Goal: Task Accomplishment & Management: Manage account settings

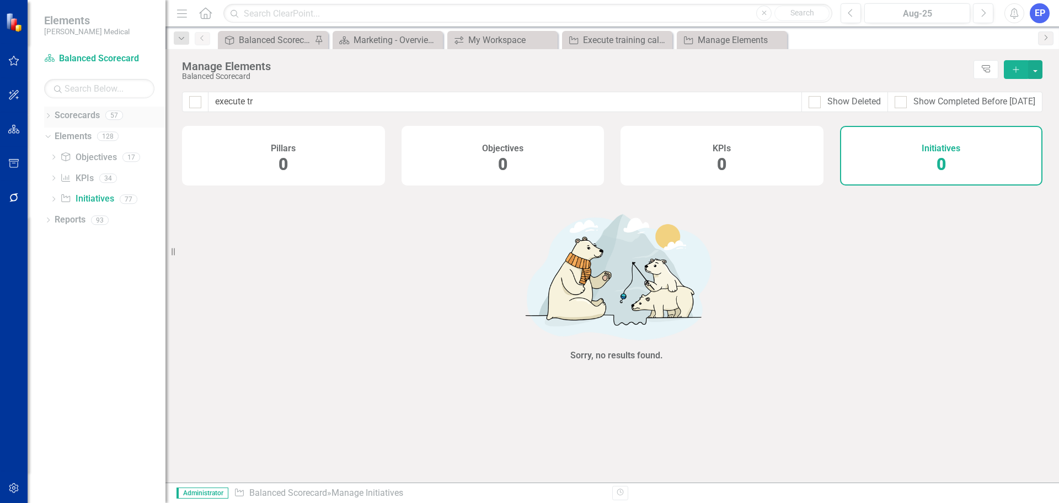
click at [49, 116] on icon "Dropdown" at bounding box center [48, 117] width 8 height 6
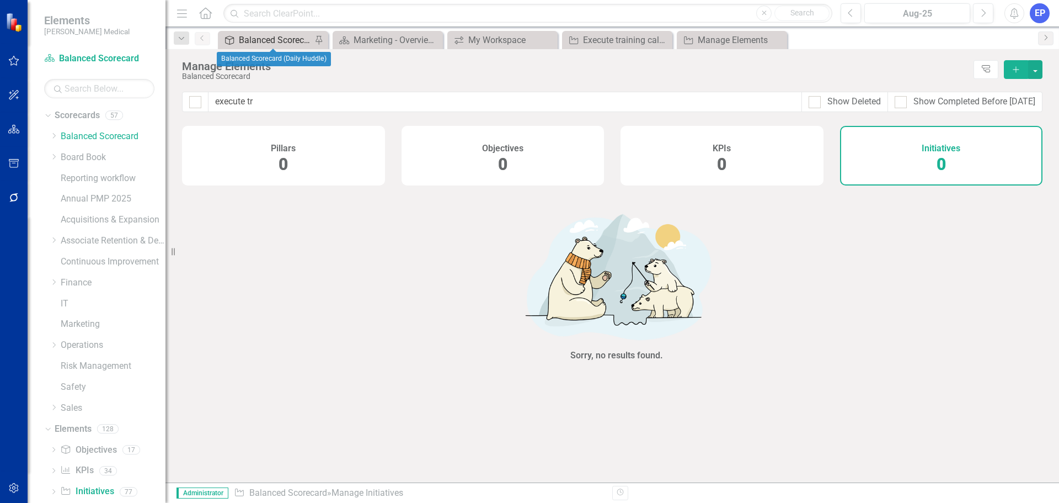
click at [286, 42] on div "Balanced Scorecard (Daily Huddle)" at bounding box center [275, 40] width 73 height 14
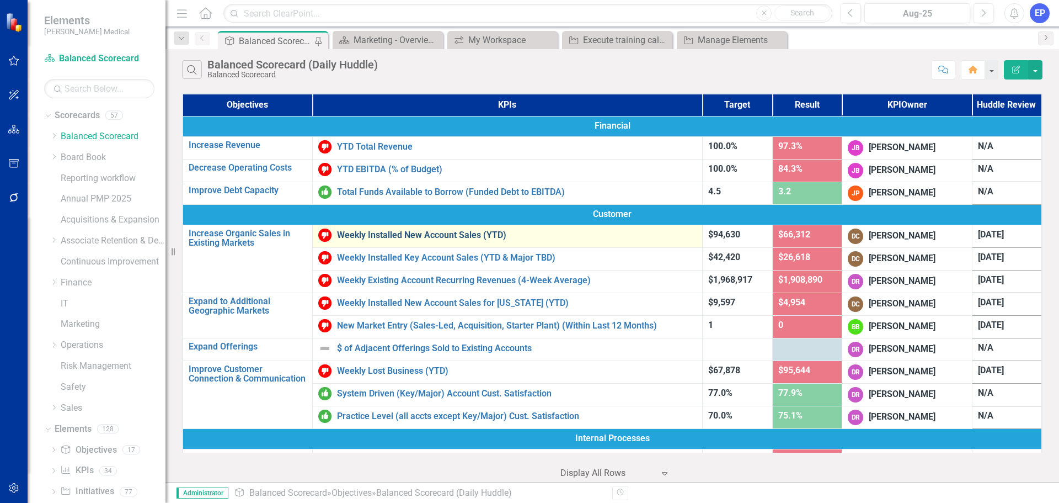
click at [414, 236] on link "Weekly Installed New Account Sales (YTD)" at bounding box center [517, 235] width 360 height 10
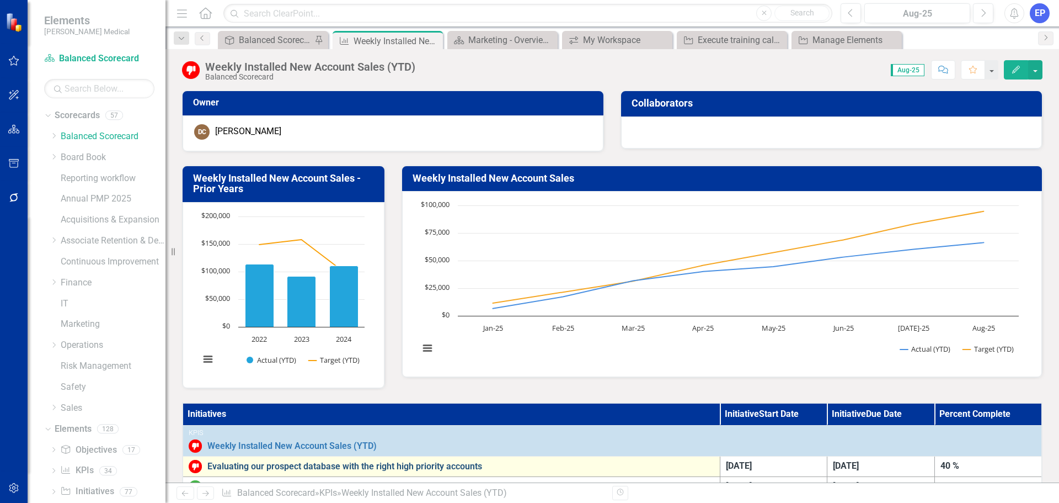
click at [360, 462] on link "Evaluating our prospect database with the right high priority accounts" at bounding box center [460, 466] width 507 height 10
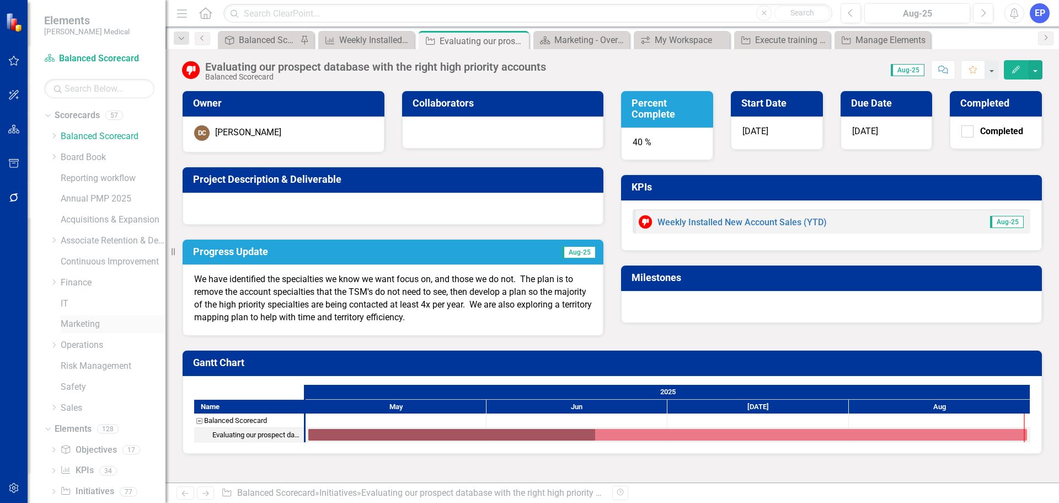
click at [82, 325] on link "Marketing" at bounding box center [113, 324] width 105 height 13
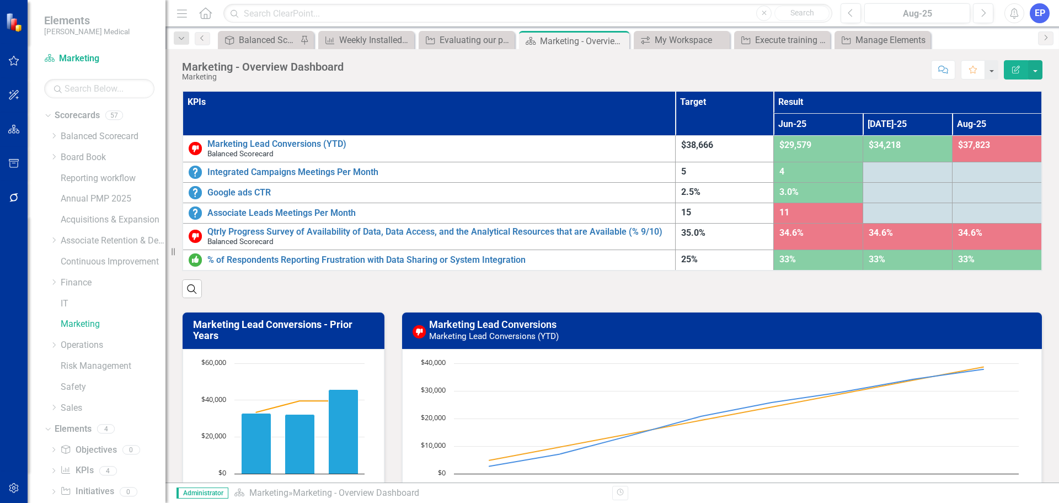
click at [1043, 11] on div "EP" at bounding box center [1040, 13] width 20 height 20
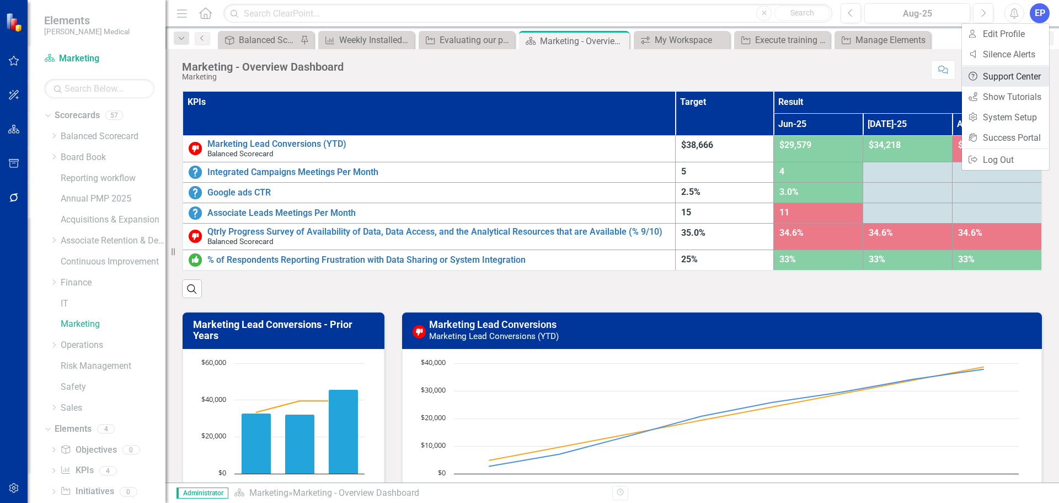
click at [1005, 77] on link "Help Support Center" at bounding box center [1005, 76] width 87 height 20
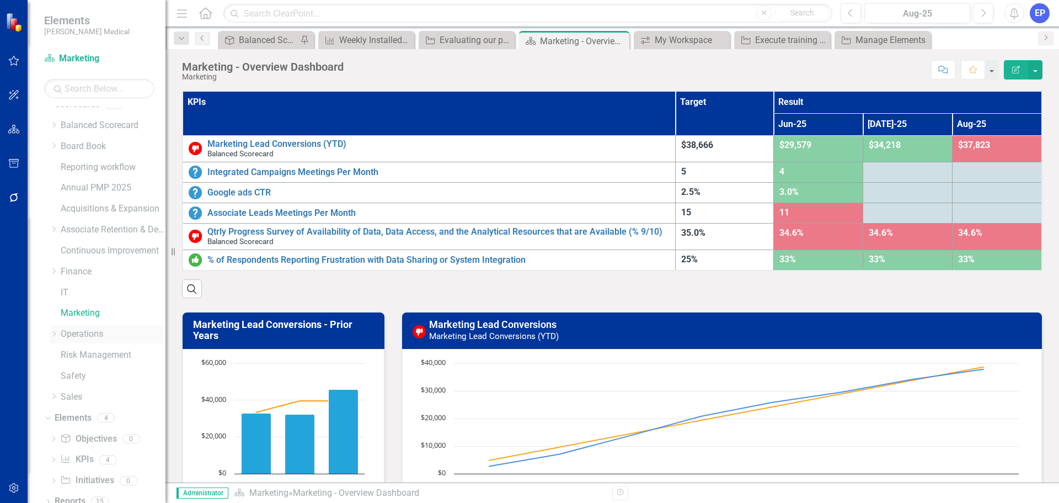
scroll to position [22, 0]
click at [81, 468] on link "Initiative Initiatives" at bounding box center [87, 469] width 54 height 13
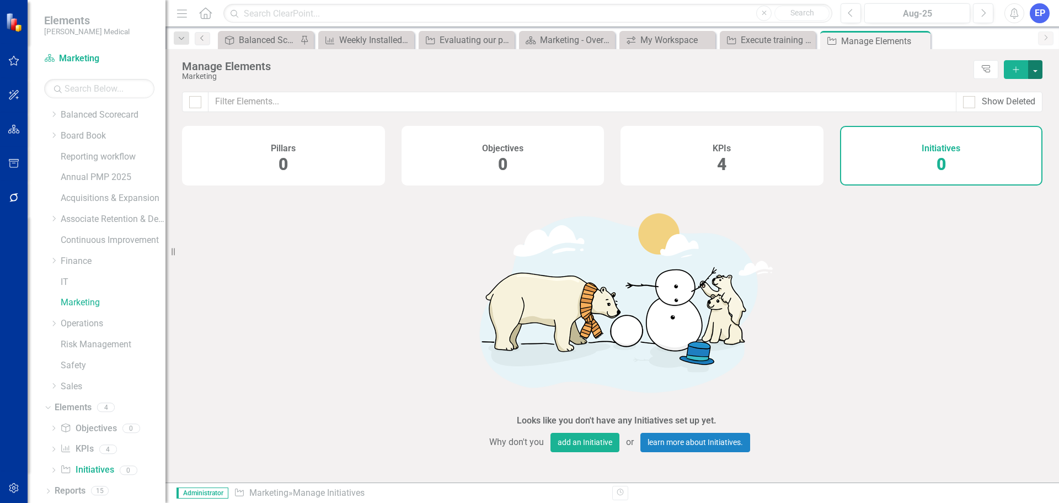
click at [1032, 70] on button "button" at bounding box center [1035, 69] width 14 height 19
click at [1008, 84] on link "Initiative Add Initiative" at bounding box center [998, 89] width 87 height 20
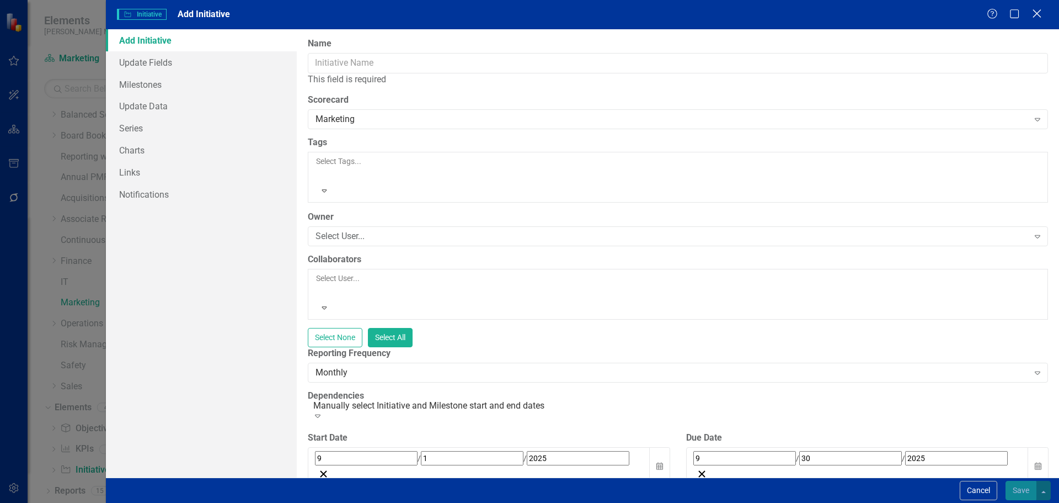
click at [1038, 17] on icon "Close" at bounding box center [1037, 13] width 14 height 10
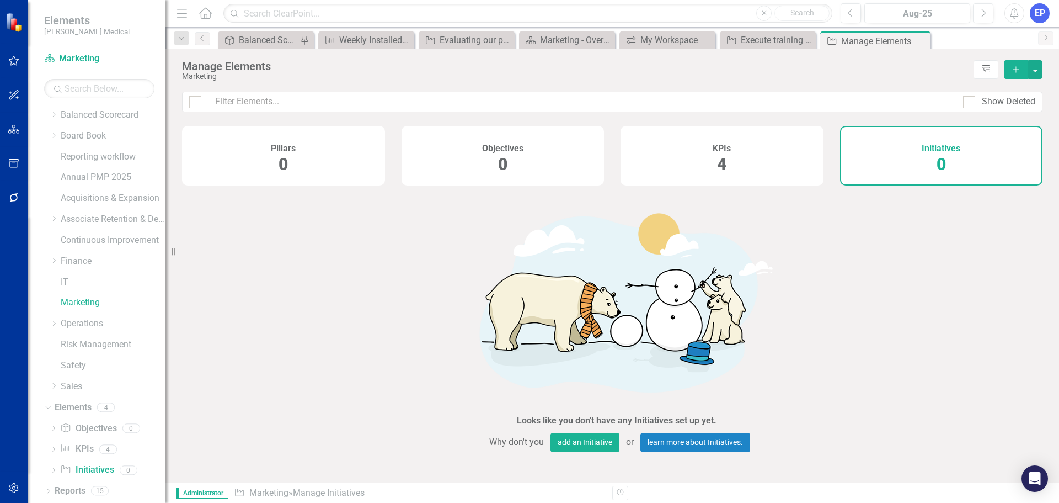
click at [1015, 71] on icon "Add" at bounding box center [1016, 70] width 10 height 8
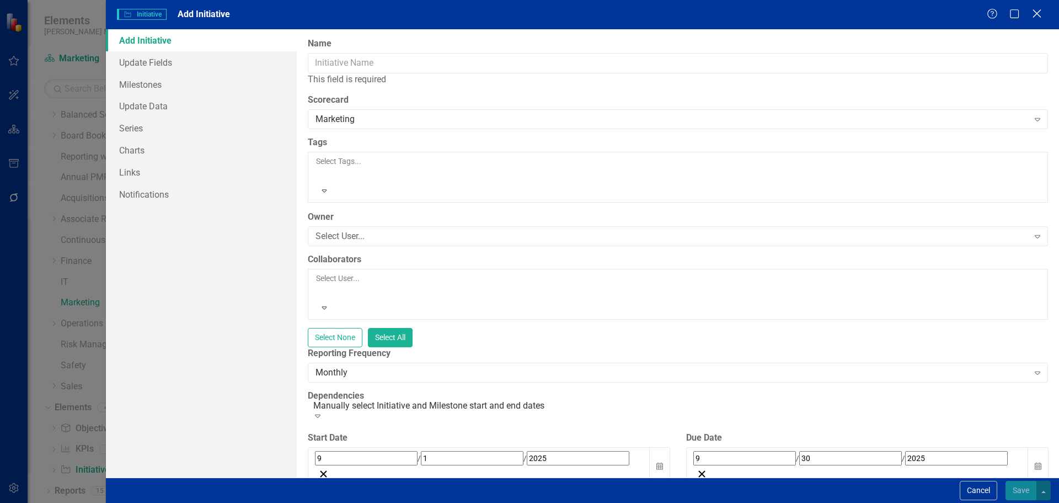
click at [1034, 18] on icon "Close" at bounding box center [1037, 13] width 14 height 10
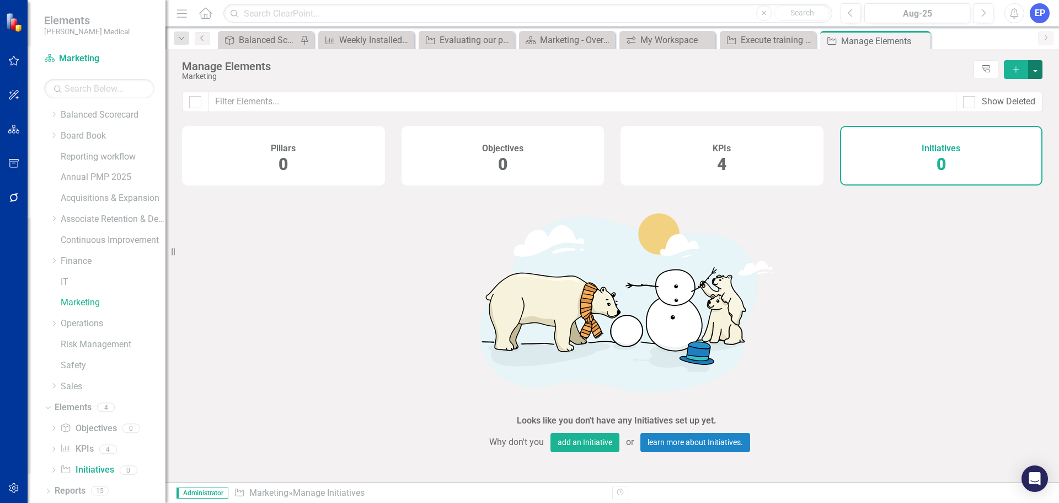
click at [1033, 71] on button "button" at bounding box center [1035, 69] width 14 height 19
click at [259, 40] on div "Balanced Scorecard (Daily Huddle)" at bounding box center [268, 40] width 58 height 14
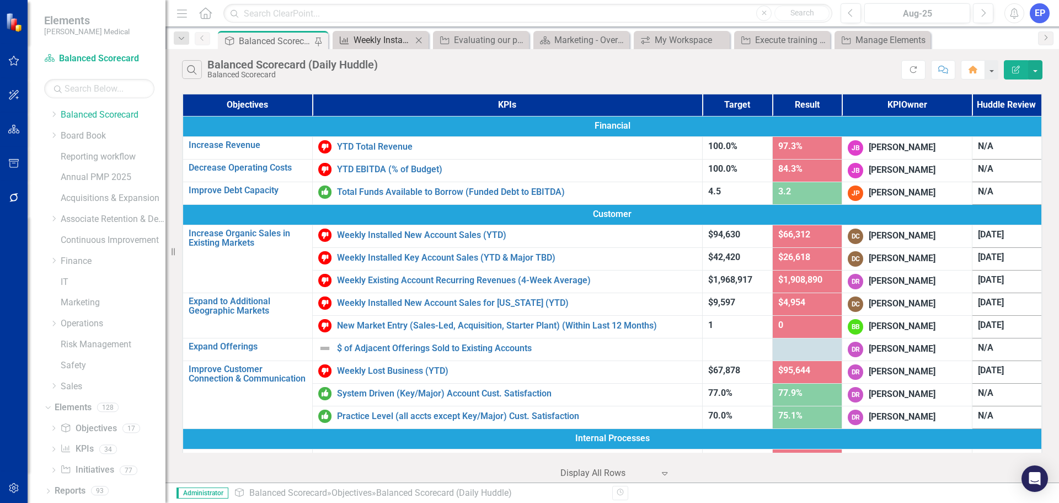
click at [375, 36] on div "Weekly Installed New Account Sales (YTD)" at bounding box center [383, 40] width 58 height 14
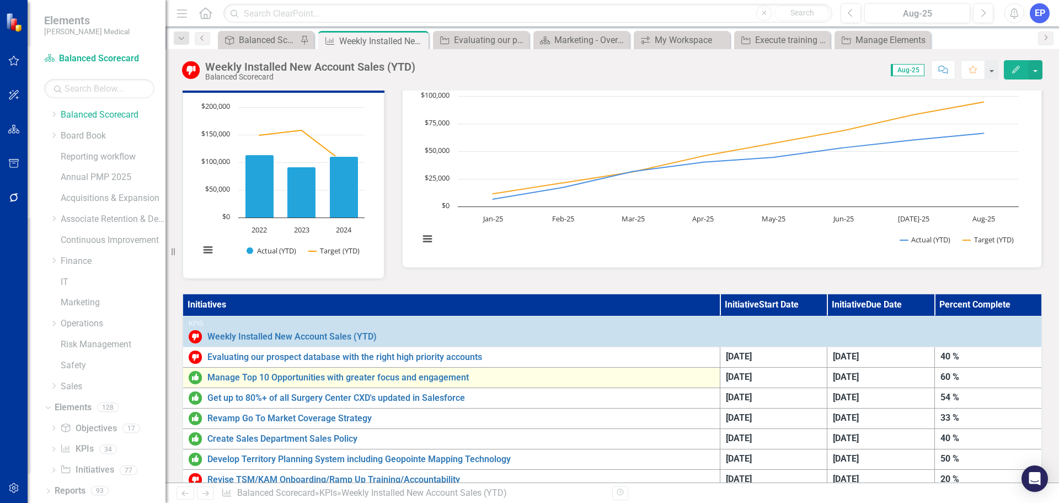
scroll to position [110, 0]
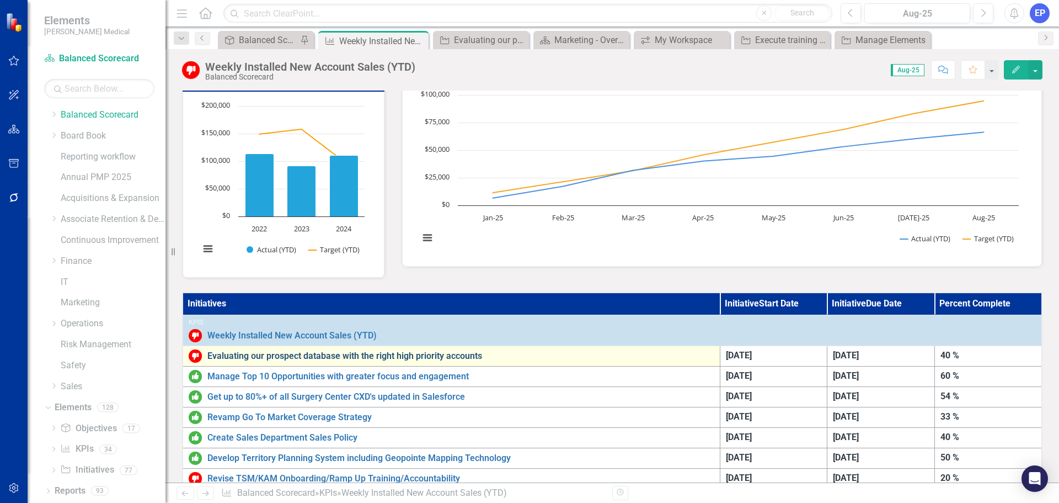
click at [397, 359] on link "Evaluating our prospect database with the right high priority accounts" at bounding box center [460, 356] width 507 height 10
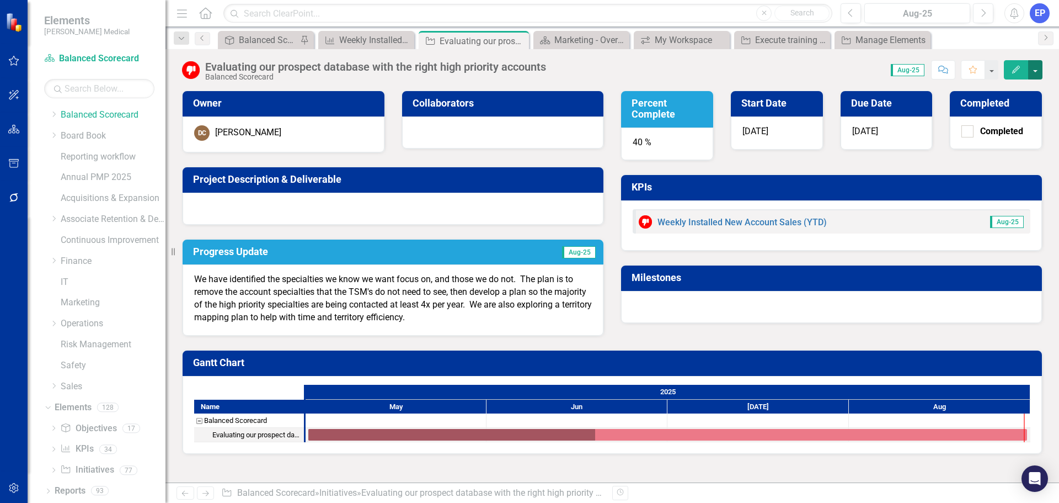
click at [1038, 71] on button "button" at bounding box center [1035, 69] width 14 height 19
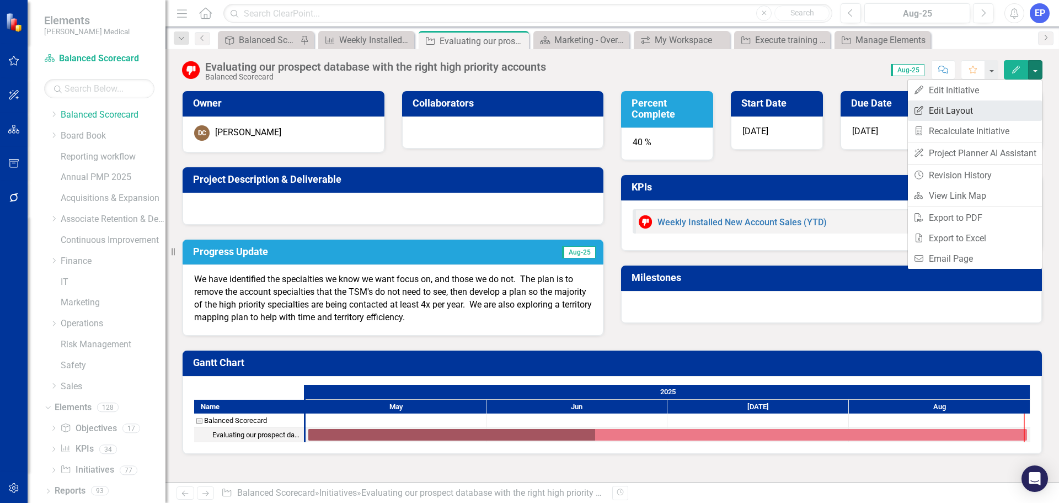
click at [1013, 103] on link "Edit Report Edit Layout" at bounding box center [975, 110] width 134 height 20
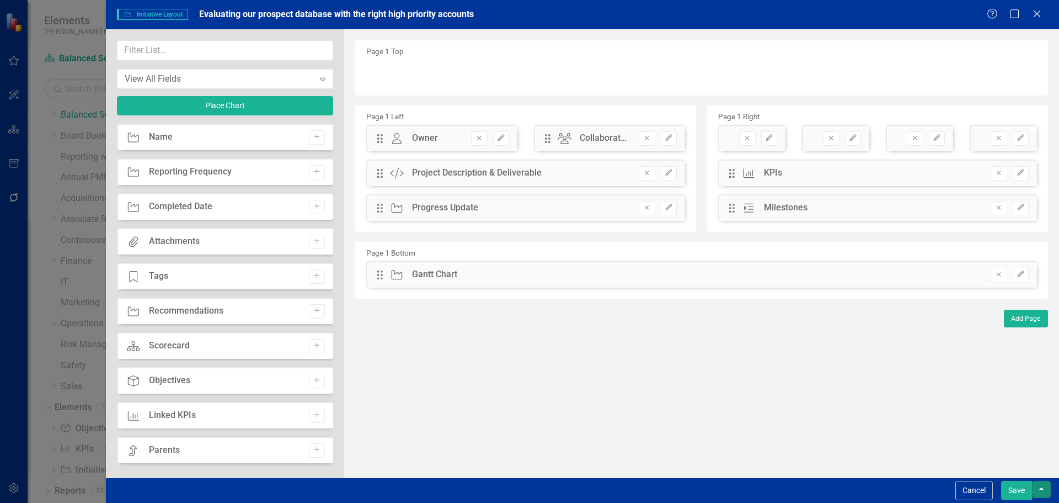
click at [1043, 488] on button "button" at bounding box center [1041, 489] width 19 height 17
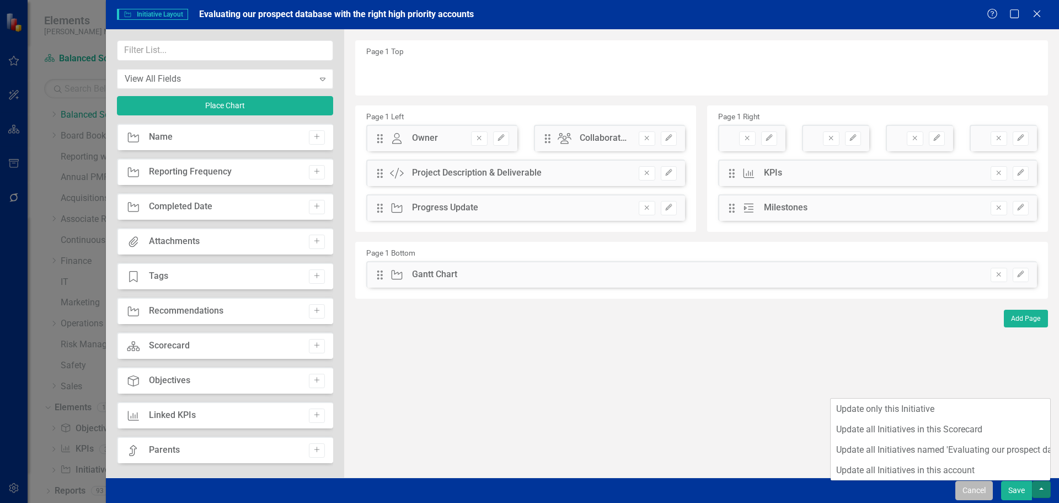
click at [986, 490] on button "Cancel" at bounding box center [975, 490] width 38 height 19
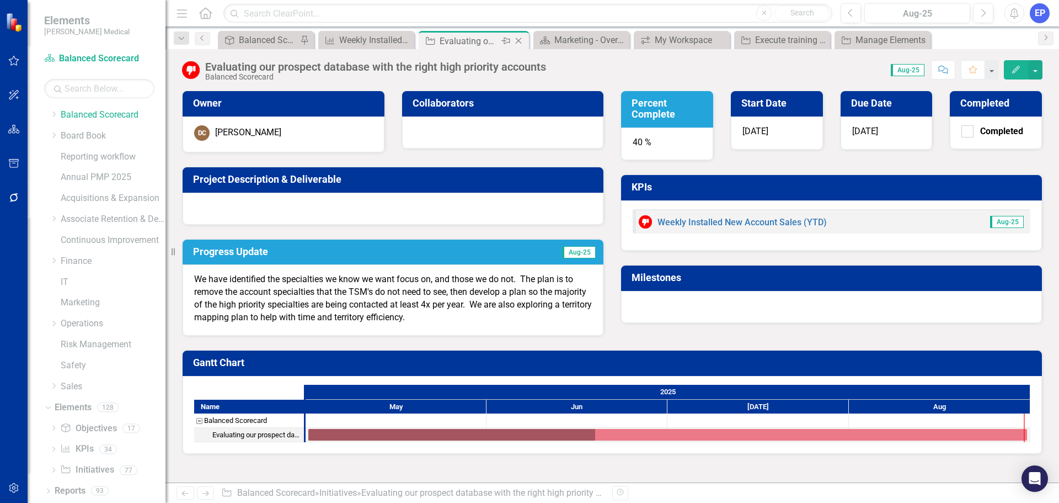
click at [518, 44] on icon "Close" at bounding box center [518, 40] width 11 height 9
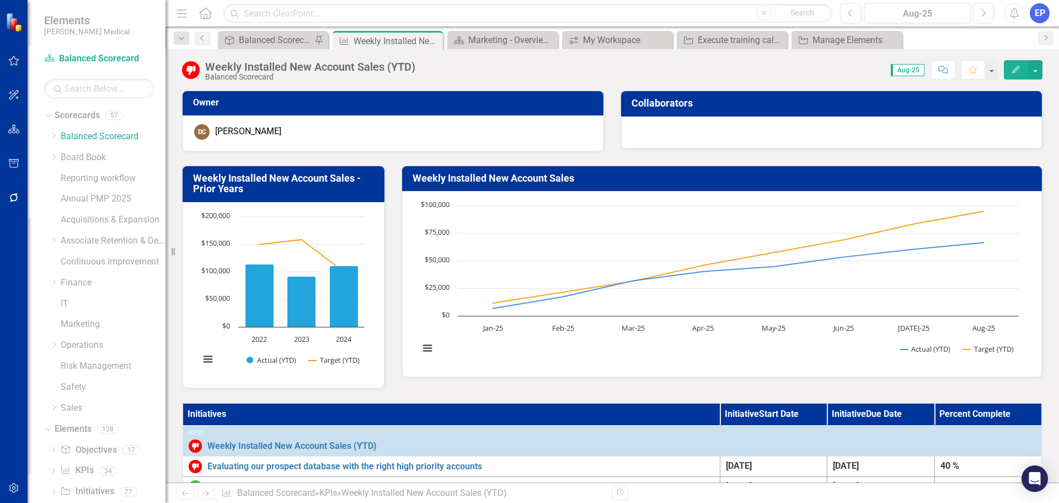
scroll to position [22, 0]
click at [91, 301] on link "Marketing" at bounding box center [113, 302] width 105 height 13
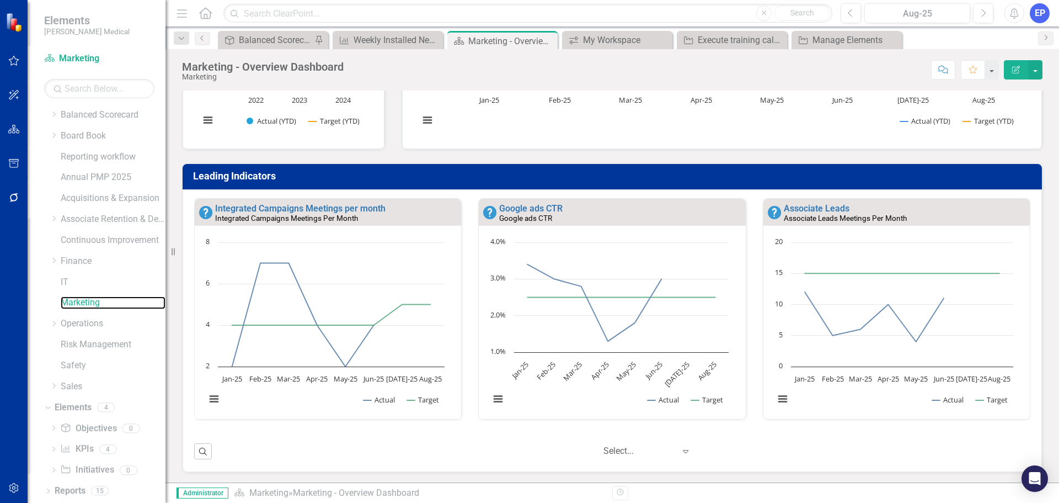
scroll to position [386, 0]
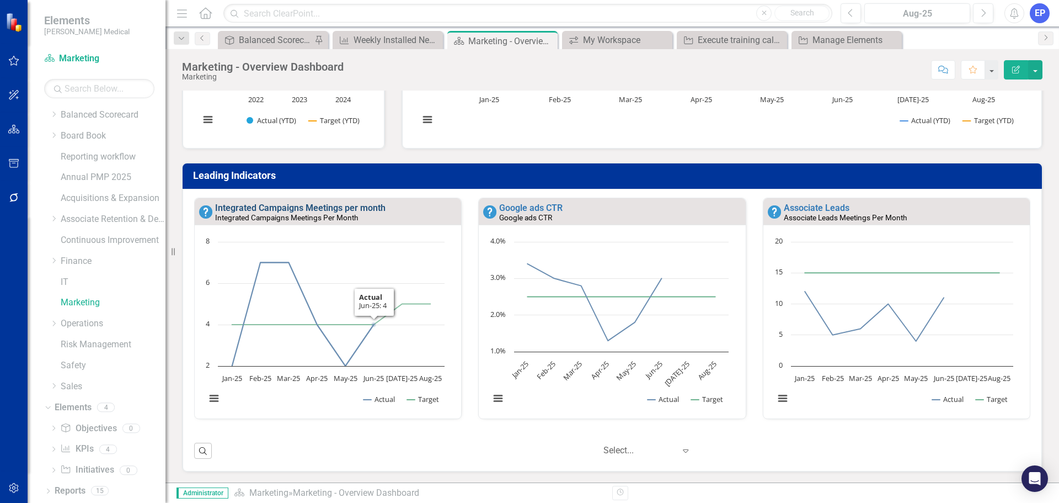
click at [324, 209] on link "Integrated Campaigns Meetings per month" at bounding box center [300, 207] width 170 height 10
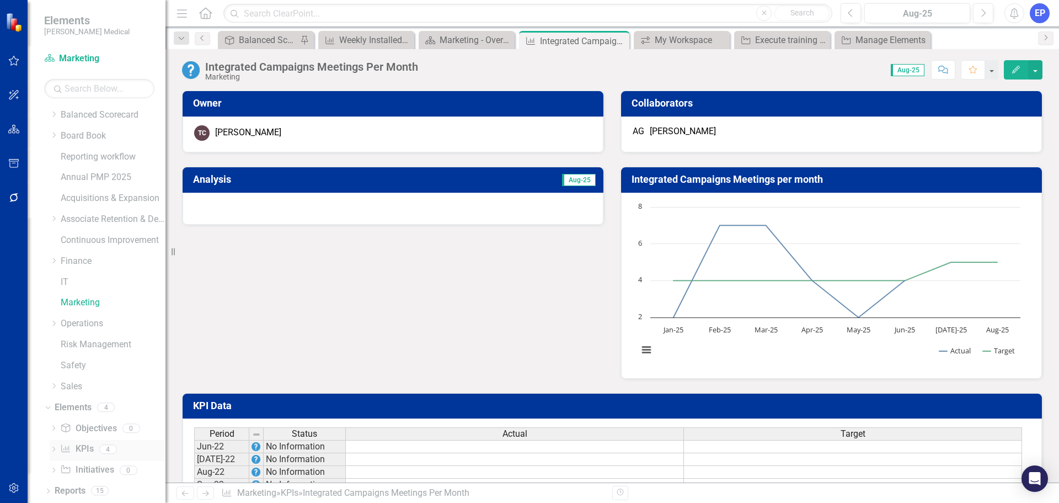
click at [78, 450] on link "KPI KPIs" at bounding box center [76, 448] width 33 height 13
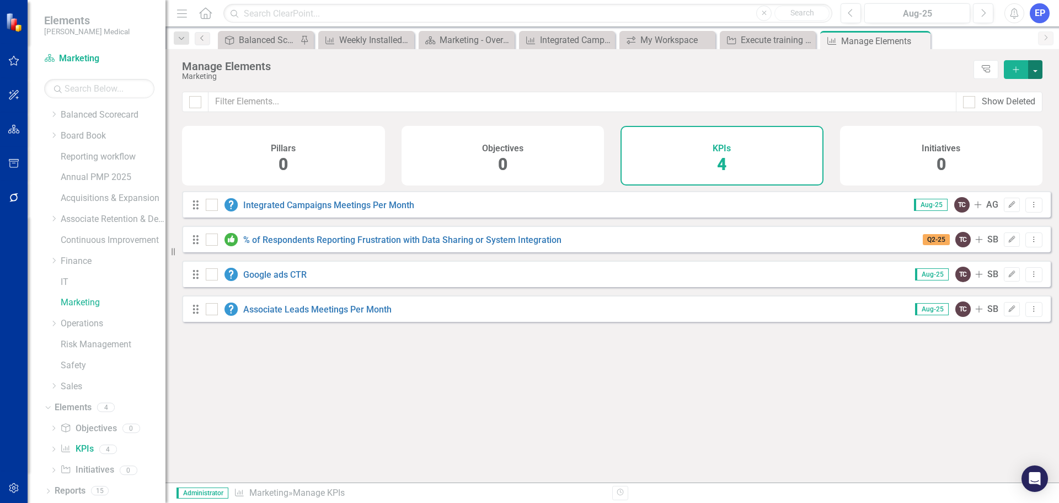
click at [1034, 68] on button "button" at bounding box center [1035, 69] width 14 height 19
click at [1011, 86] on link "KPI Add KPI" at bounding box center [998, 89] width 87 height 20
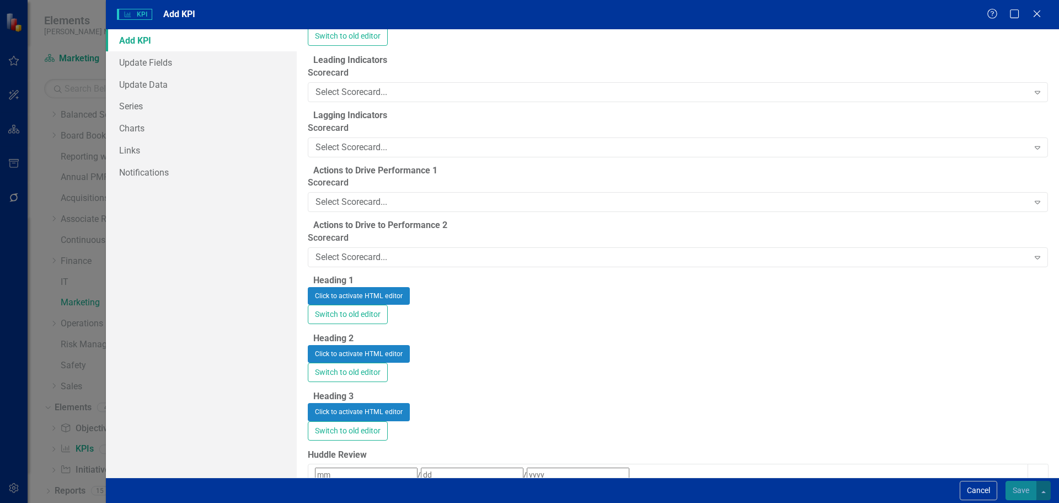
scroll to position [717, 0]
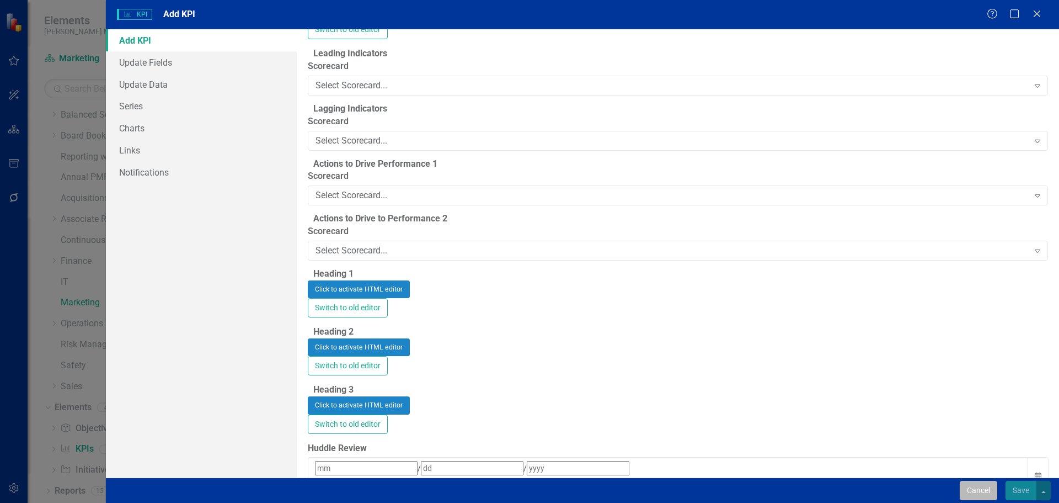
click at [989, 493] on button "Cancel" at bounding box center [979, 490] width 38 height 19
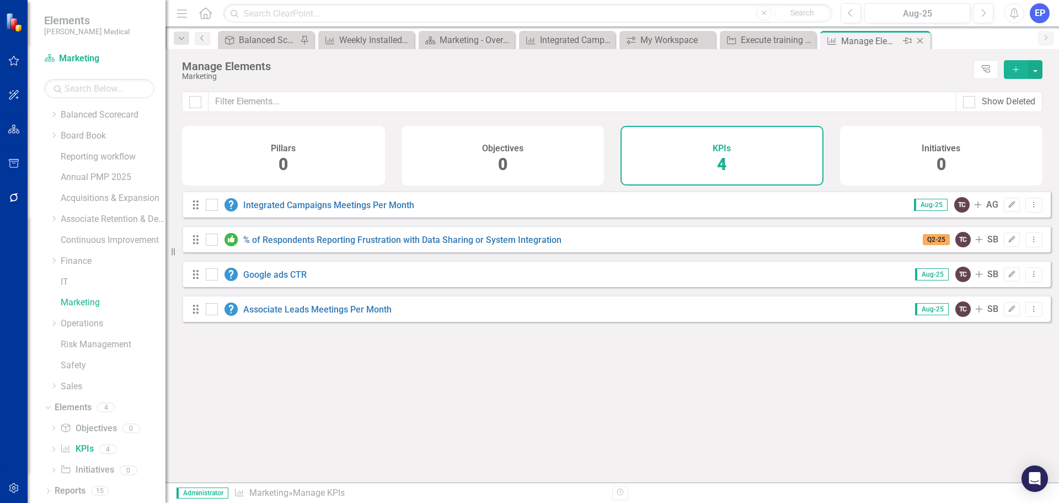
click at [921, 43] on icon "Close" at bounding box center [920, 40] width 11 height 9
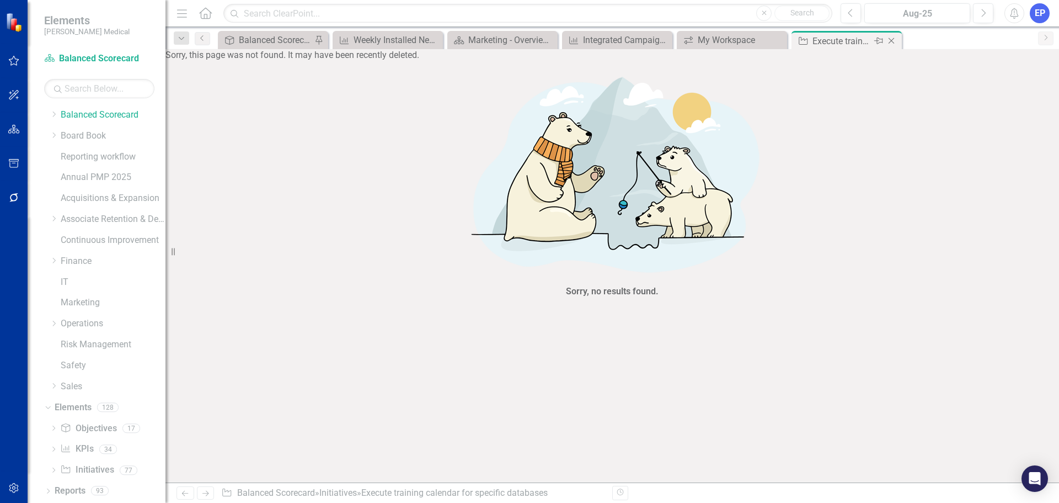
click at [894, 40] on icon "Close" at bounding box center [891, 40] width 11 height 9
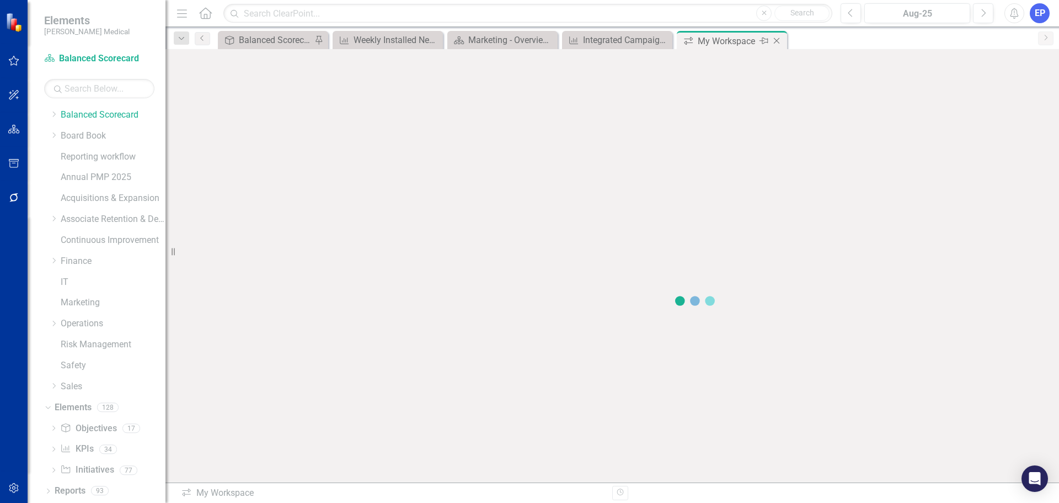
click at [780, 41] on icon "Close" at bounding box center [776, 40] width 11 height 9
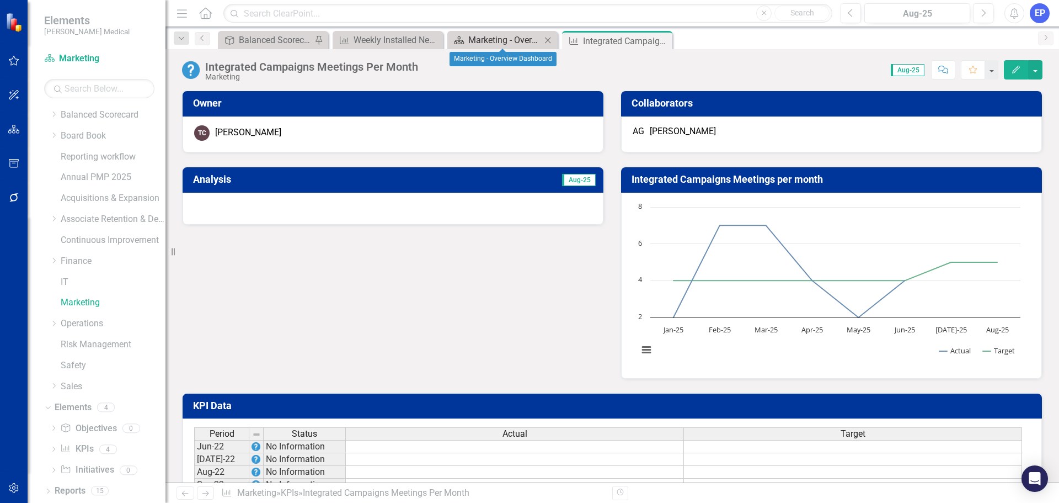
click at [487, 35] on div "Marketing - Overview Dashboard" at bounding box center [504, 40] width 73 height 14
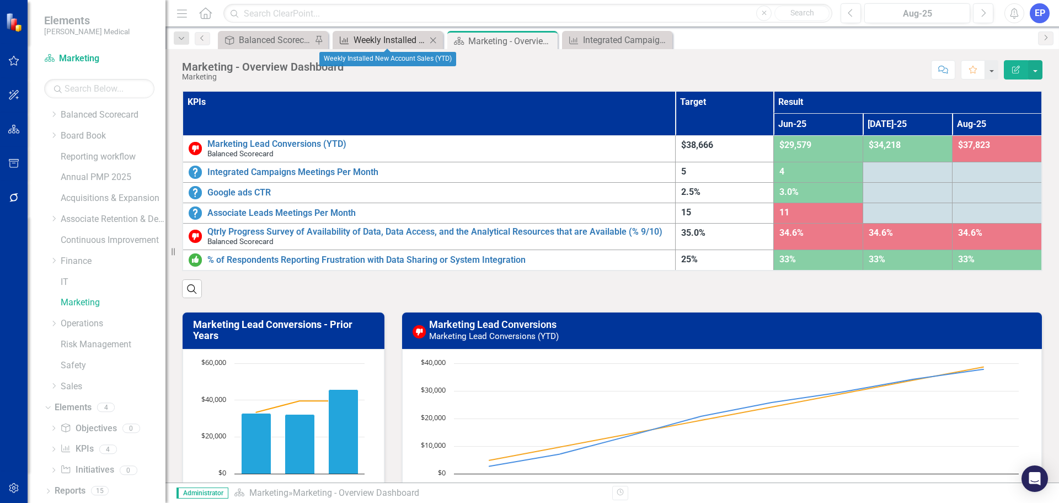
click at [395, 42] on div "Weekly Installed New Account Sales (YTD)" at bounding box center [390, 40] width 73 height 14
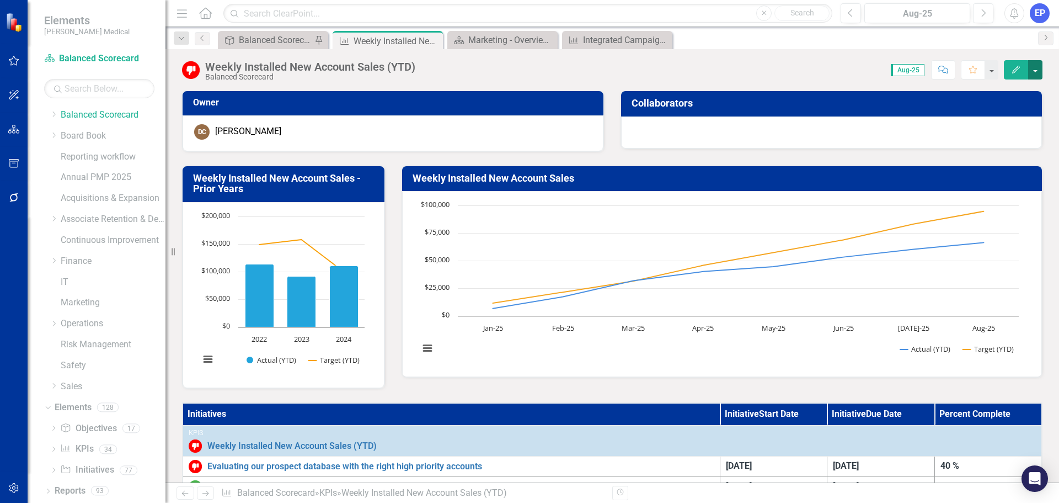
click at [1036, 72] on button "button" at bounding box center [1035, 69] width 14 height 19
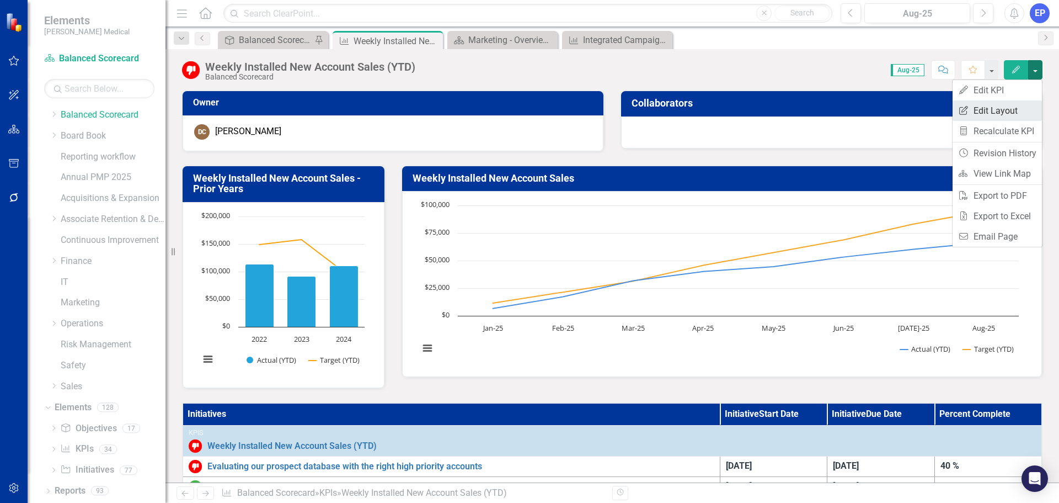
click at [1015, 115] on link "Edit Report Edit Layout" at bounding box center [997, 110] width 89 height 20
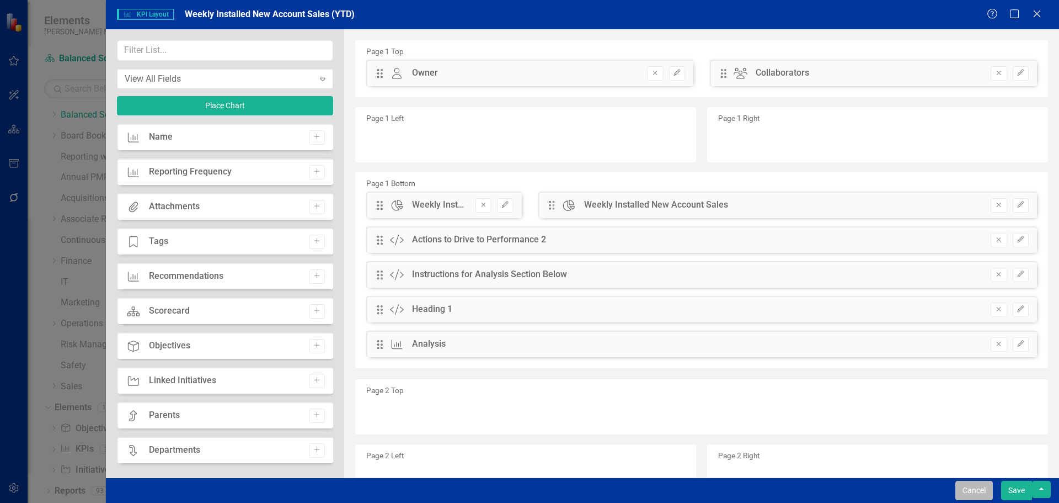
click at [988, 484] on button "Cancel" at bounding box center [975, 490] width 38 height 19
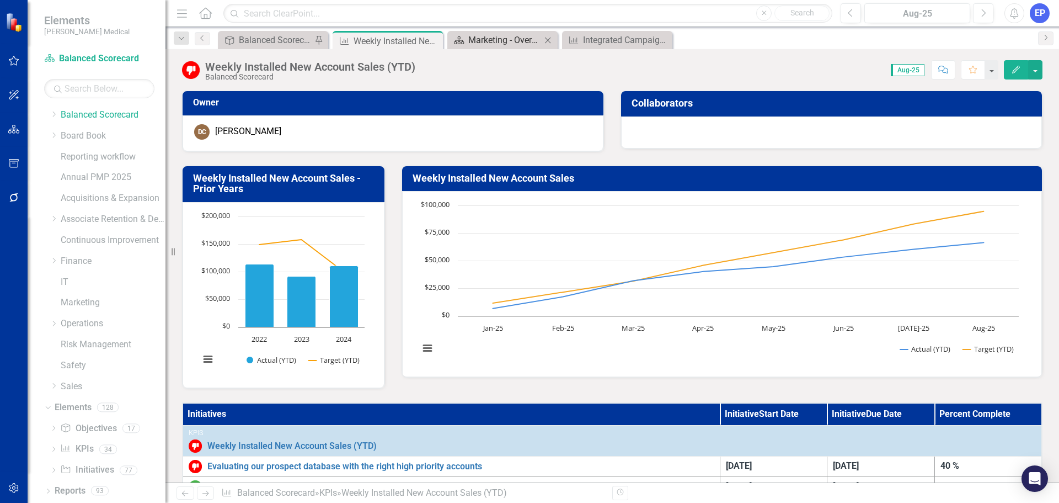
click at [502, 35] on div "Marketing - Overview Dashboard" at bounding box center [504, 40] width 73 height 14
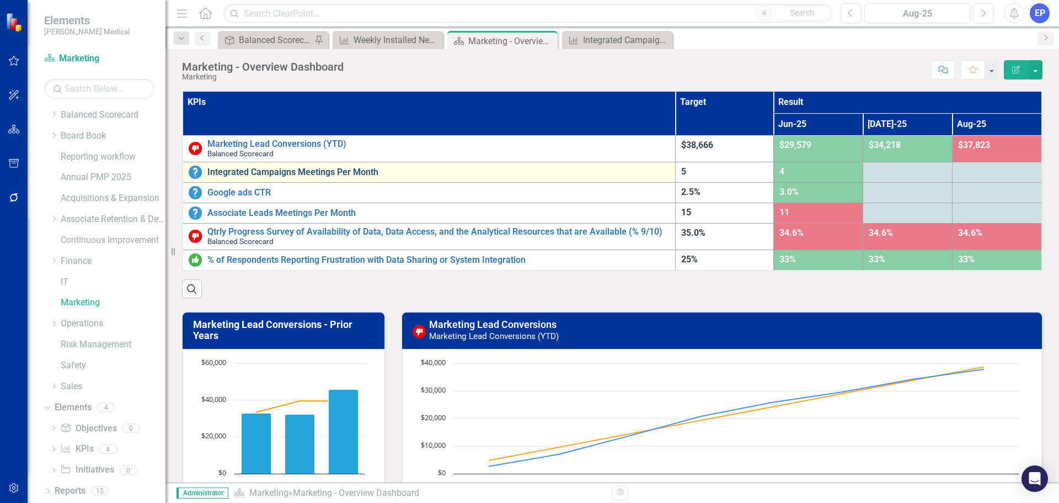
click at [299, 169] on link "Integrated Campaigns Meetings Per Month" at bounding box center [438, 172] width 462 height 10
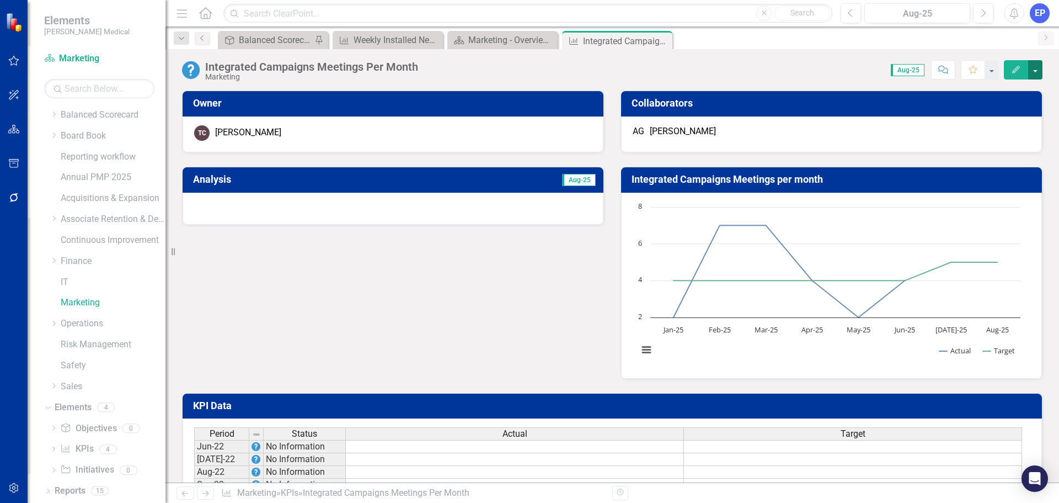
click at [1037, 76] on button "button" at bounding box center [1035, 69] width 14 height 19
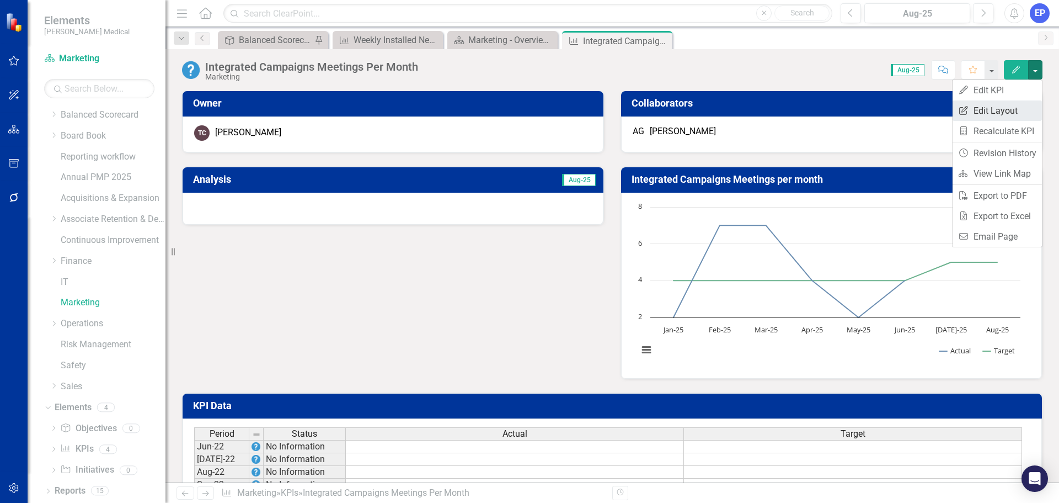
click at [1010, 111] on link "Edit Report Edit Layout" at bounding box center [997, 110] width 89 height 20
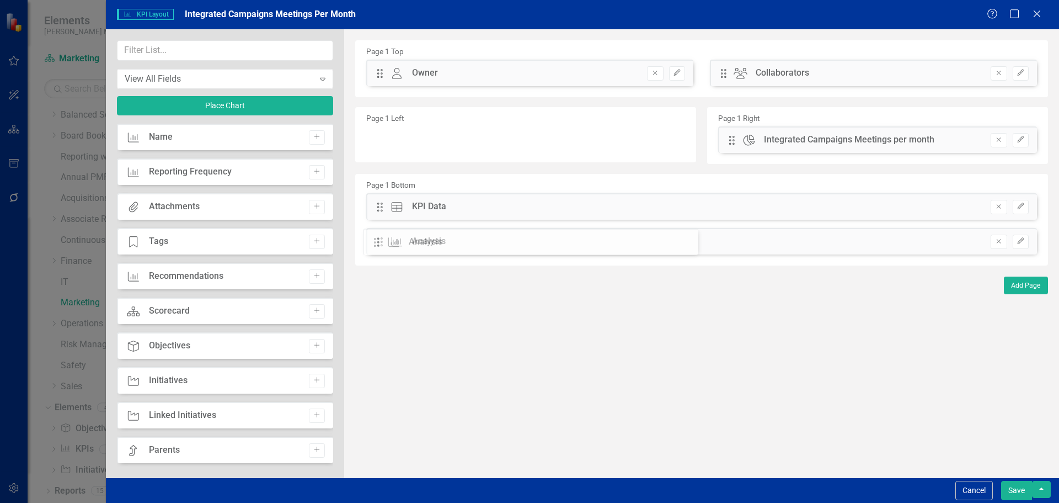
drag, startPoint x: 385, startPoint y: 143, endPoint x: 393, endPoint y: 248, distance: 104.6
drag, startPoint x: 385, startPoint y: 242, endPoint x: 382, endPoint y: 201, distance: 41.4
click at [382, 201] on div "The fields (or pods) that are available for you to include on the detail page a…" at bounding box center [701, 253] width 715 height 448
click at [214, 52] on input "text" at bounding box center [225, 50] width 216 height 20
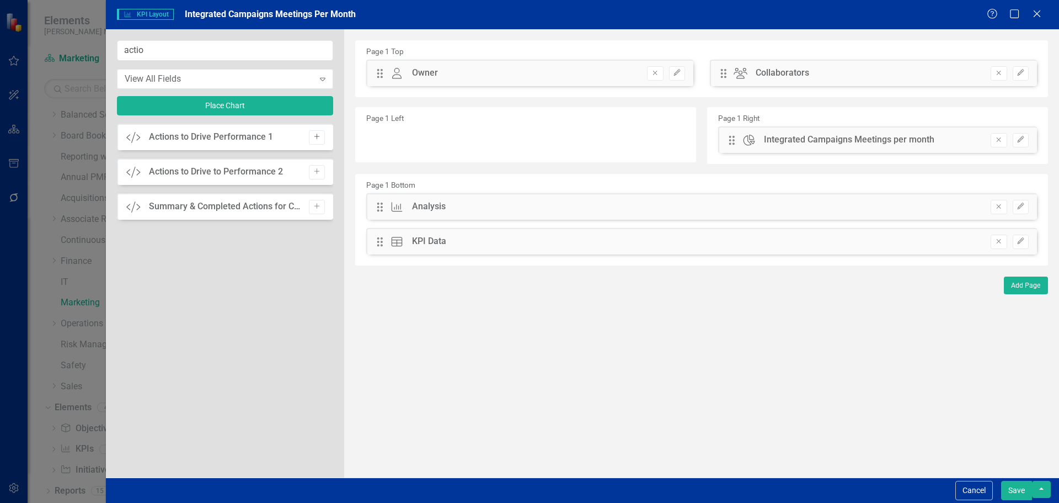
click at [322, 135] on button "Add" at bounding box center [317, 137] width 16 height 14
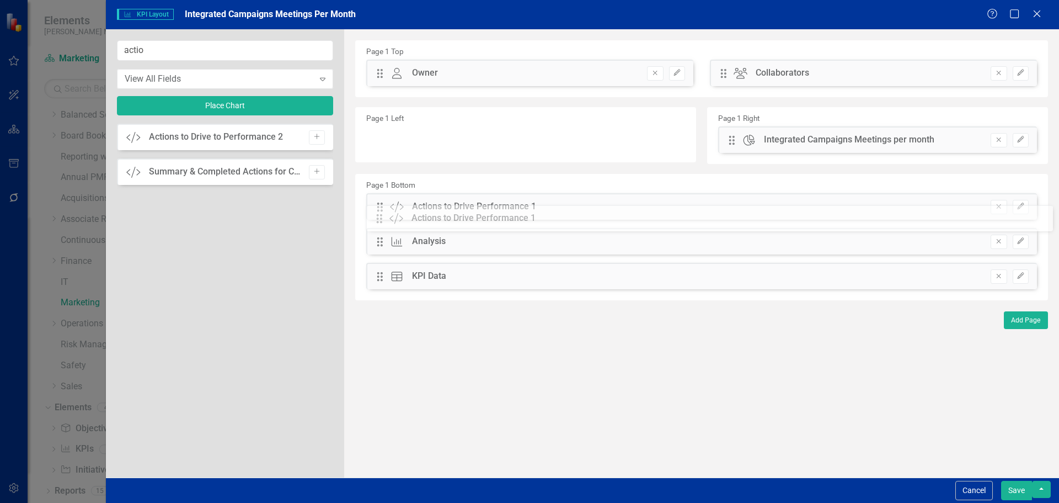
drag, startPoint x: 379, startPoint y: 73, endPoint x: 387, endPoint y: 218, distance: 145.3
click at [196, 49] on input "actio" at bounding box center [225, 50] width 216 height 20
type input "a"
click at [314, 136] on icon "Add" at bounding box center [317, 137] width 8 height 7
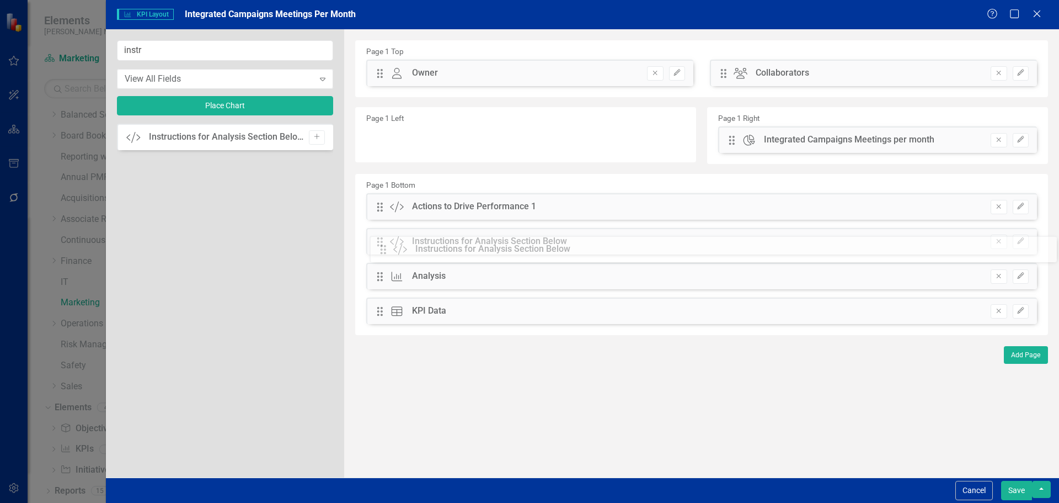
drag, startPoint x: 377, startPoint y: 73, endPoint x: 390, endPoint y: 249, distance: 175.9
drag, startPoint x: 233, startPoint y: 52, endPoint x: 116, endPoint y: 45, distance: 116.7
click at [116, 45] on div "instr View All Fields Expand Place Chart Custom Instructions for Analysis Secti…" at bounding box center [225, 253] width 238 height 448
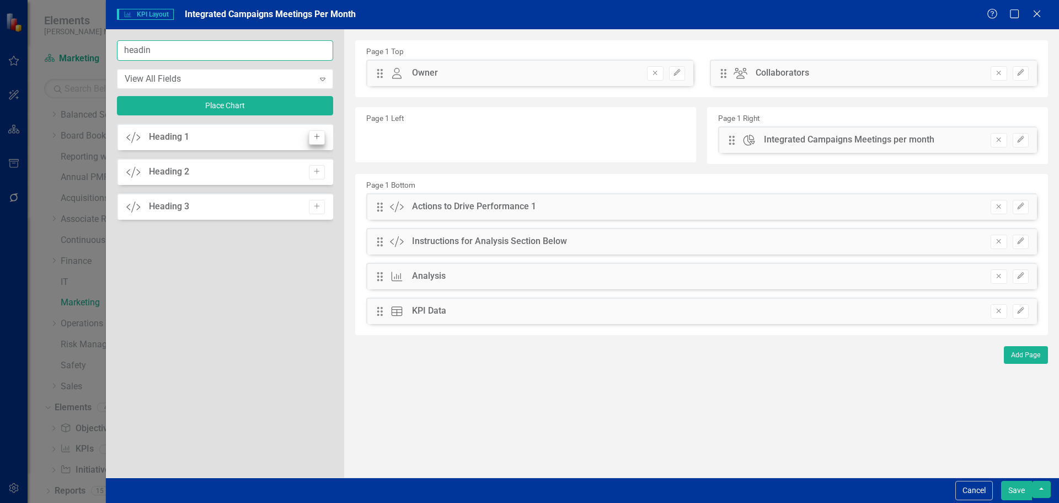
type input "headin"
click at [314, 140] on icon "Add" at bounding box center [317, 137] width 8 height 7
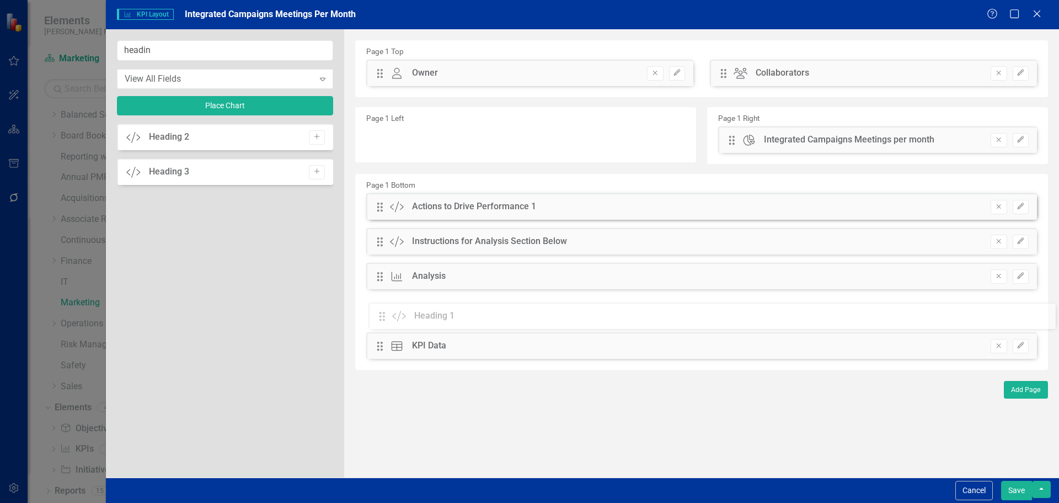
drag, startPoint x: 381, startPoint y: 73, endPoint x: 392, endPoint y: 314, distance: 240.8
drag, startPoint x: 382, startPoint y: 278, endPoint x: 387, endPoint y: 318, distance: 40.0
click at [1016, 492] on button "Save" at bounding box center [1016, 490] width 31 height 19
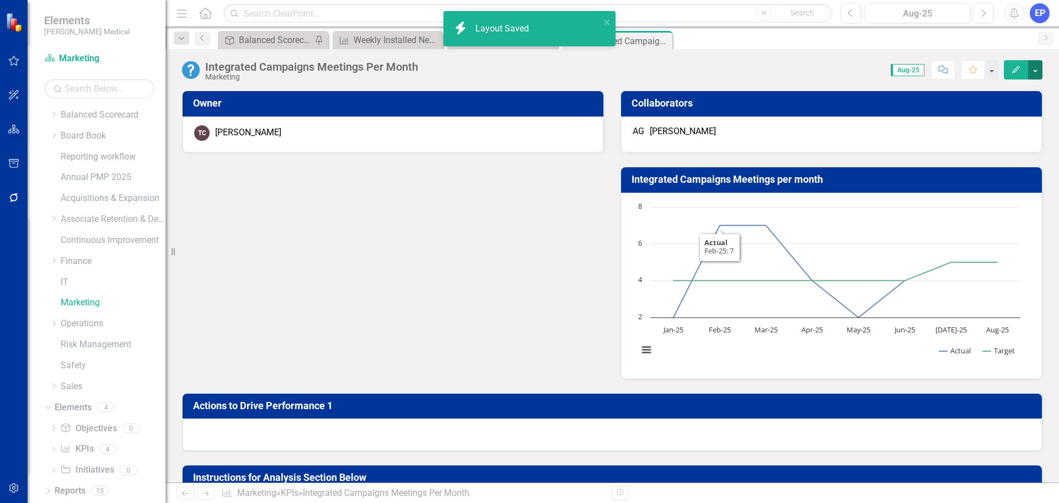
click at [1034, 74] on button "button" at bounding box center [1035, 69] width 14 height 19
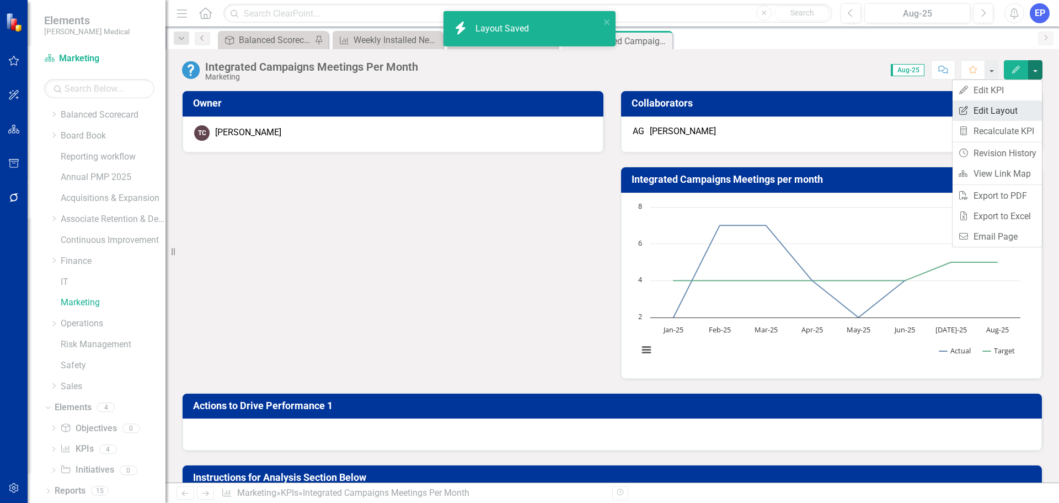
click at [1004, 106] on link "Edit Report Edit Layout" at bounding box center [997, 110] width 89 height 20
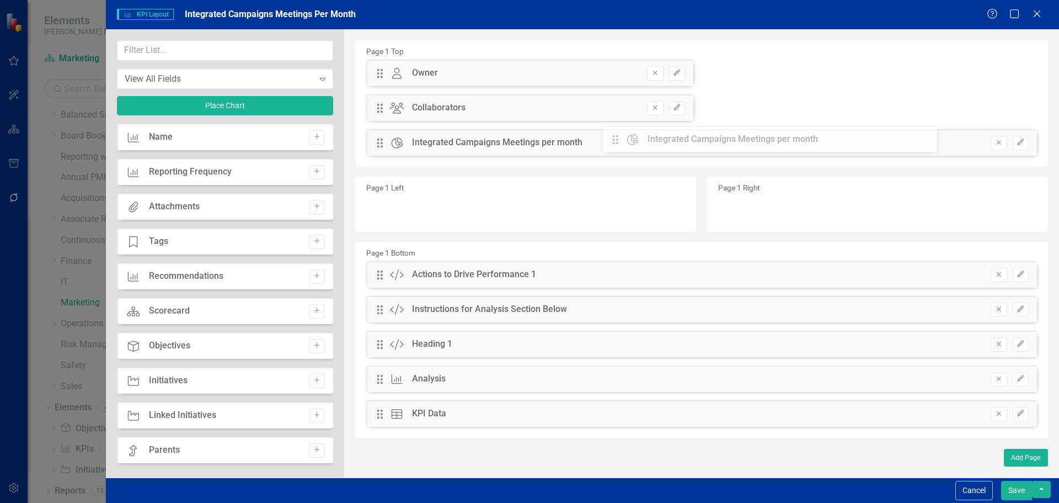
drag, startPoint x: 732, startPoint y: 144, endPoint x: 624, endPoint y: 143, distance: 108.1
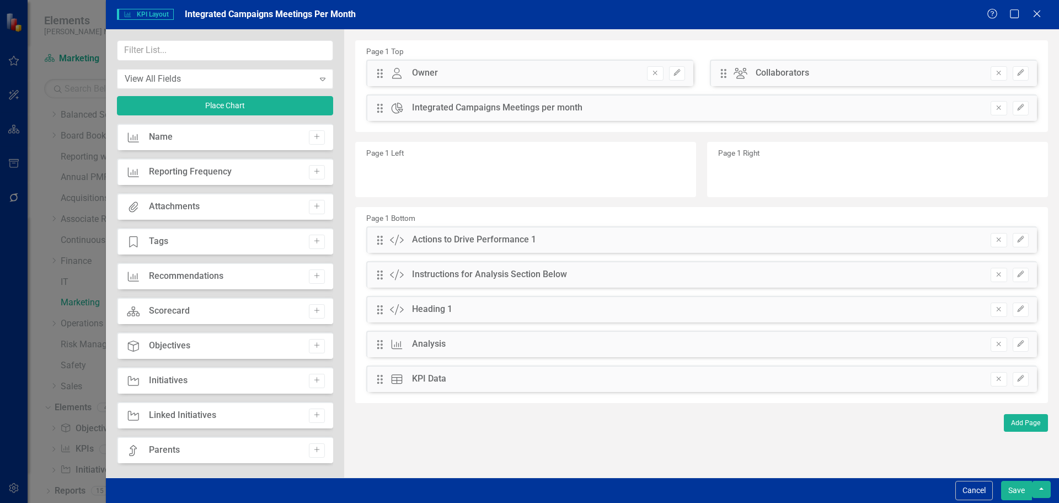
click at [1027, 488] on button "Save" at bounding box center [1016, 490] width 31 height 19
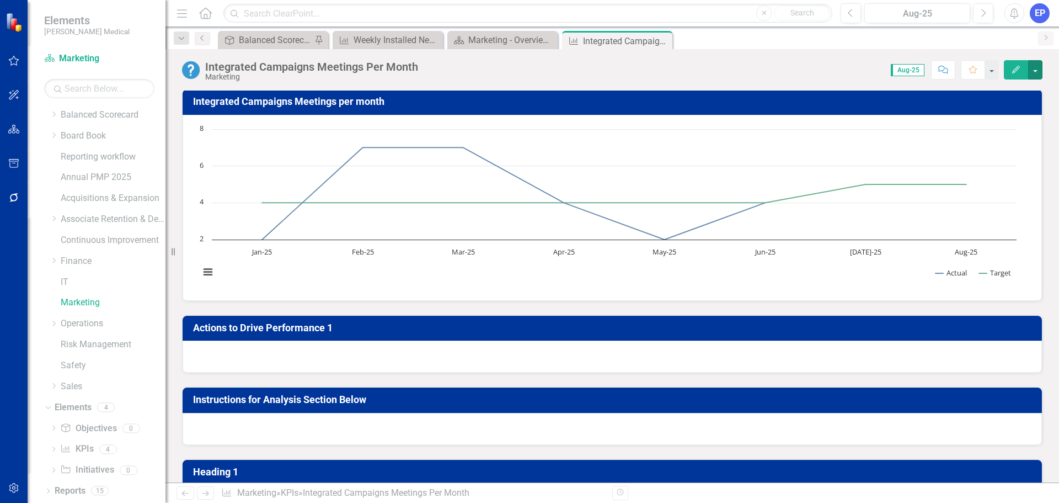
scroll to position [166, 0]
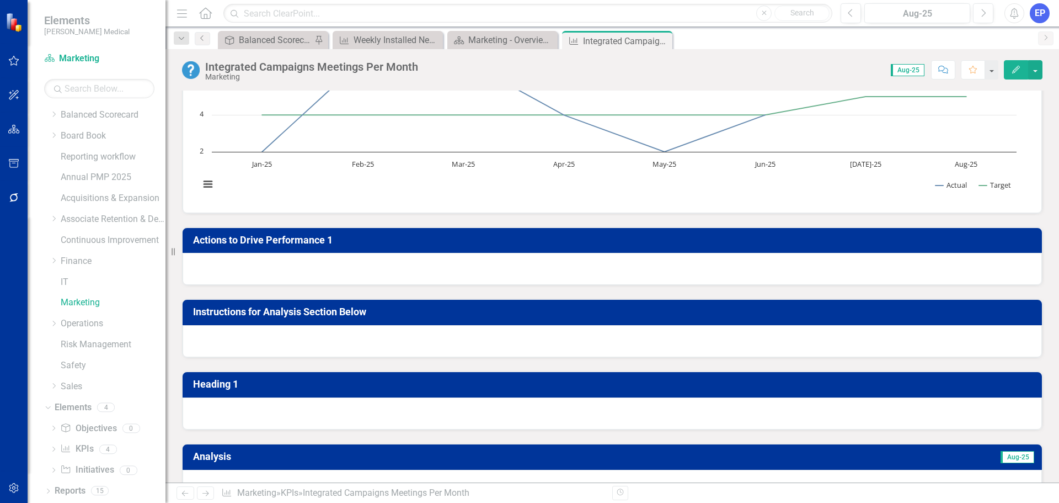
click at [434, 342] on div at bounding box center [613, 341] width 860 height 32
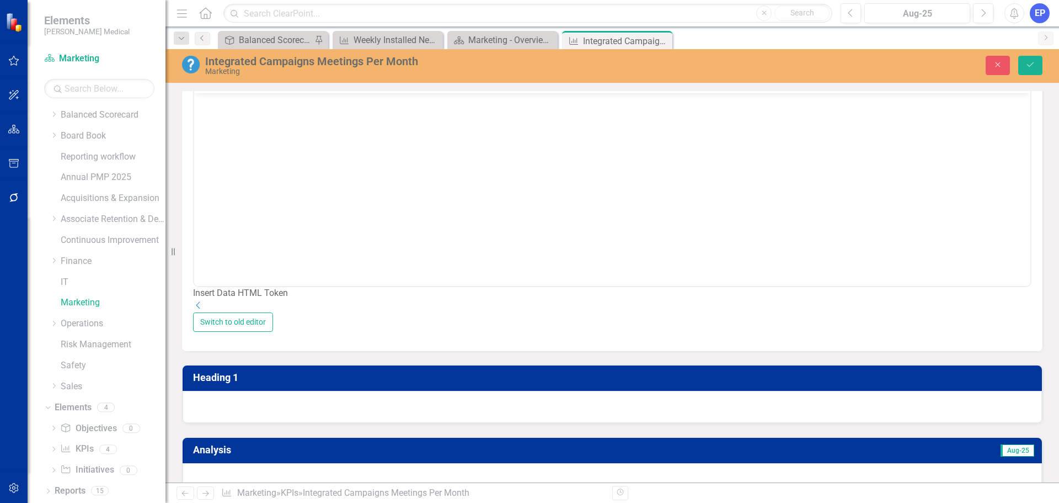
scroll to position [441, 0]
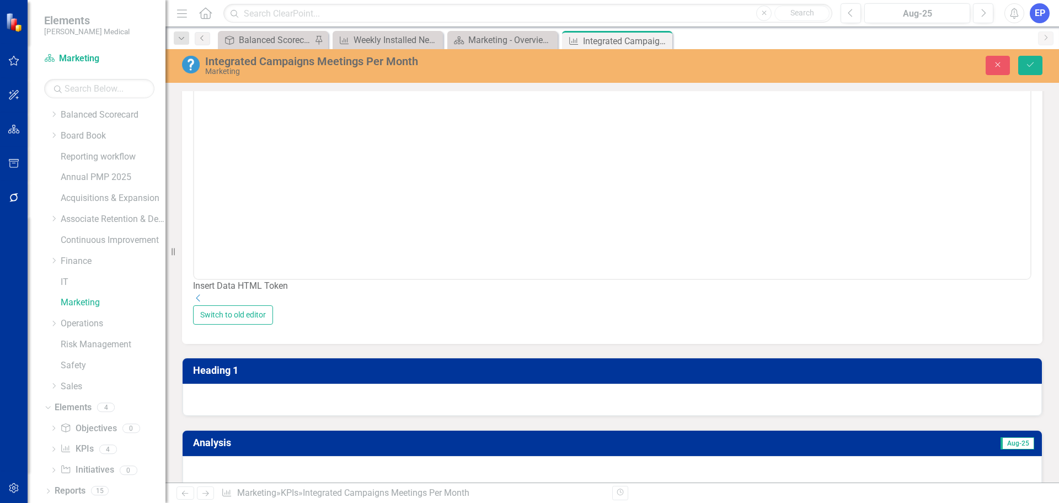
click at [1002, 292] on div "Insert Data HTML Token" at bounding box center [612, 286] width 839 height 13
click at [204, 302] on icon "Dropdown" at bounding box center [198, 298] width 11 height 9
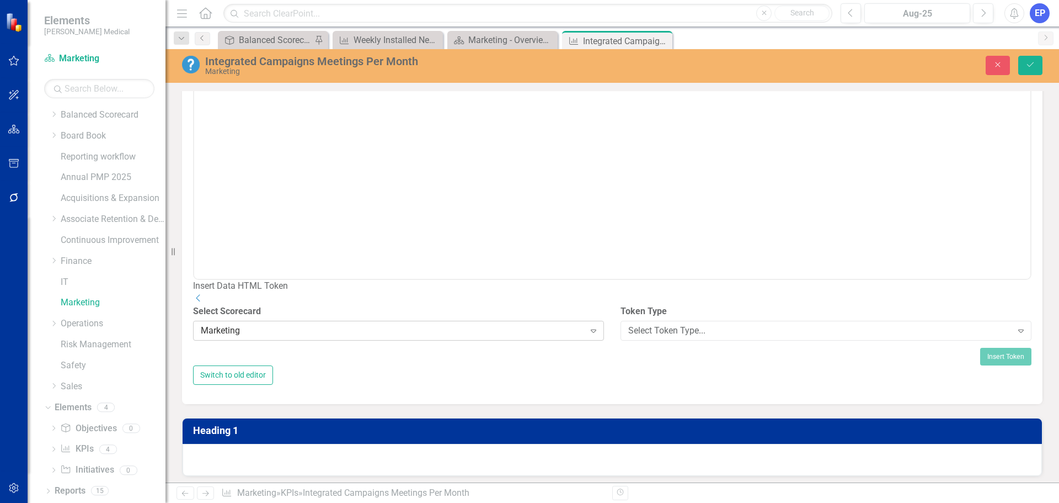
click at [541, 337] on div "Marketing" at bounding box center [393, 330] width 384 height 13
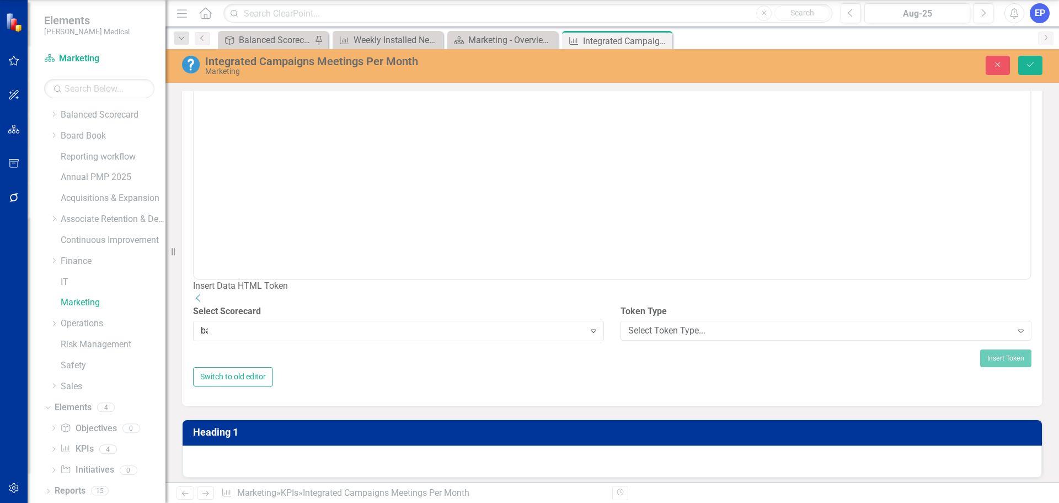
scroll to position [0, 0]
type input "bal"
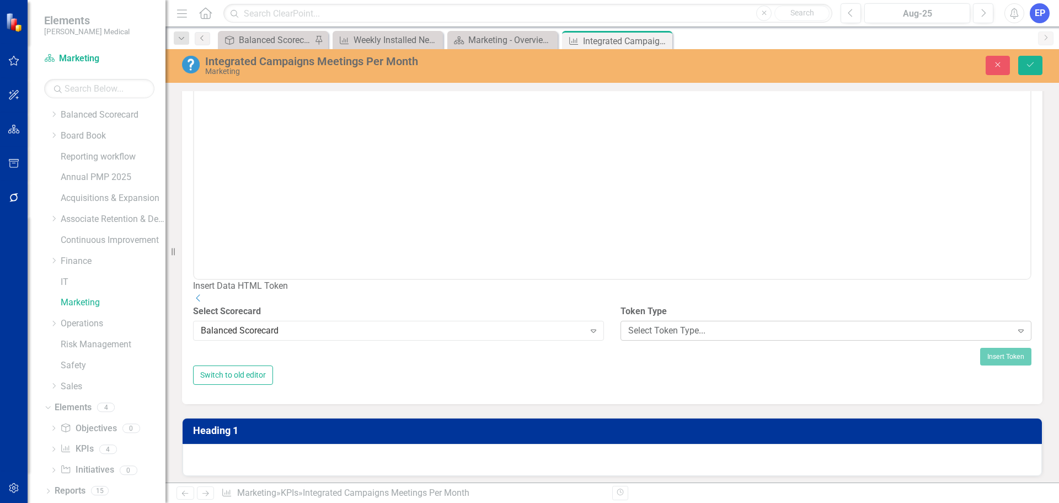
click at [628, 337] on div "Select Token Type..." at bounding box center [820, 330] width 384 height 13
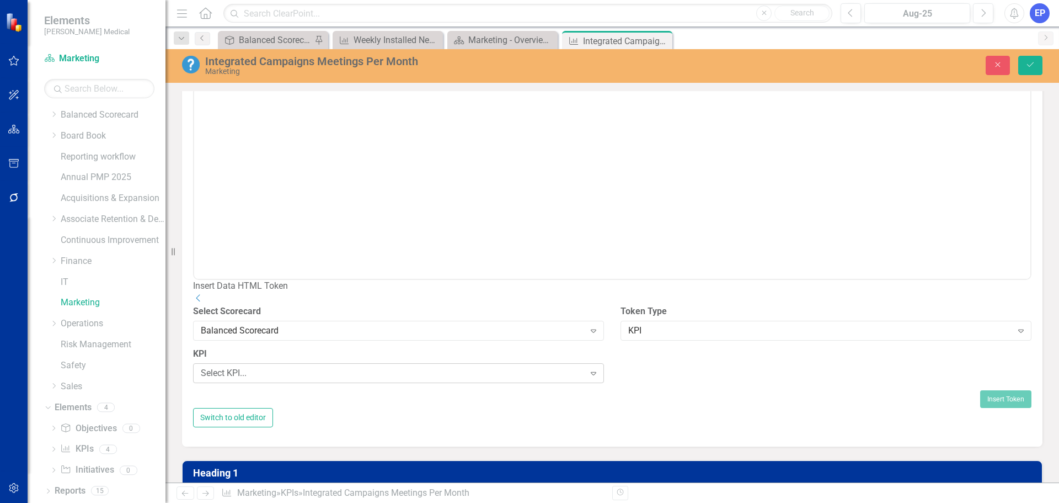
click at [416, 379] on div "Select KPI..." at bounding box center [393, 372] width 384 height 13
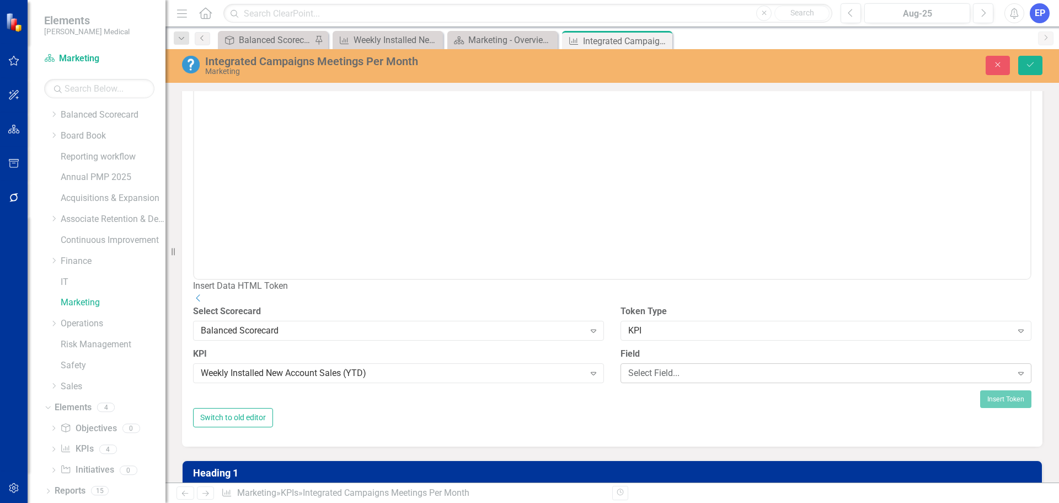
click at [684, 379] on div "Select Field..." at bounding box center [820, 372] width 384 height 13
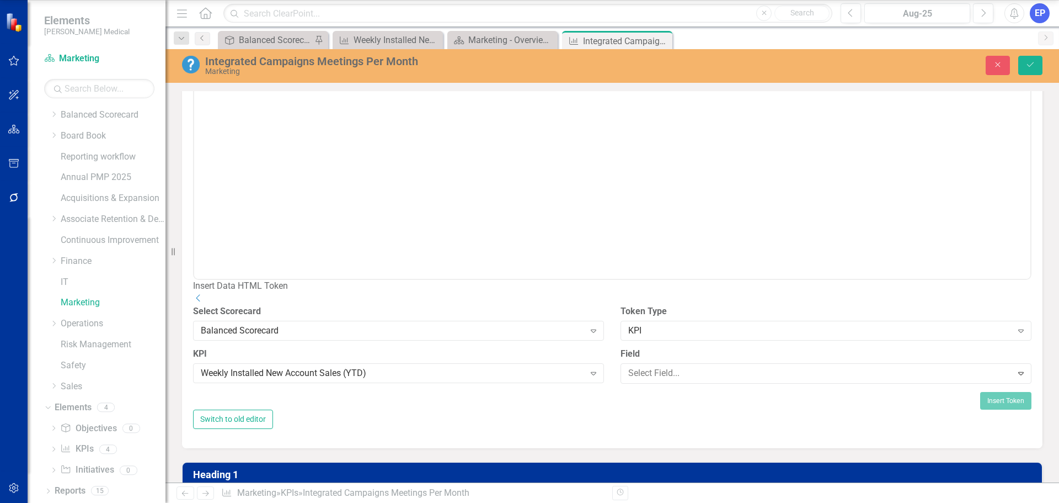
scroll to position [386, 0]
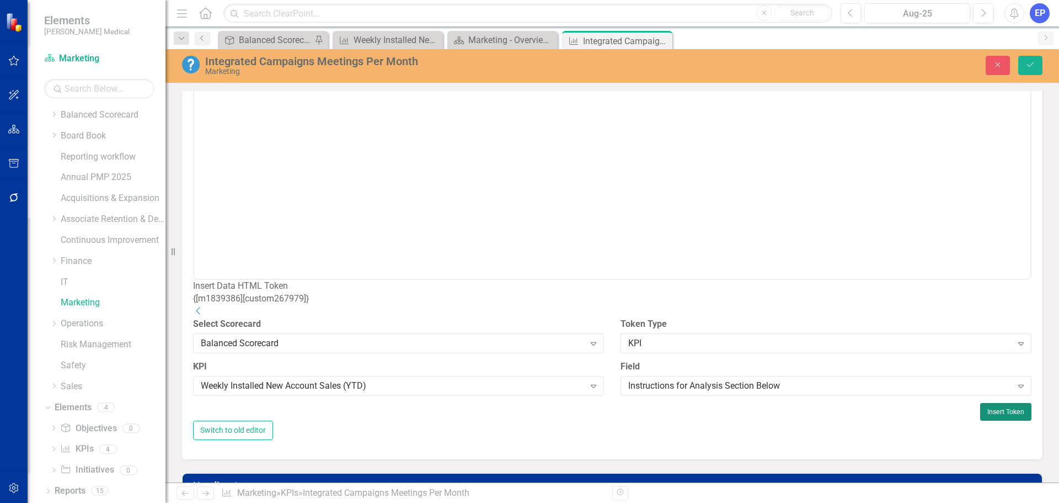
click at [980, 420] on button "Insert Token" at bounding box center [1005, 412] width 51 height 18
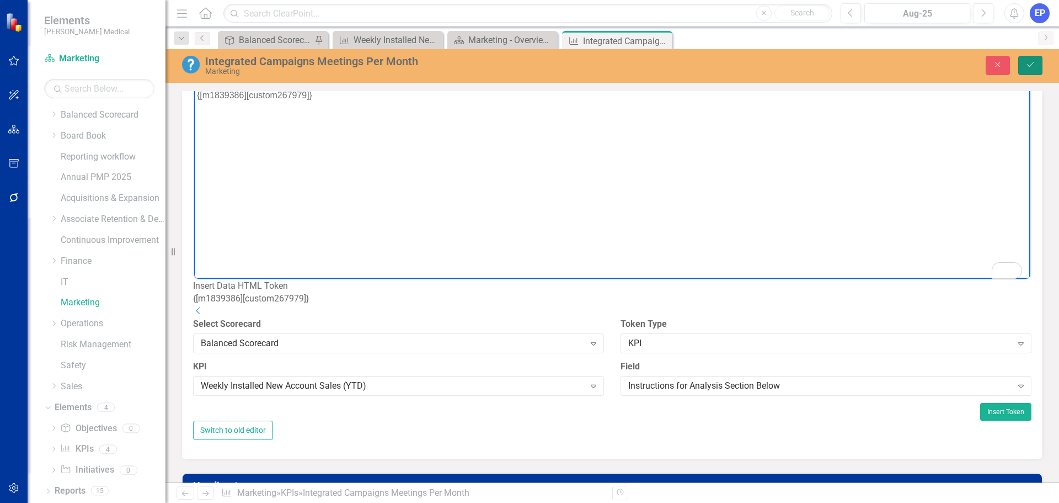
click at [1032, 58] on button "Save" at bounding box center [1030, 65] width 24 height 19
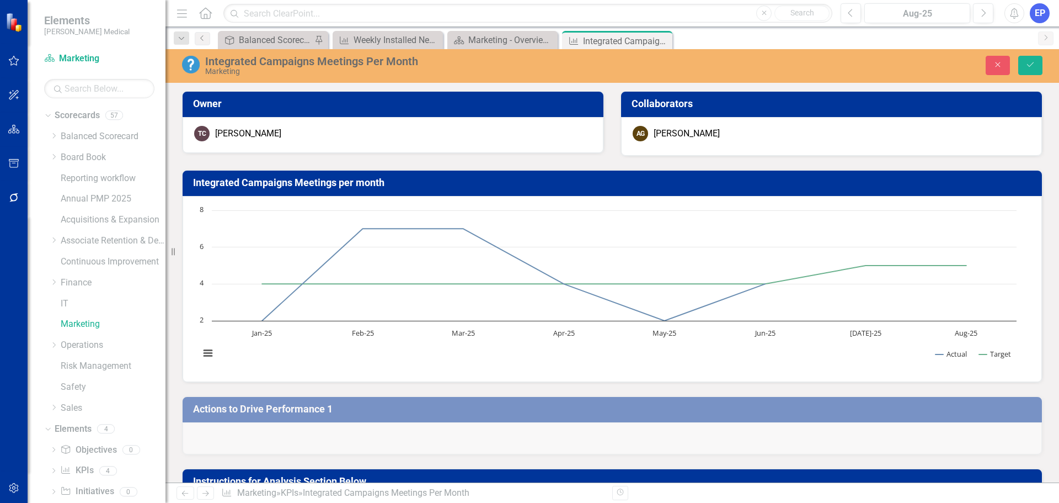
scroll to position [358, 0]
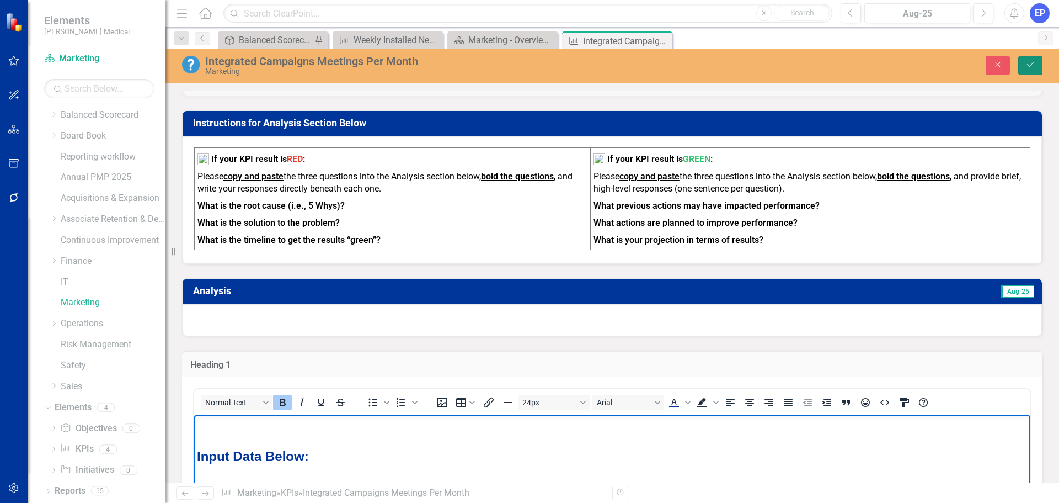
click at [1036, 66] on button "Save" at bounding box center [1030, 65] width 24 height 19
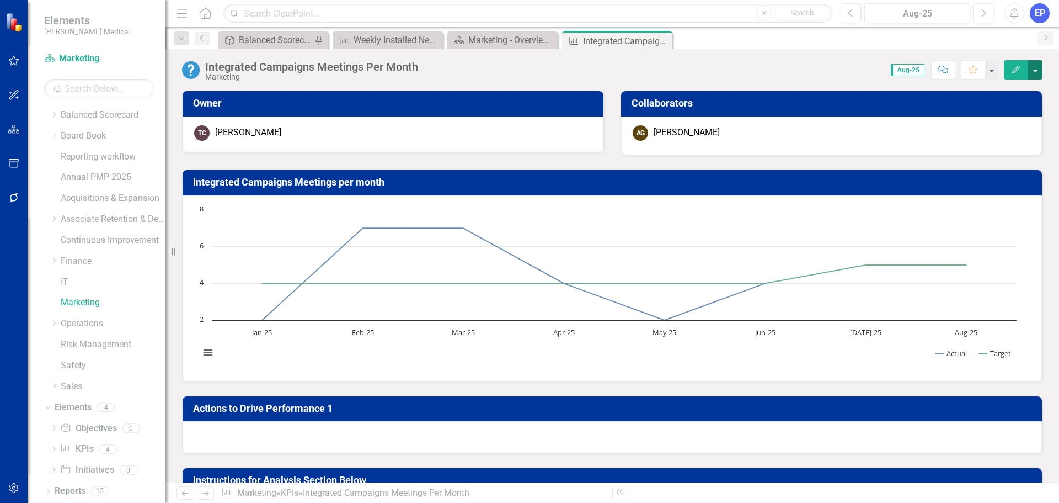
click at [1032, 72] on button "button" at bounding box center [1035, 69] width 14 height 19
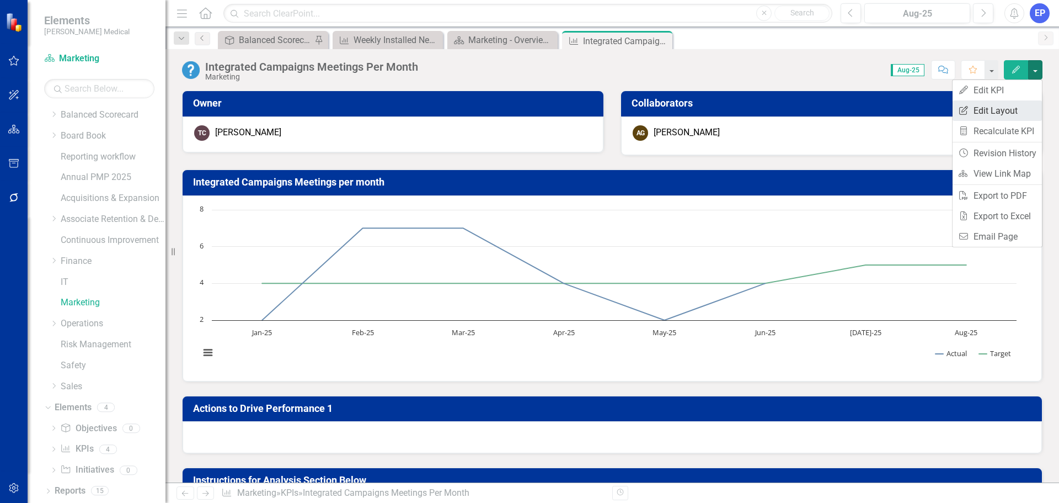
click at [1001, 108] on link "Edit Report Edit Layout" at bounding box center [997, 110] width 89 height 20
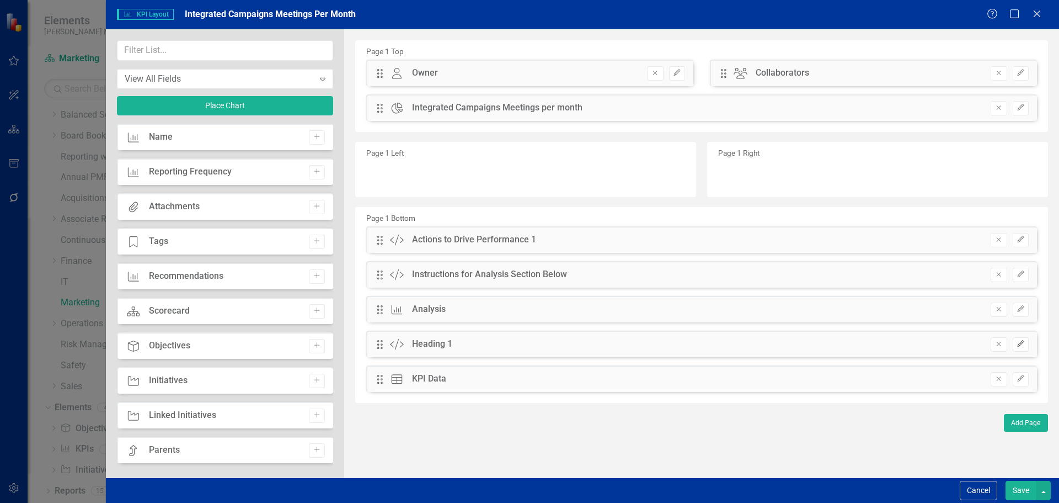
click at [1020, 345] on icon "button" at bounding box center [1020, 343] width 7 height 7
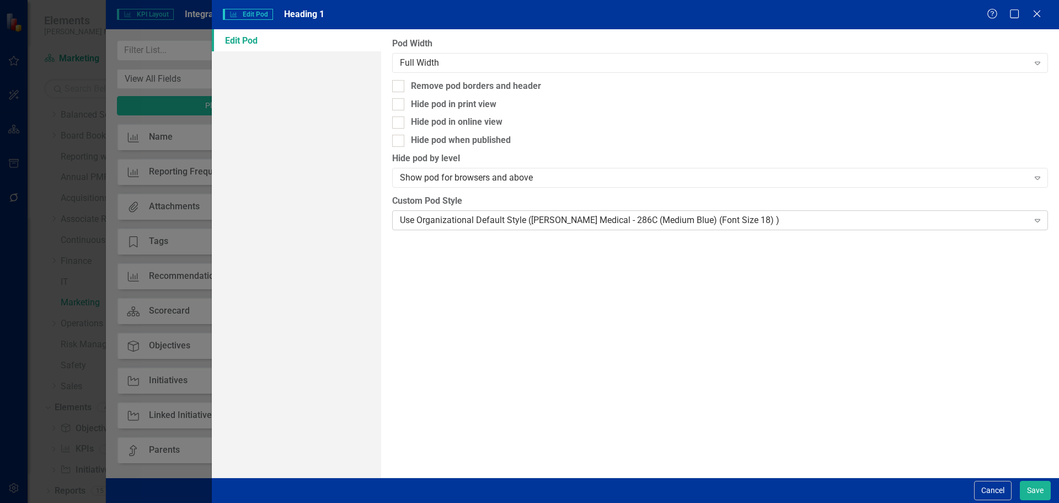
click at [484, 217] on div "Use Organizational Default Style ([PERSON_NAME] Medical - 286C (Medium Blue) (F…" at bounding box center [714, 220] width 628 height 13
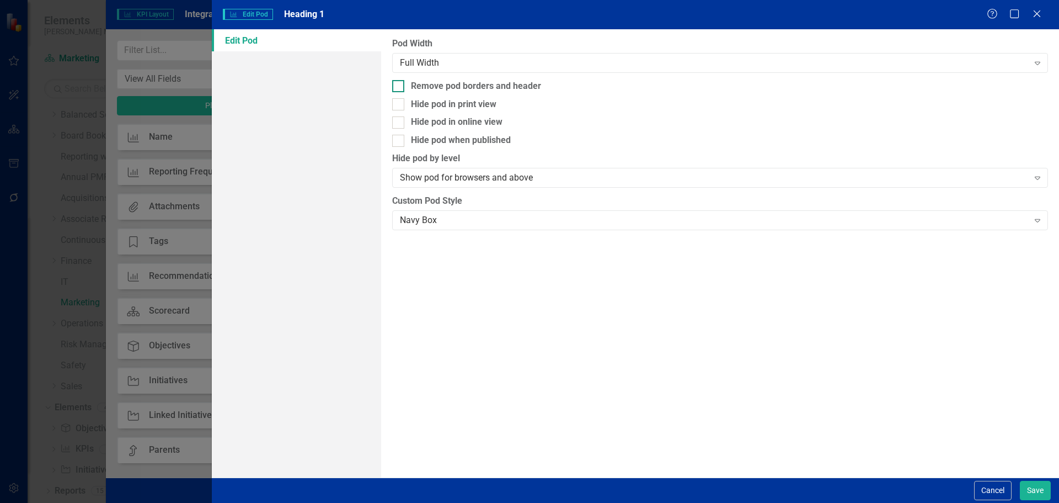
click at [467, 87] on div "Remove pod borders and header" at bounding box center [476, 86] width 130 height 13
click at [399, 87] on input "Remove pod borders and header" at bounding box center [395, 83] width 7 height 7
checkbox input "true"
click at [1038, 487] on button "Save" at bounding box center [1035, 490] width 31 height 19
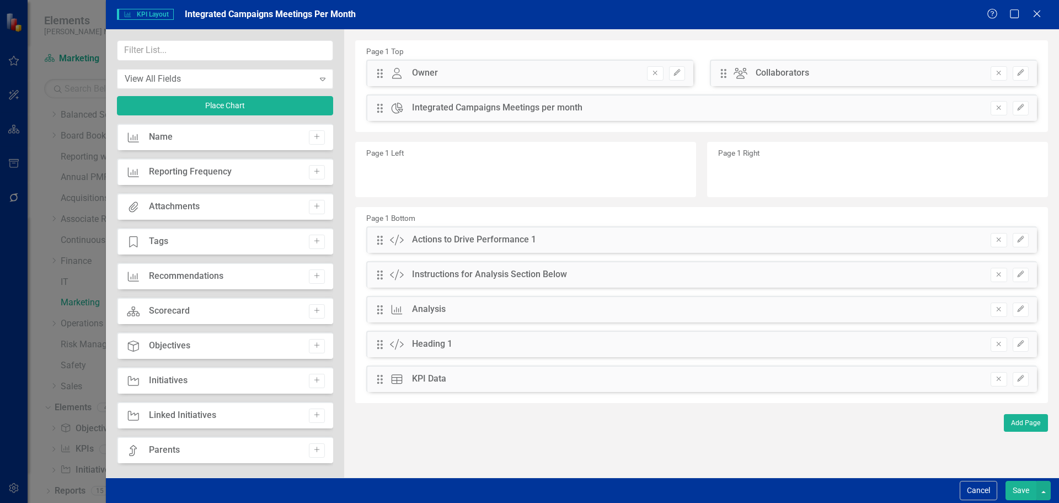
click at [1027, 489] on button "Save" at bounding box center [1021, 490] width 31 height 19
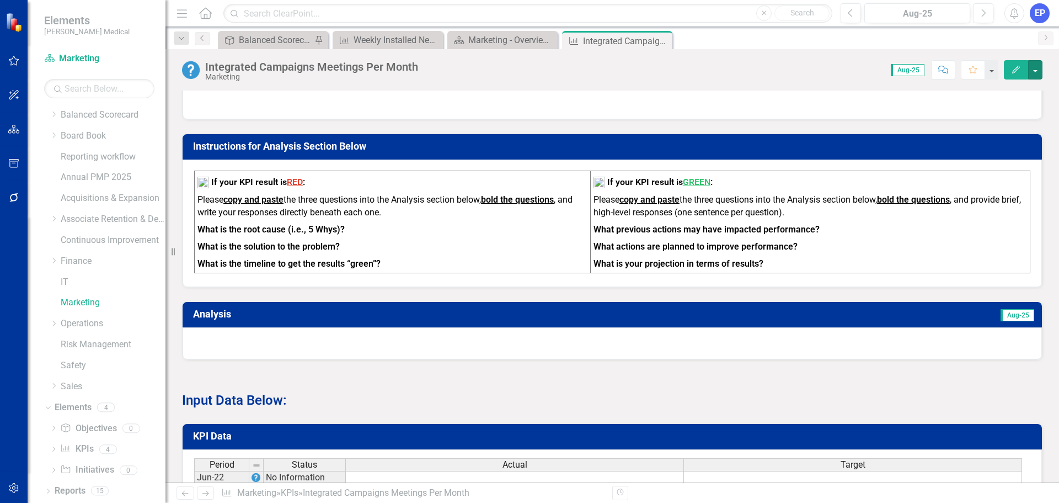
scroll to position [331, 0]
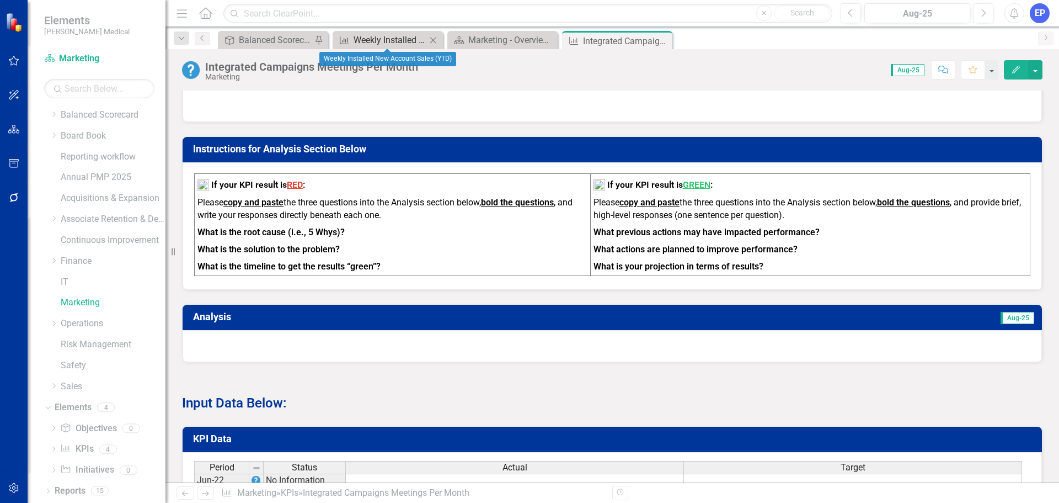
click at [370, 45] on div "Weekly Installed New Account Sales (YTD)" at bounding box center [390, 40] width 73 height 14
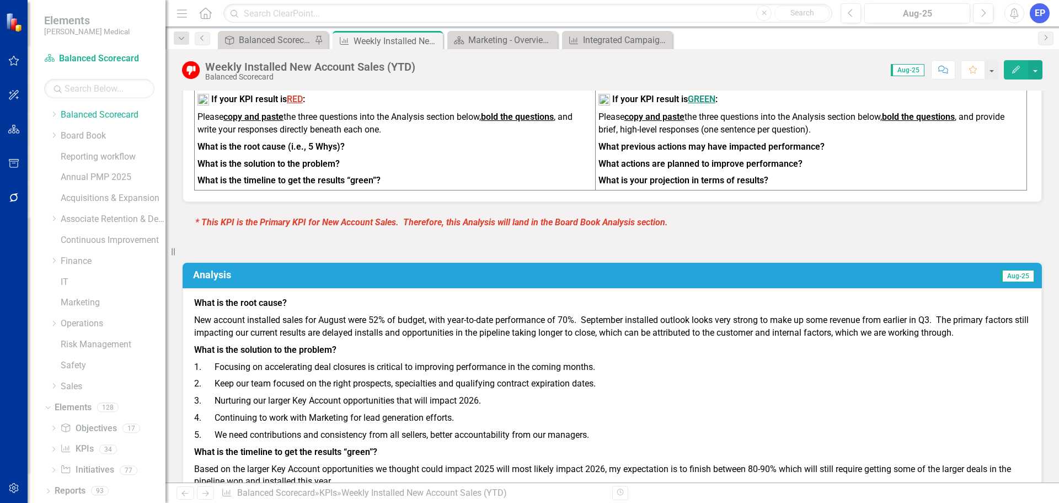
scroll to position [552, 0]
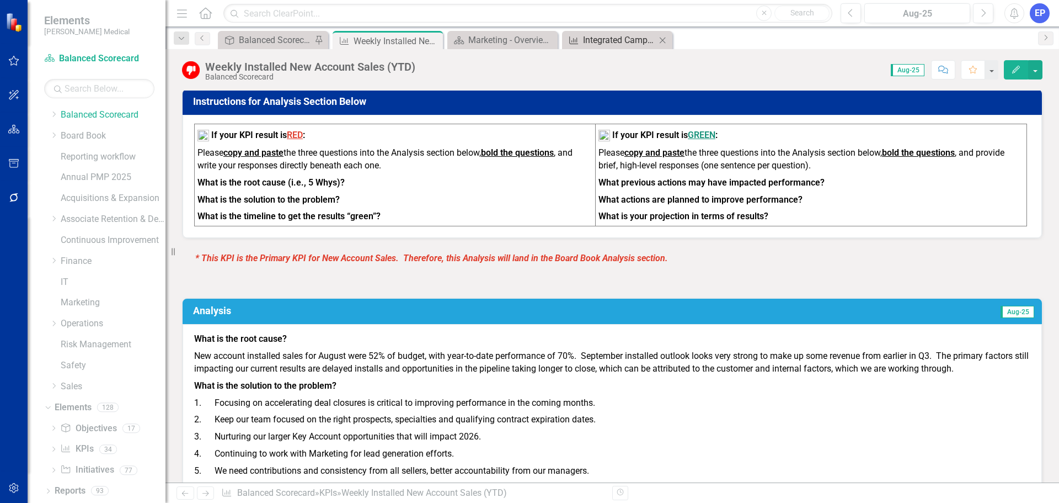
click at [623, 40] on div "Integrated Campaigns Meetings Per Month" at bounding box center [619, 40] width 73 height 14
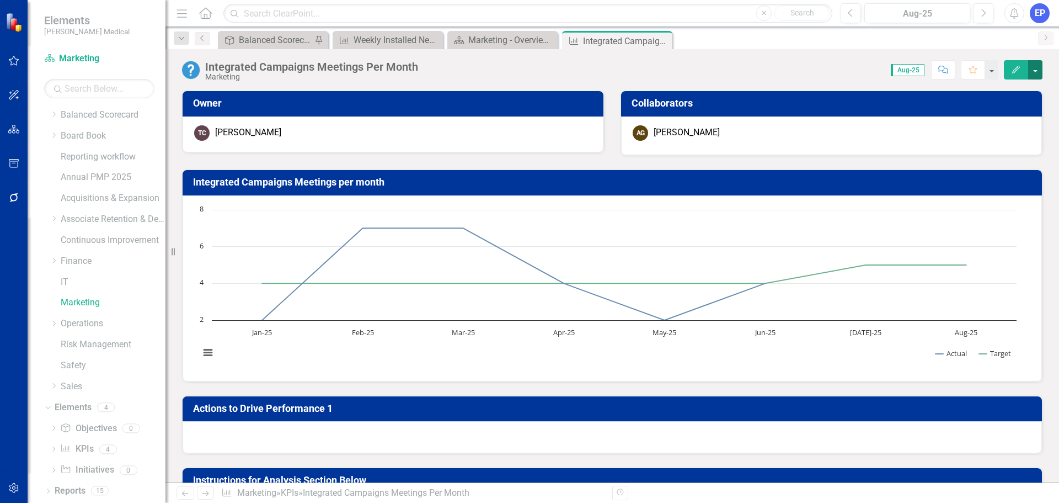
click at [1039, 76] on button "button" at bounding box center [1035, 69] width 14 height 19
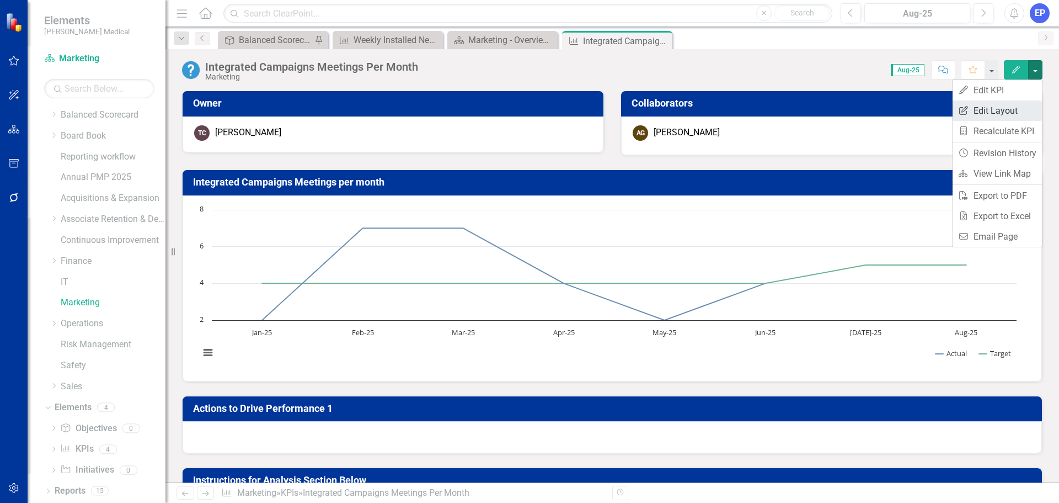
click at [1007, 107] on link "Edit Report Edit Layout" at bounding box center [997, 110] width 89 height 20
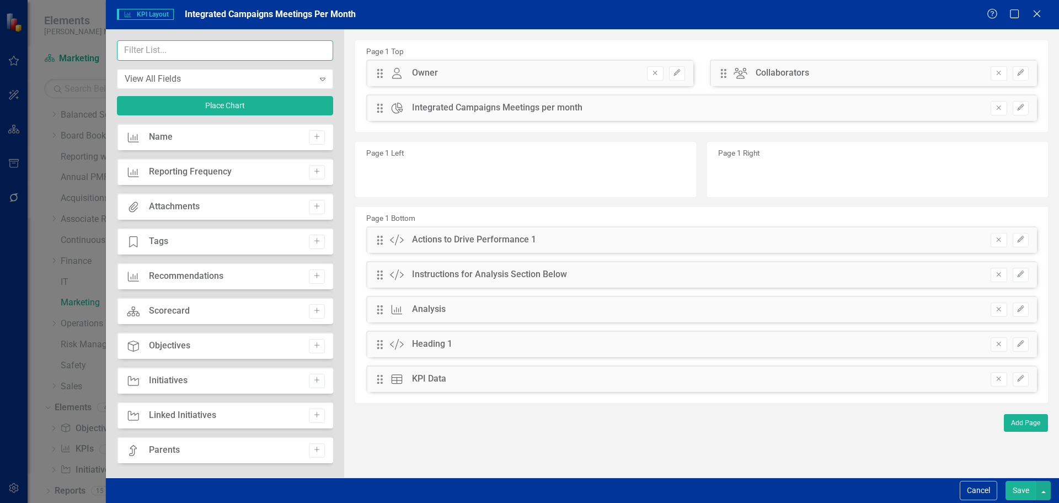
click at [236, 54] on input "text" at bounding box center [225, 50] width 216 height 20
click at [321, 385] on button "Add" at bounding box center [317, 381] width 16 height 14
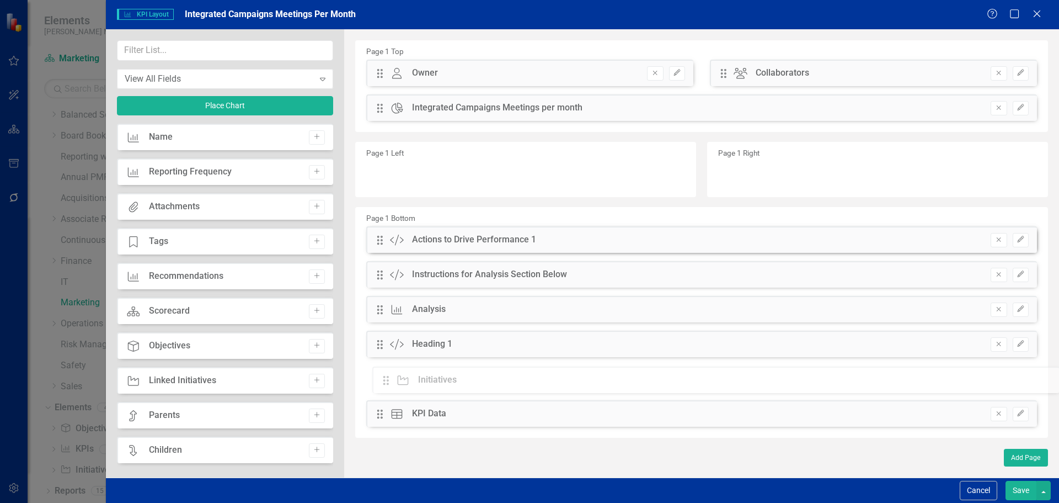
drag, startPoint x: 378, startPoint y: 73, endPoint x: 392, endPoint y: 380, distance: 307.1
click at [1017, 486] on button "Save" at bounding box center [1021, 490] width 31 height 19
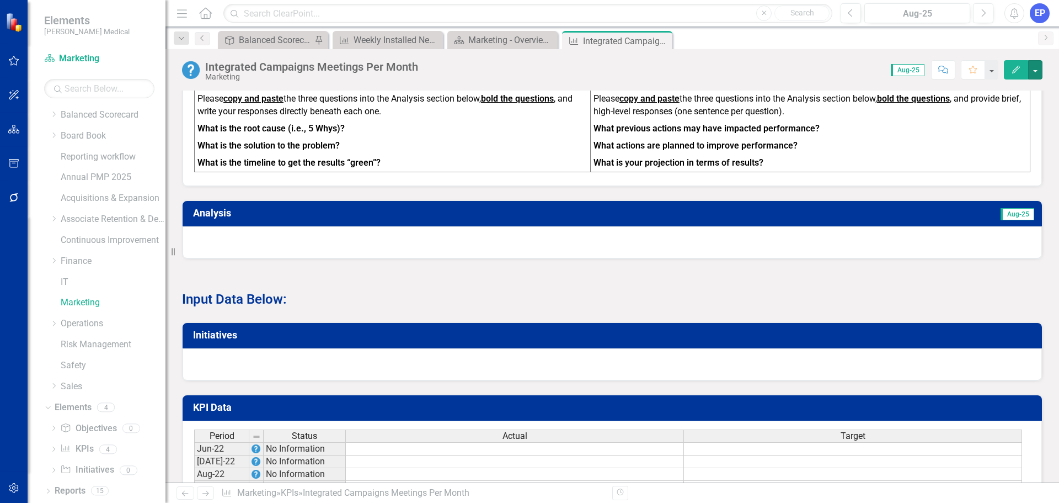
scroll to position [441, 0]
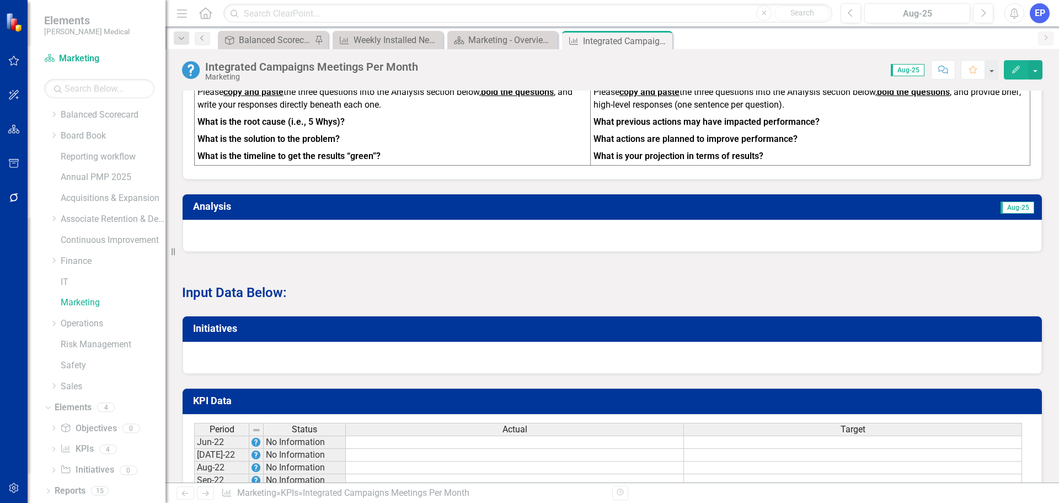
click at [554, 362] on div at bounding box center [613, 358] width 860 height 32
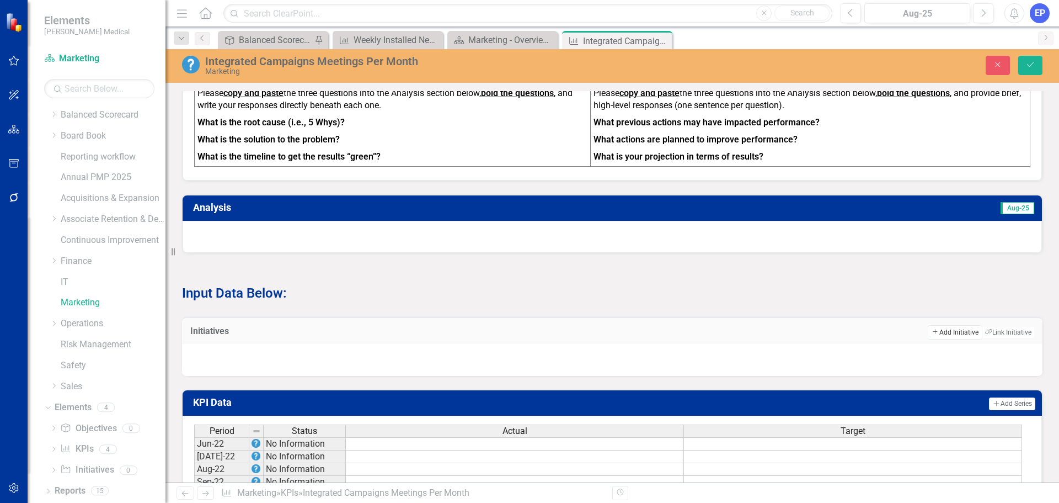
click at [946, 327] on button "Add Add Initiative" at bounding box center [955, 332] width 54 height 14
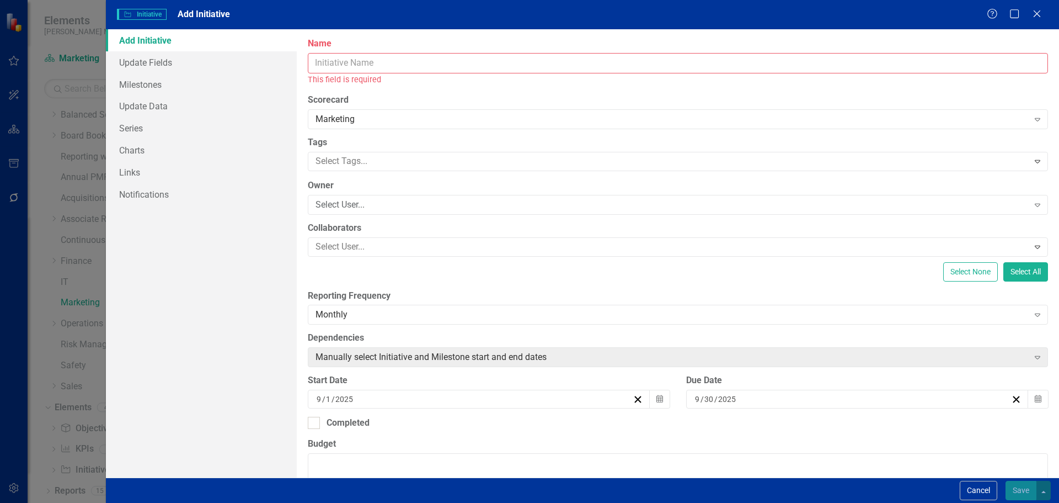
click at [675, 60] on input "Name" at bounding box center [678, 63] width 740 height 20
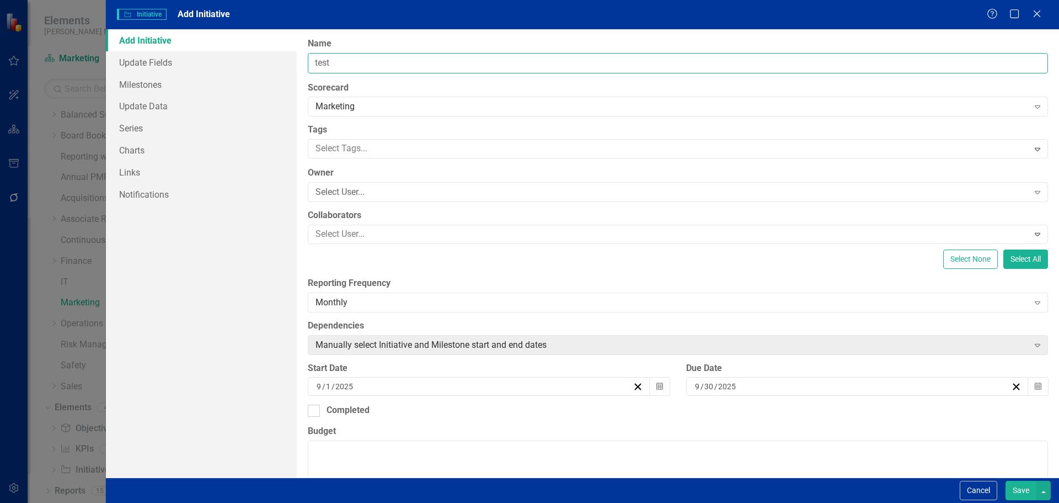
type input "Test Initiative #1"
click at [1015, 486] on button "Save" at bounding box center [1021, 490] width 31 height 19
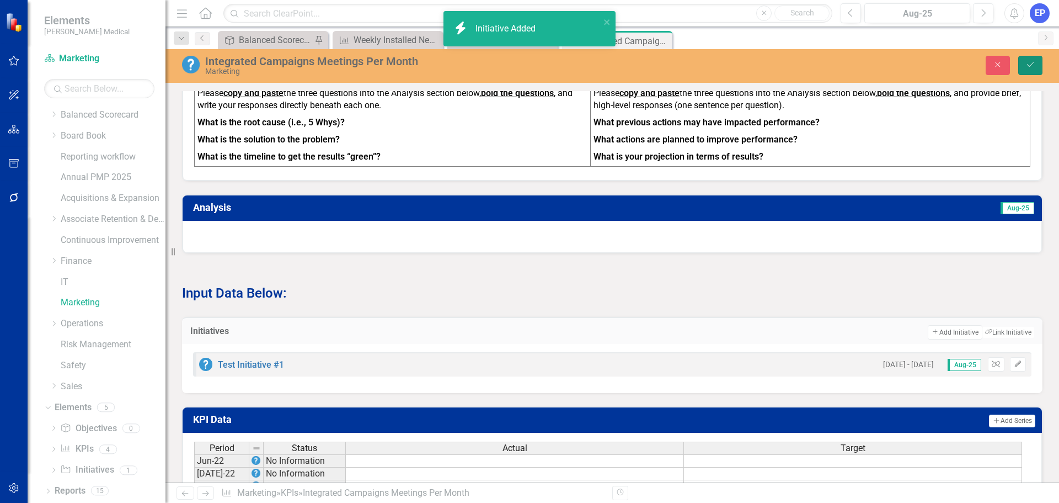
click at [1030, 68] on icon "Save" at bounding box center [1031, 65] width 10 height 8
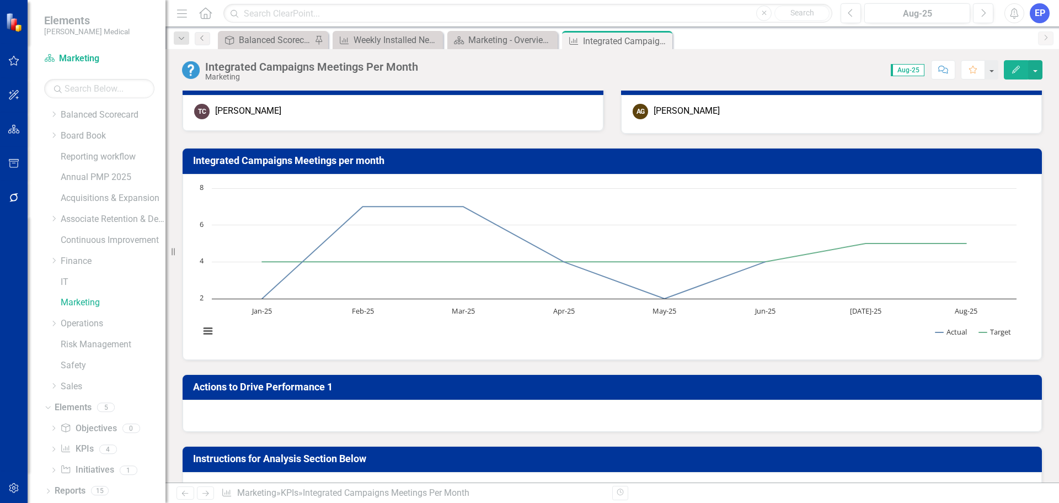
scroll to position [55, 0]
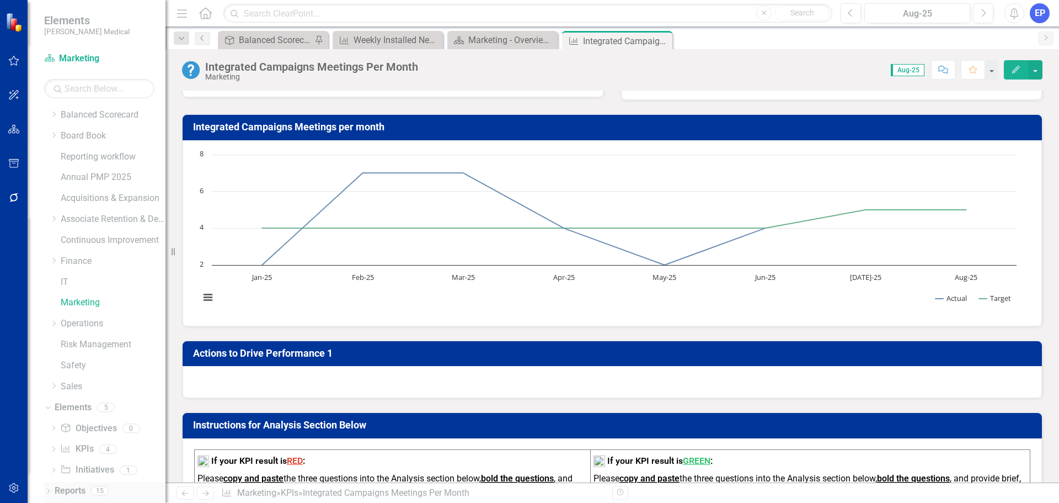
click at [47, 491] on icon "Dropdown" at bounding box center [48, 492] width 8 height 6
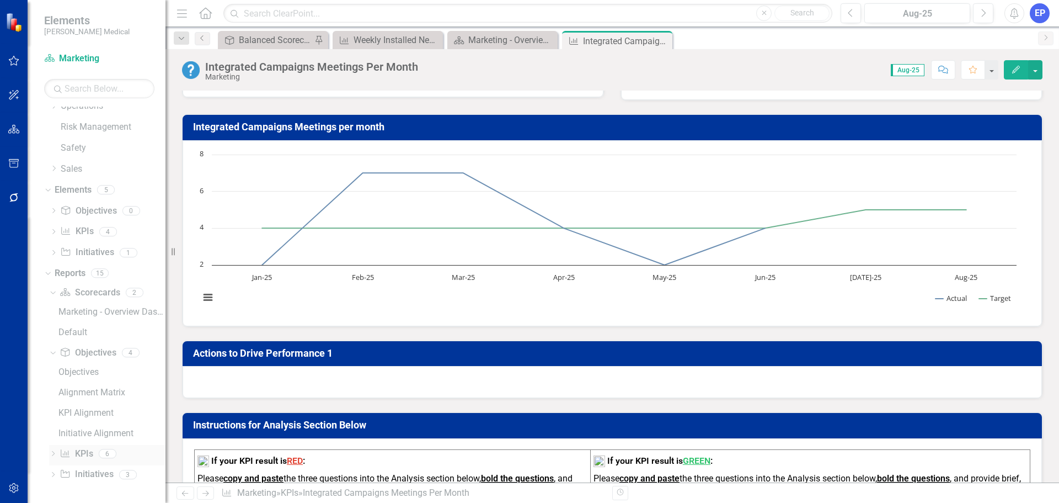
click at [54, 451] on icon "Dropdown" at bounding box center [53, 454] width 8 height 6
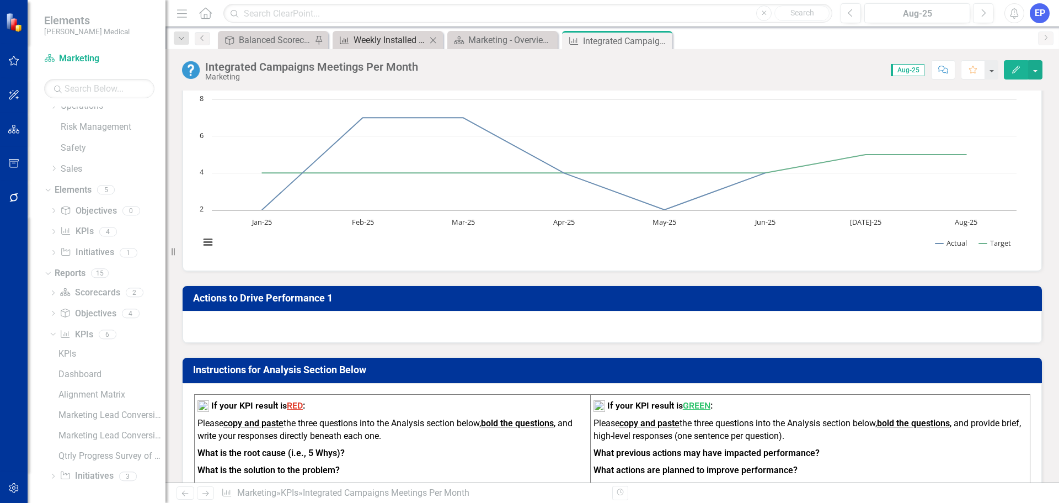
click at [377, 42] on div "Weekly Installed New Account Sales (YTD)" at bounding box center [390, 40] width 73 height 14
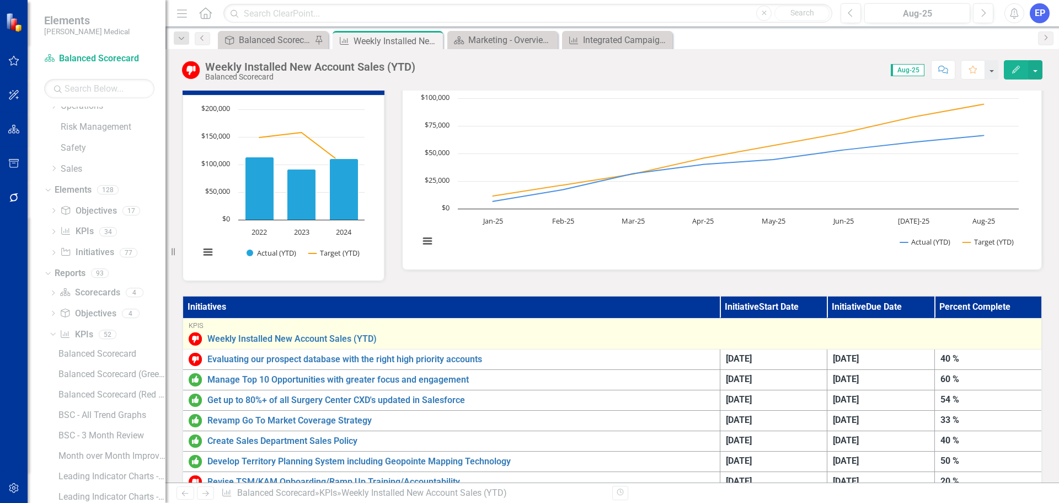
scroll to position [110, 0]
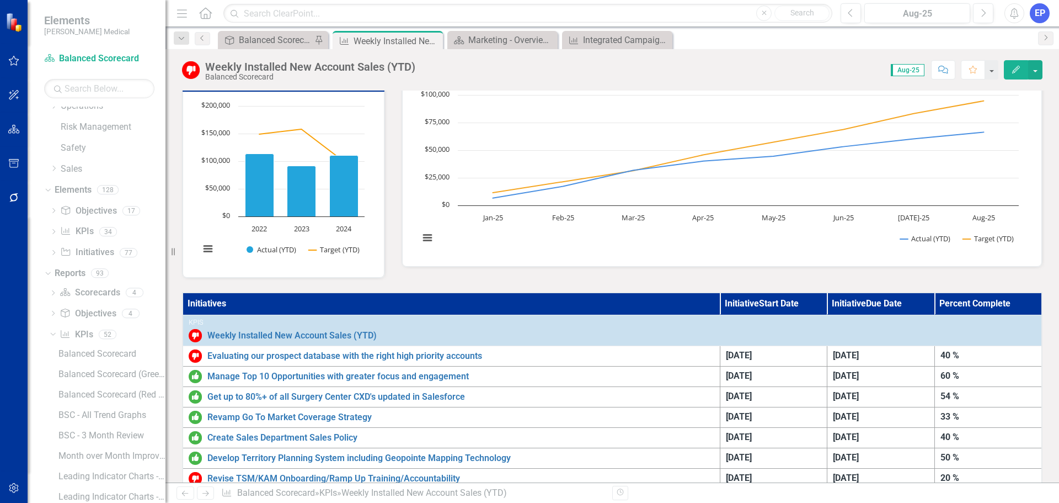
click at [390, 301] on th "Initiatives" at bounding box center [451, 303] width 537 height 22
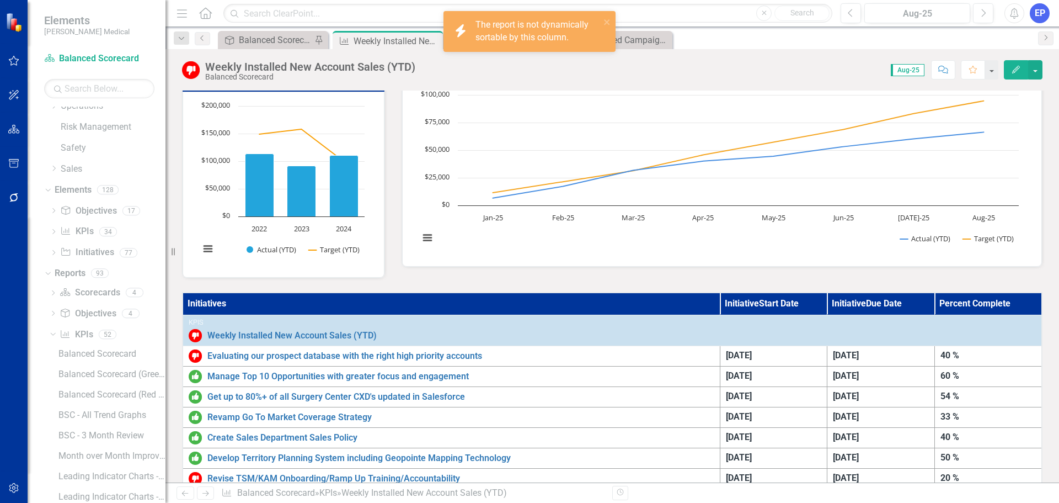
click at [390, 301] on th "Initiatives" at bounding box center [451, 303] width 537 height 22
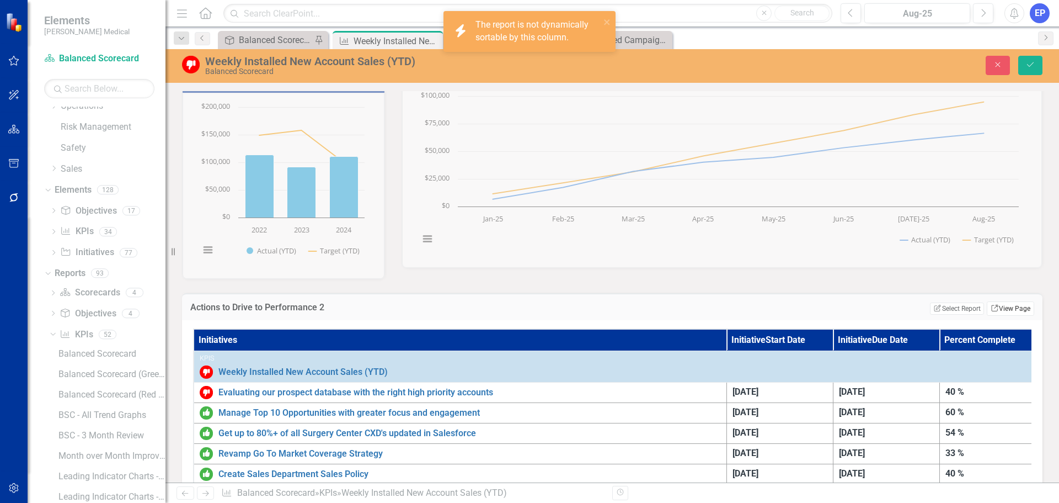
click at [1001, 308] on link "Link View Page" at bounding box center [1010, 308] width 47 height 14
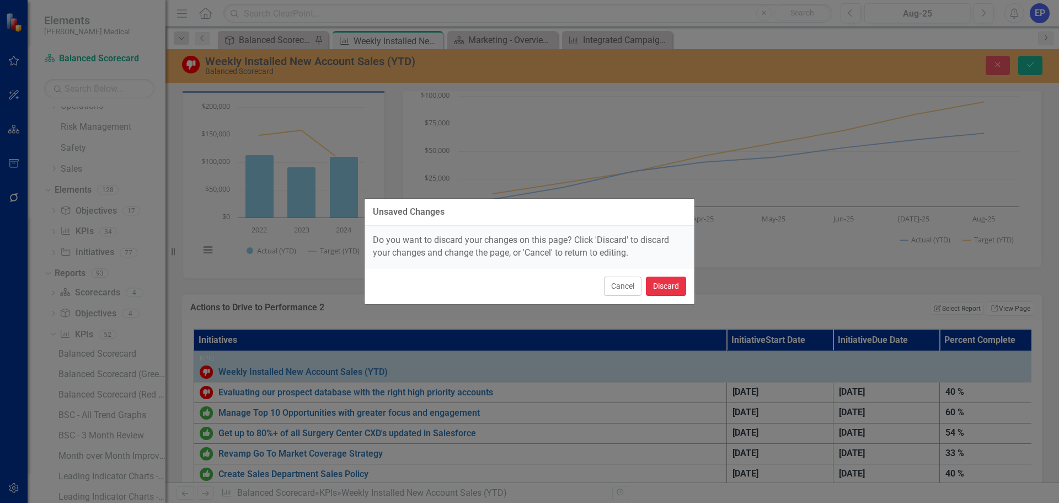
click at [673, 282] on button "Discard" at bounding box center [666, 285] width 40 height 19
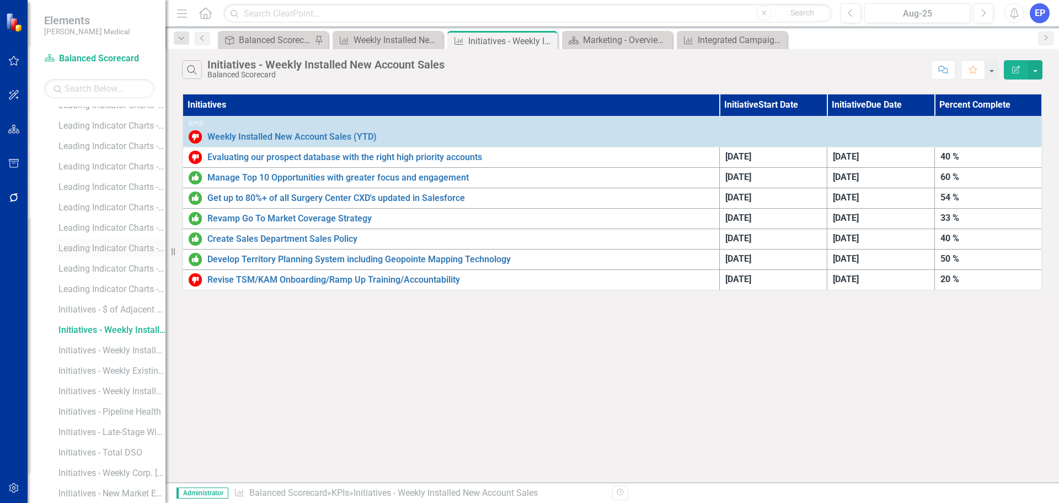
scroll to position [692, 0]
click at [1015, 69] on icon "button" at bounding box center [1016, 70] width 8 height 8
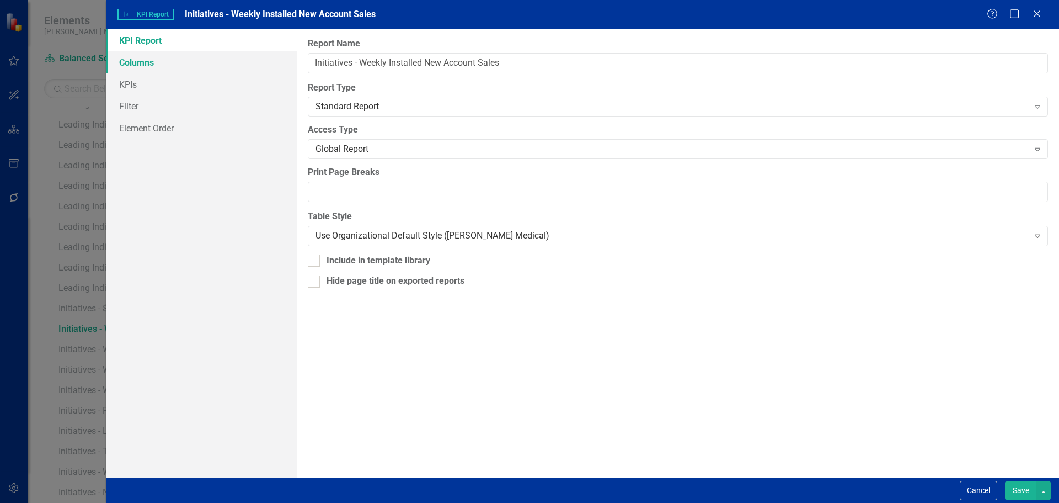
click at [221, 63] on link "Columns" at bounding box center [201, 62] width 191 height 22
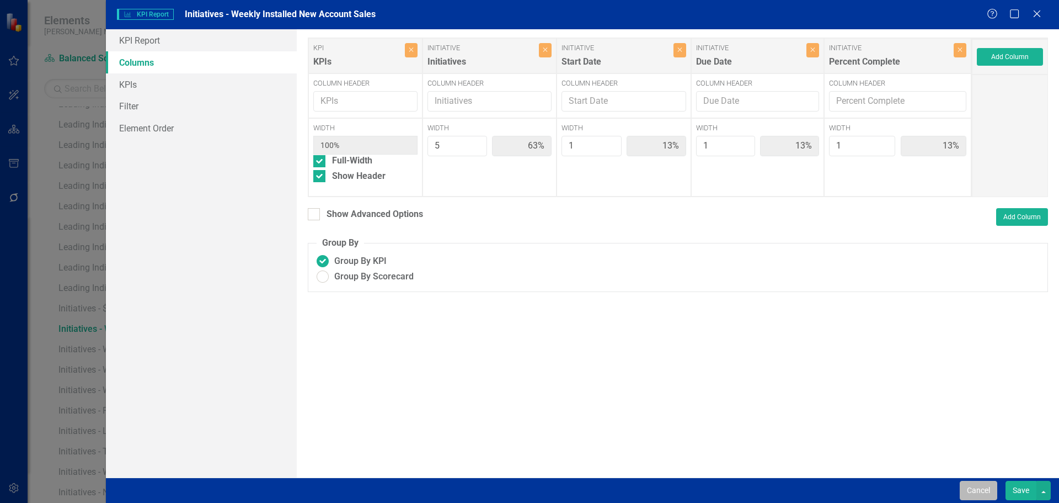
click at [973, 493] on button "Cancel" at bounding box center [979, 490] width 38 height 19
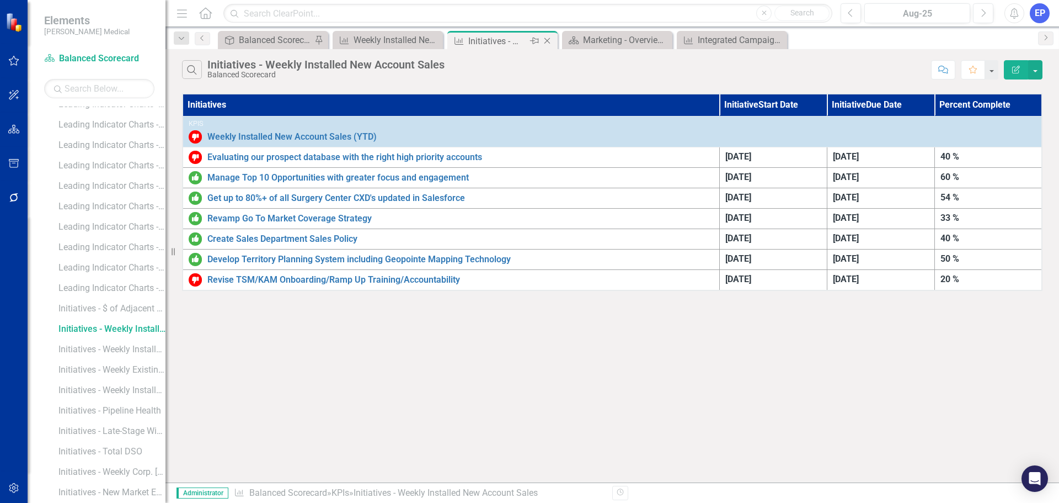
click at [549, 40] on icon "Close" at bounding box center [547, 40] width 11 height 9
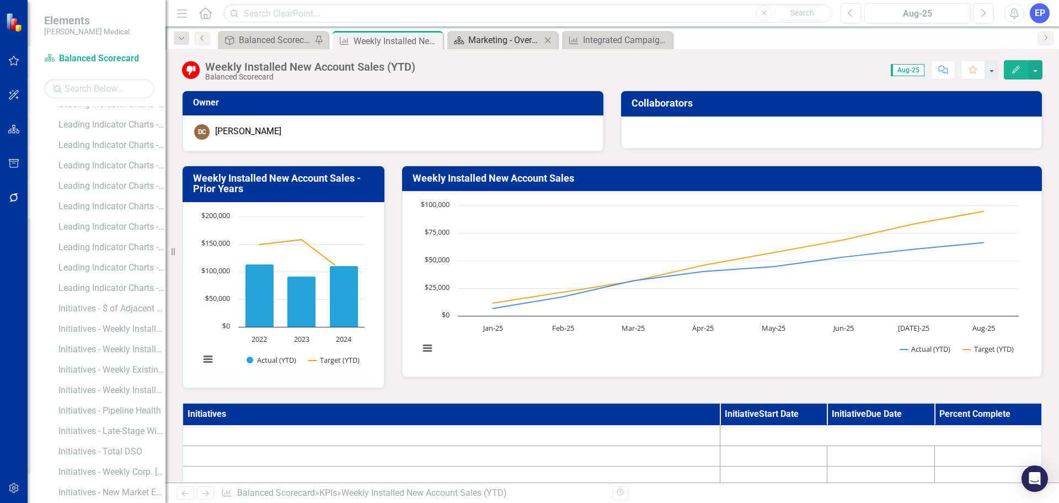
click at [489, 41] on div "Marketing - Overview Dashboard" at bounding box center [504, 40] width 73 height 14
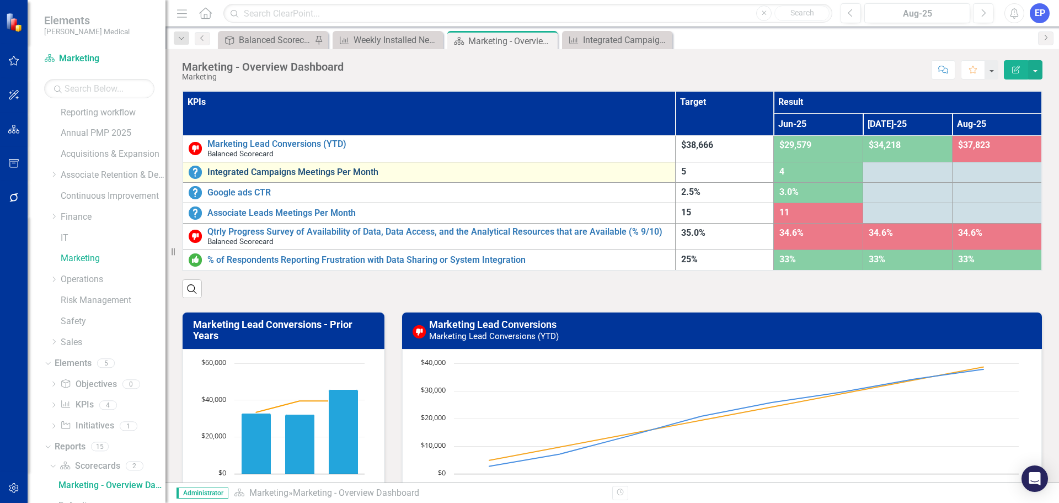
scroll to position [57, 0]
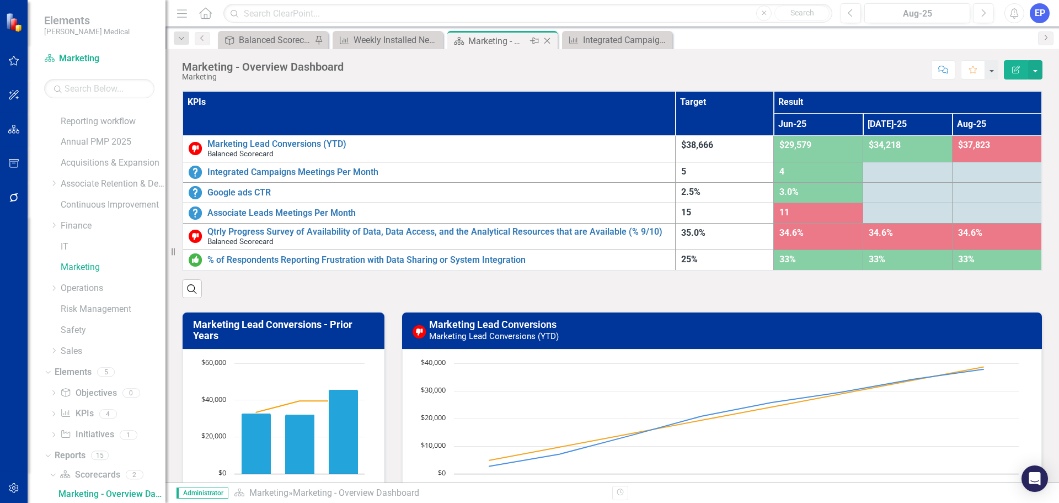
click at [548, 41] on icon at bounding box center [548, 41] width 6 height 6
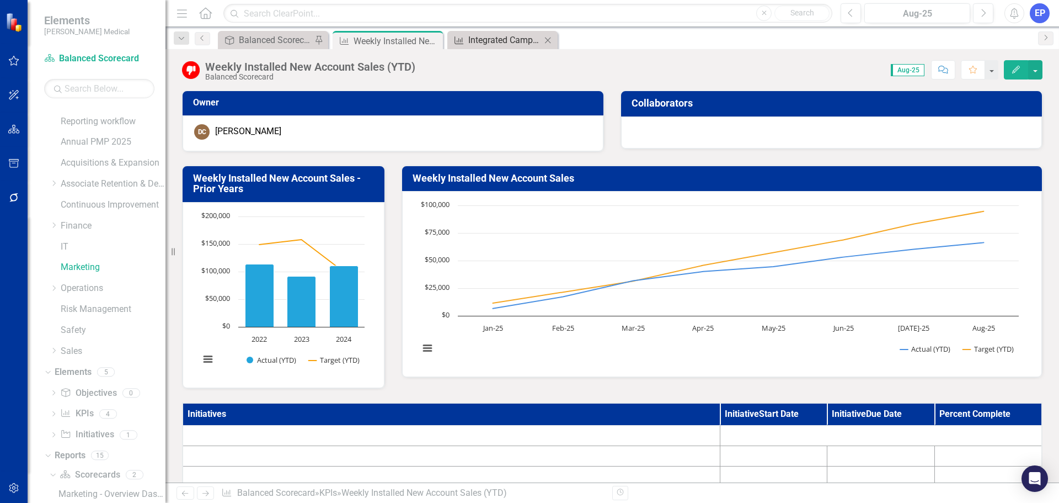
click at [500, 41] on div "Integrated Campaigns Meetings Per Month" at bounding box center [504, 40] width 73 height 14
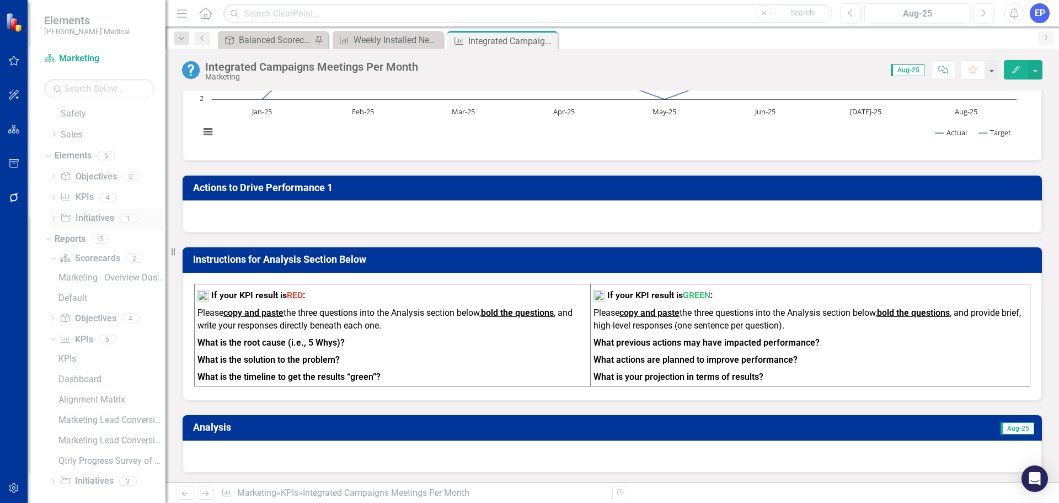
scroll to position [280, 0]
click at [68, 333] on icon at bounding box center [65, 332] width 9 height 8
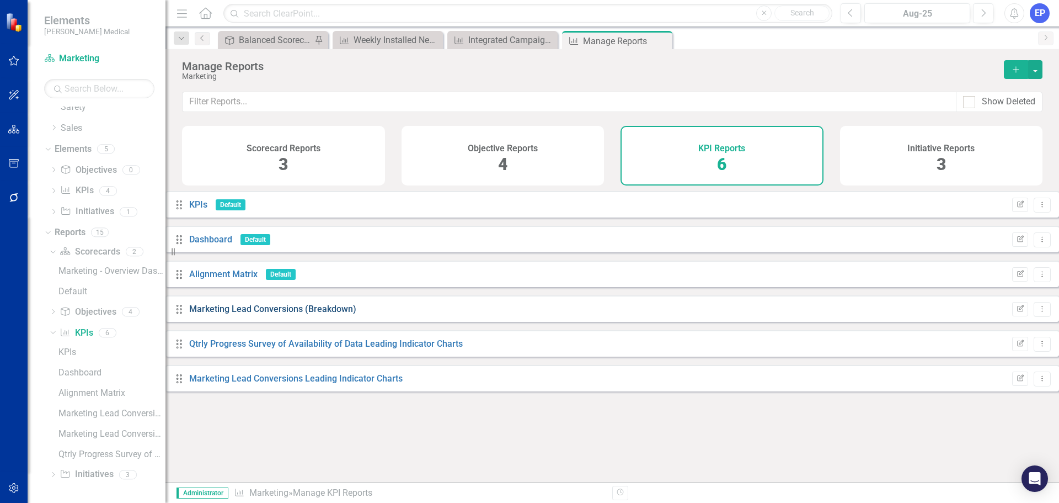
click at [321, 314] on link "Marketing Lead Conversions (Breakdown)" at bounding box center [272, 308] width 167 height 10
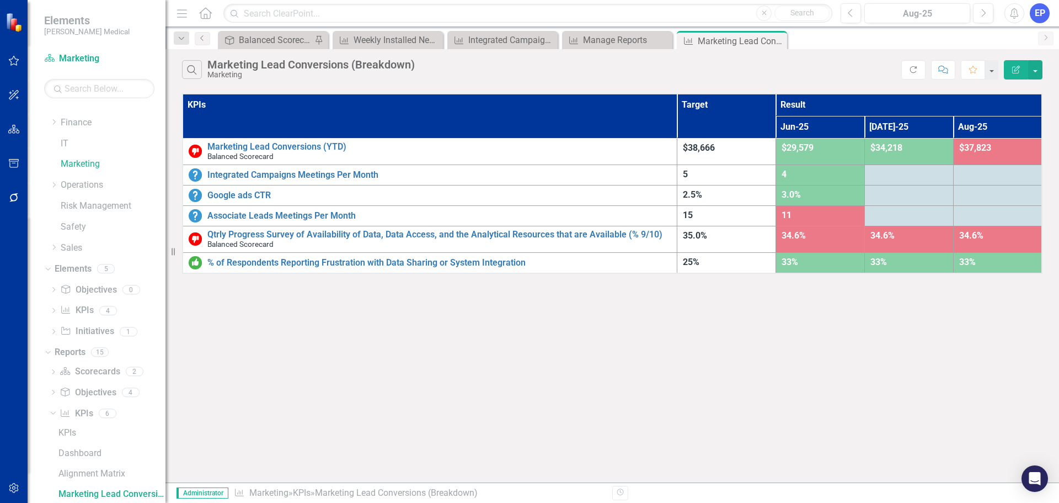
scroll to position [159, 0]
click at [1032, 73] on button "button" at bounding box center [1035, 69] width 14 height 19
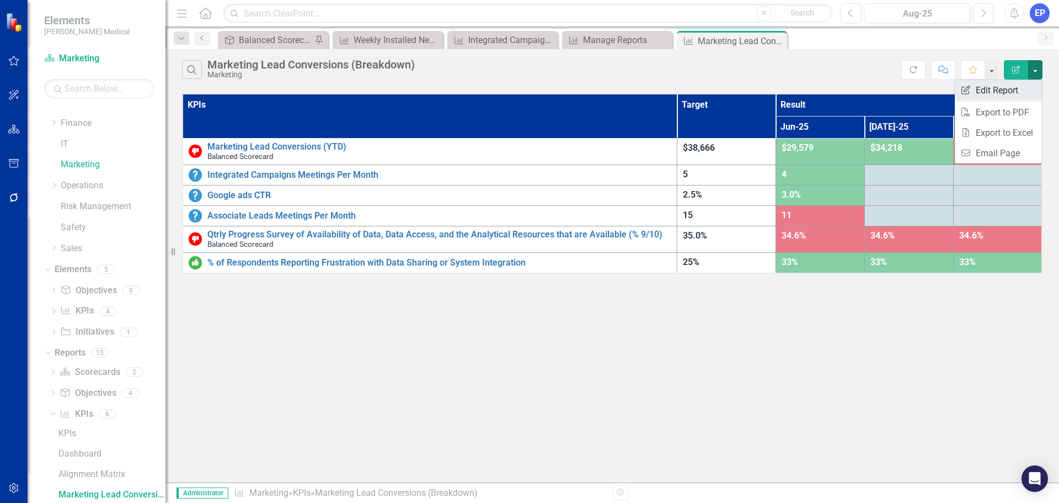
click at [1007, 86] on link "Edit Report Edit Report" at bounding box center [998, 90] width 87 height 20
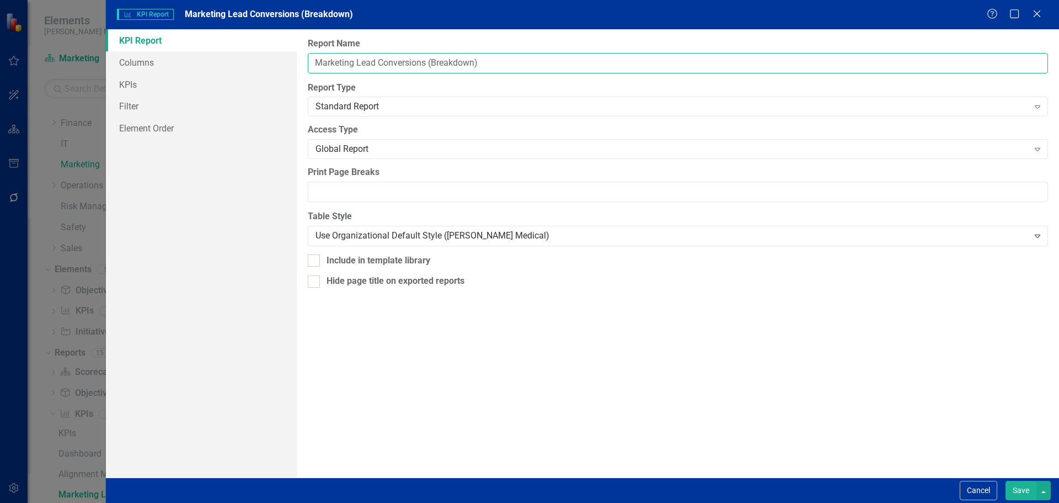
click at [431, 61] on input "Marketing Lead Conversions (Breakdown)" at bounding box center [678, 63] width 740 height 20
drag, startPoint x: 426, startPoint y: 61, endPoint x: 265, endPoint y: 65, distance: 161.1
click at [265, 65] on div "KPI Report Columns KPIs Filter Element Order Report Name Marketing Lead Convers…" at bounding box center [582, 253] width 953 height 448
type input "Marketing KPIs Overview"
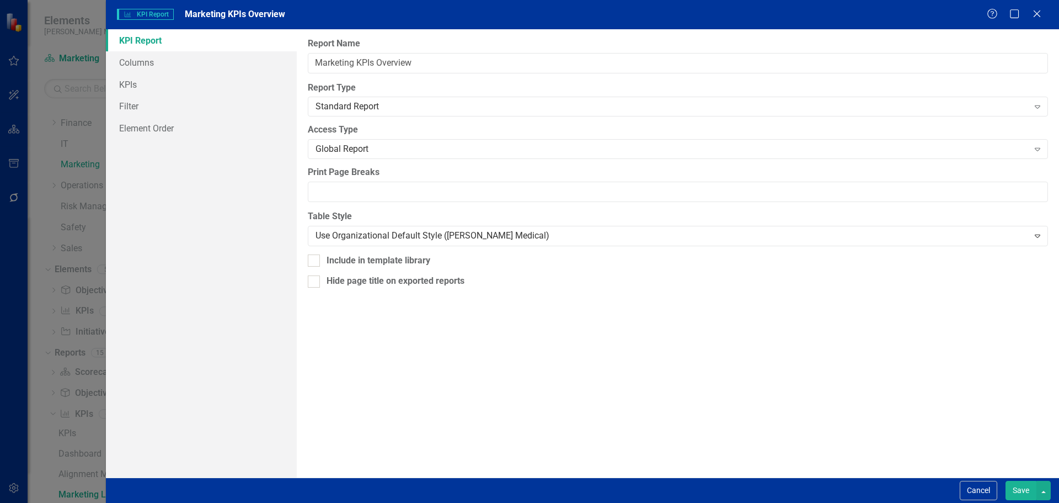
click at [1009, 486] on button "Save" at bounding box center [1021, 490] width 31 height 19
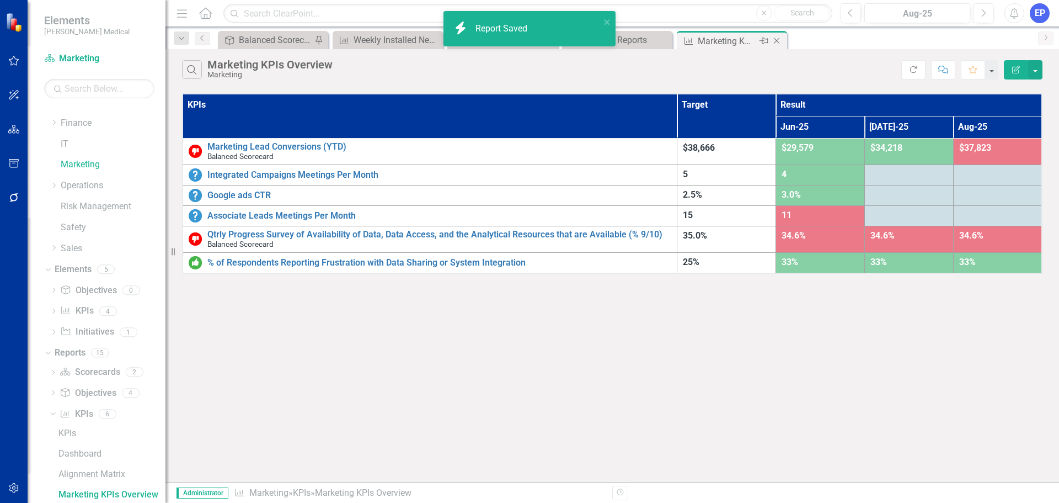
click at [777, 40] on icon "Close" at bounding box center [776, 40] width 11 height 9
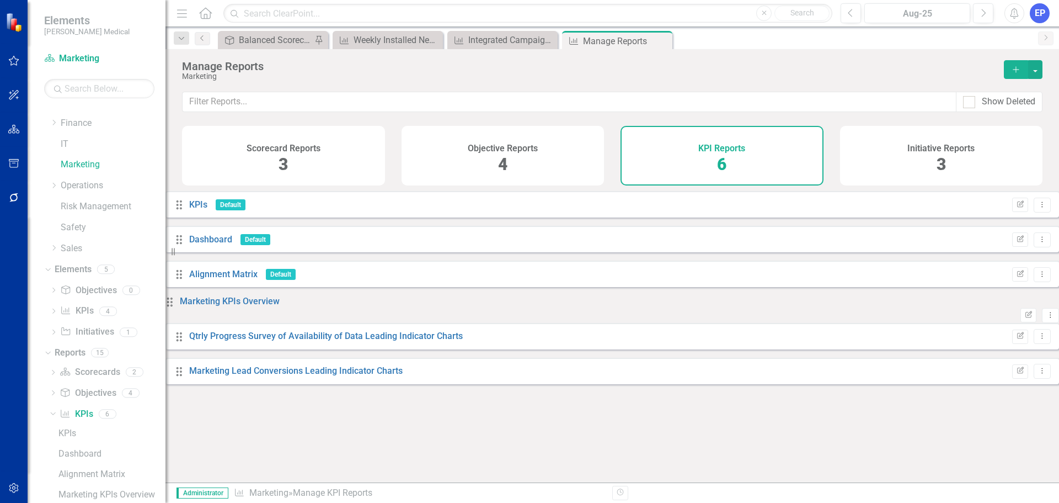
click at [1017, 67] on icon "Add" at bounding box center [1016, 70] width 10 height 8
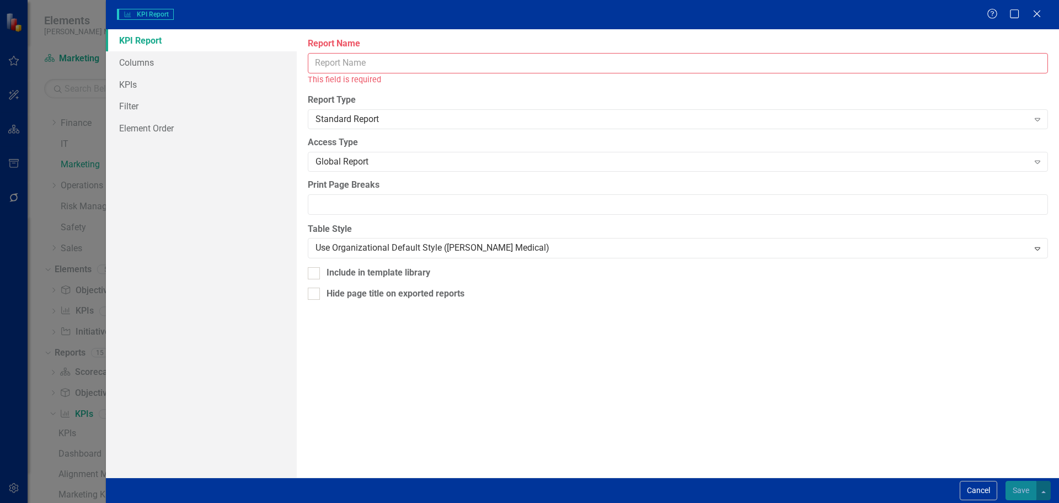
click at [339, 65] on input "Report Name" at bounding box center [678, 63] width 740 height 20
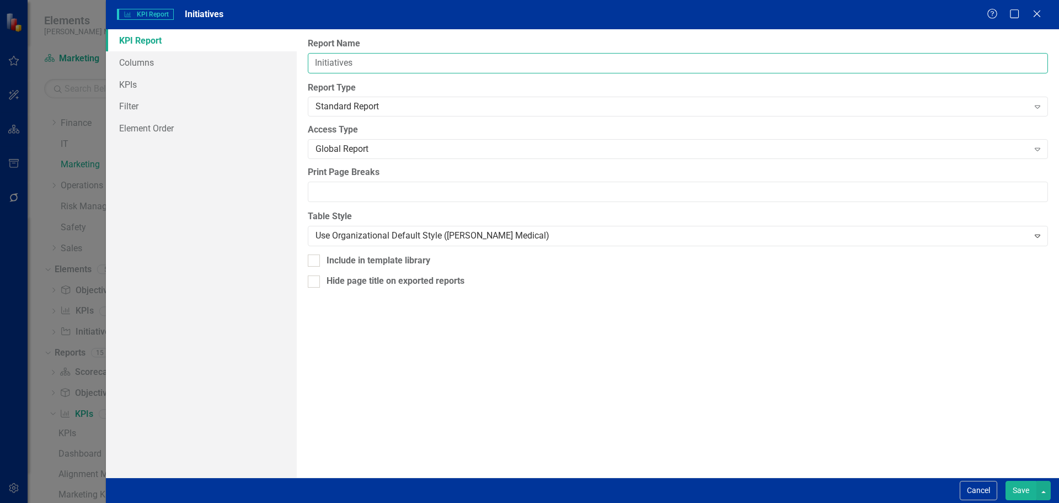
click at [386, 63] on input "Initiatives" at bounding box center [678, 63] width 740 height 20
type input "Initiatives -"
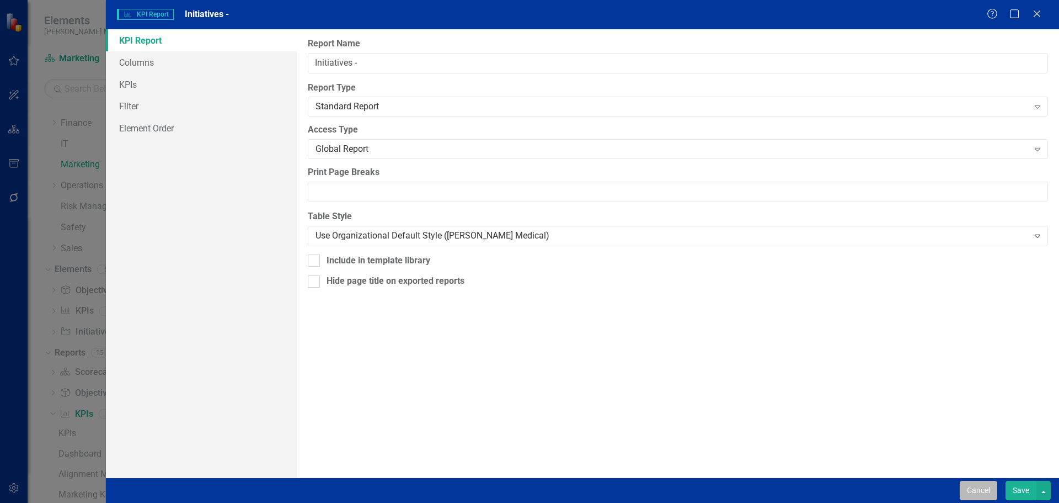
click at [972, 489] on button "Cancel" at bounding box center [979, 490] width 38 height 19
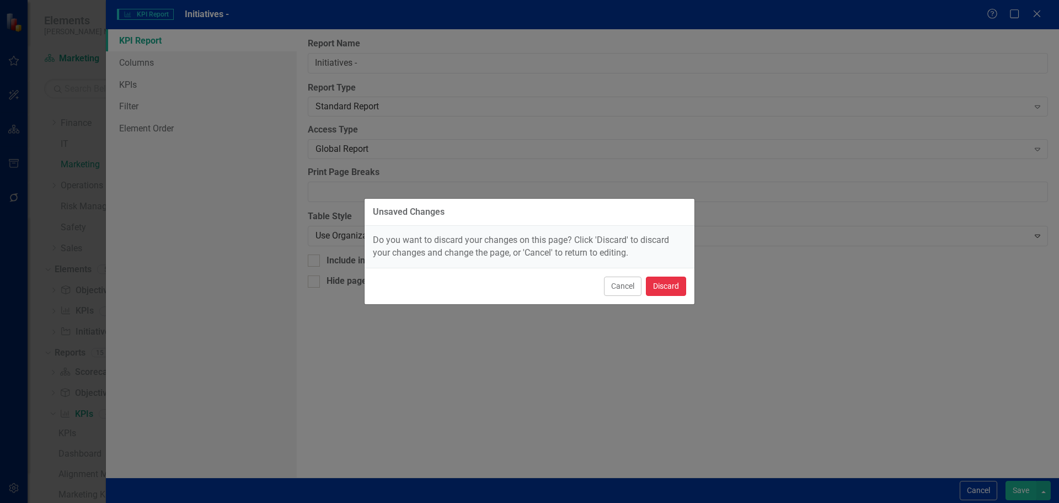
click at [661, 290] on button "Discard" at bounding box center [666, 285] width 40 height 19
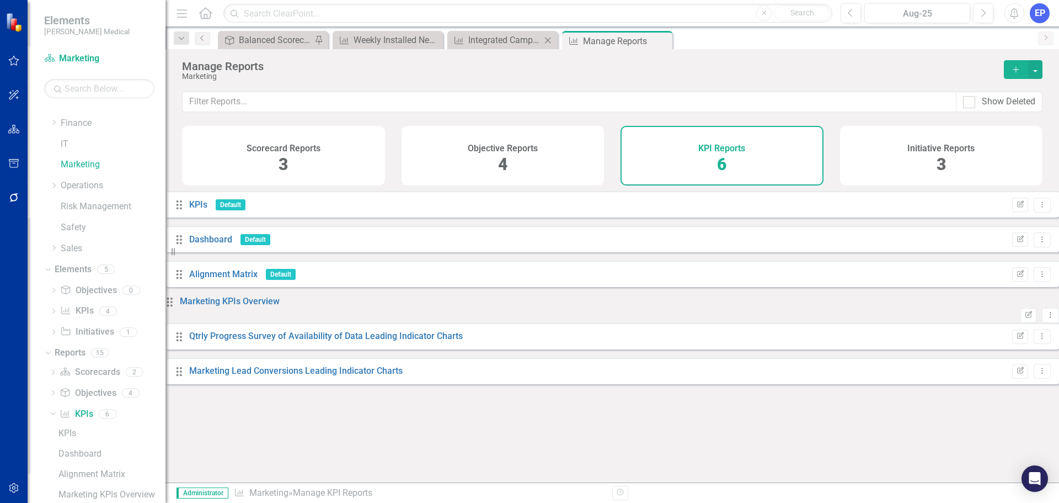
click at [508, 47] on div "KPI Integrated Campaigns Meetings Per Month Close" at bounding box center [502, 40] width 110 height 18
click at [502, 41] on div "Integrated Campaigns Meetings Per Month" at bounding box center [504, 40] width 73 height 14
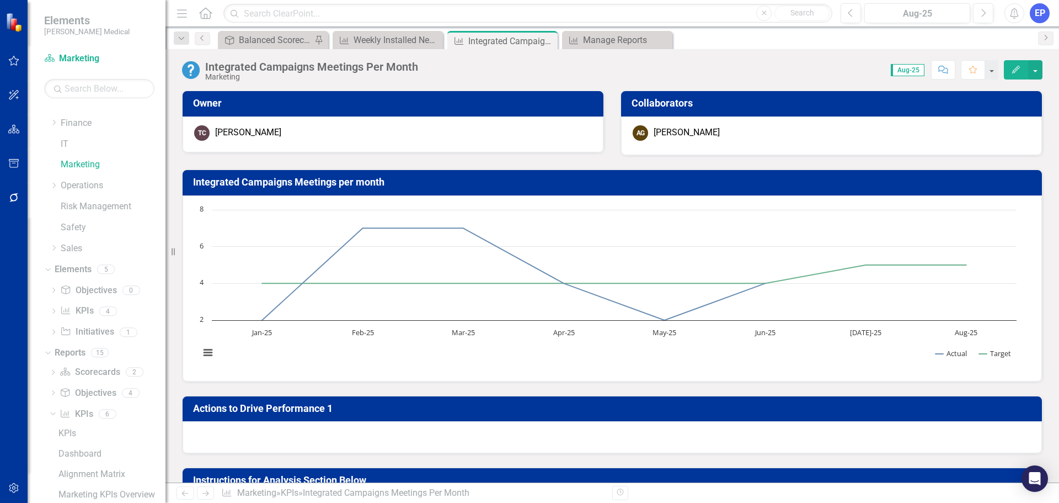
click at [376, 76] on div "Marketing" at bounding box center [311, 77] width 213 height 8
click at [378, 65] on div "Integrated Campaigns Meetings Per Month" at bounding box center [311, 67] width 213 height 12
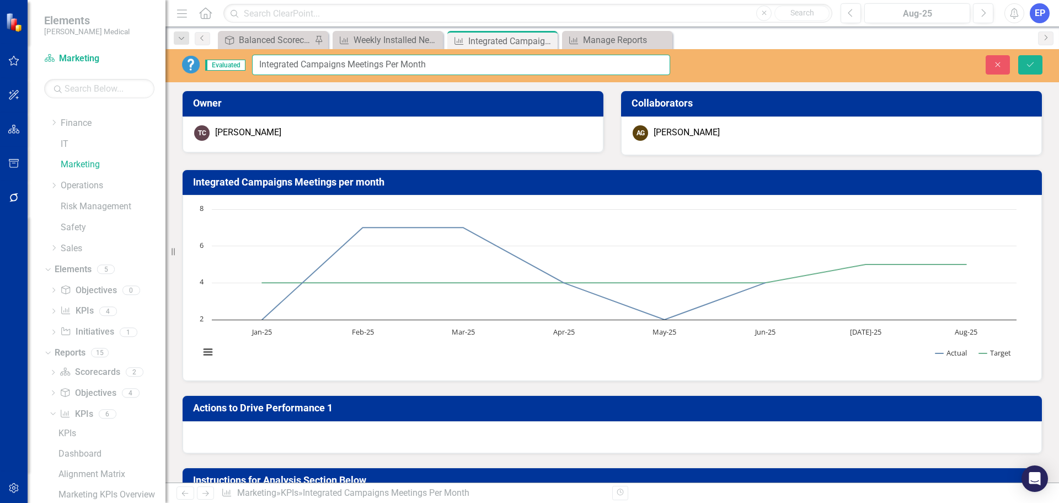
click at [378, 65] on input "Integrated Campaigns Meetings Per Month" at bounding box center [461, 65] width 418 height 20
click at [999, 63] on icon "Close" at bounding box center [998, 65] width 10 height 8
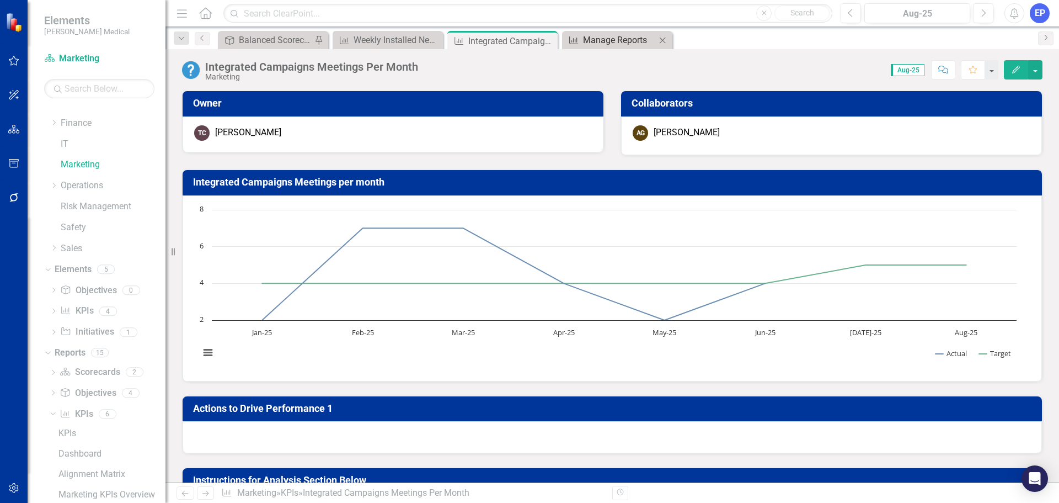
click at [596, 38] on div "Manage Reports" at bounding box center [619, 40] width 73 height 14
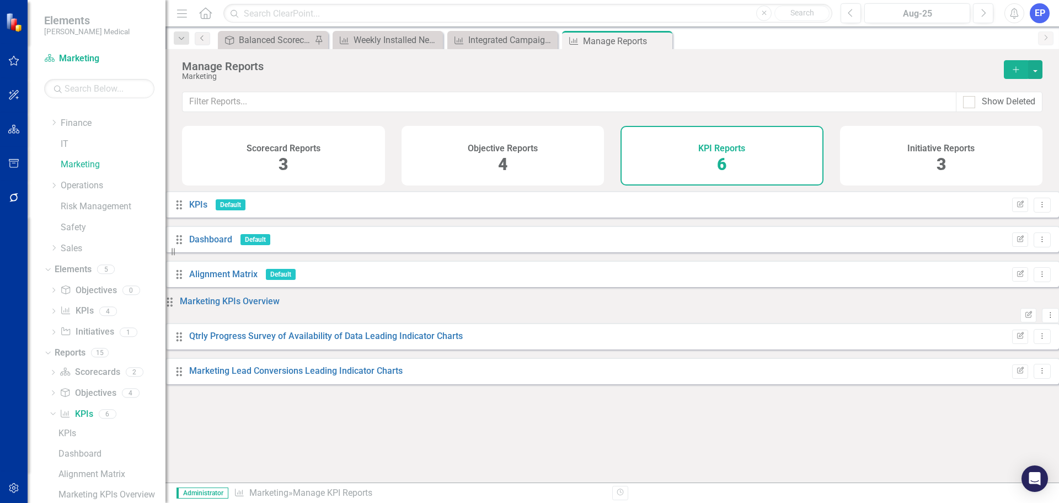
click at [1015, 68] on icon "Add" at bounding box center [1016, 70] width 10 height 8
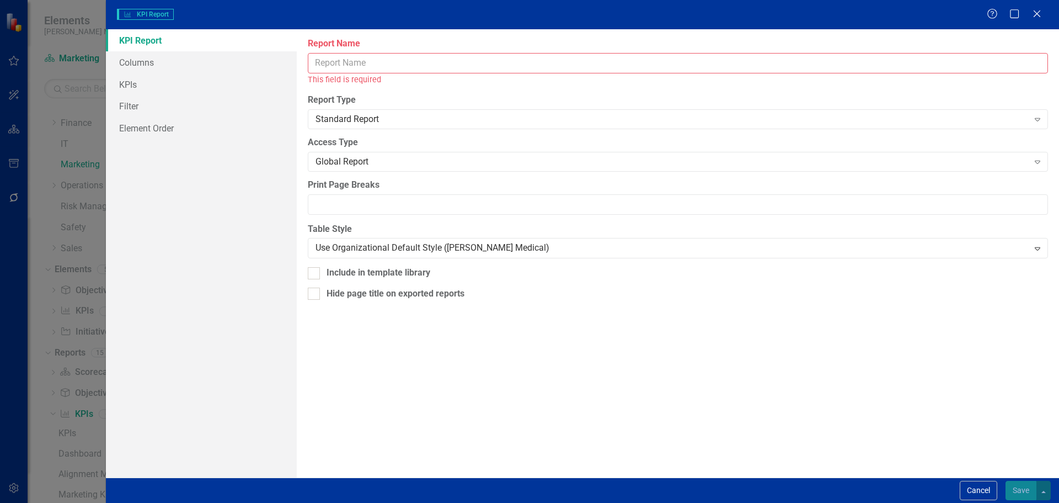
click at [608, 64] on input "Report Name" at bounding box center [678, 63] width 740 height 20
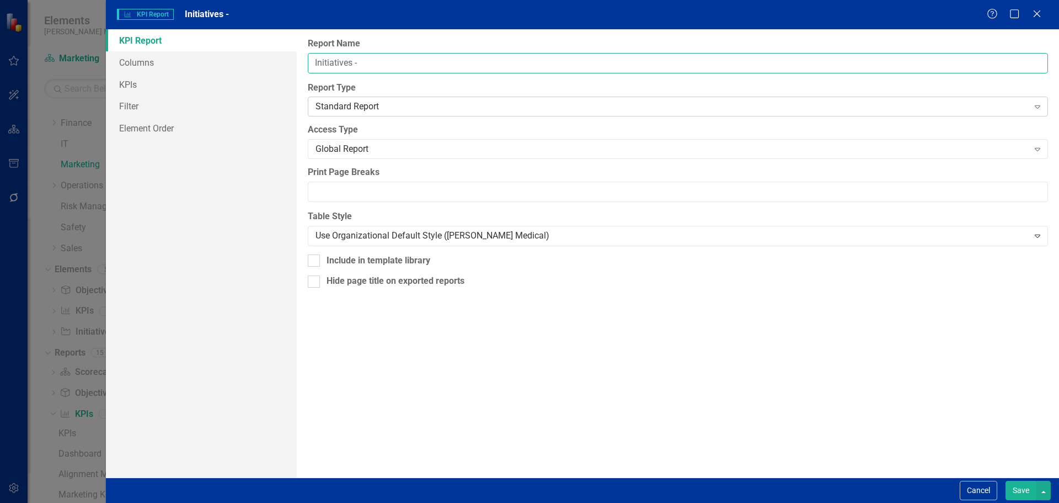
paste input "Integrated Campaigns Meetings Per Month"
type input "Initiatives - Integrated Campaigns Meetings Per Month"
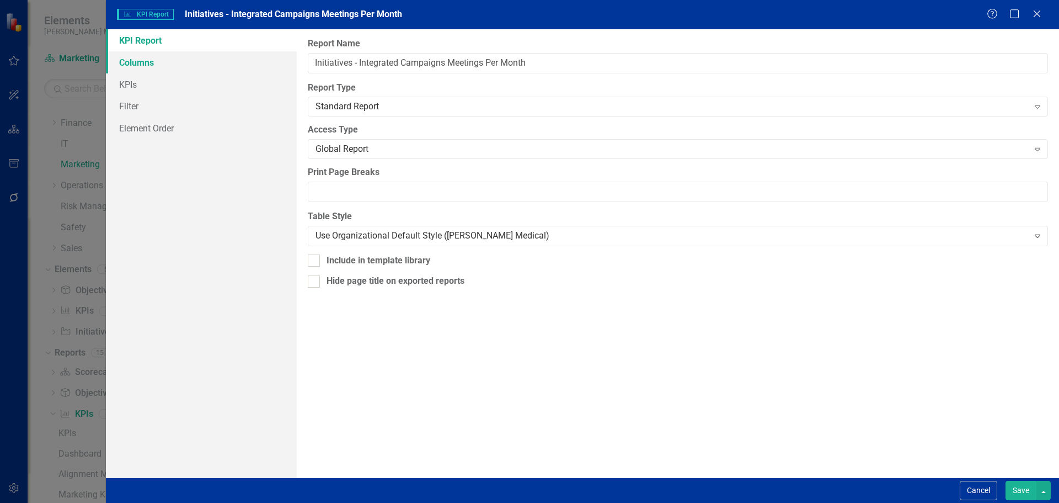
click at [161, 63] on link "Columns" at bounding box center [201, 62] width 191 height 22
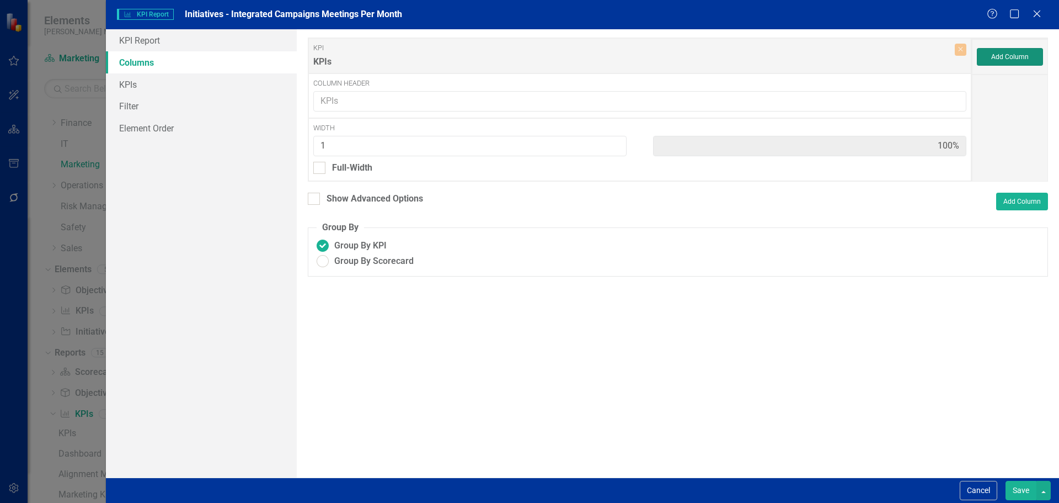
click at [1013, 54] on button "Add Column" at bounding box center [1010, 57] width 66 height 18
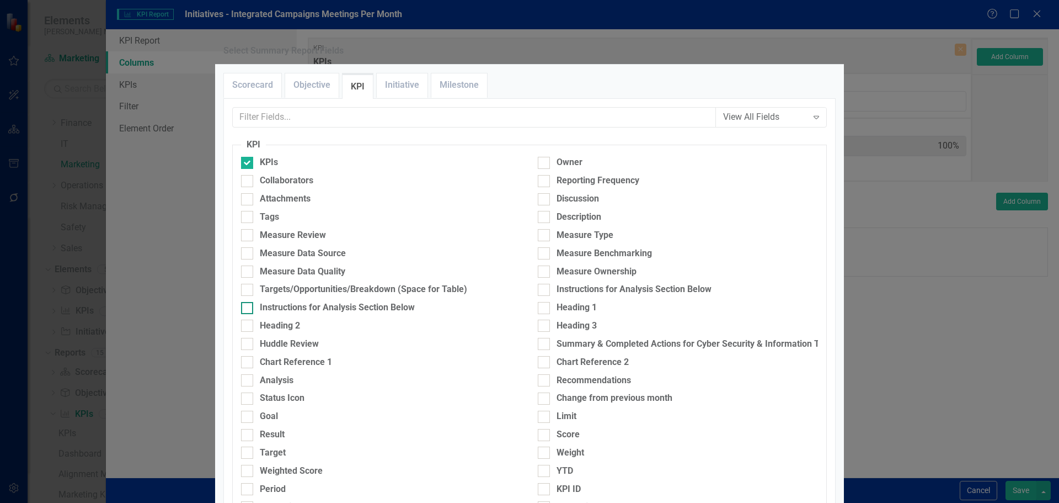
scroll to position [372, 0]
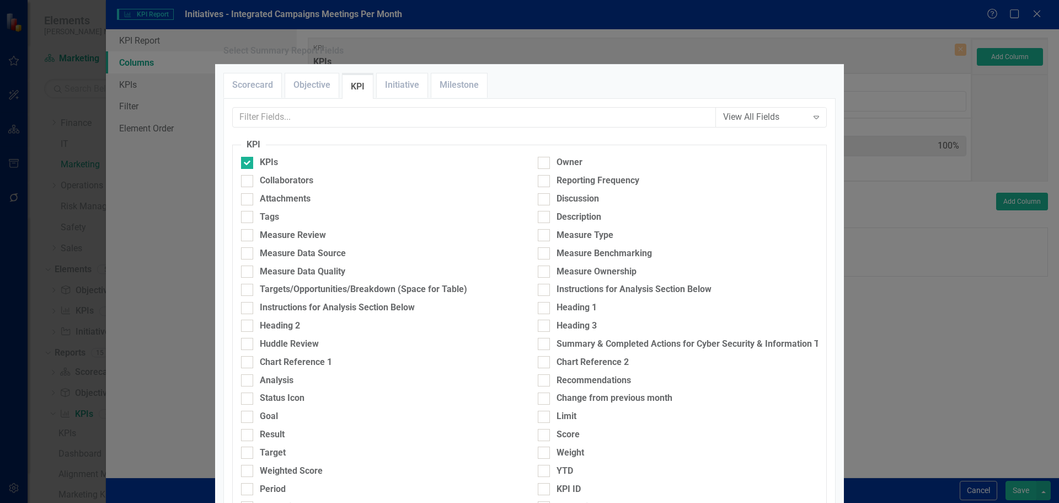
checkbox input "false"
click at [400, 97] on link "Initiative" at bounding box center [402, 85] width 51 height 24
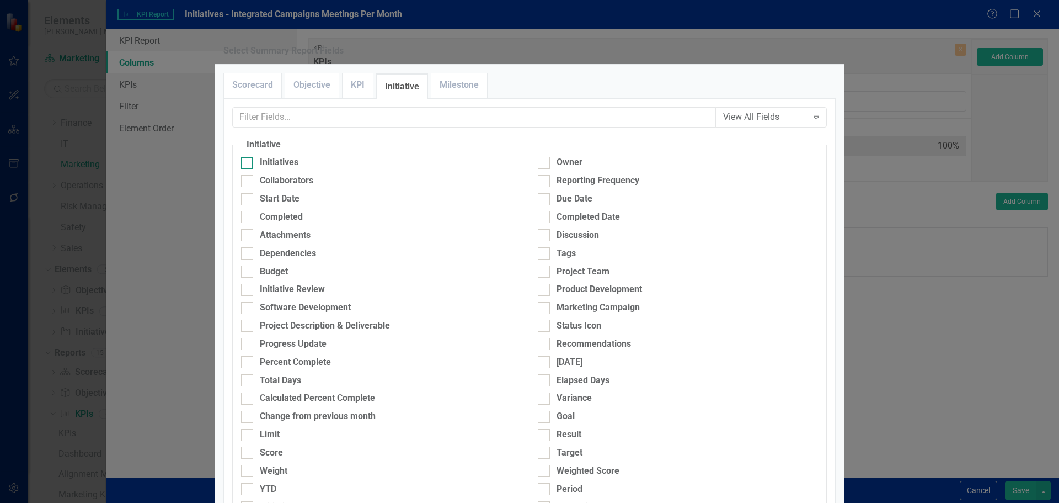
click at [291, 169] on div "Initiatives" at bounding box center [279, 162] width 39 height 13
click at [248, 164] on input "Initiatives" at bounding box center [244, 160] width 7 height 7
checkbox input "true"
click at [282, 205] on div "Start Date" at bounding box center [280, 199] width 40 height 13
click at [248, 200] on input "Start Date" at bounding box center [244, 196] width 7 height 7
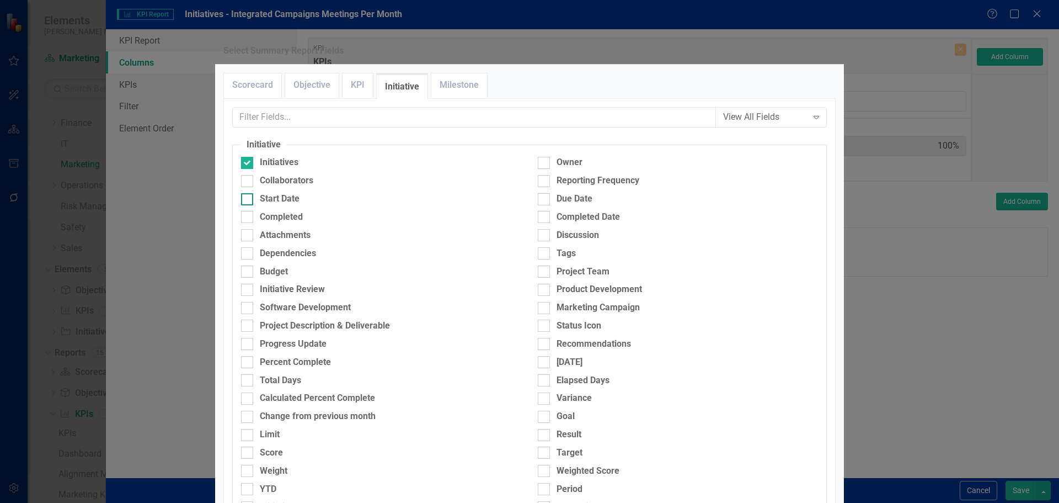
checkbox input "true"
click at [562, 205] on div "Due Date" at bounding box center [575, 199] width 36 height 13
click at [545, 200] on input "Due Date" at bounding box center [541, 196] width 7 height 7
checkbox input "true"
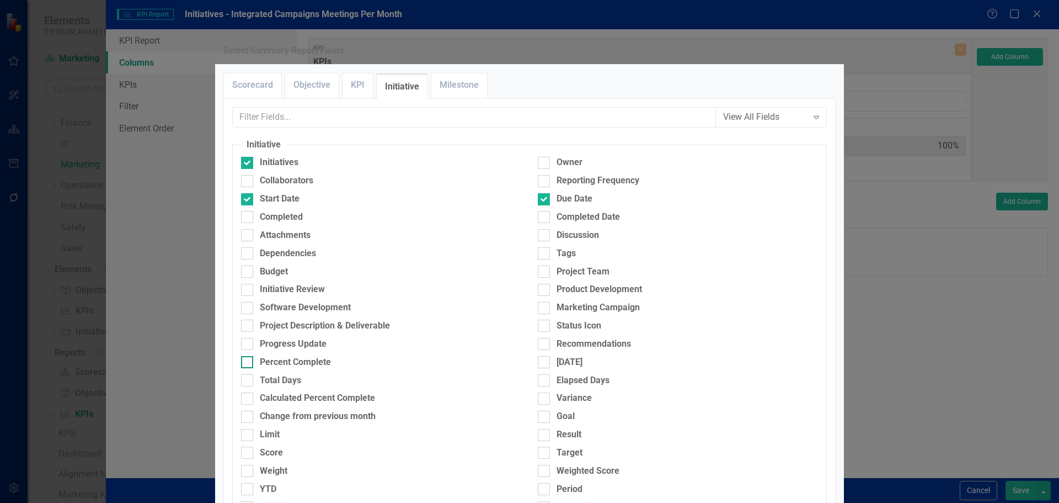
click at [301, 356] on div "Percent Complete" at bounding box center [295, 362] width 71 height 13
click at [248, 356] on input "Percent Complete" at bounding box center [244, 359] width 7 height 7
checkbox input "true"
type input "20%"
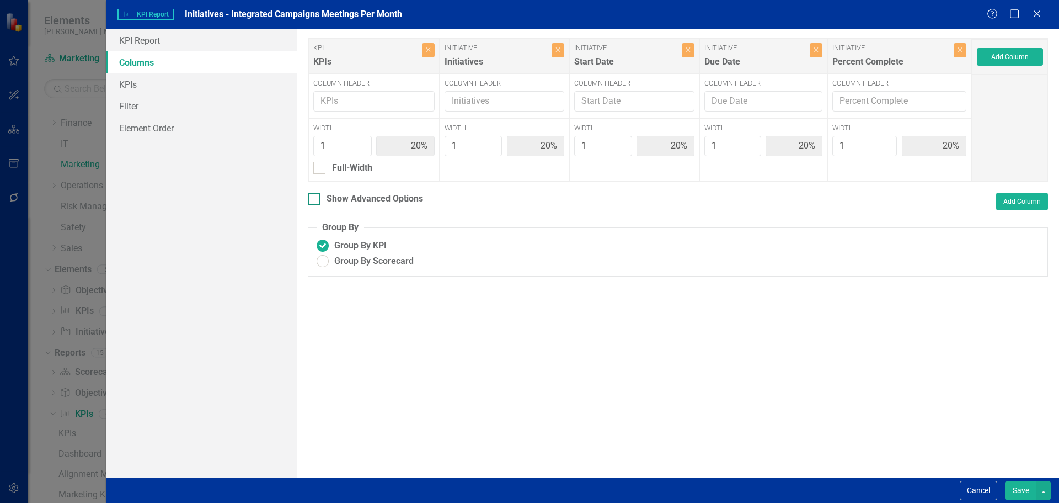
click at [318, 196] on div at bounding box center [314, 199] width 12 height 12
click at [315, 196] on input "Show Advanced Options" at bounding box center [311, 196] width 7 height 7
checkbox input "true"
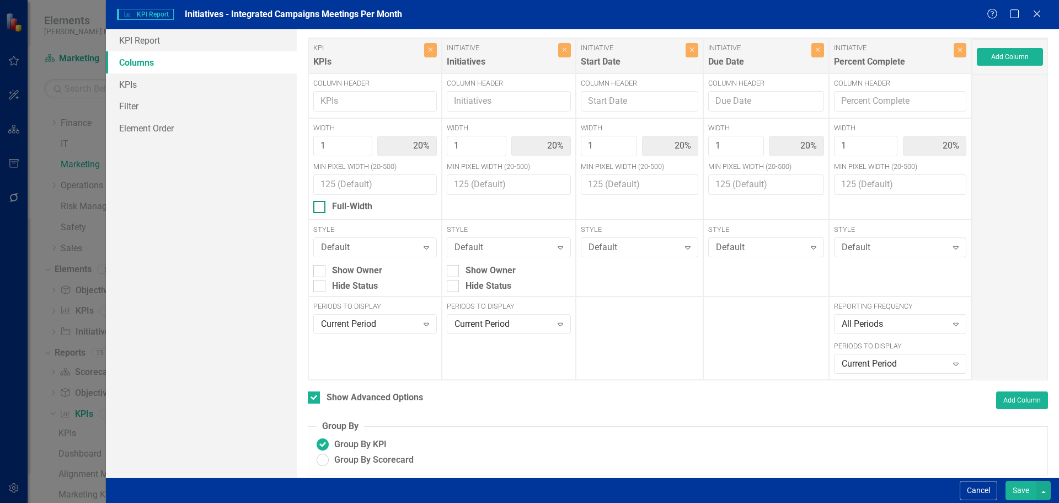
click at [319, 211] on div at bounding box center [319, 207] width 12 height 12
click at [319, 208] on input "Full-Width" at bounding box center [316, 204] width 7 height 7
checkbox input "true"
type input "100%"
type input "25%"
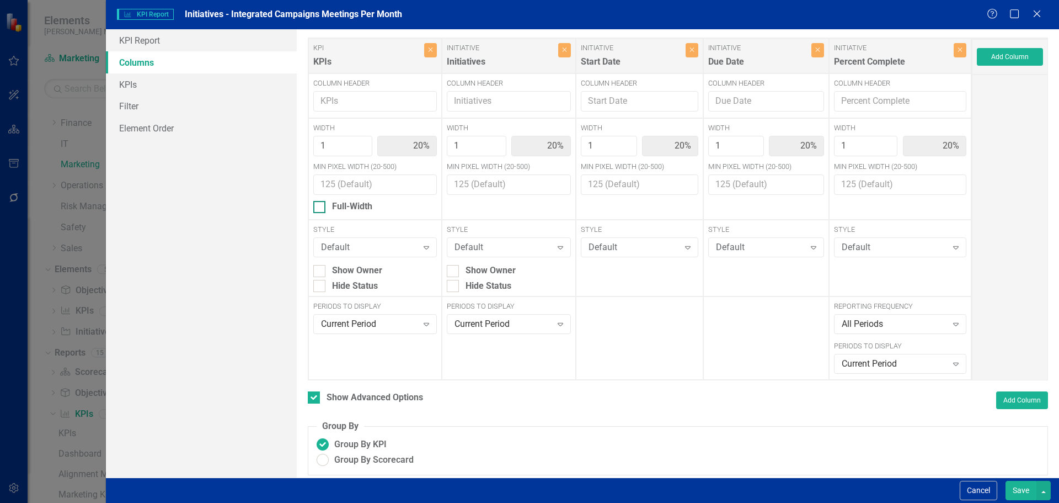
type input "25%"
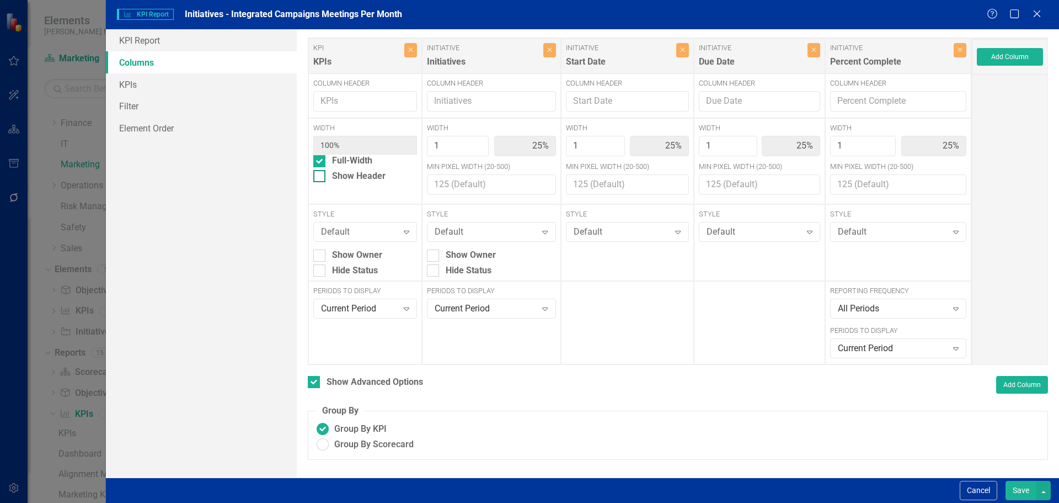
click at [319, 182] on div at bounding box center [319, 176] width 12 height 12
click at [319, 177] on input "Show Header" at bounding box center [316, 173] width 7 height 7
checkbox input "true"
type input "2"
click at [489, 142] on input "2" at bounding box center [458, 146] width 62 height 20
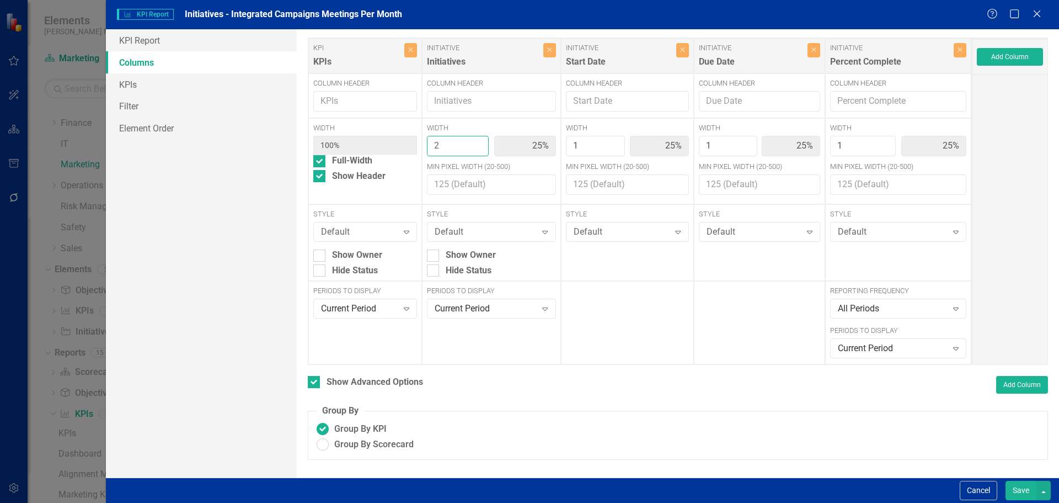
type input "40%"
type input "20%"
type input "3"
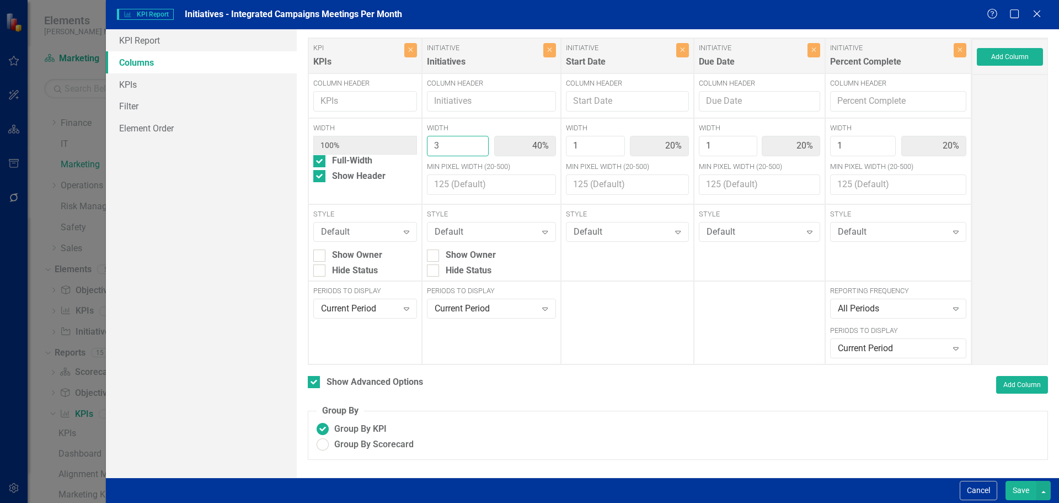
type input "50%"
type input "17%"
click at [489, 142] on input "3" at bounding box center [458, 146] width 62 height 20
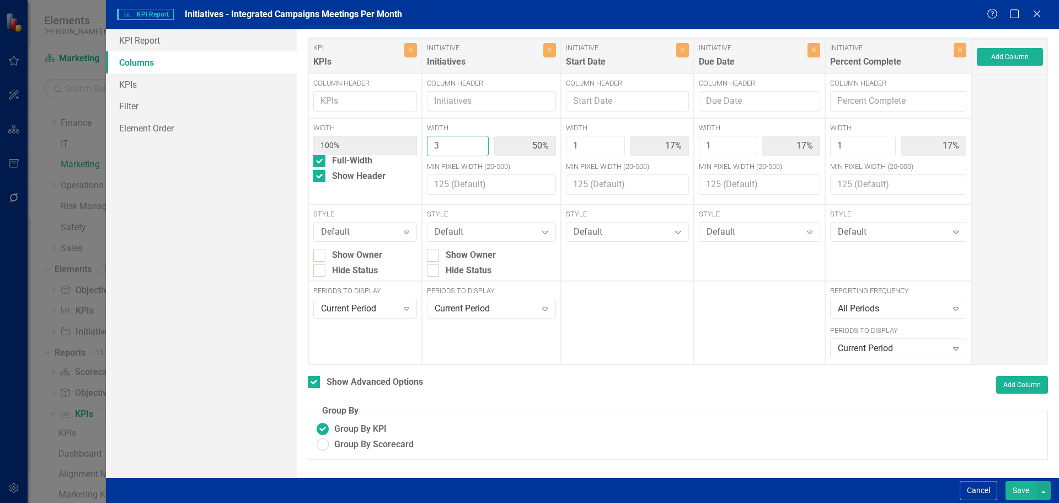
type input "4"
type input "57%"
type input "14%"
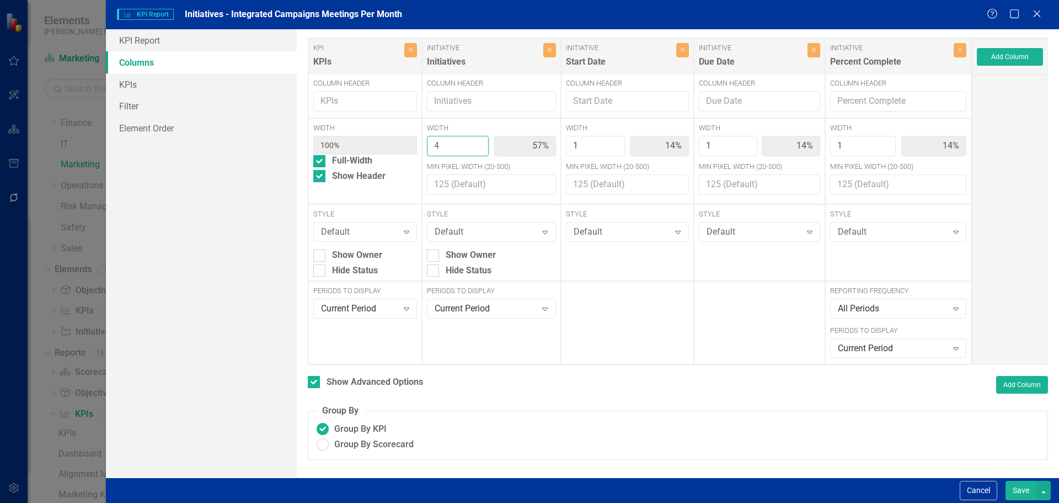
click at [489, 142] on input "4" at bounding box center [458, 146] width 62 height 20
type input "5"
type input "63%"
type input "13%"
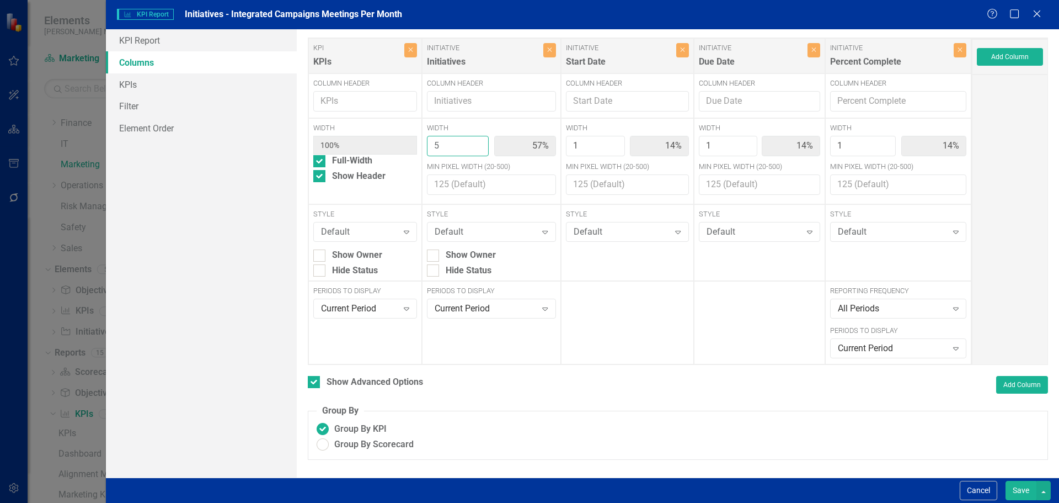
type input "13%"
type input "5"
click at [489, 142] on input "5" at bounding box center [458, 146] width 62 height 20
click at [1016, 487] on button "Save" at bounding box center [1021, 490] width 31 height 19
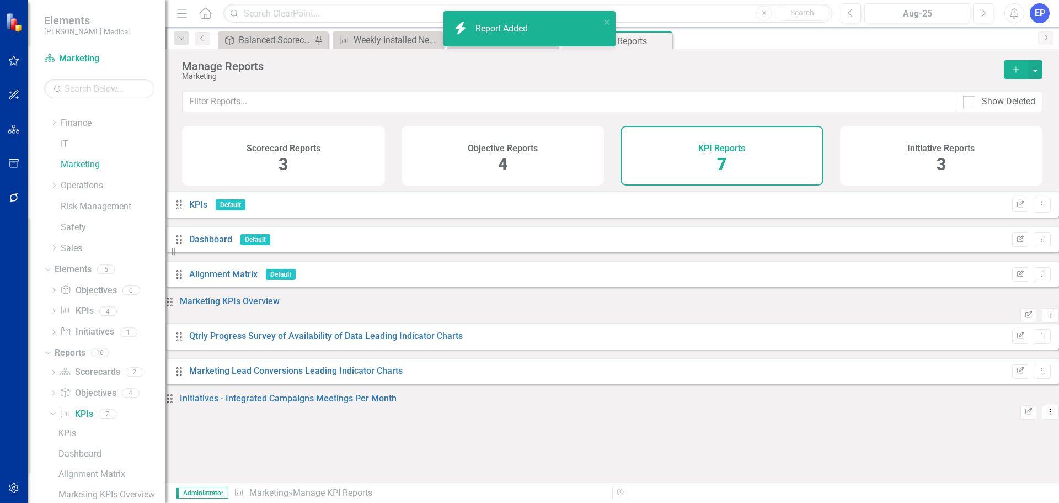
click at [394, 419] on div "Drag Initiatives - Integrated Campaigns Meetings Per Month Edit Report Dropdown…" at bounding box center [613, 405] width 894 height 27
click at [395, 403] on link "Initiatives - Integrated Campaigns Meetings Per Month" at bounding box center [288, 398] width 217 height 10
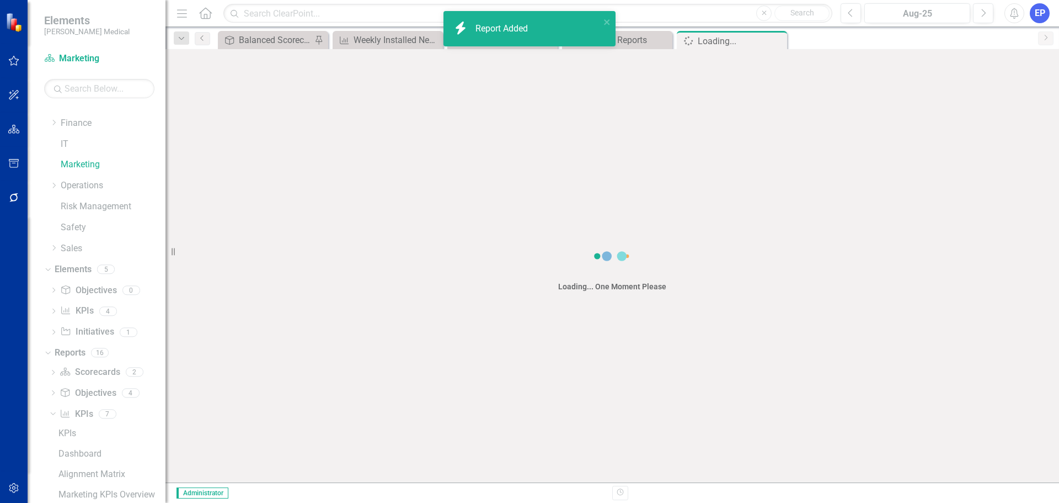
scroll to position [221, 0]
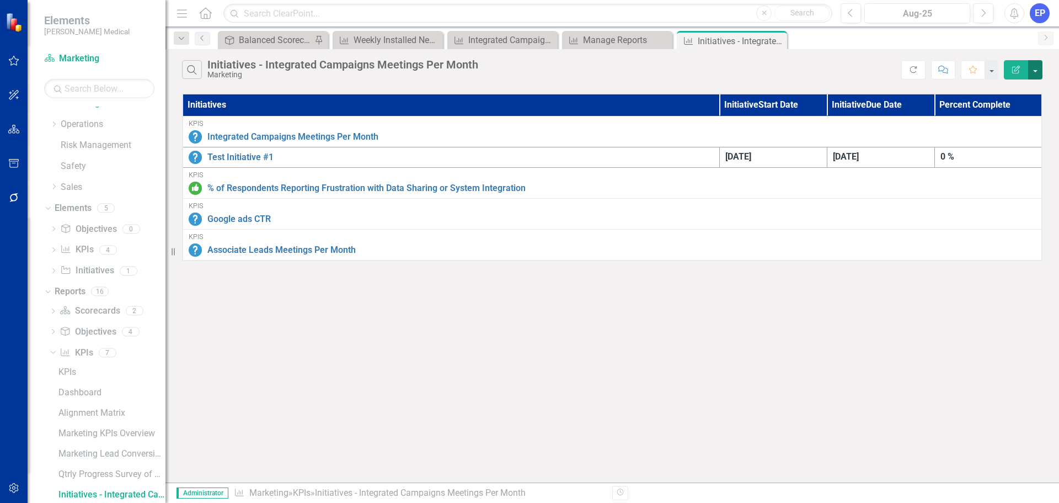
click at [1037, 72] on button "button" at bounding box center [1035, 69] width 14 height 19
click at [1026, 88] on link "Edit Report Edit Report" at bounding box center [998, 90] width 87 height 20
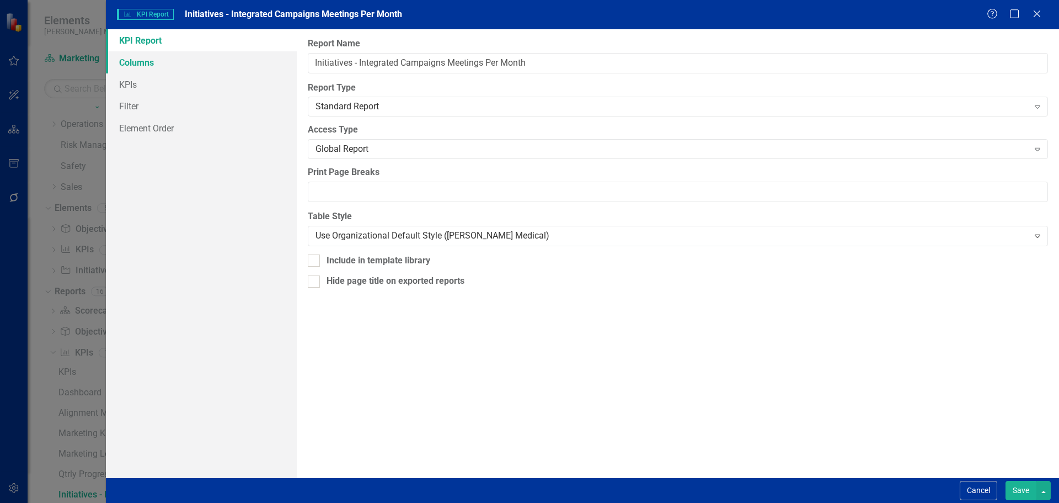
click at [162, 65] on link "Columns" at bounding box center [201, 62] width 191 height 22
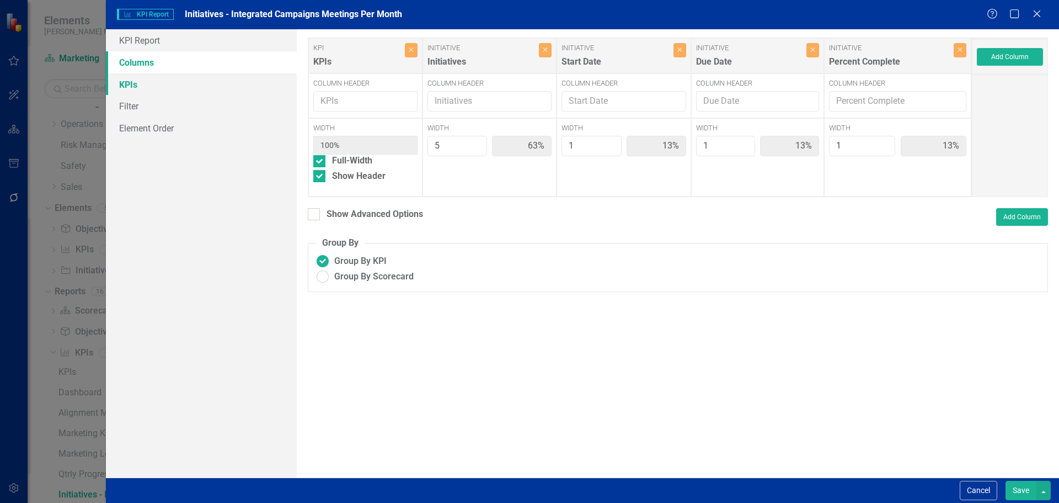
click at [161, 77] on link "KPIs" at bounding box center [201, 84] width 191 height 22
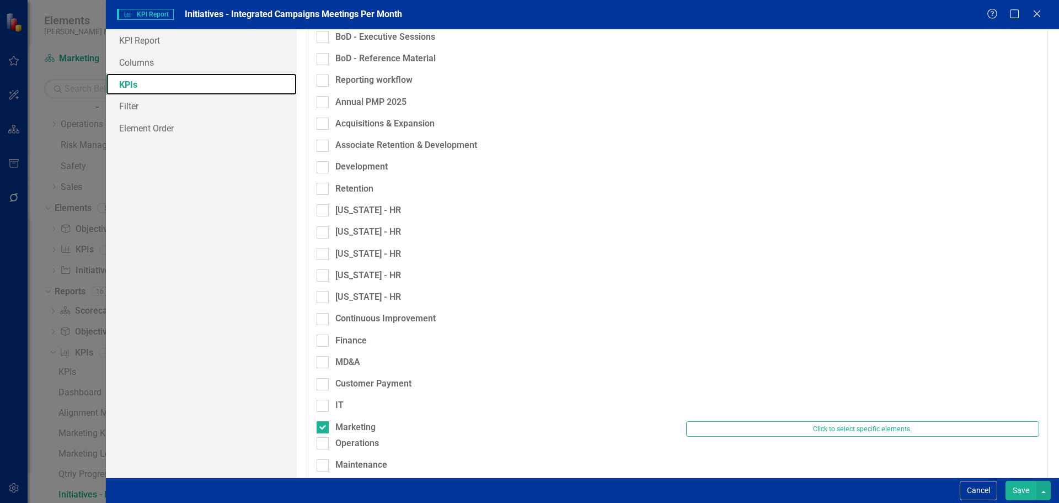
scroll to position [552, 0]
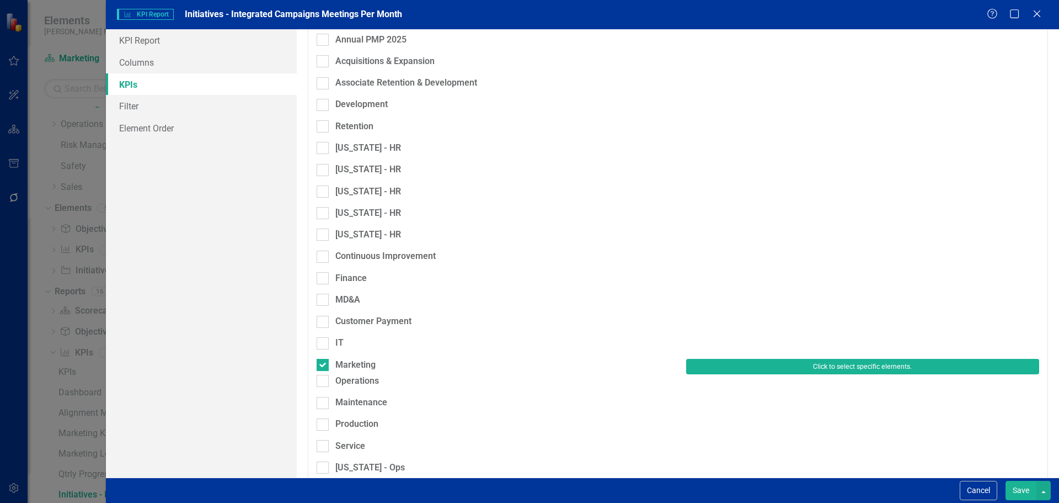
click at [736, 359] on button "Click to select specific elements." at bounding box center [862, 366] width 353 height 15
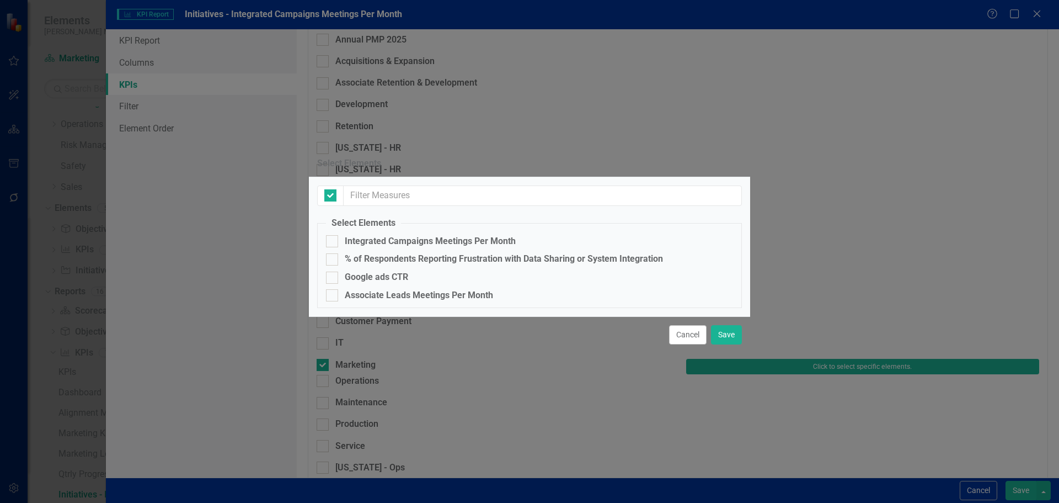
checkbox input "false"
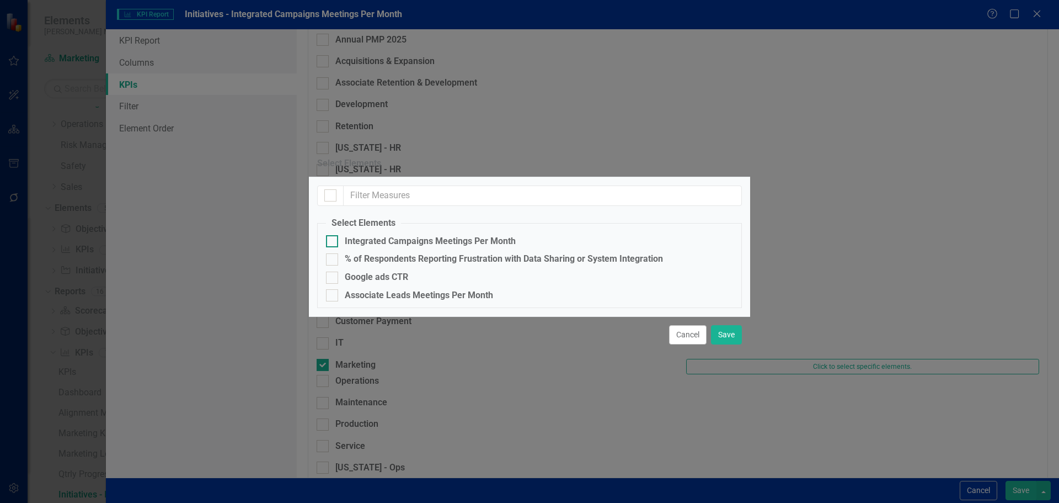
click at [404, 235] on div "Integrated Campaigns Meetings Per Month" at bounding box center [430, 241] width 171 height 13
click at [333, 235] on input "Integrated Campaigns Meetings Per Month" at bounding box center [329, 238] width 7 height 7
checkbox input "true"
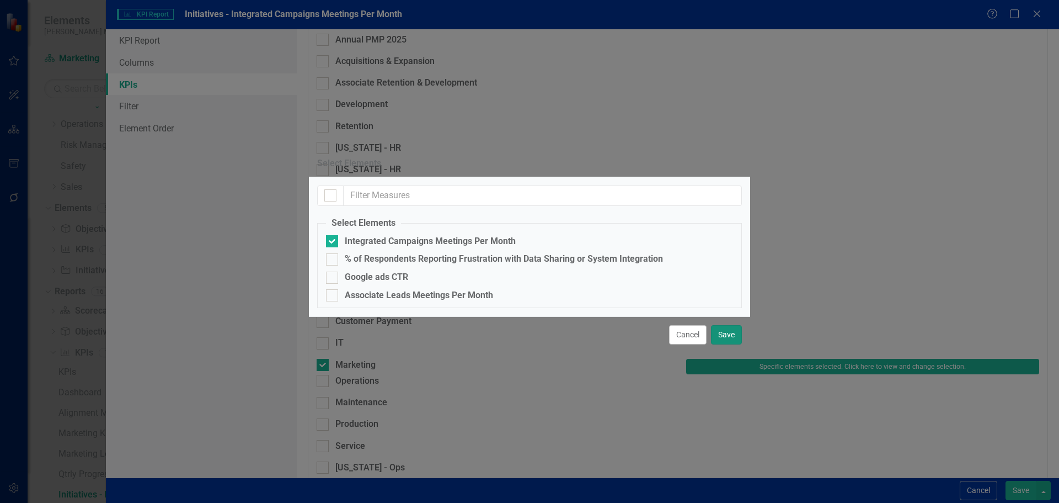
click at [727, 344] on button "Save" at bounding box center [726, 334] width 31 height 19
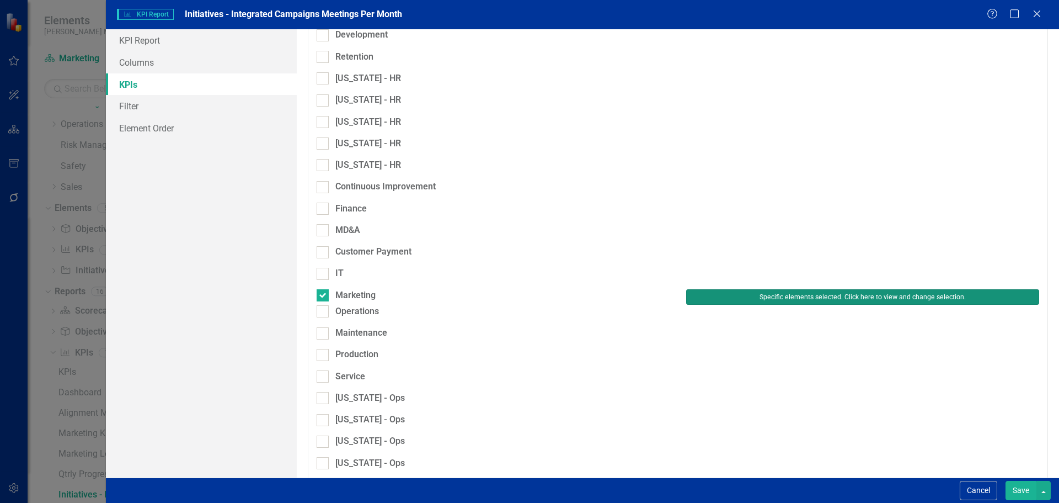
scroll to position [662, 0]
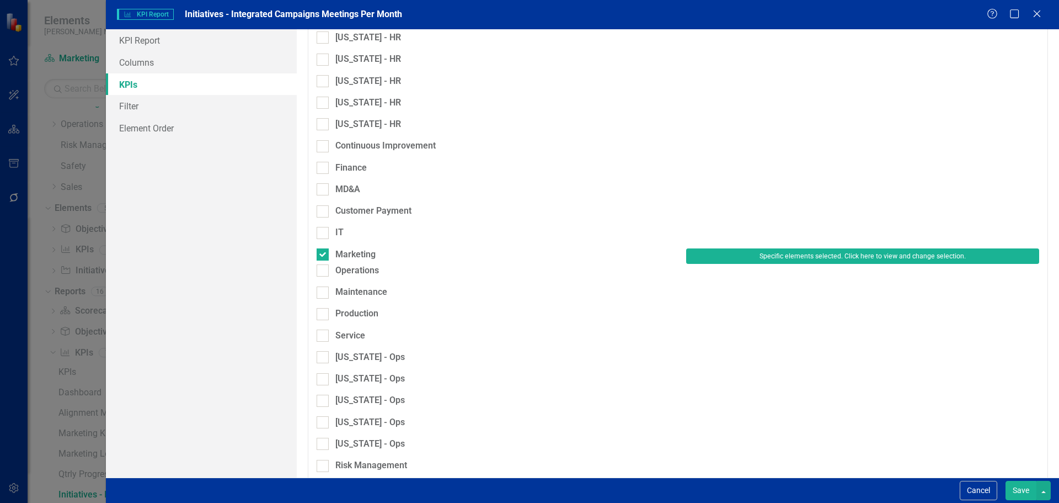
click at [1017, 489] on button "Save" at bounding box center [1021, 490] width 31 height 19
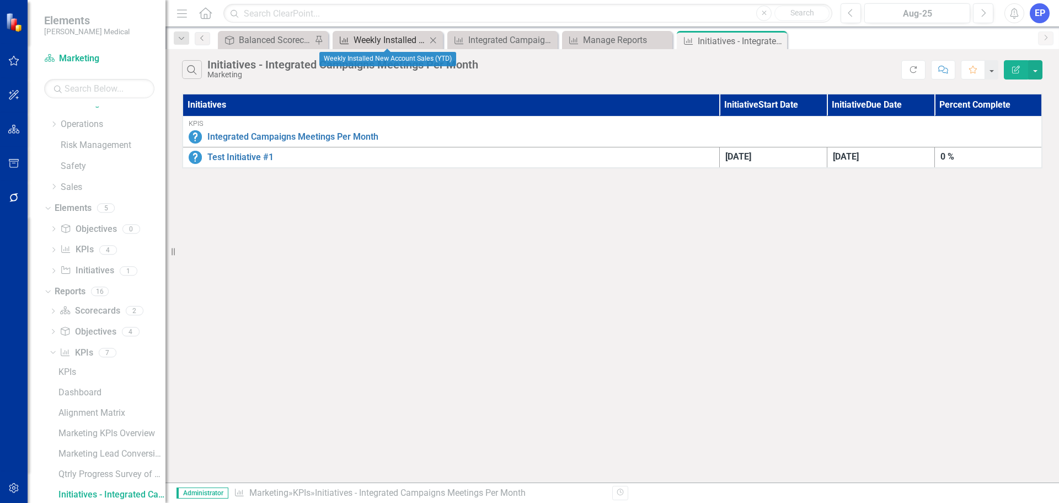
click at [384, 40] on div "Weekly Installed New Account Sales (YTD)" at bounding box center [390, 40] width 73 height 14
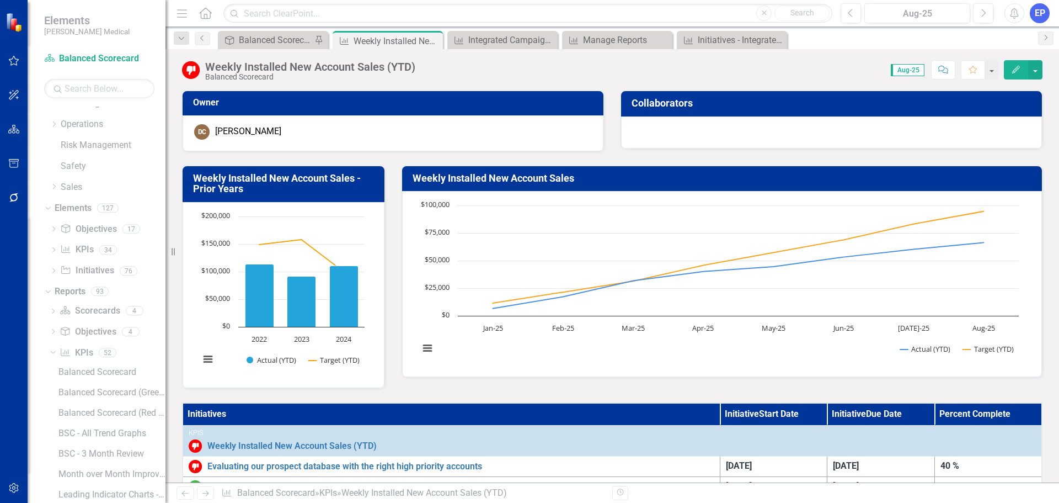
click at [346, 414] on th "Initiatives" at bounding box center [451, 414] width 537 height 22
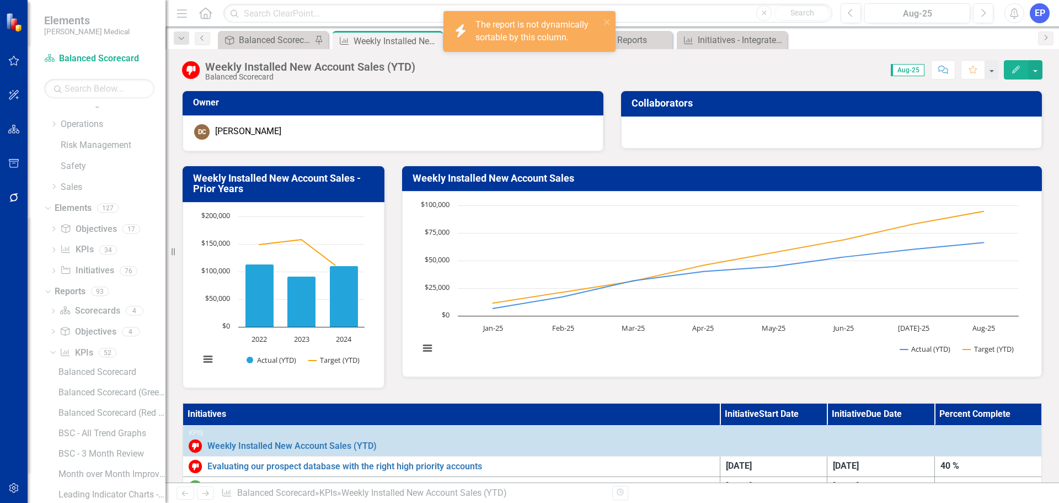
click at [346, 414] on th "Initiatives" at bounding box center [451, 414] width 537 height 22
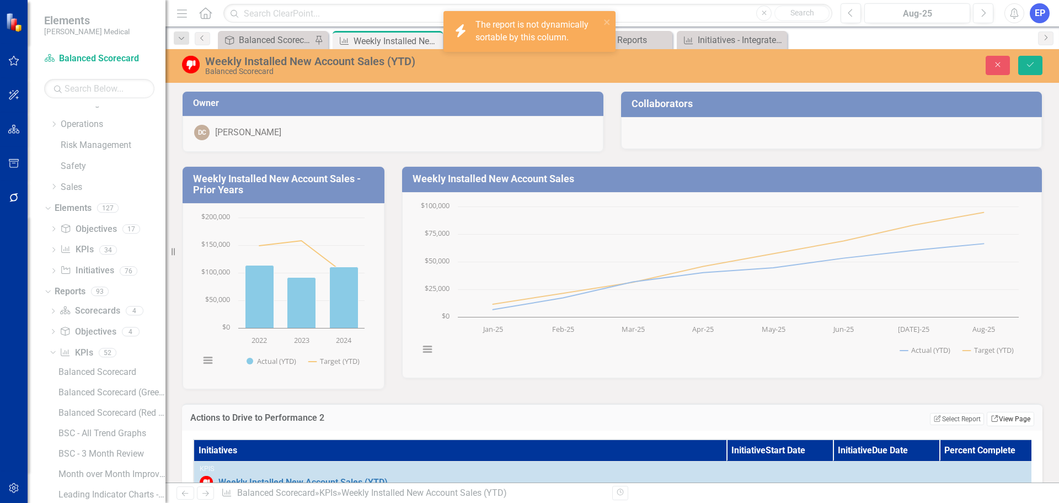
click at [991, 419] on icon "Link" at bounding box center [995, 418] width 8 height 7
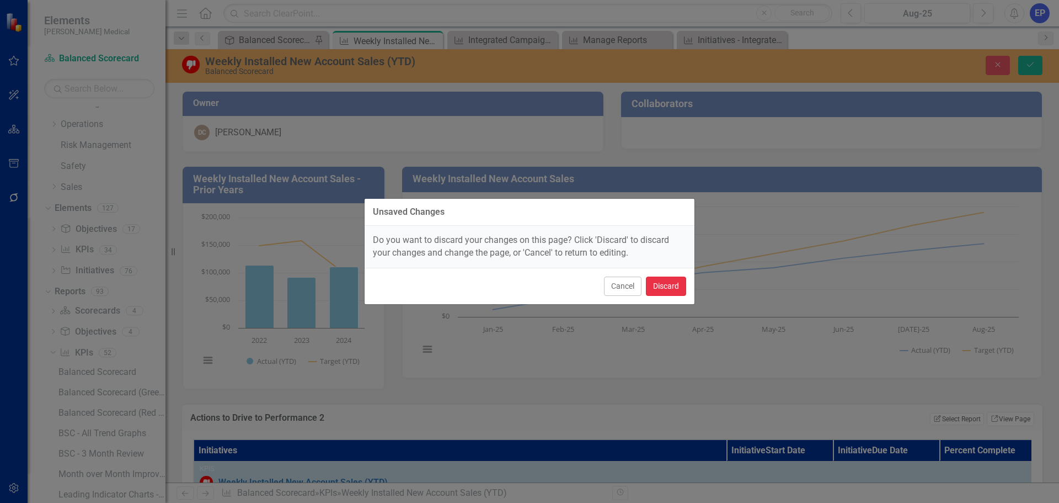
click at [669, 282] on button "Discard" at bounding box center [666, 285] width 40 height 19
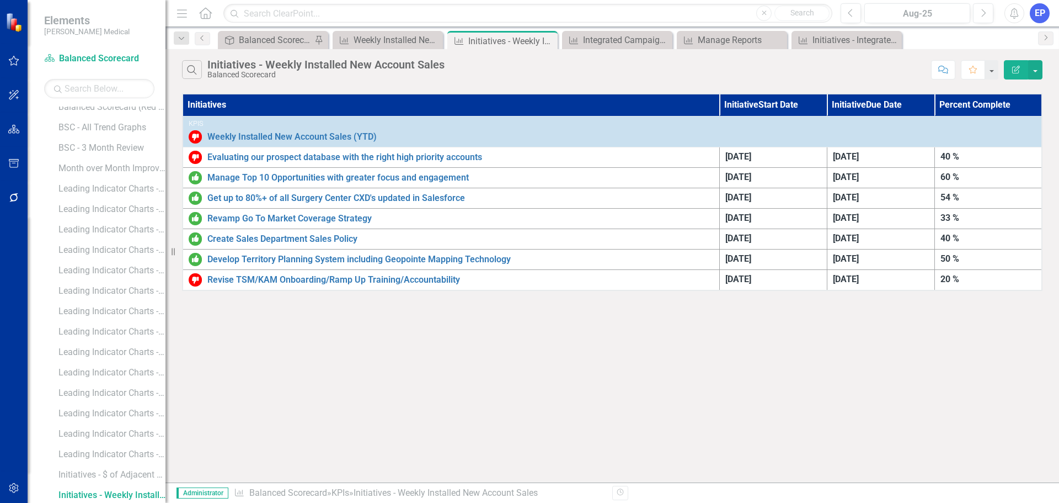
scroll to position [527, 0]
click at [1038, 70] on button "button" at bounding box center [1035, 69] width 14 height 19
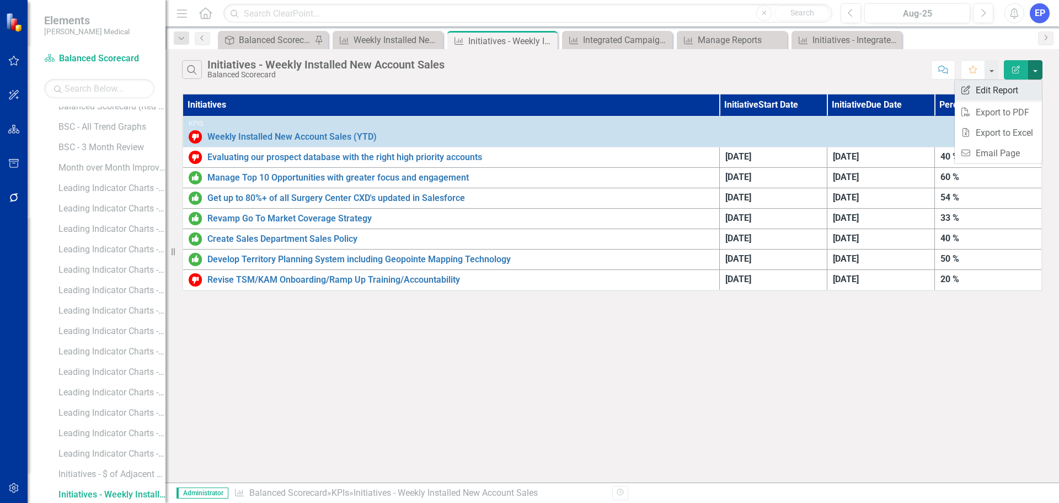
click at [1010, 94] on link "Edit Report Edit Report" at bounding box center [998, 90] width 87 height 20
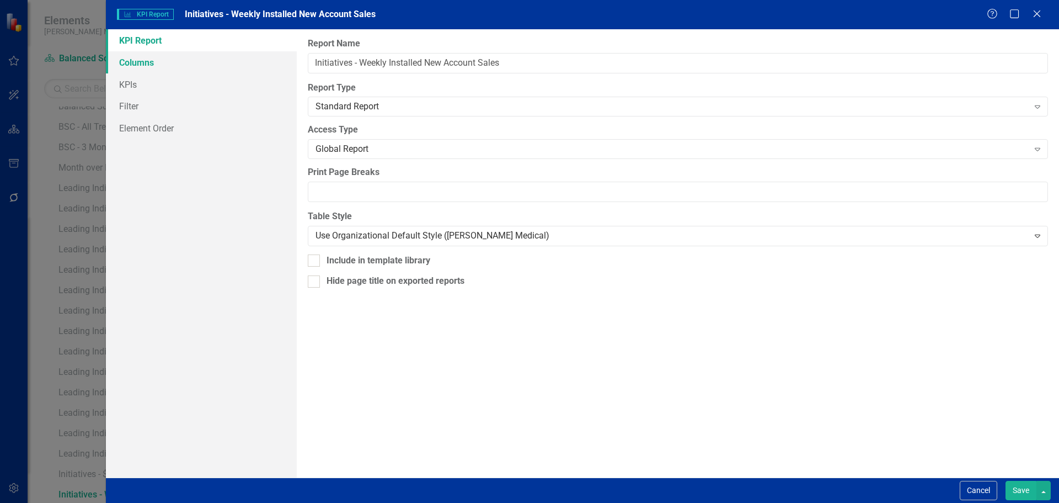
click at [220, 65] on link "Columns" at bounding box center [201, 62] width 191 height 22
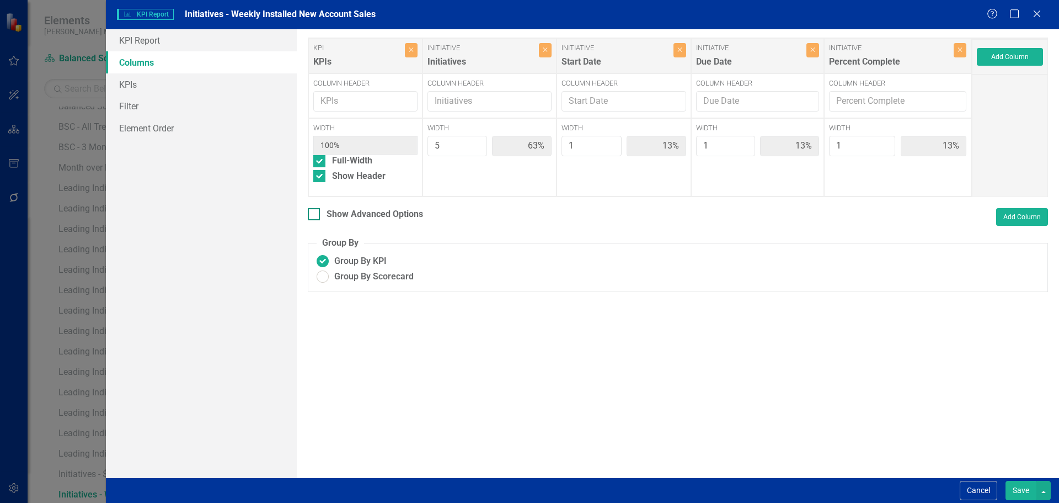
click at [314, 219] on div at bounding box center [314, 214] width 12 height 12
click at [314, 215] on input "Show Advanced Options" at bounding box center [311, 211] width 7 height 7
checkbox input "true"
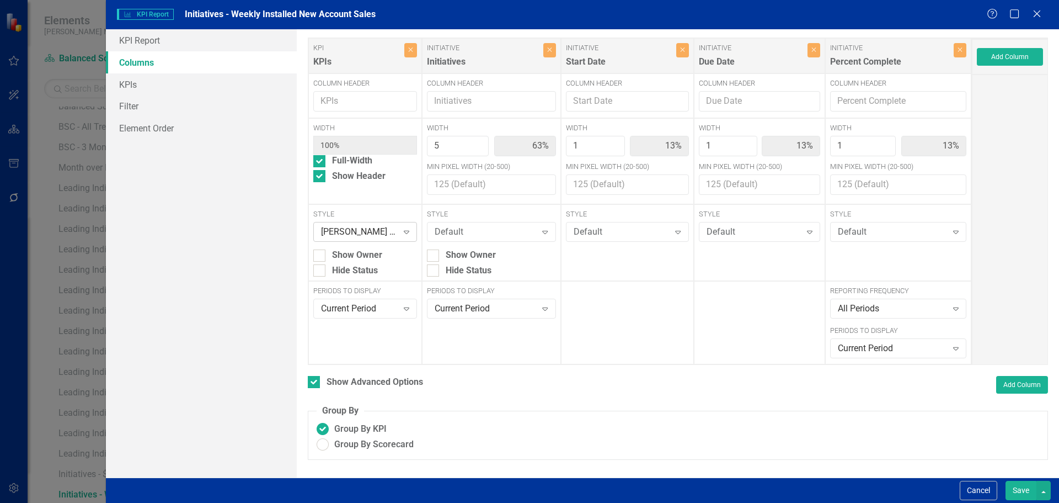
click at [374, 232] on div "Nixon Medical - (Cells - Light Blue)" at bounding box center [359, 232] width 77 height 13
click at [981, 488] on button "Cancel" at bounding box center [979, 490] width 38 height 19
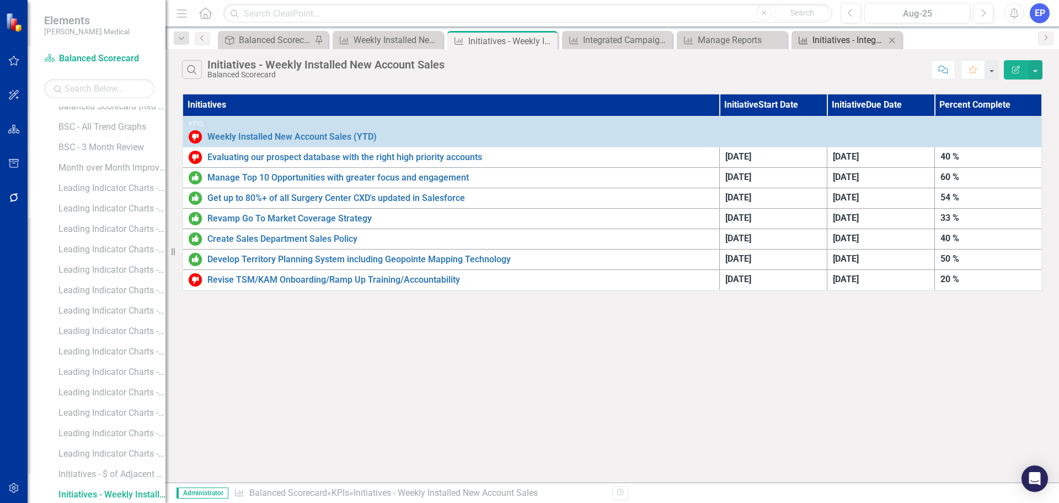
click at [841, 38] on div "Initiatives - Integrated Campaigns Meetings Per Month" at bounding box center [849, 40] width 73 height 14
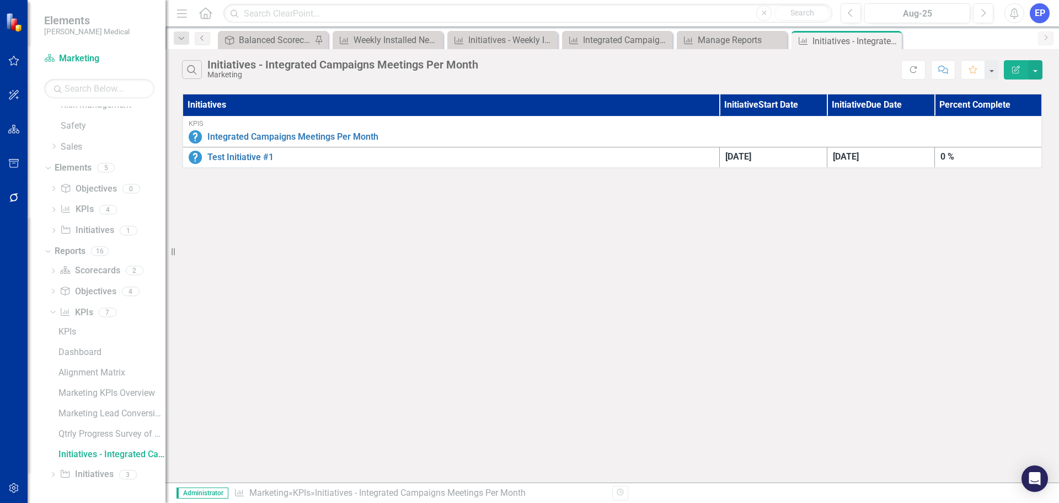
scroll to position [221, 0]
click at [574, 108] on th "Initiatives" at bounding box center [451, 105] width 537 height 22
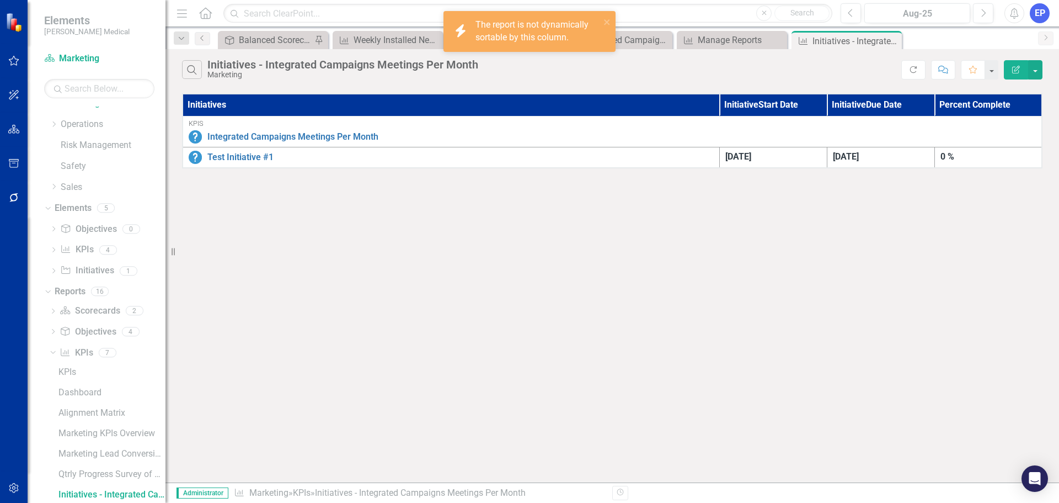
click at [1007, 73] on button "Edit Report" at bounding box center [1016, 69] width 24 height 19
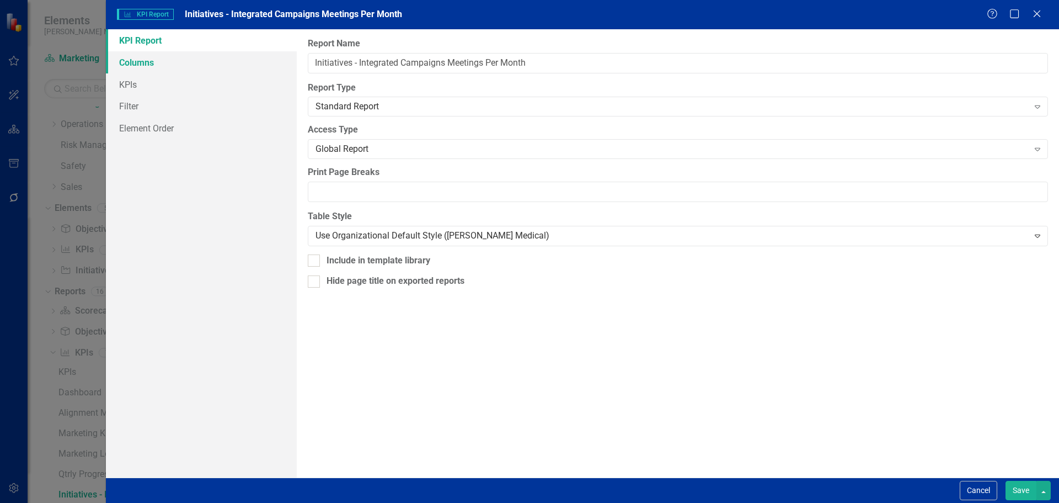
click at [180, 65] on link "Columns" at bounding box center [201, 62] width 191 height 22
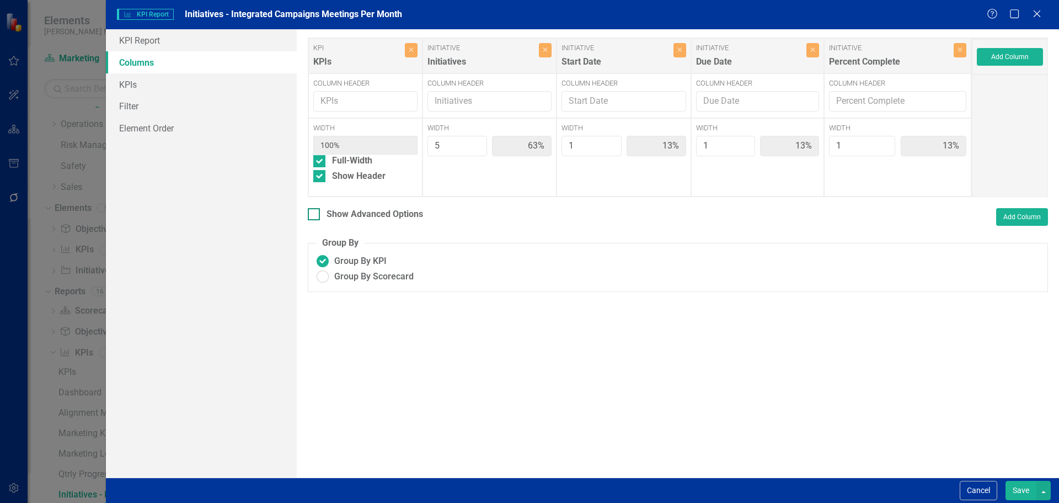
click at [316, 213] on div at bounding box center [314, 214] width 12 height 12
click at [315, 213] on input "Show Advanced Options" at bounding box center [311, 211] width 7 height 7
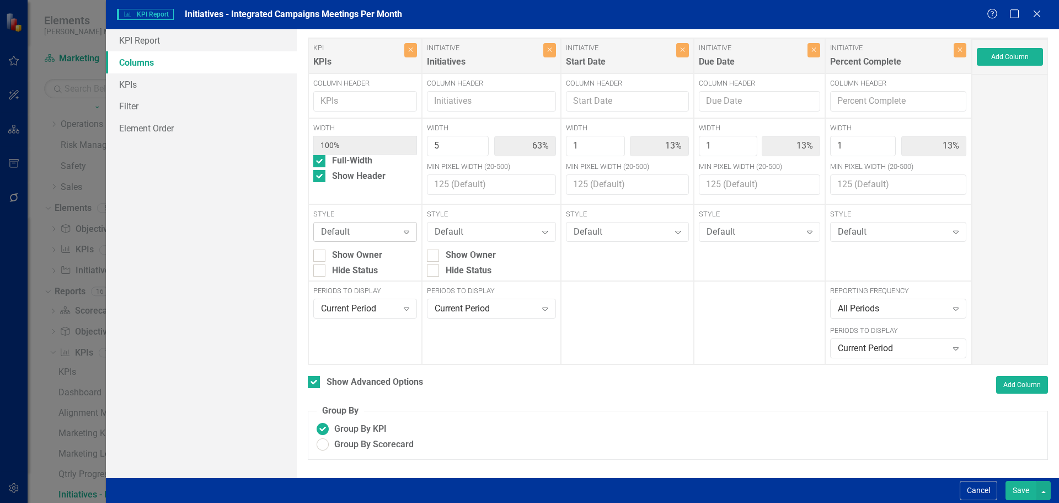
click at [328, 230] on div "Default" at bounding box center [359, 232] width 77 height 13
click at [1021, 489] on button "Save" at bounding box center [1021, 490] width 31 height 19
checkbox input "false"
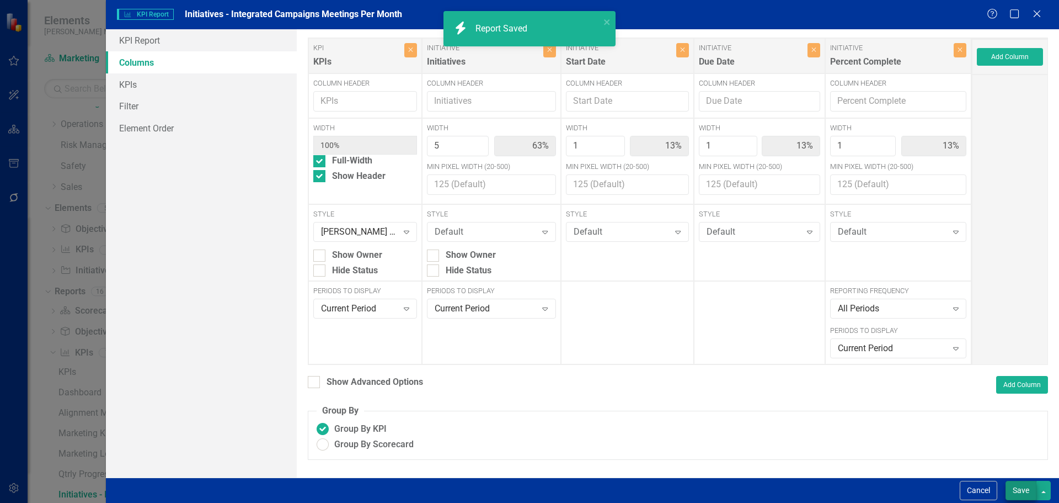
radio input "true"
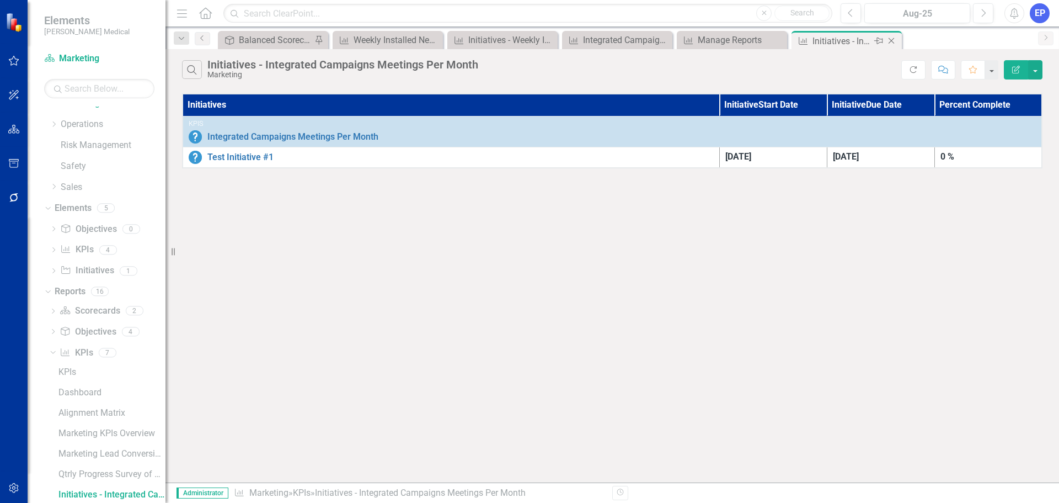
click at [892, 39] on icon "Close" at bounding box center [891, 40] width 11 height 9
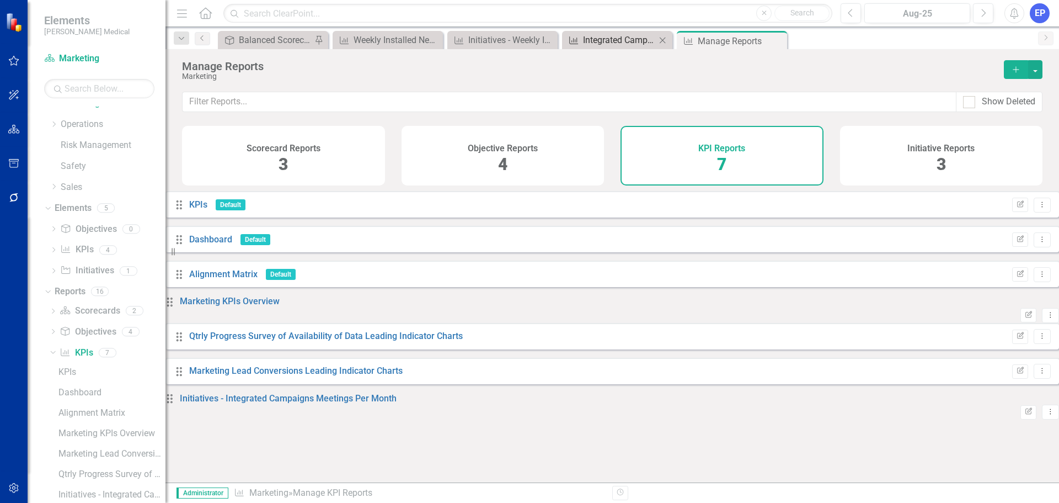
click at [617, 36] on div "Integrated Campaigns Meetings Per Month" at bounding box center [619, 40] width 73 height 14
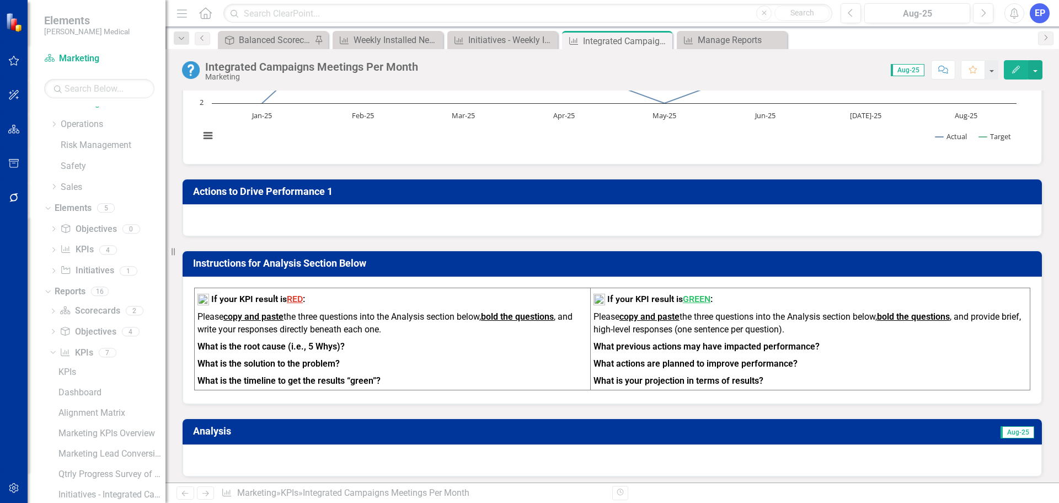
scroll to position [221, 0]
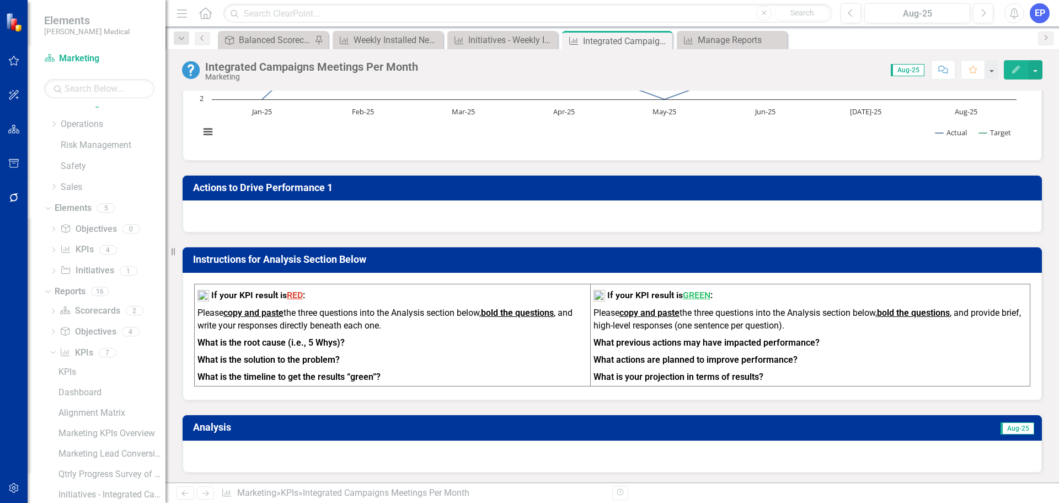
click at [559, 215] on div at bounding box center [613, 216] width 860 height 32
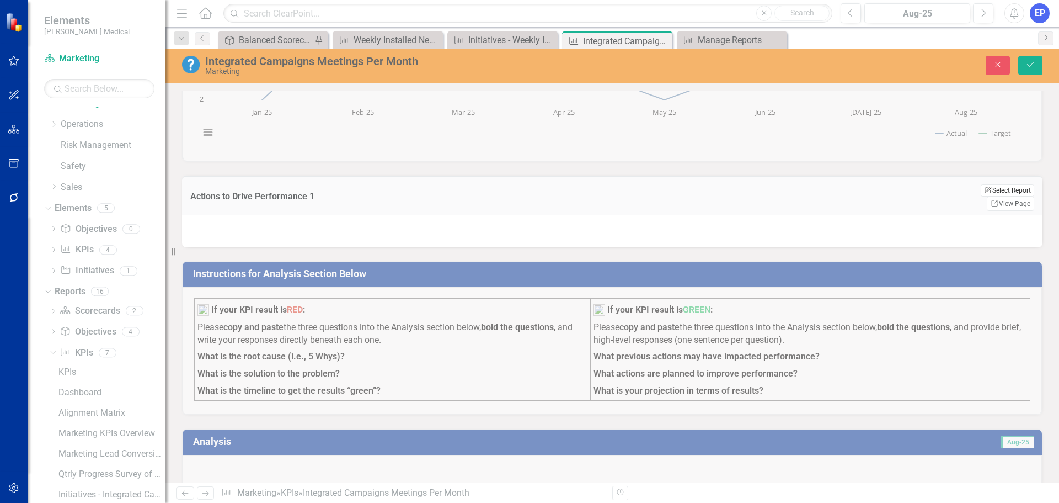
click at [1002, 188] on button "Edit Report Select Report" at bounding box center [1008, 190] width 54 height 12
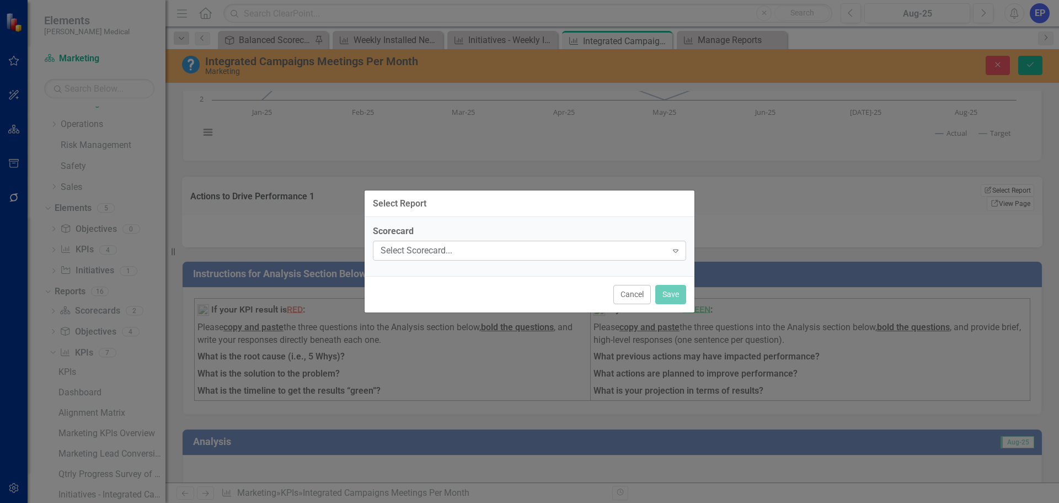
click at [468, 254] on div "Select Scorecard..." at bounding box center [524, 250] width 286 height 13
type input "marke"
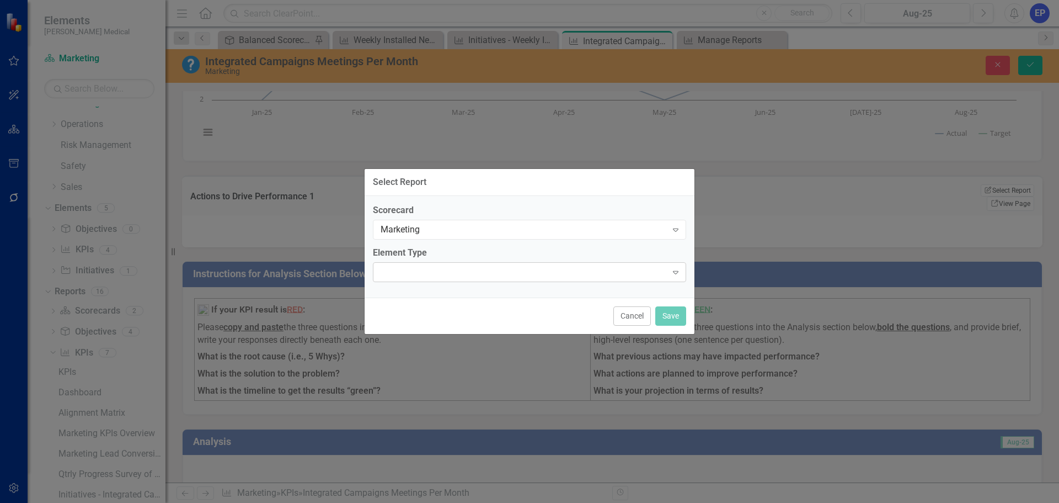
click at [451, 276] on div "Expand" at bounding box center [529, 272] width 313 height 20
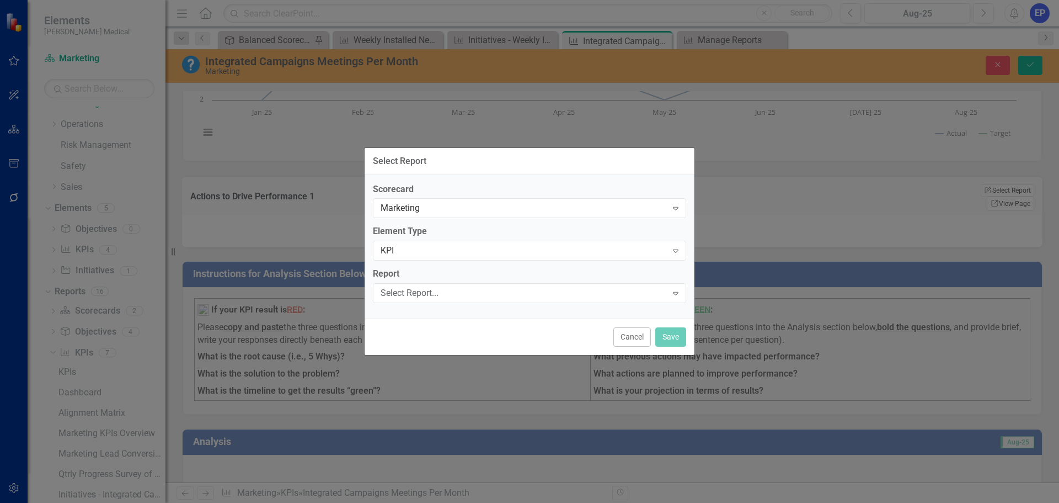
click at [446, 291] on div "Select Report..." at bounding box center [524, 293] width 286 height 13
click at [669, 339] on button "Save" at bounding box center [670, 336] width 31 height 19
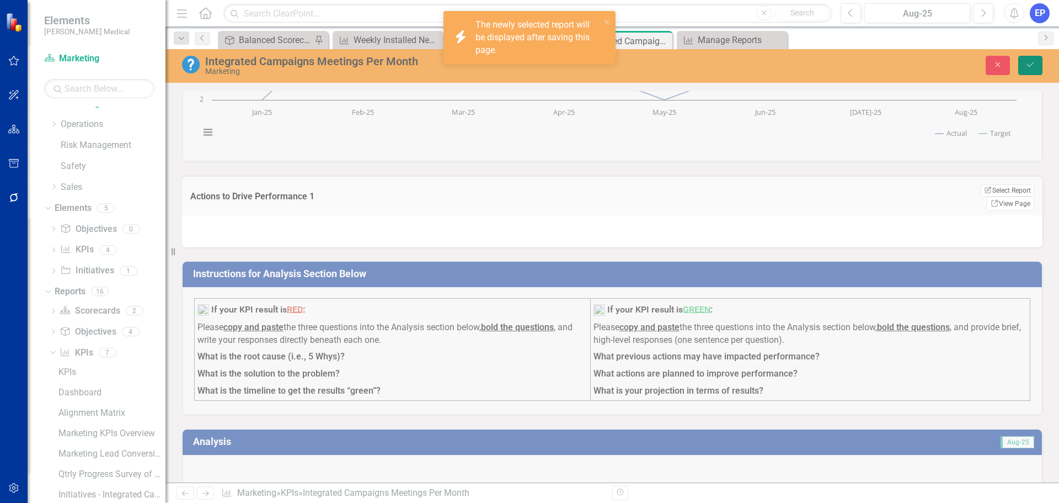
click at [1027, 65] on icon "Save" at bounding box center [1031, 65] width 10 height 8
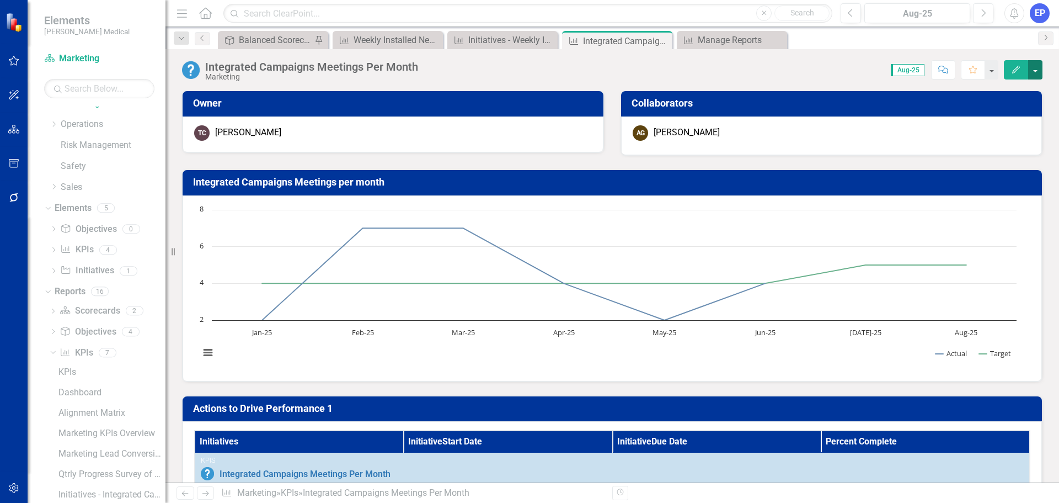
click at [1038, 74] on button "button" at bounding box center [1035, 69] width 14 height 19
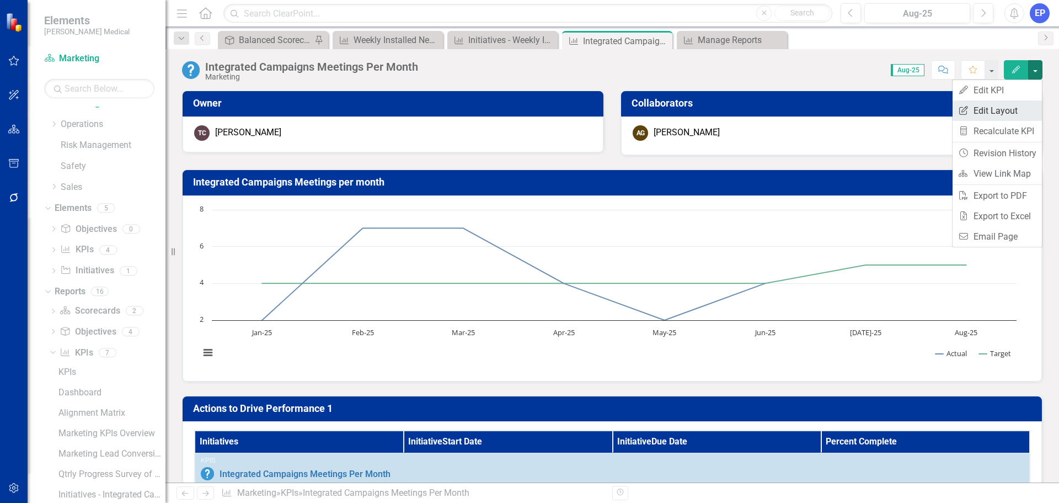
click at [1000, 108] on link "Edit Report Edit Layout" at bounding box center [997, 110] width 89 height 20
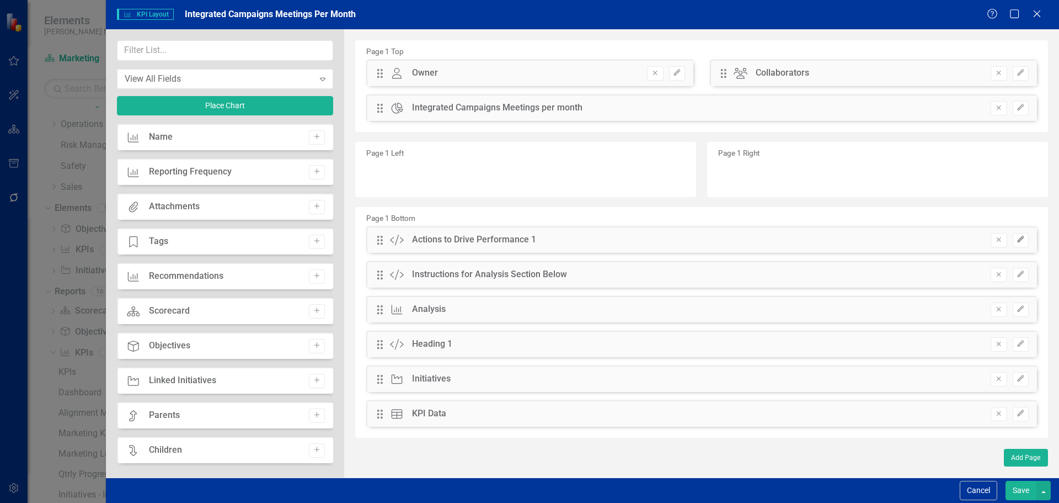
click at [1015, 242] on button "Edit" at bounding box center [1021, 240] width 16 height 14
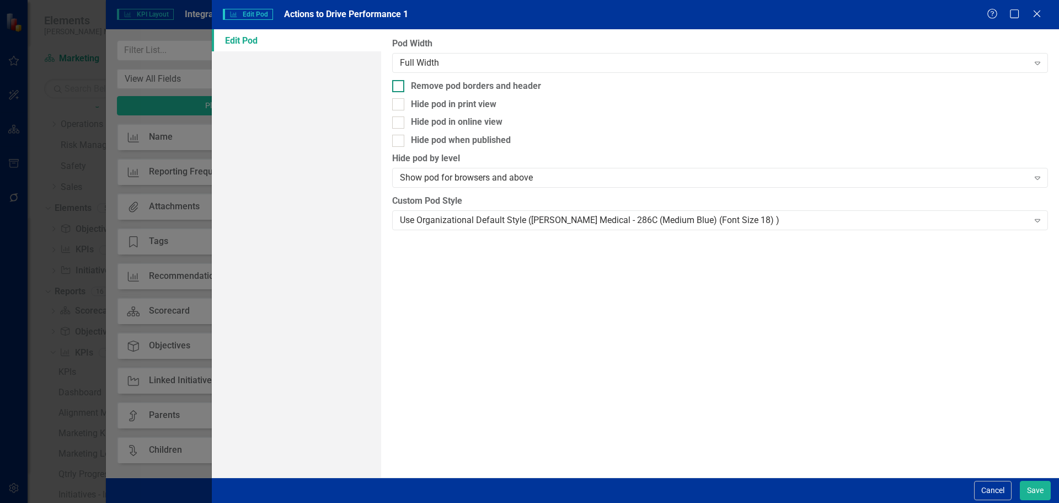
click at [537, 86] on div "Remove pod borders and header" at bounding box center [476, 86] width 130 height 13
click at [399, 86] on input "Remove pod borders and header" at bounding box center [395, 83] width 7 height 7
checkbox input "true"
click at [561, 219] on div "Use Organizational Default Style ([PERSON_NAME] Medical - 286C (Medium Blue) (F…" at bounding box center [714, 220] width 628 height 13
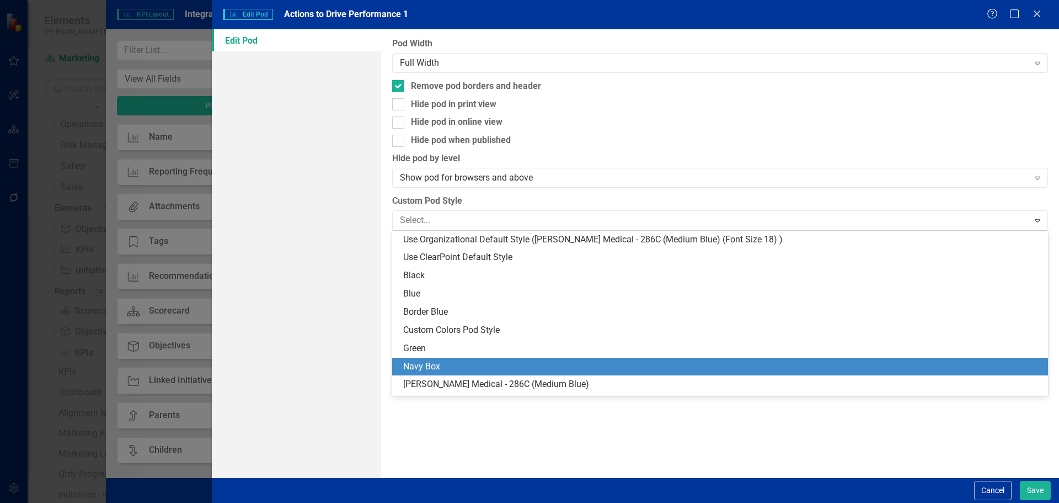
click at [547, 369] on div "Navy Box" at bounding box center [722, 366] width 638 height 13
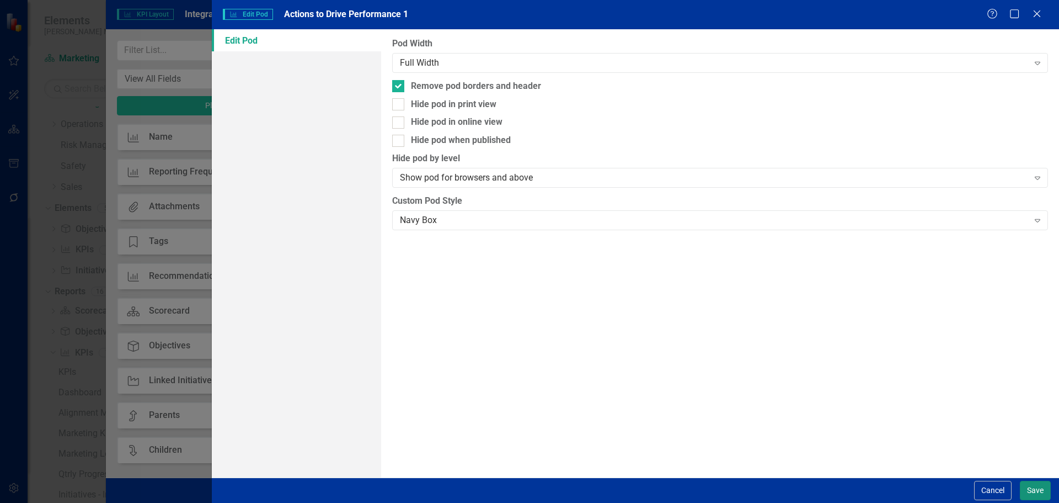
click at [1030, 490] on button "Save" at bounding box center [1035, 490] width 31 height 19
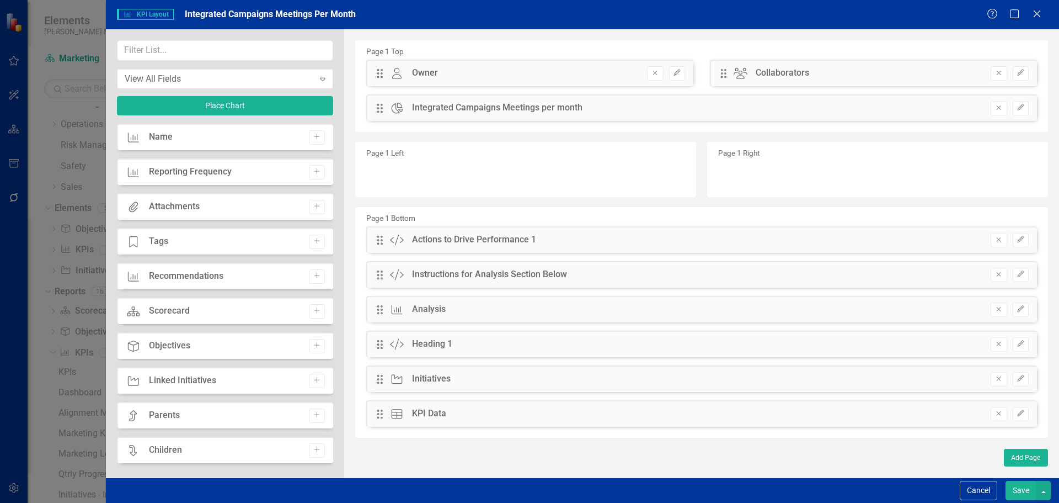
click at [1021, 490] on button "Save" at bounding box center [1021, 490] width 31 height 19
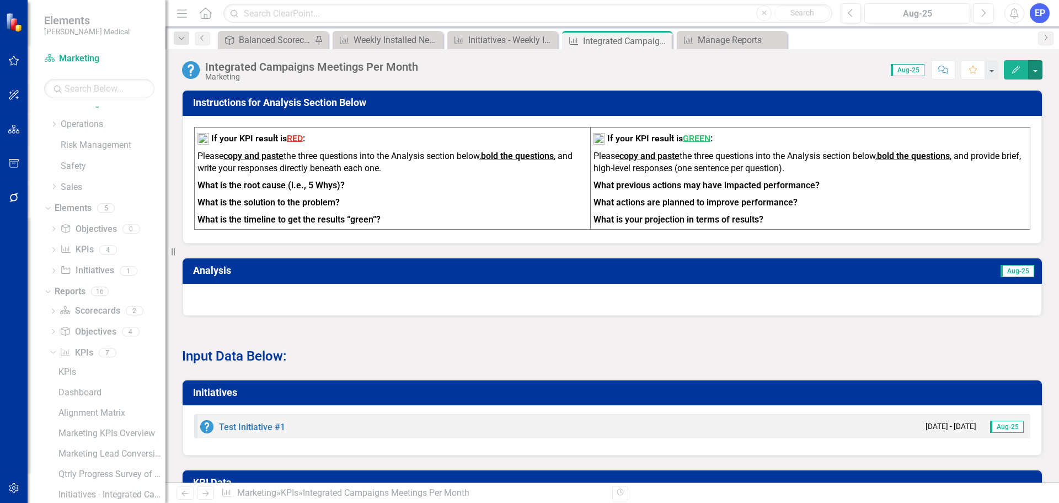
scroll to position [441, 0]
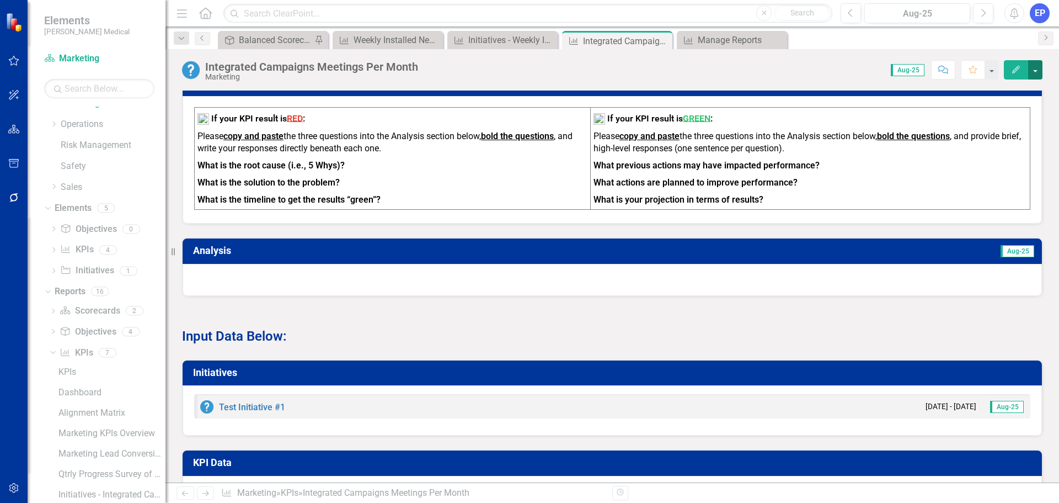
click at [1035, 72] on button "button" at bounding box center [1035, 69] width 14 height 19
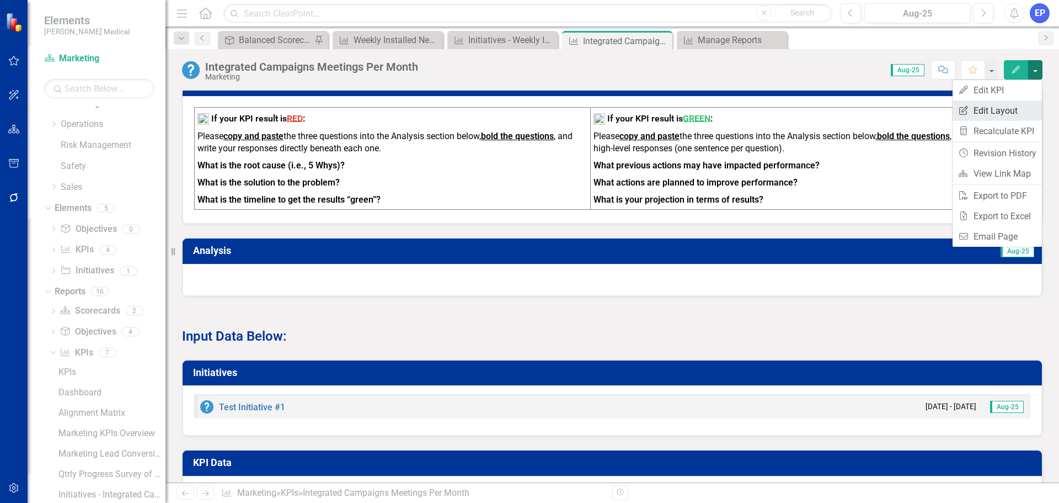
click at [1007, 109] on link "Edit Report Edit Layout" at bounding box center [997, 110] width 89 height 20
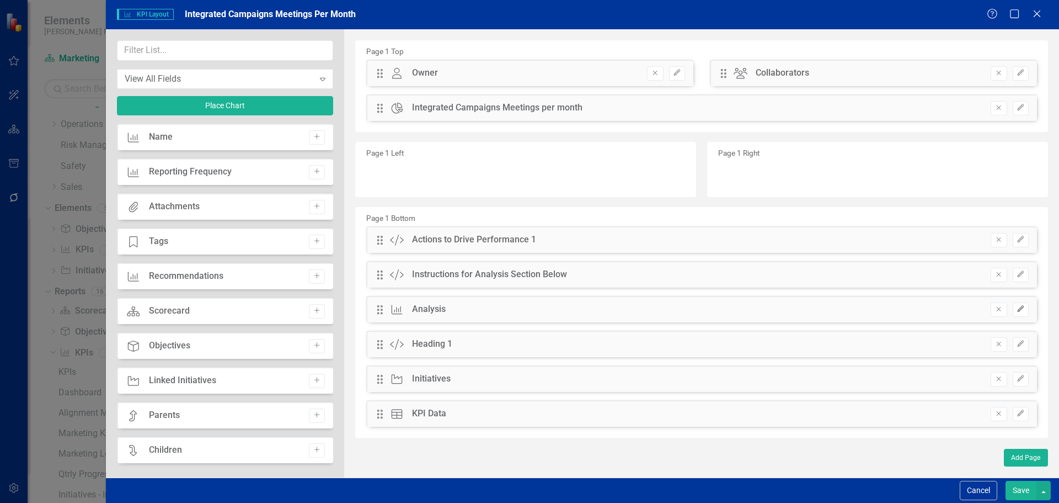
click at [1018, 311] on icon "Edit" at bounding box center [1021, 309] width 8 height 7
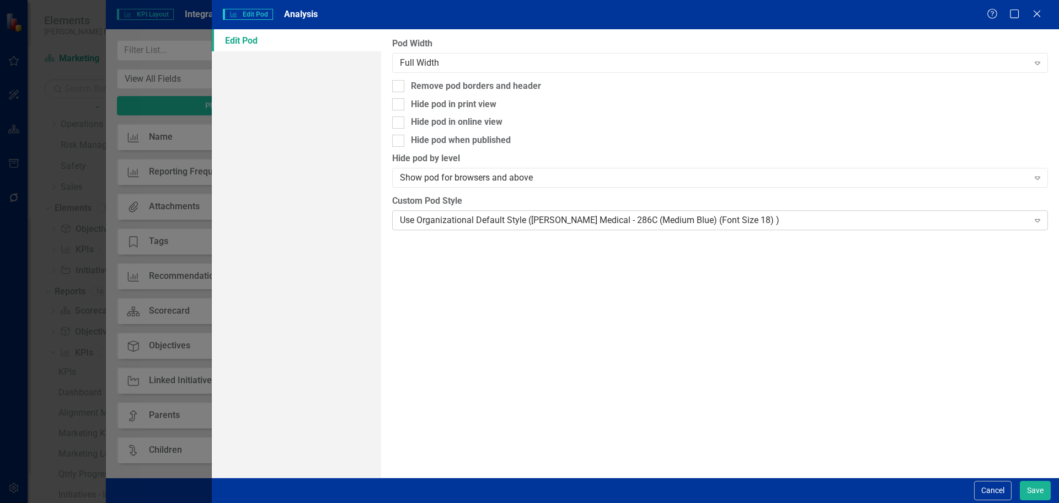
click at [538, 220] on div "Use Organizational Default Style ([PERSON_NAME] Medical - 286C (Medium Blue) (F…" at bounding box center [714, 220] width 628 height 13
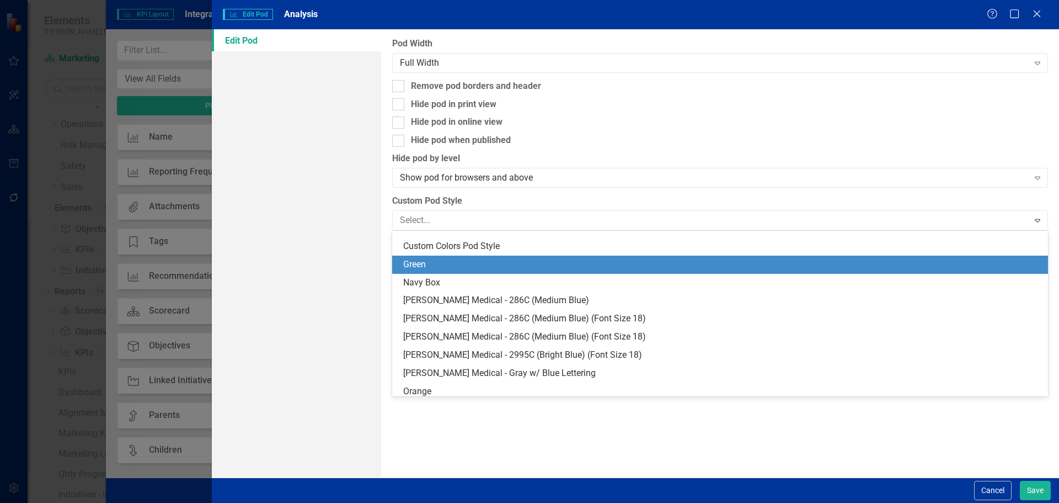
scroll to position [110, 0]
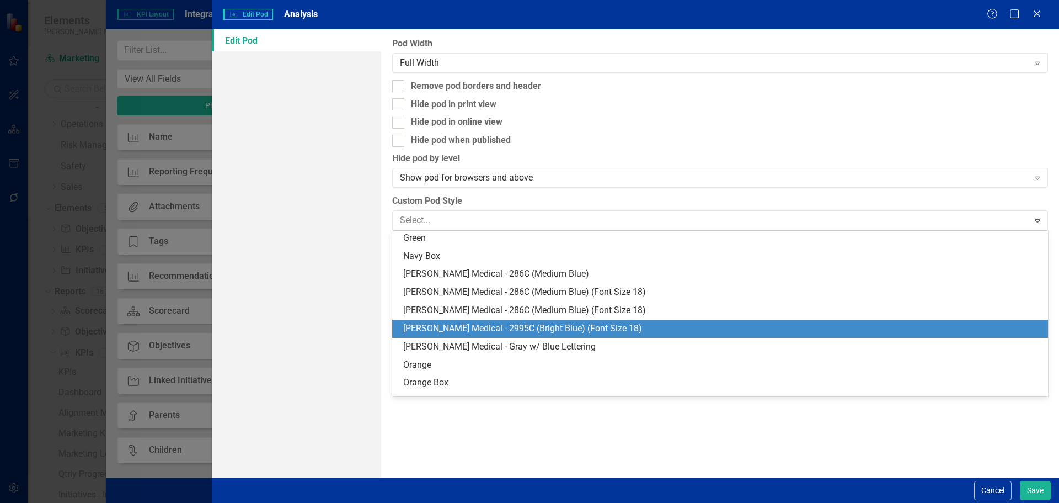
click at [529, 324] on div "[PERSON_NAME] Medical - 2995C (Bright Blue) (Font Size 18)" at bounding box center [722, 328] width 638 height 13
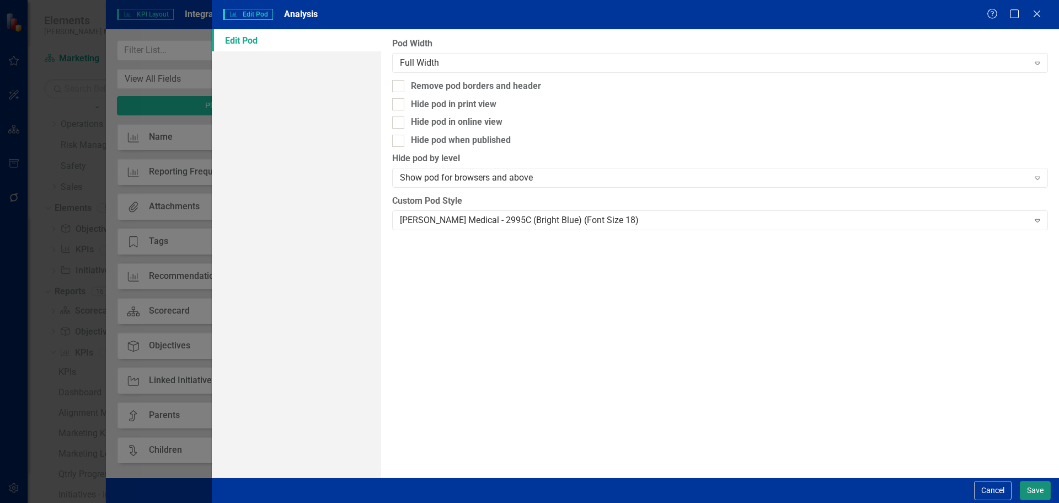
click at [1023, 489] on button "Save" at bounding box center [1035, 490] width 31 height 19
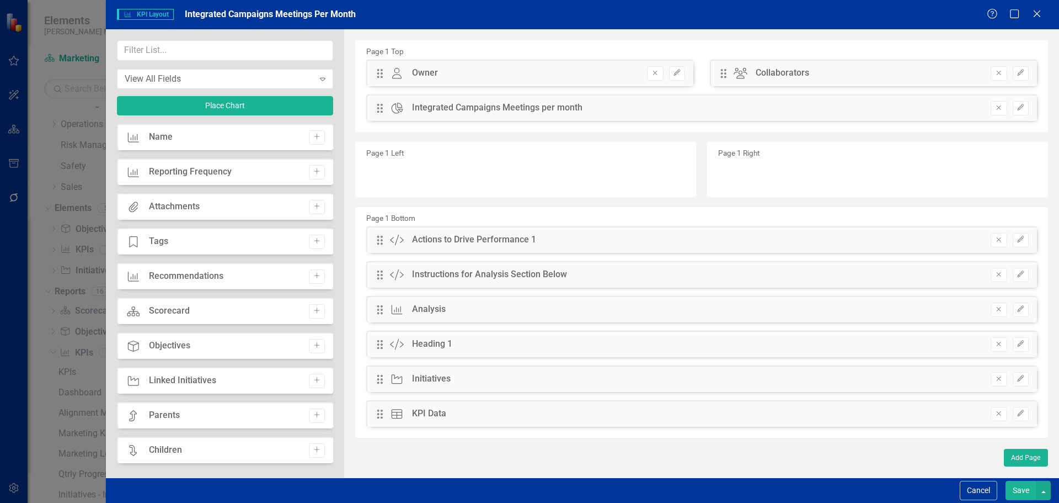
click at [1021, 489] on button "Save" at bounding box center [1021, 490] width 31 height 19
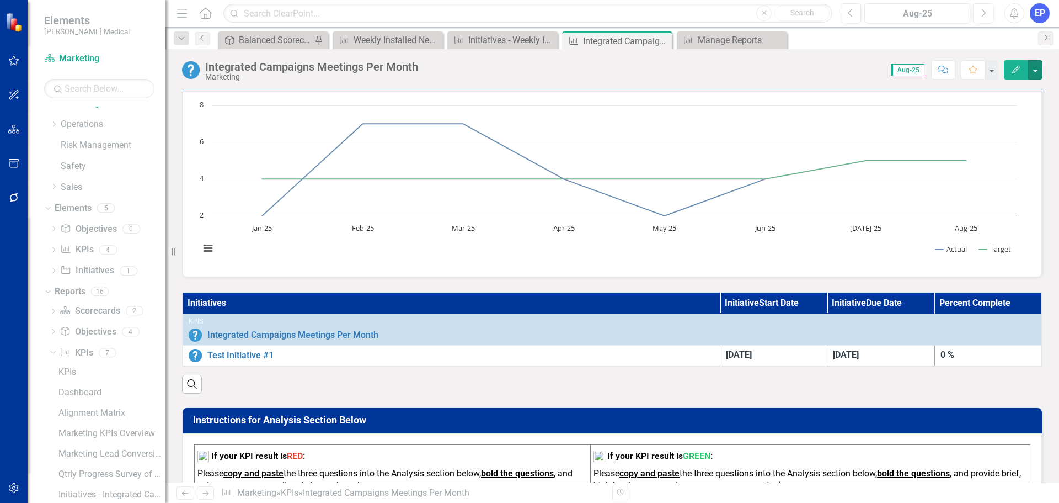
scroll to position [33, 0]
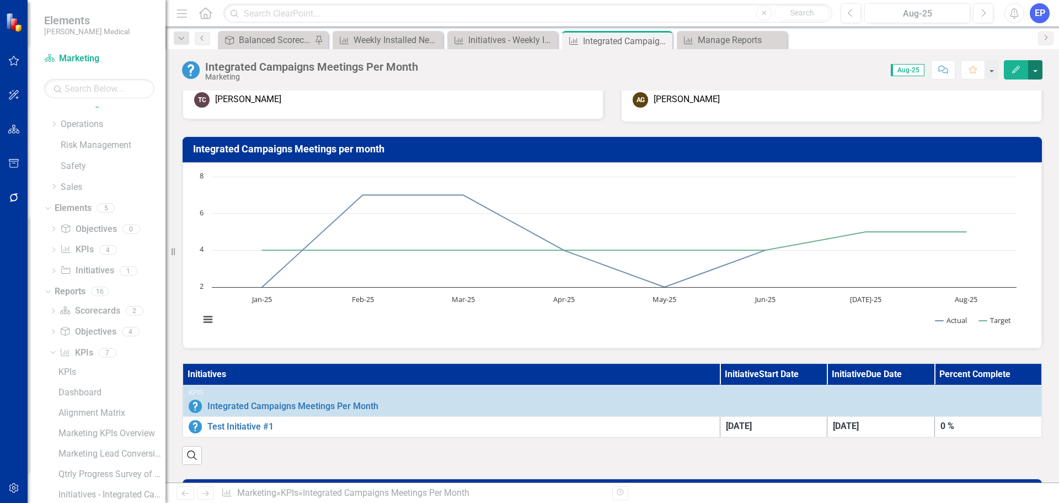
click at [1039, 74] on button "button" at bounding box center [1035, 69] width 14 height 19
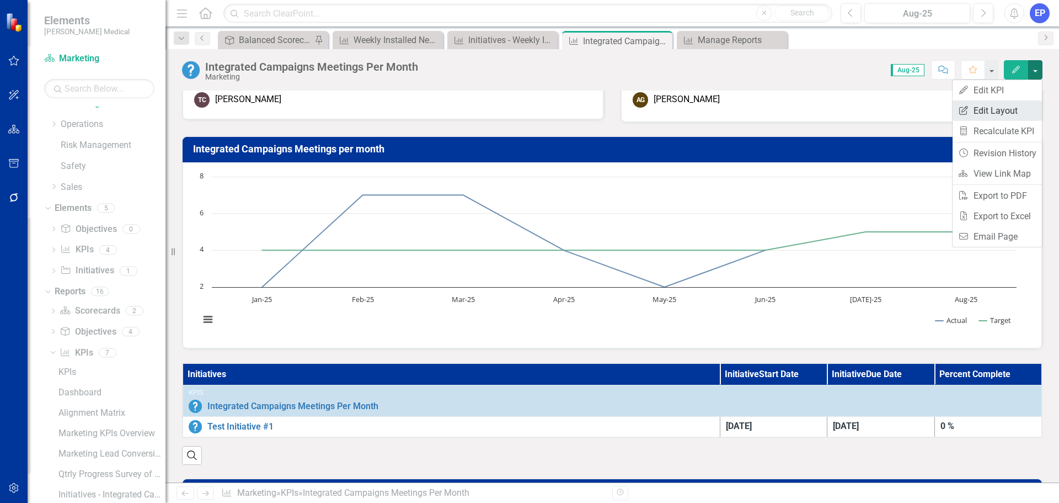
click at [1004, 113] on link "Edit Report Edit Layout" at bounding box center [997, 110] width 89 height 20
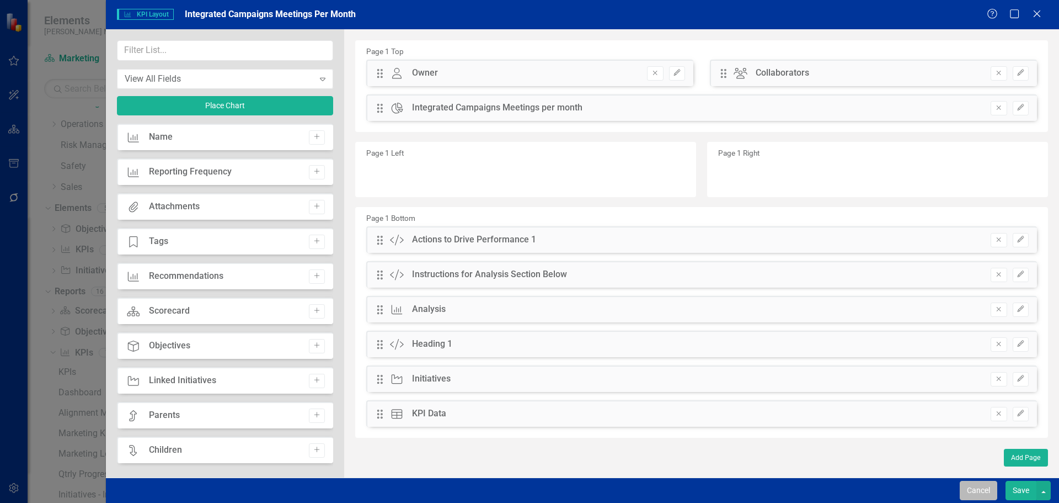
click at [967, 495] on button "Cancel" at bounding box center [979, 490] width 38 height 19
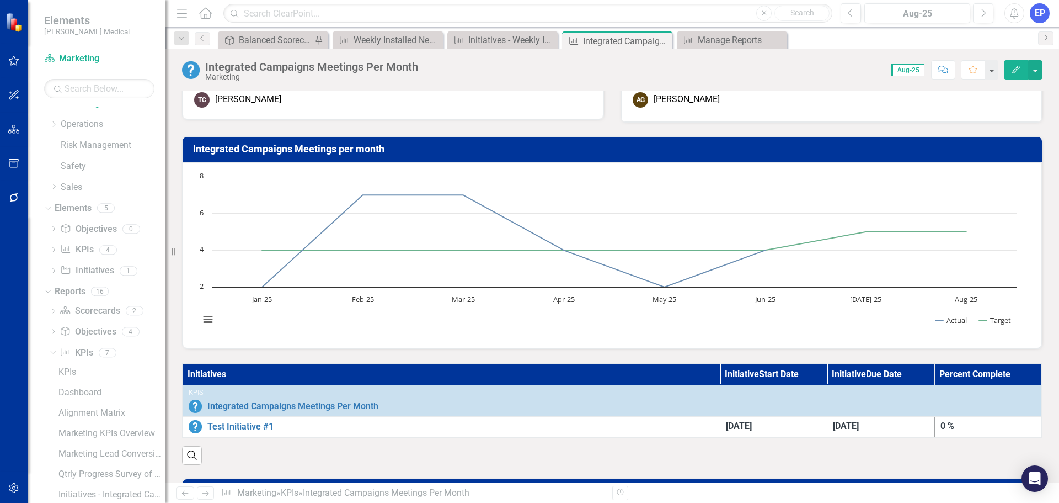
click at [1015, 72] on icon "button" at bounding box center [1016, 70] width 8 height 8
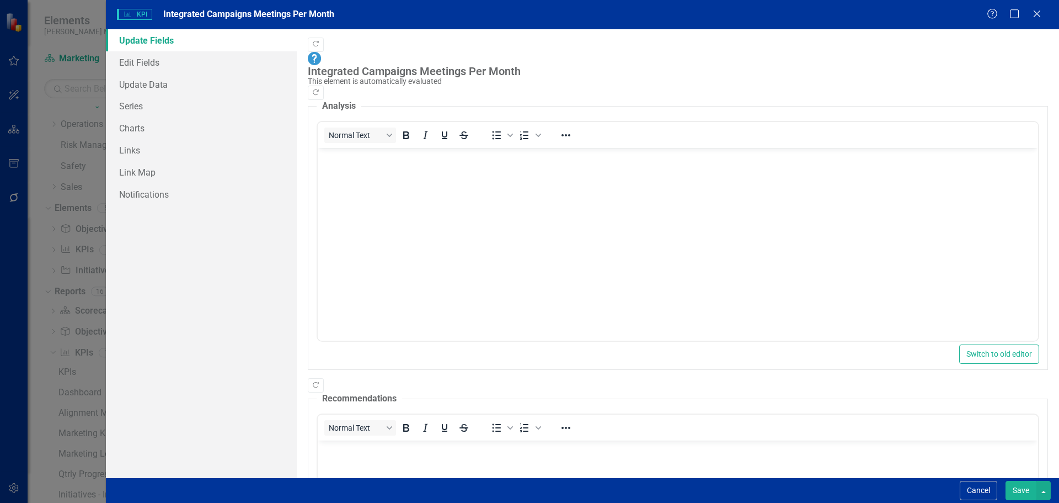
scroll to position [0, 0]
click at [150, 65] on link "Edit Fields" at bounding box center [201, 62] width 191 height 22
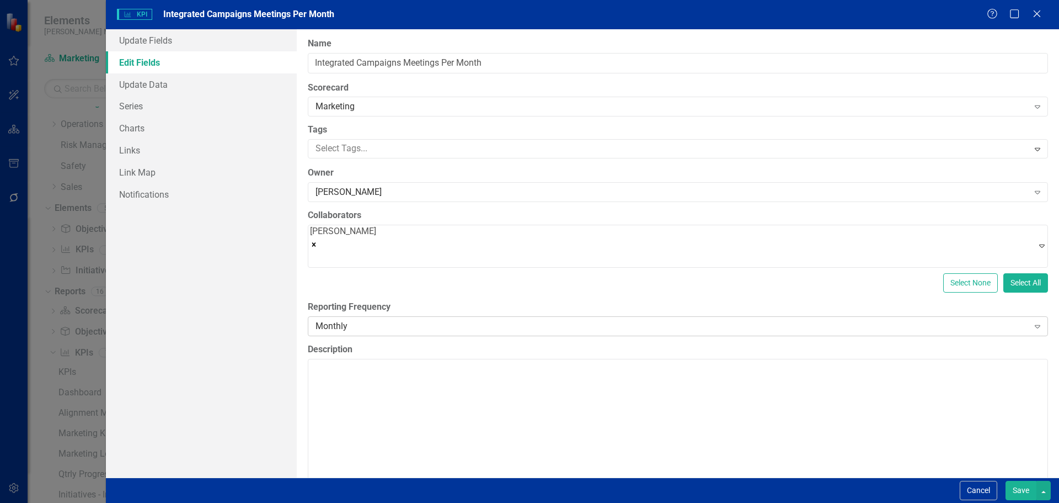
click at [333, 326] on div "Monthly" at bounding box center [672, 326] width 713 height 13
click at [1018, 488] on button "Save" at bounding box center [1021, 490] width 31 height 19
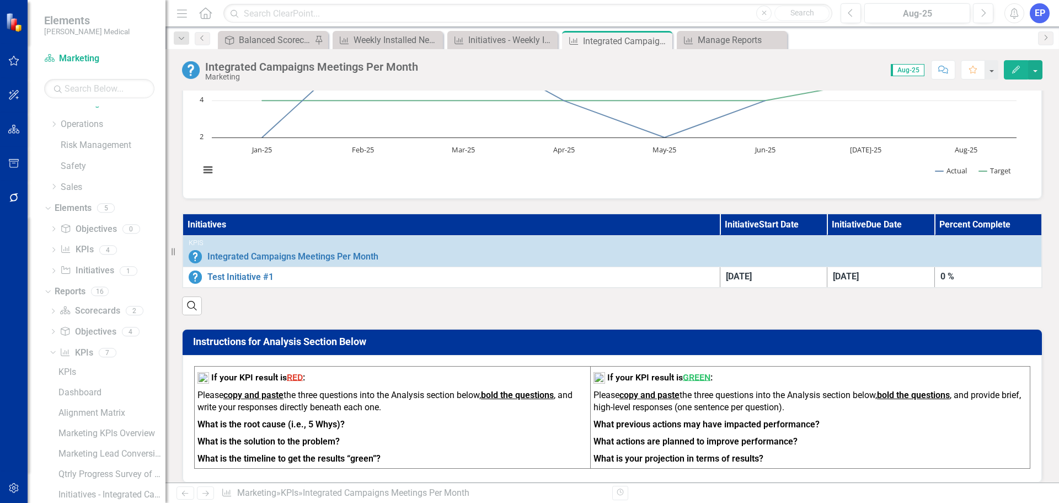
scroll to position [0, 0]
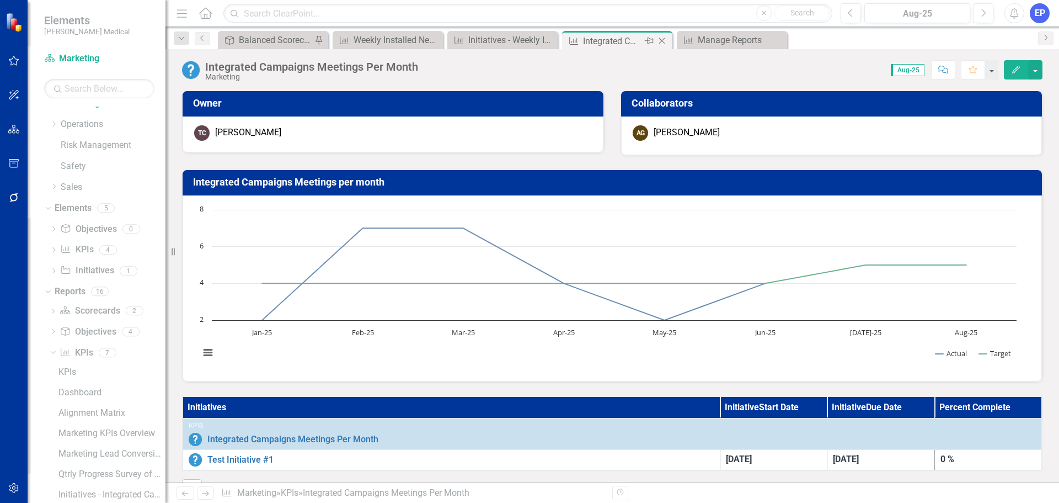
click at [663, 40] on icon at bounding box center [662, 41] width 6 height 6
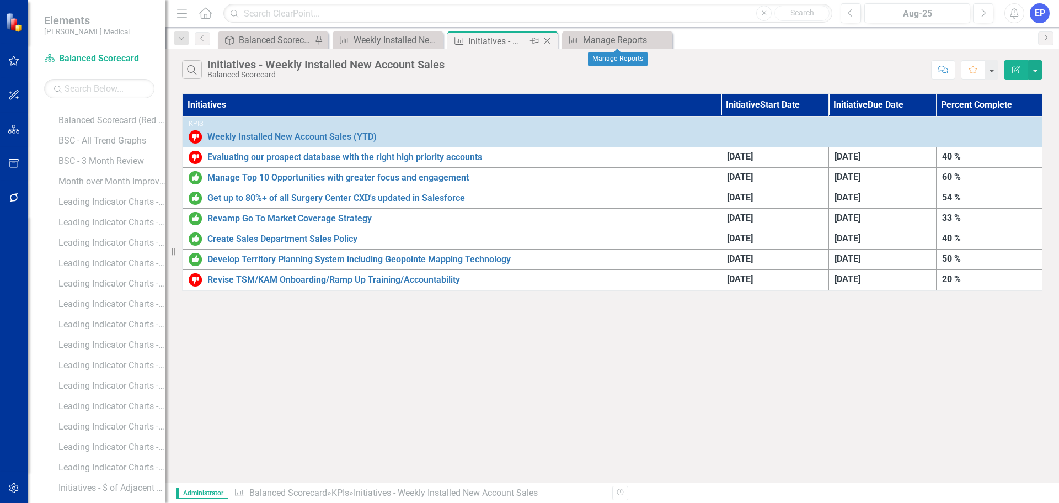
scroll to position [527, 0]
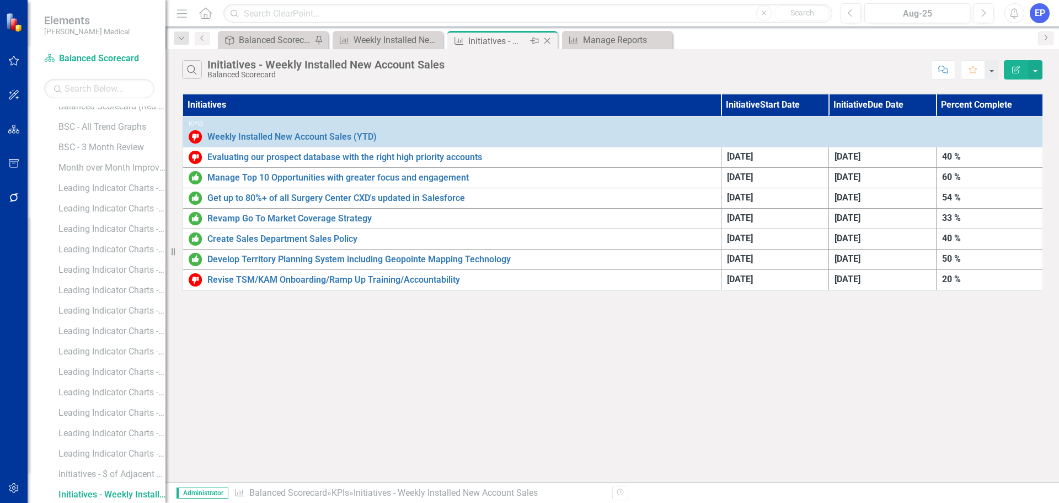
click at [506, 42] on div "Initiatives - Weekly Installed New Account Sales" at bounding box center [497, 41] width 59 height 14
click at [551, 41] on icon "Close" at bounding box center [547, 40] width 11 height 9
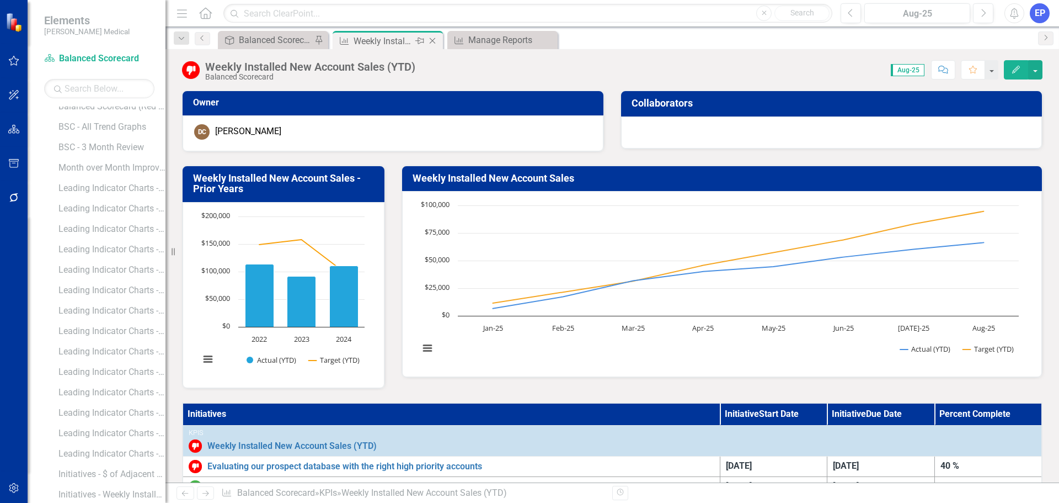
click at [383, 42] on div "Weekly Installed New Account Sales (YTD)" at bounding box center [383, 41] width 59 height 14
click at [433, 42] on icon "Close" at bounding box center [432, 40] width 11 height 9
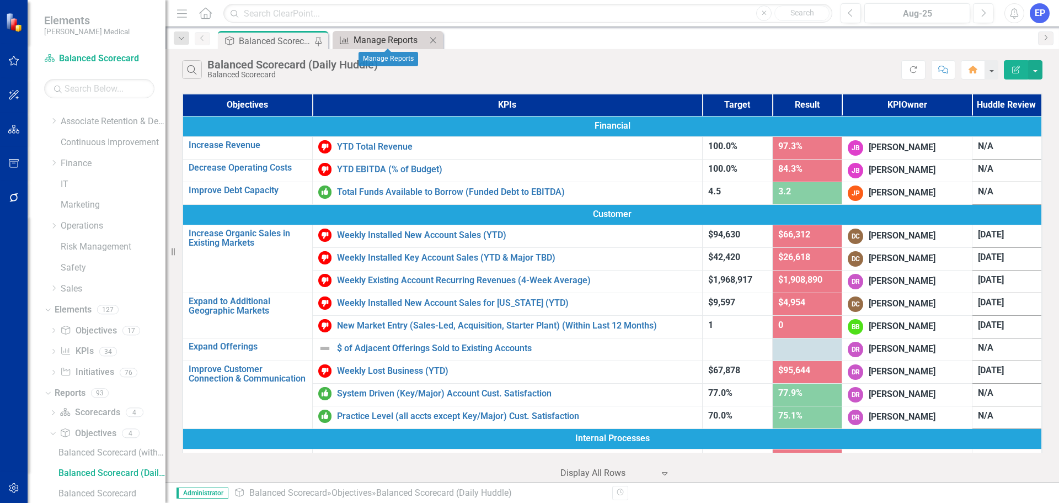
scroll to position [98, 0]
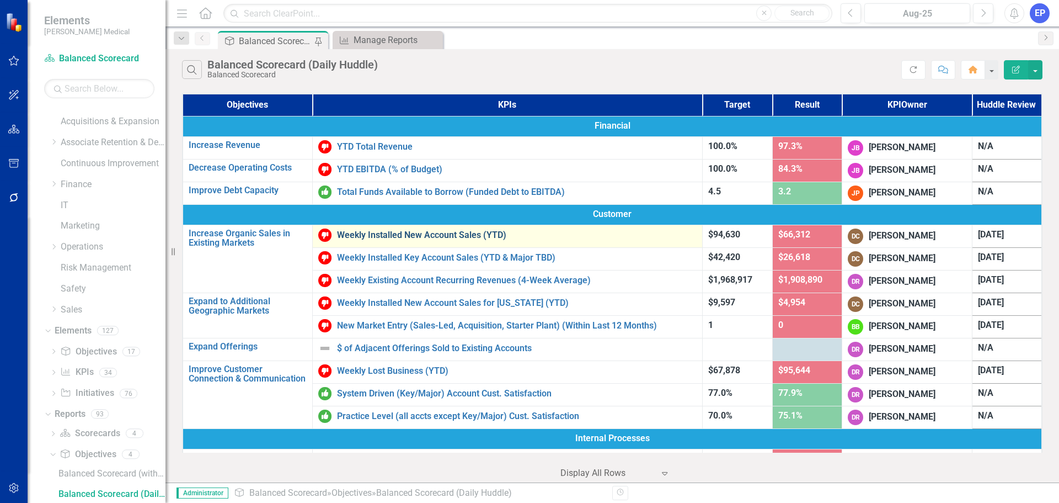
click at [380, 236] on link "Weekly Installed New Account Sales (YTD)" at bounding box center [517, 235] width 360 height 10
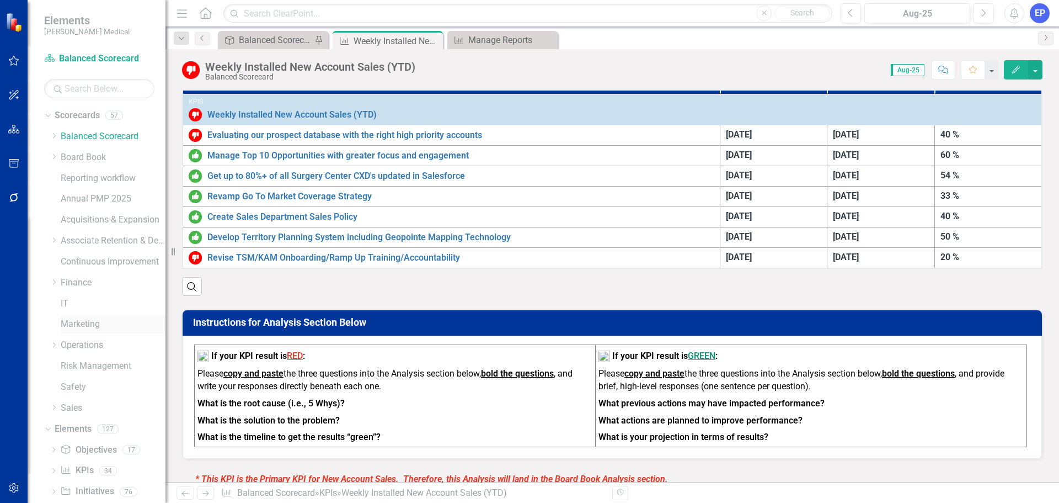
click at [79, 324] on link "Marketing" at bounding box center [113, 324] width 105 height 13
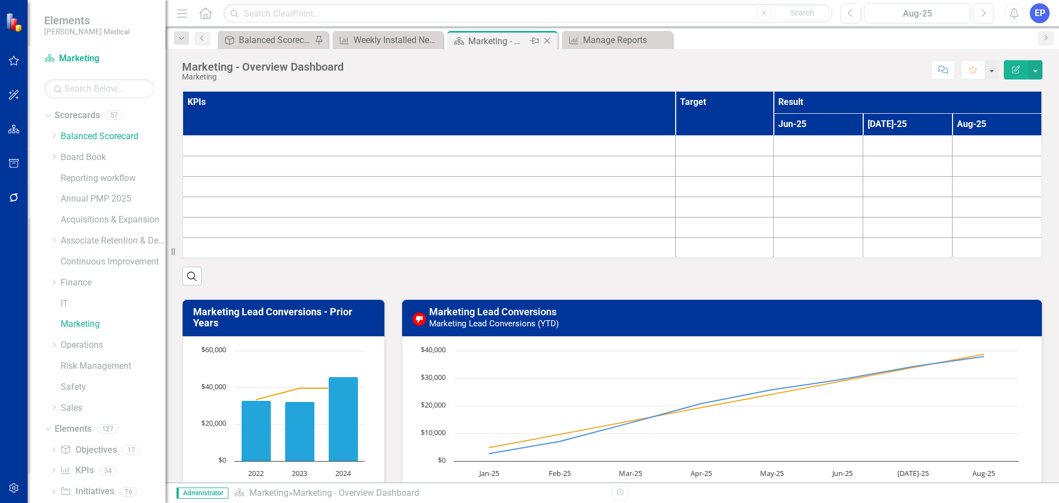
click at [513, 41] on div "Marketing - Overview Dashboard" at bounding box center [497, 41] width 59 height 14
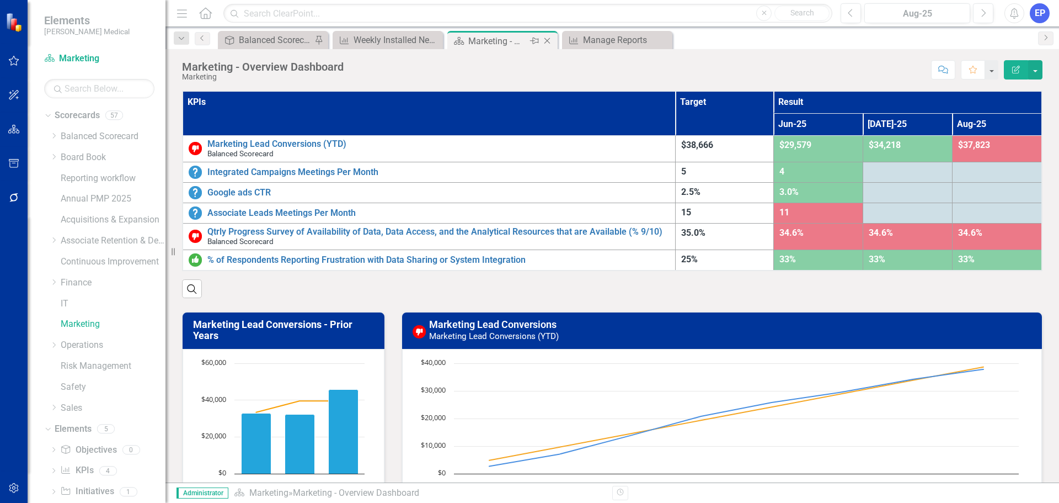
scroll to position [57, 0]
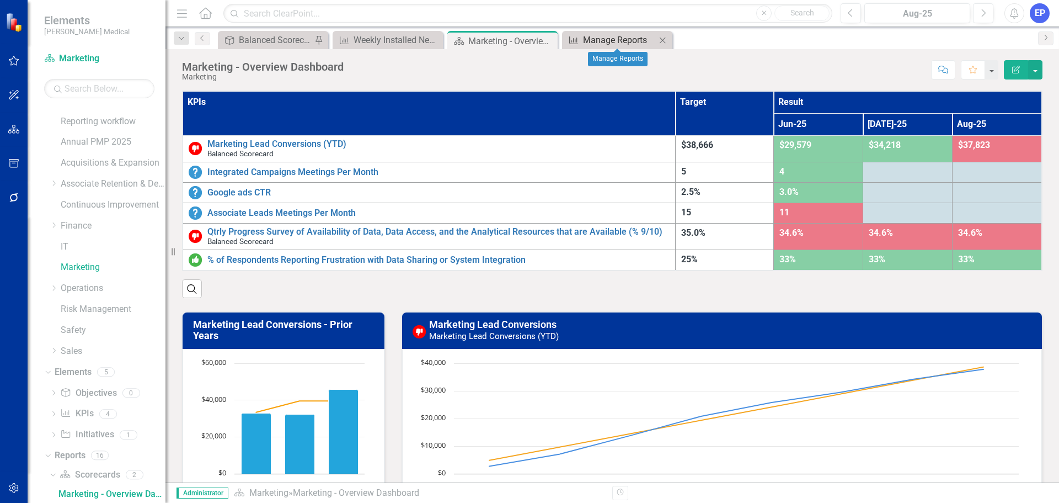
click at [604, 39] on div "Manage Reports" at bounding box center [619, 40] width 73 height 14
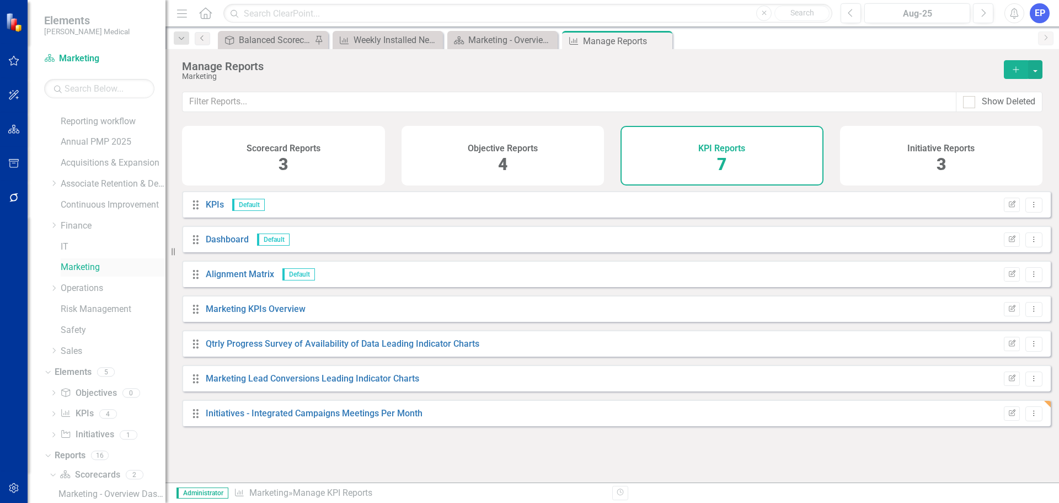
click at [93, 265] on link "Marketing" at bounding box center [113, 267] width 105 height 13
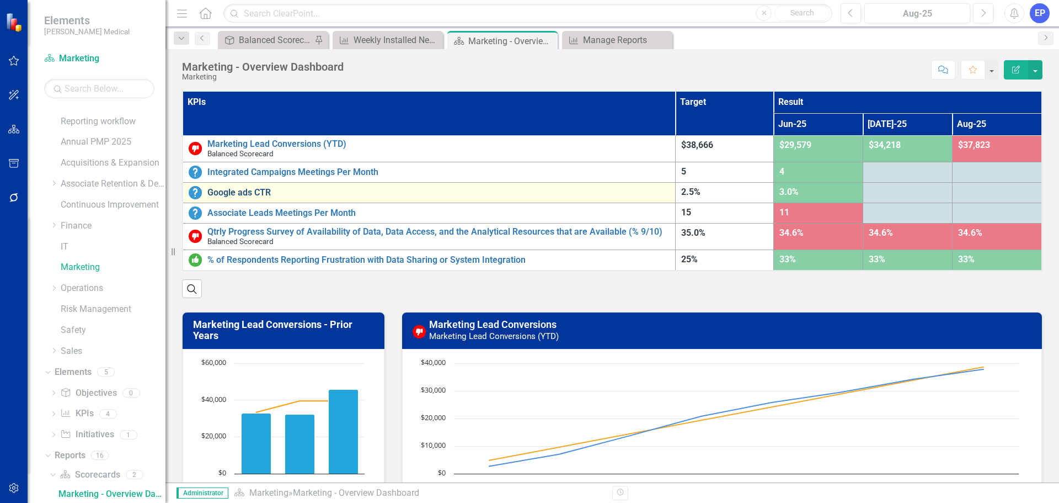
click at [248, 193] on link "Google ads CTR" at bounding box center [438, 193] width 462 height 10
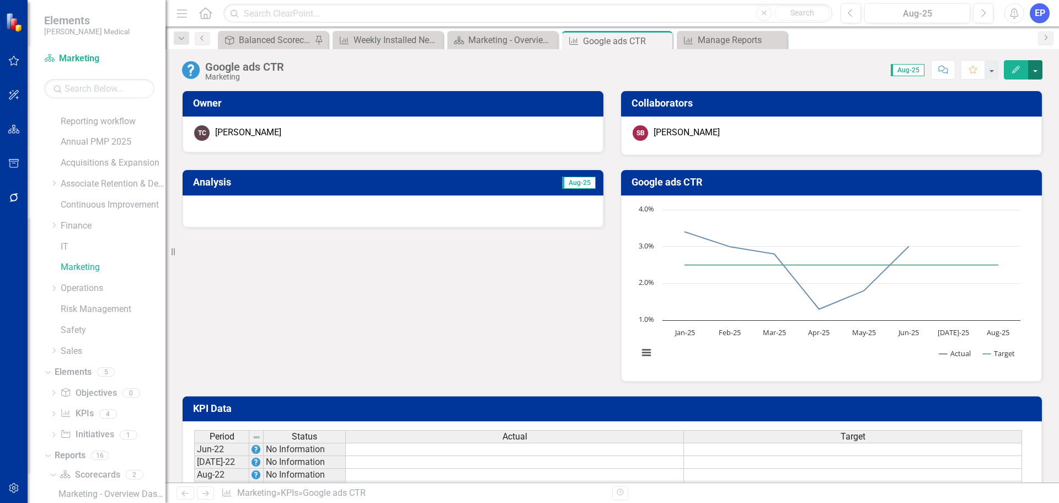
click at [1034, 72] on button "button" at bounding box center [1035, 69] width 14 height 19
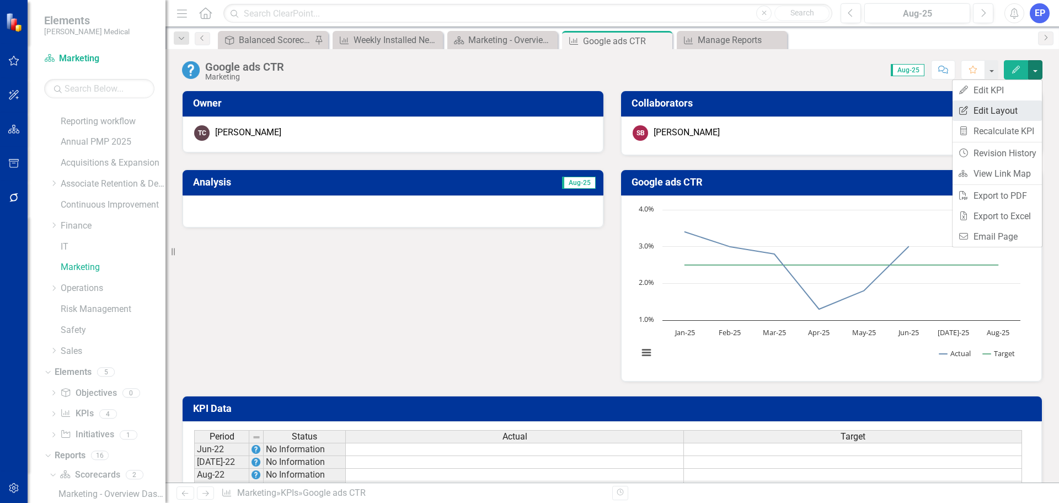
click at [1012, 108] on link "Edit Report Edit Layout" at bounding box center [997, 110] width 89 height 20
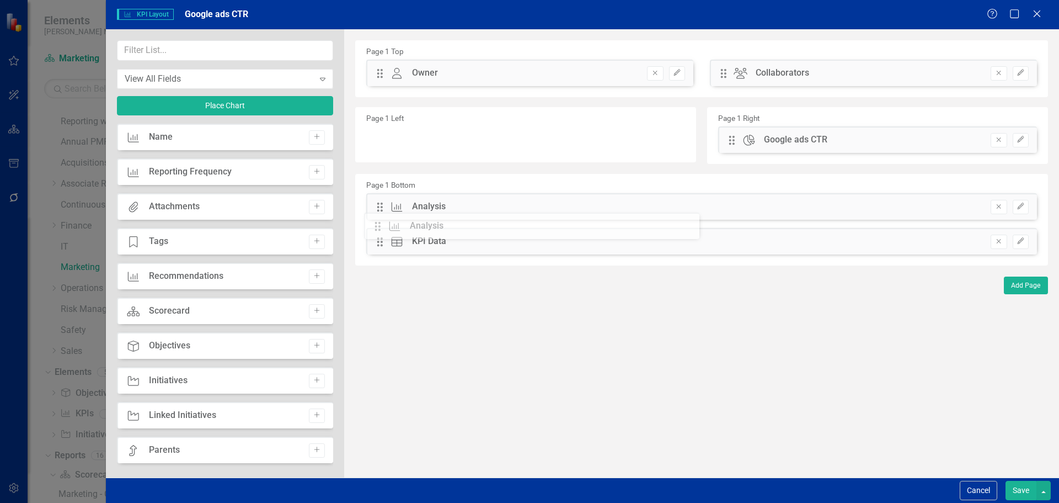
drag, startPoint x: 382, startPoint y: 140, endPoint x: 388, endPoint y: 227, distance: 86.8
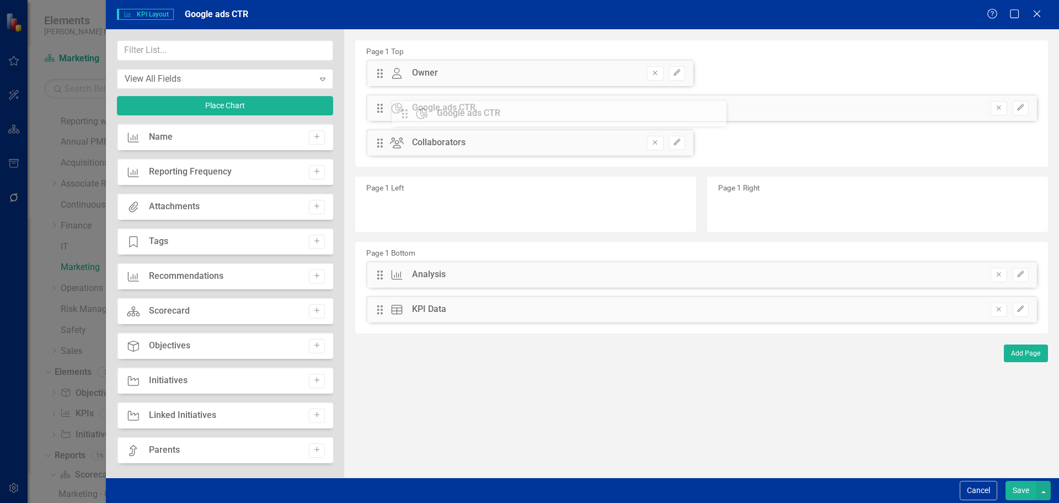
drag, startPoint x: 728, startPoint y: 142, endPoint x: 409, endPoint y: 115, distance: 320.0
drag, startPoint x: 381, startPoint y: 108, endPoint x: 387, endPoint y: 139, distance: 32.0
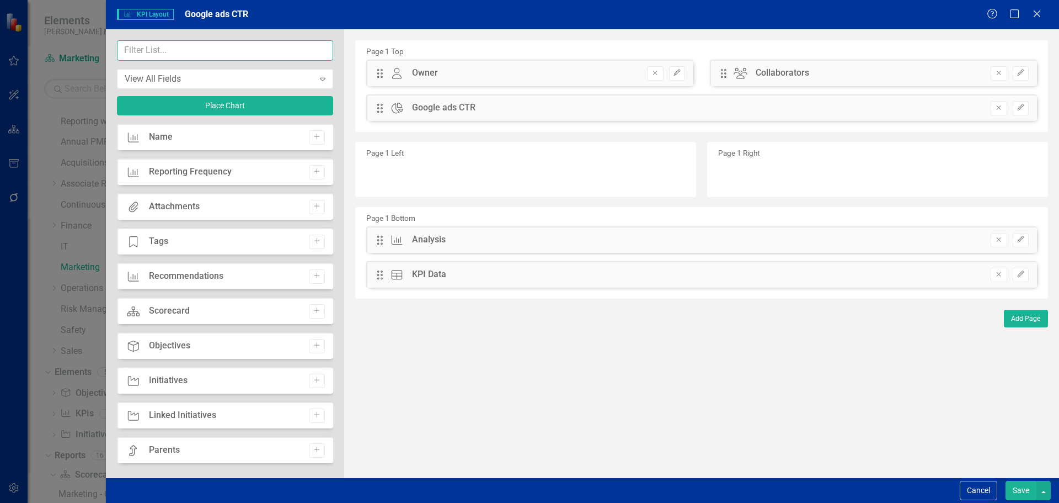
click at [182, 46] on input "text" at bounding box center [225, 50] width 216 height 20
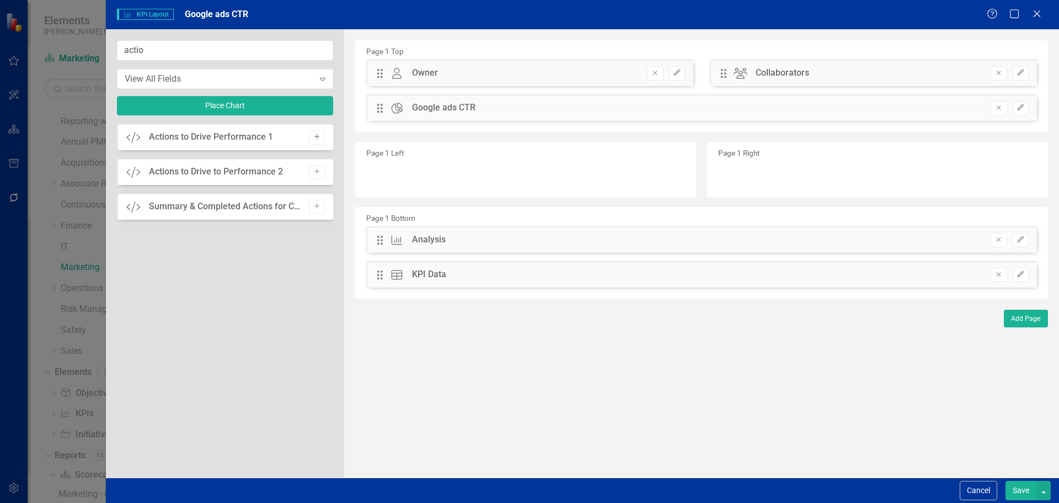
click at [317, 137] on icon "button" at bounding box center [317, 137] width 6 height 6
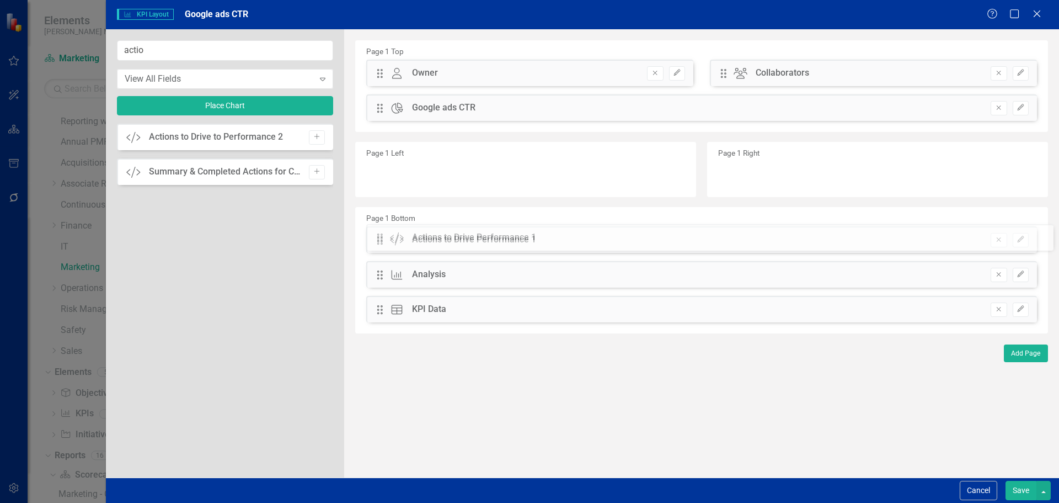
drag, startPoint x: 381, startPoint y: 74, endPoint x: 390, endPoint y: 238, distance: 164.6
drag, startPoint x: 163, startPoint y: 51, endPoint x: 88, endPoint y: 54, distance: 75.1
click at [88, 54] on div "KPI KPI Layout Google ads CTR Help Maximize Close actio View All Fields Expand …" at bounding box center [529, 251] width 1059 height 503
click at [320, 137] on icon "Add" at bounding box center [317, 137] width 8 height 7
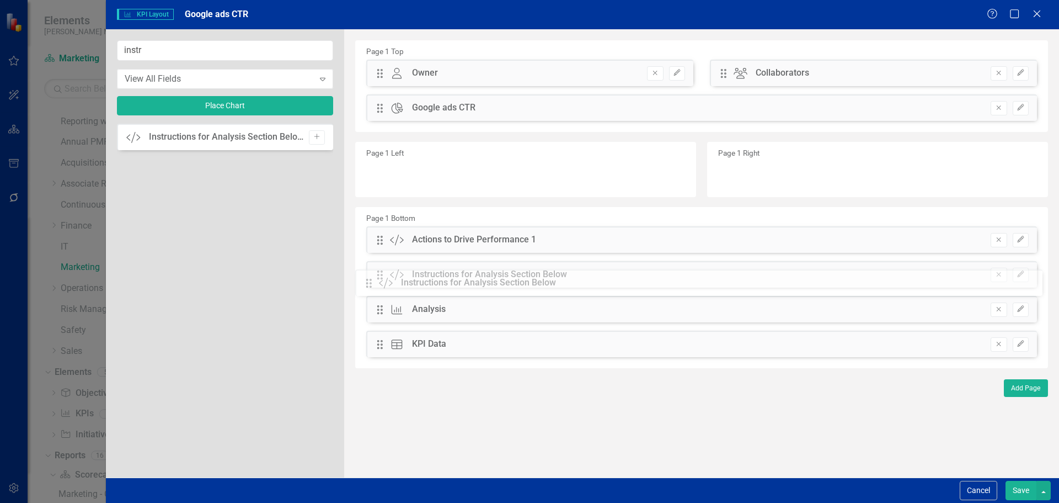
drag, startPoint x: 382, startPoint y: 73, endPoint x: 380, endPoint y: 283, distance: 209.7
drag, startPoint x: 214, startPoint y: 48, endPoint x: 53, endPoint y: 36, distance: 161.5
click at [53, 36] on div "KPI KPI Layout Google ads CTR Help Maximize Close instr View All Fields Expand …" at bounding box center [529, 251] width 1059 height 503
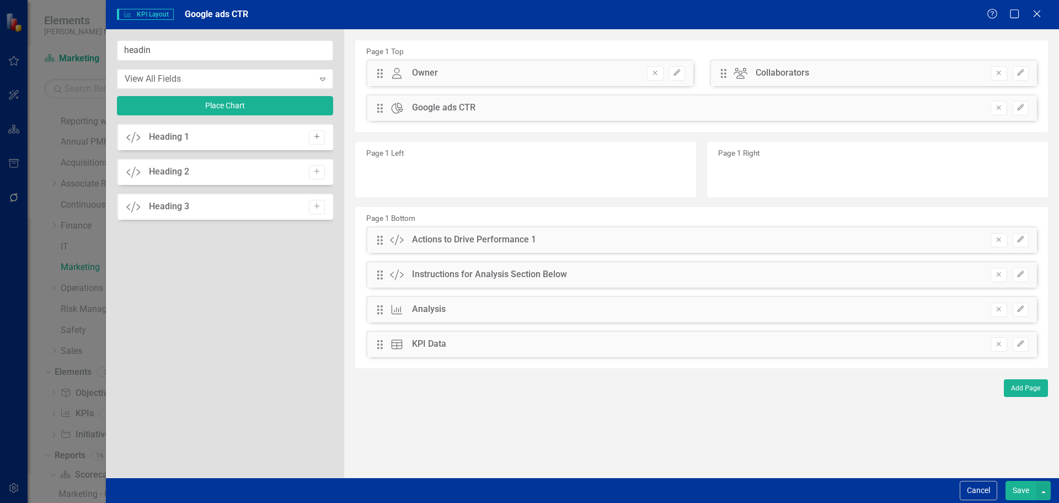
click at [317, 139] on icon "button" at bounding box center [317, 137] width 6 height 6
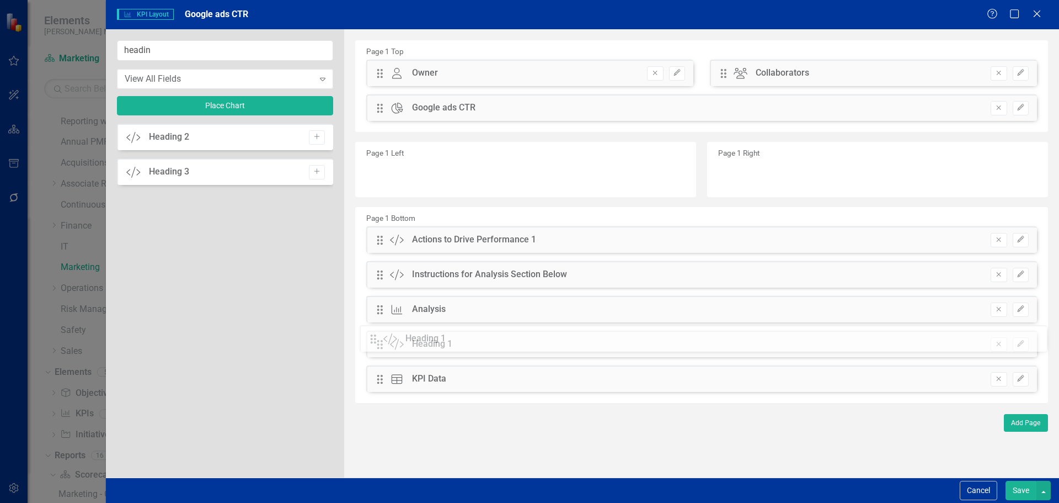
drag, startPoint x: 379, startPoint y: 75, endPoint x: 381, endPoint y: 340, distance: 265.4
drag, startPoint x: 169, startPoint y: 54, endPoint x: 35, endPoint y: 51, distance: 134.6
click at [38, 50] on div "KPI KPI Layout Google ads CTR Help Maximize Close headin View All Fields Expand…" at bounding box center [529, 251] width 1059 height 503
type input "ini"
click at [321, 135] on button "Add" at bounding box center [317, 137] width 16 height 14
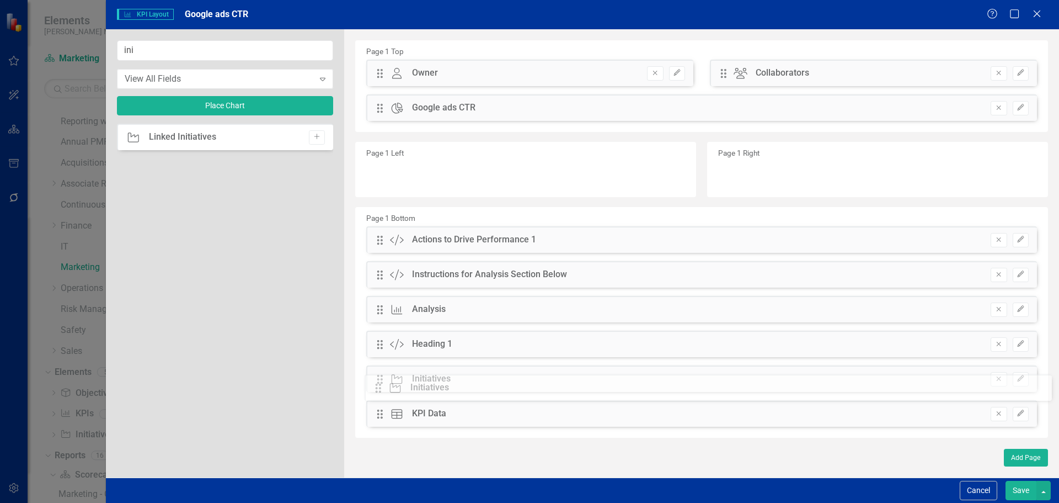
drag, startPoint x: 388, startPoint y: 76, endPoint x: 395, endPoint y: 391, distance: 314.5
click at [1017, 346] on icon "Edit" at bounding box center [1021, 343] width 8 height 7
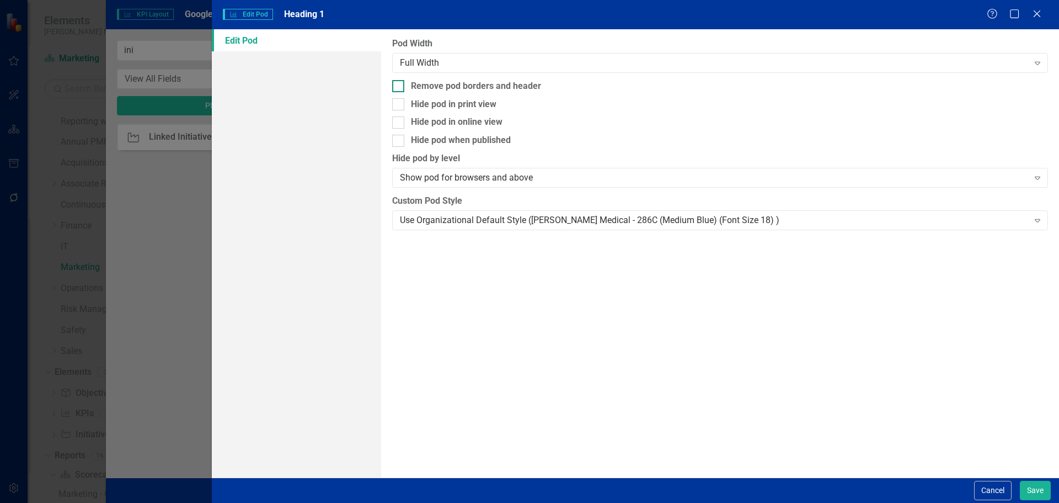
click at [515, 89] on div "Remove pod borders and header" at bounding box center [476, 86] width 130 height 13
click at [399, 87] on input "Remove pod borders and header" at bounding box center [395, 83] width 7 height 7
checkbox input "true"
click at [537, 219] on div "Use Organizational Default Style (Nixon Medical - 286C (Medium Blue) (Font Size…" at bounding box center [714, 220] width 628 height 13
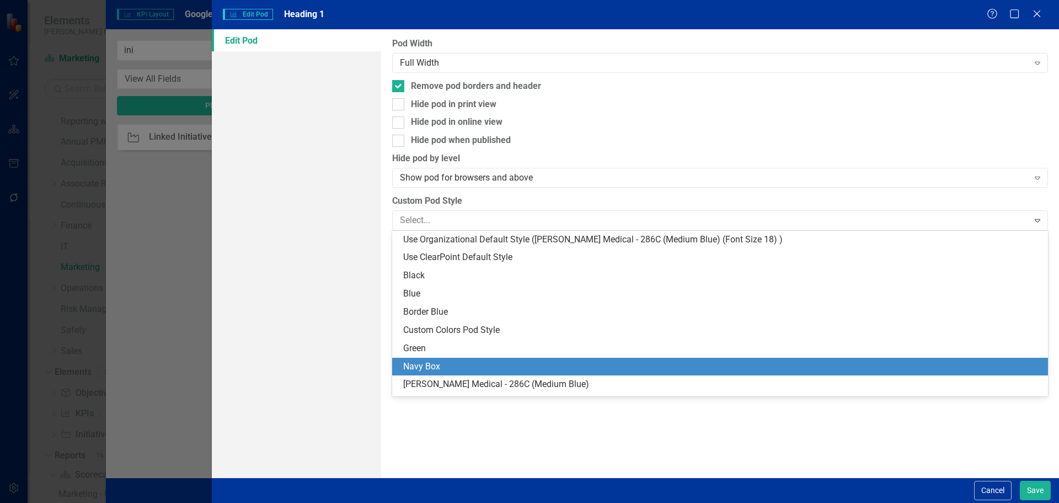
click at [521, 359] on div "Navy Box" at bounding box center [720, 367] width 656 height 18
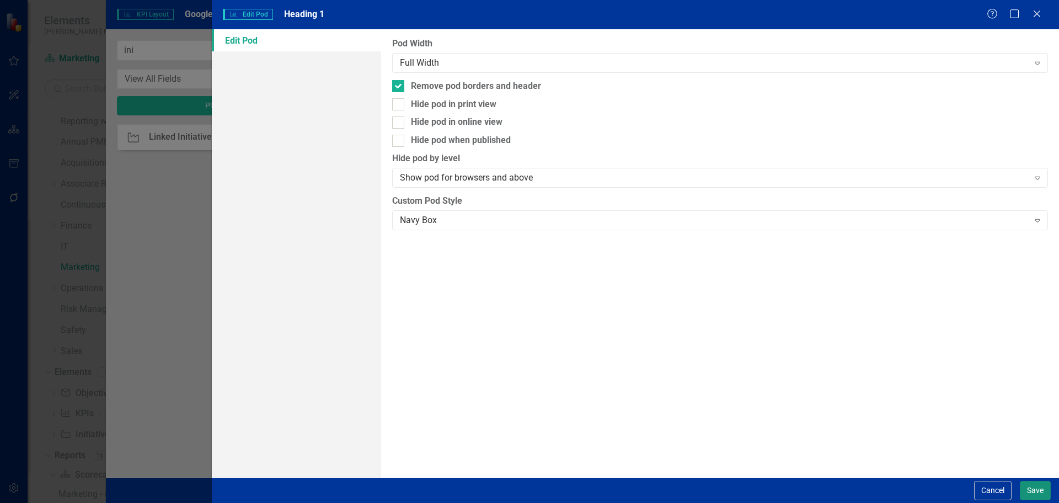
click at [1038, 483] on button "Save" at bounding box center [1035, 490] width 31 height 19
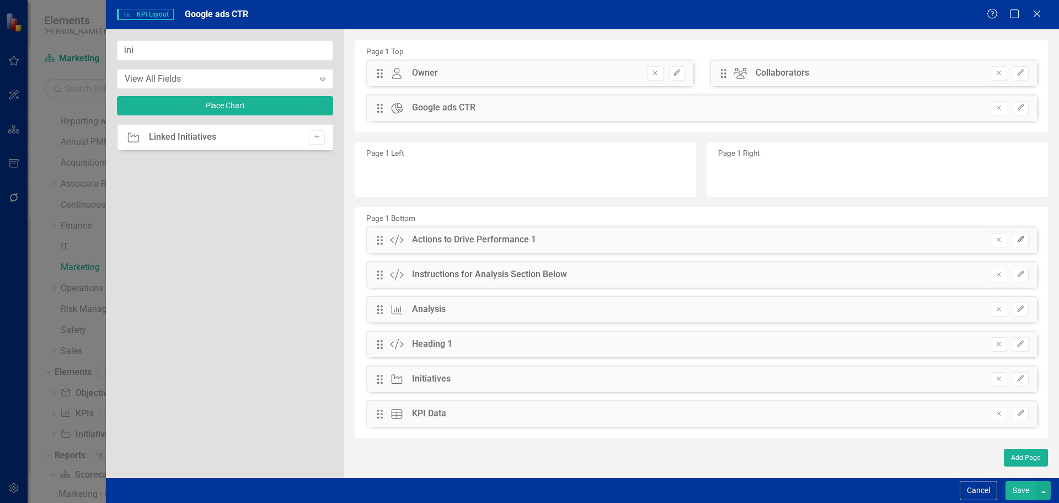
click at [1022, 234] on button "Edit" at bounding box center [1021, 240] width 16 height 14
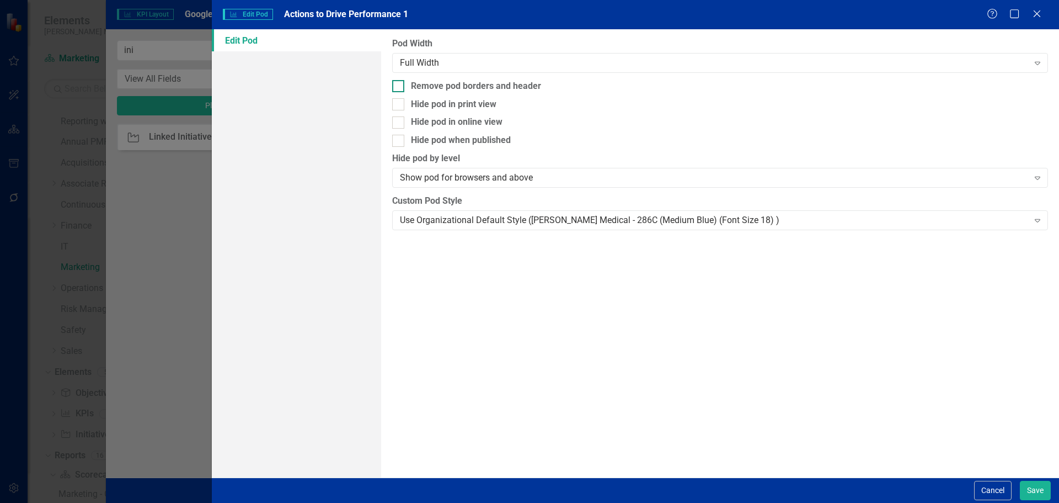
click at [517, 88] on div "Remove pod borders and header" at bounding box center [476, 86] width 130 height 13
click at [399, 87] on input "Remove pod borders and header" at bounding box center [395, 83] width 7 height 7
checkbox input "true"
click at [550, 215] on div "Use Organizational Default Style (Nixon Medical - 286C (Medium Blue) (Font Size…" at bounding box center [714, 220] width 628 height 13
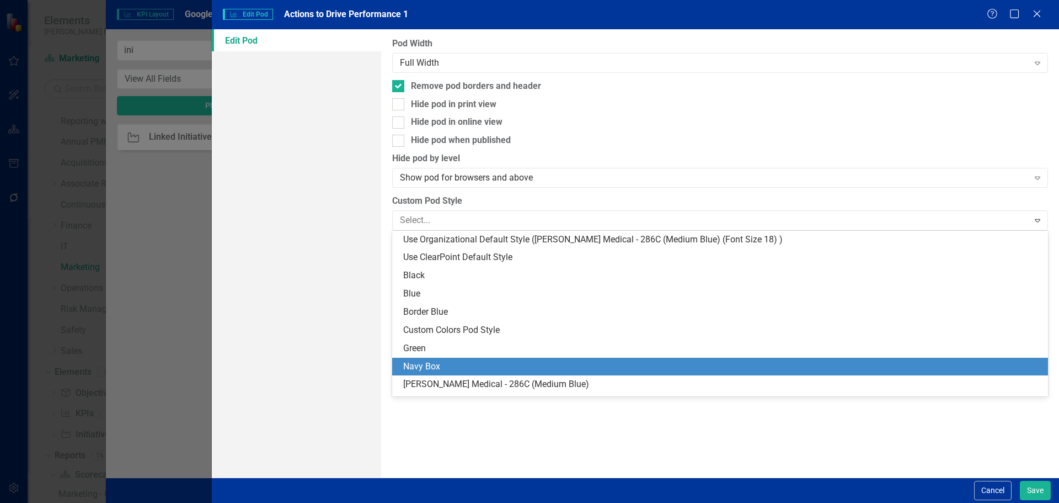
click at [539, 364] on div "Navy Box" at bounding box center [722, 366] width 638 height 13
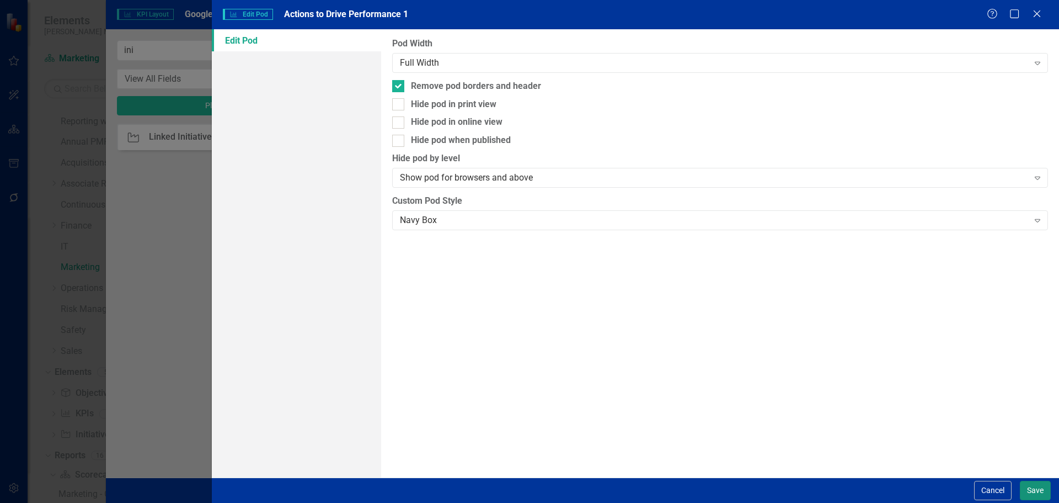
click at [1038, 487] on button "Save" at bounding box center [1035, 490] width 31 height 19
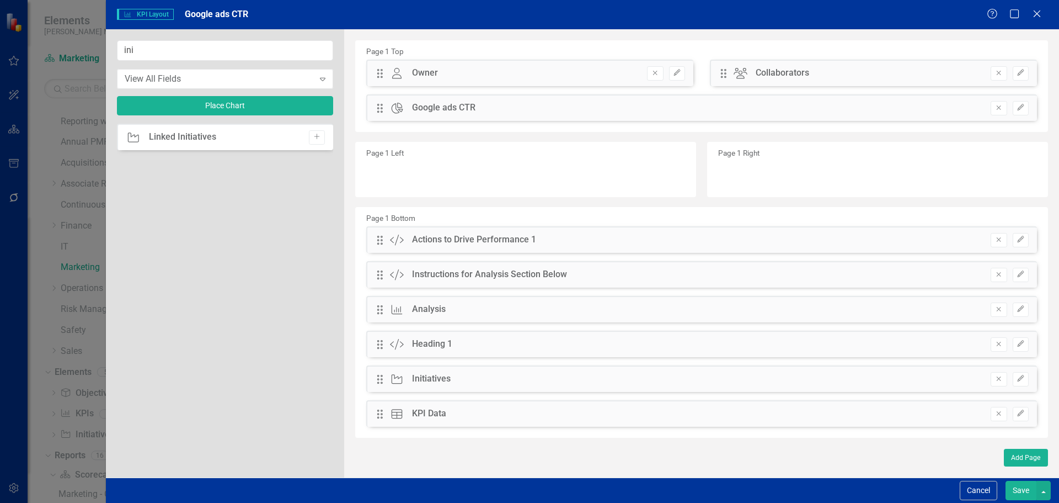
click at [1017, 494] on button "Save" at bounding box center [1021, 490] width 31 height 19
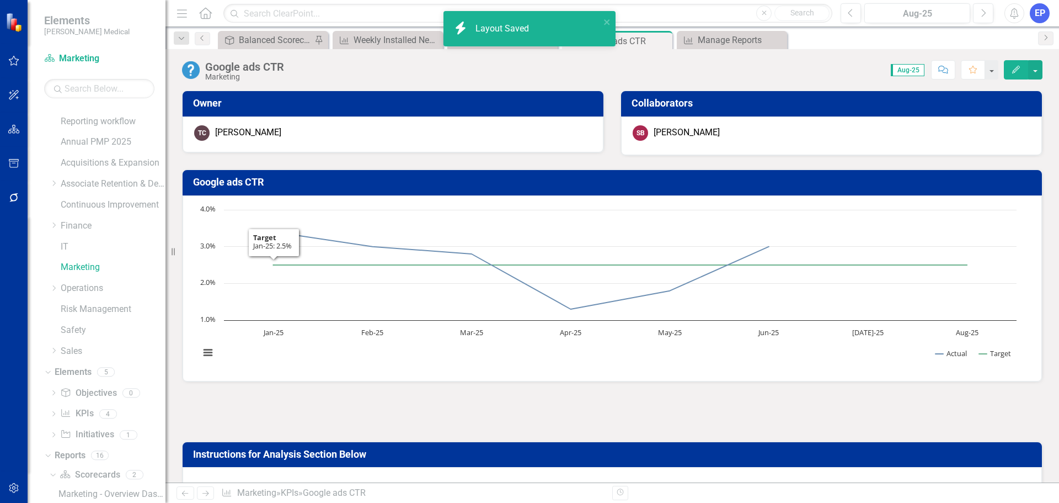
click at [285, 406] on div at bounding box center [612, 412] width 861 height 32
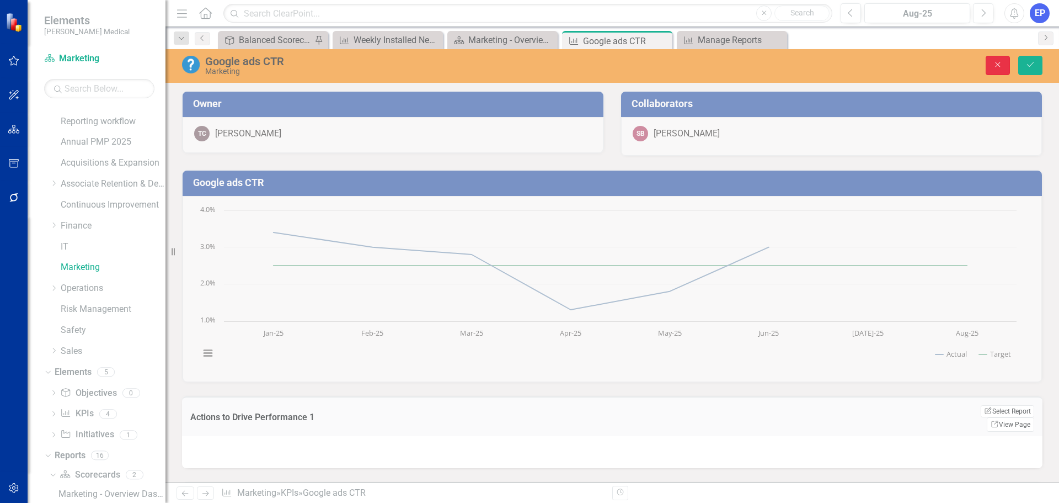
click at [1001, 61] on icon "Close" at bounding box center [998, 65] width 10 height 8
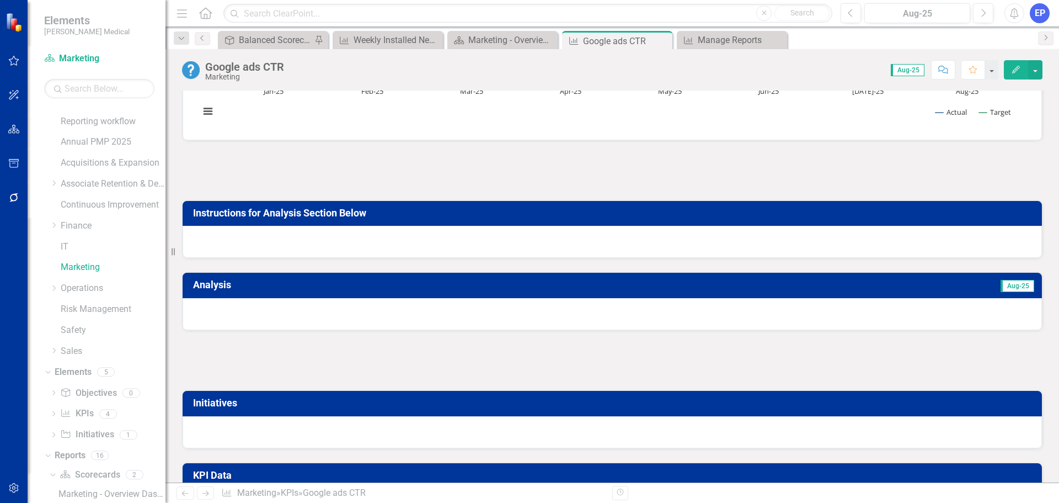
scroll to position [276, 0]
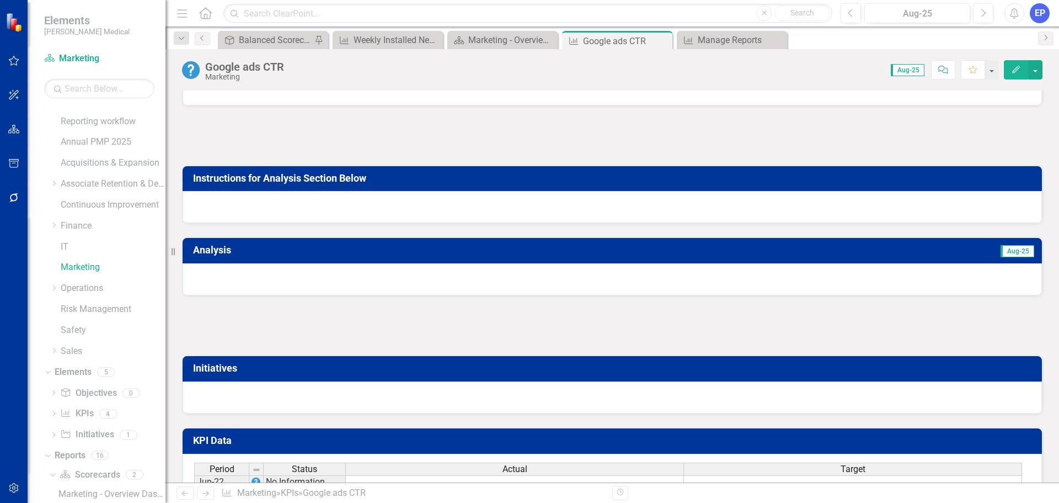
click at [376, 332] on div at bounding box center [612, 326] width 861 height 32
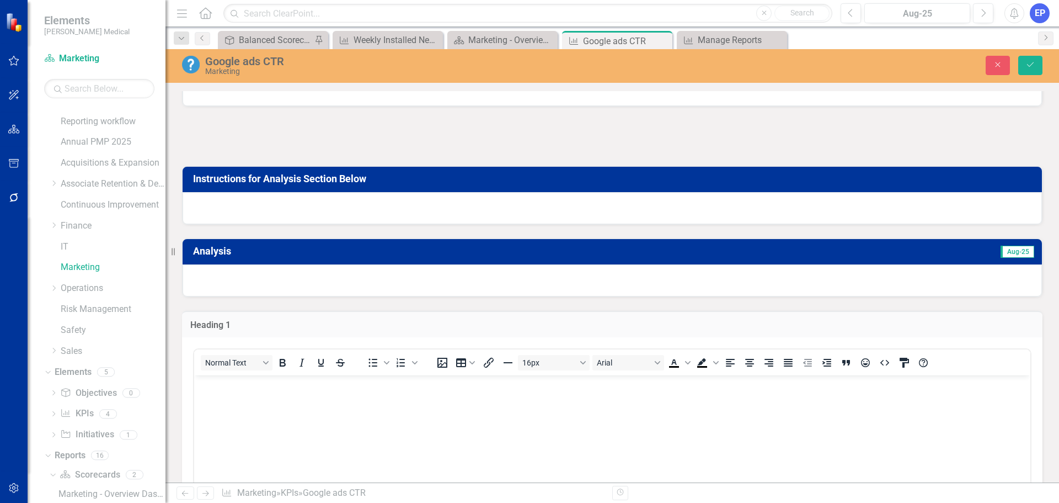
scroll to position [0, 0]
click at [345, 388] on p "Rich Text Area. Press ALT-0 for help." at bounding box center [612, 384] width 831 height 13
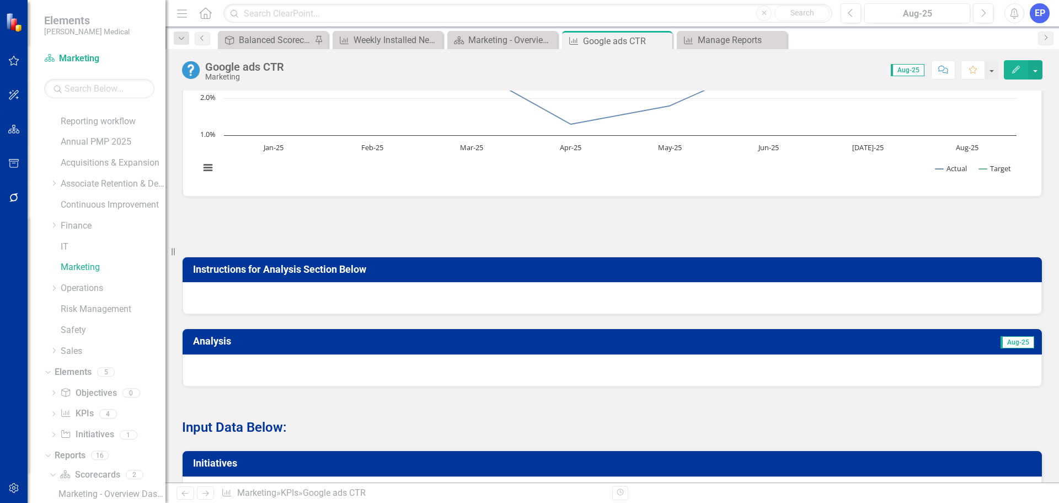
scroll to position [166, 0]
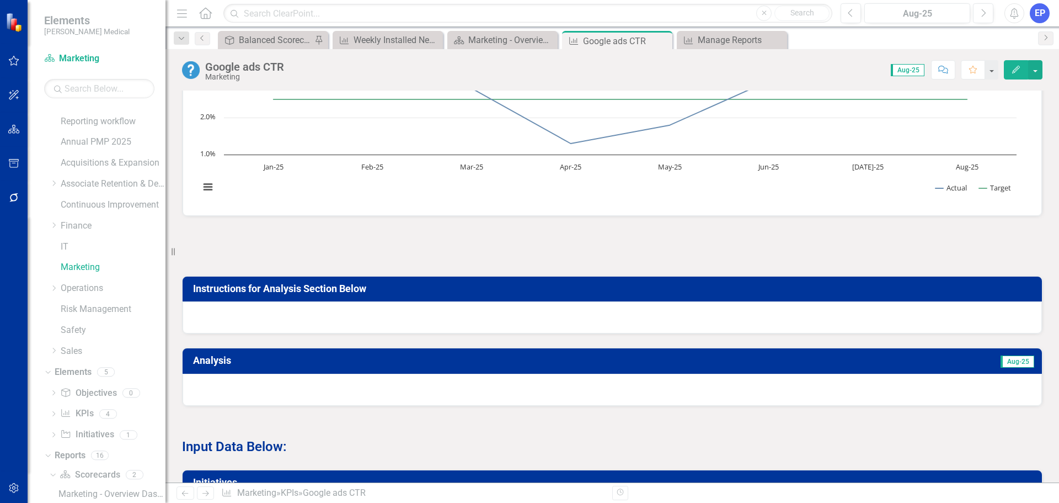
click at [490, 245] on div at bounding box center [612, 246] width 861 height 32
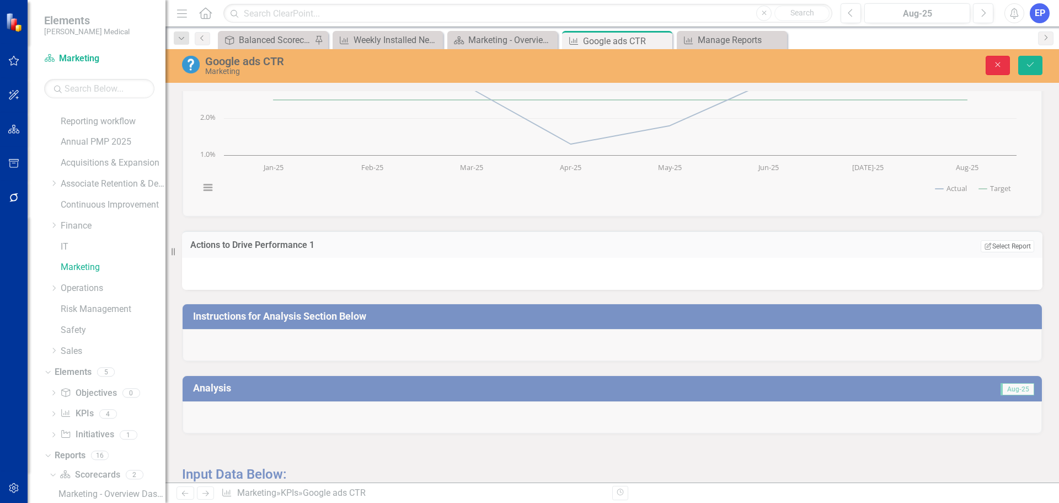
click at [989, 66] on button "Close" at bounding box center [998, 65] width 24 height 19
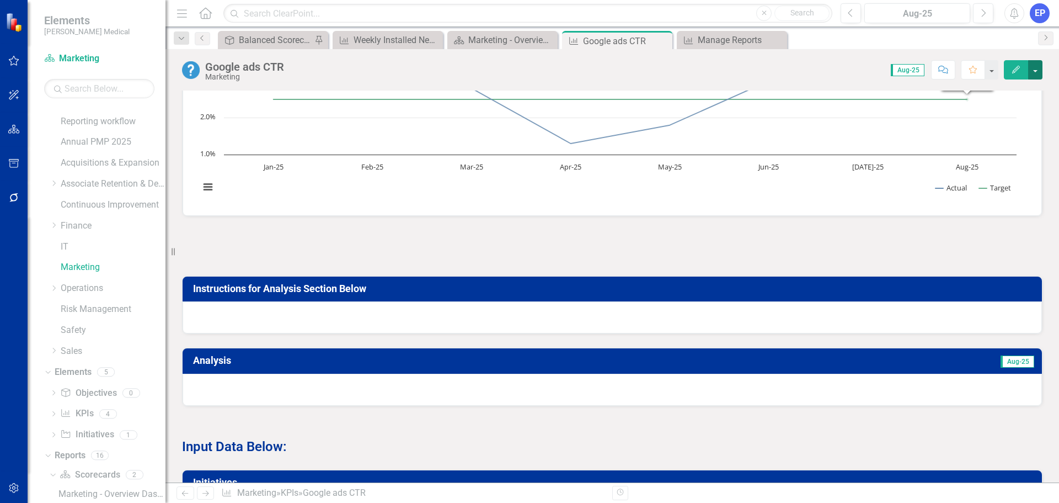
click at [1037, 66] on button "button" at bounding box center [1035, 69] width 14 height 19
click at [980, 115] on link "Edit Report Edit Layout" at bounding box center [997, 110] width 89 height 20
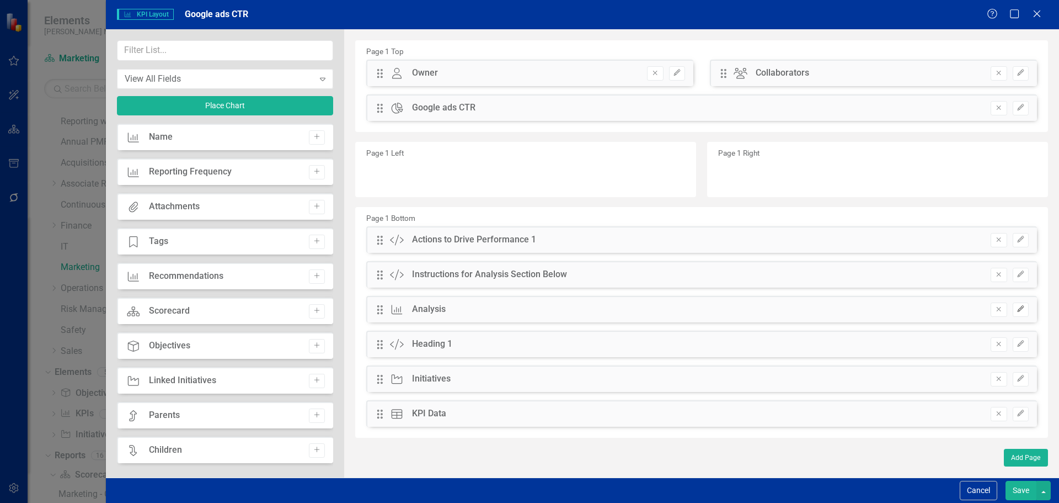
click at [1024, 314] on button "Edit" at bounding box center [1021, 309] width 16 height 14
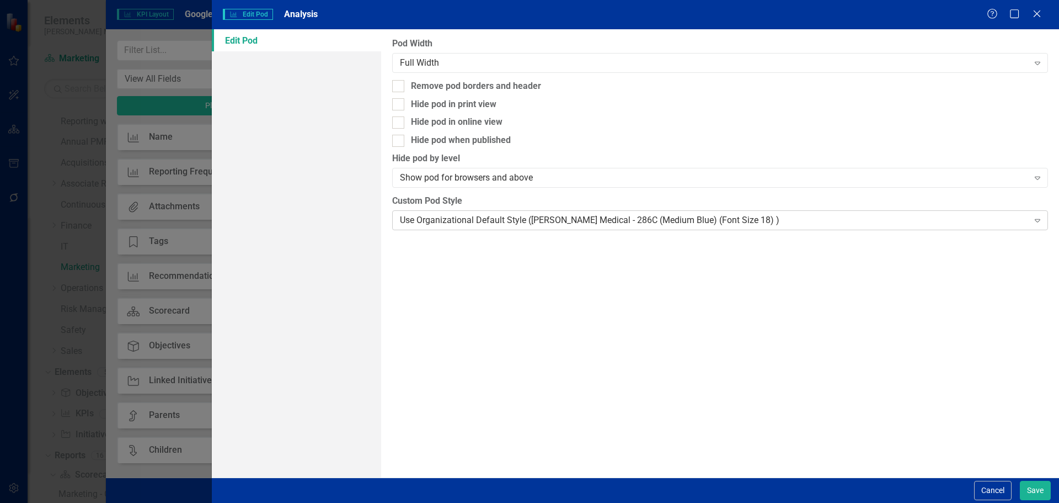
click at [676, 225] on div "Use Organizational Default Style ([PERSON_NAME] Medical - 286C (Medium Blue) (F…" at bounding box center [714, 220] width 628 height 13
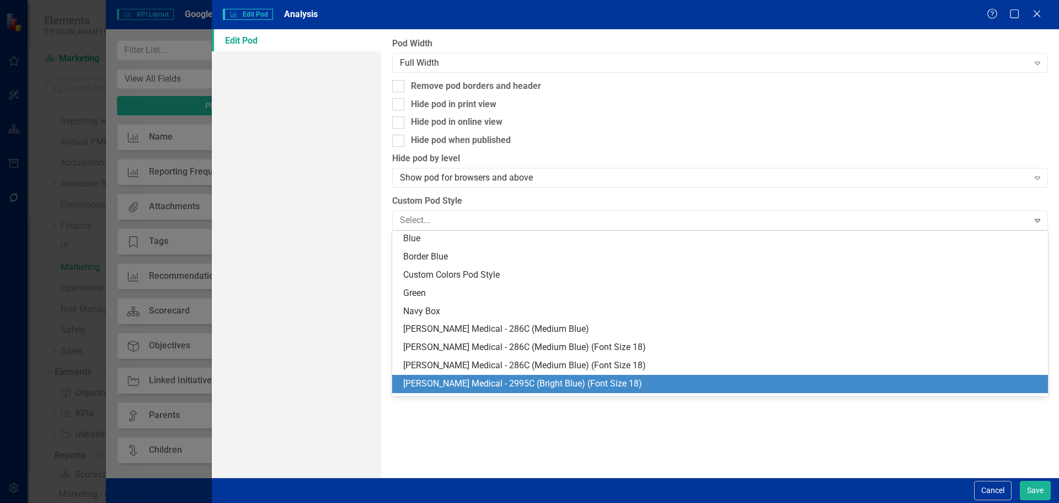
scroll to position [110, 0]
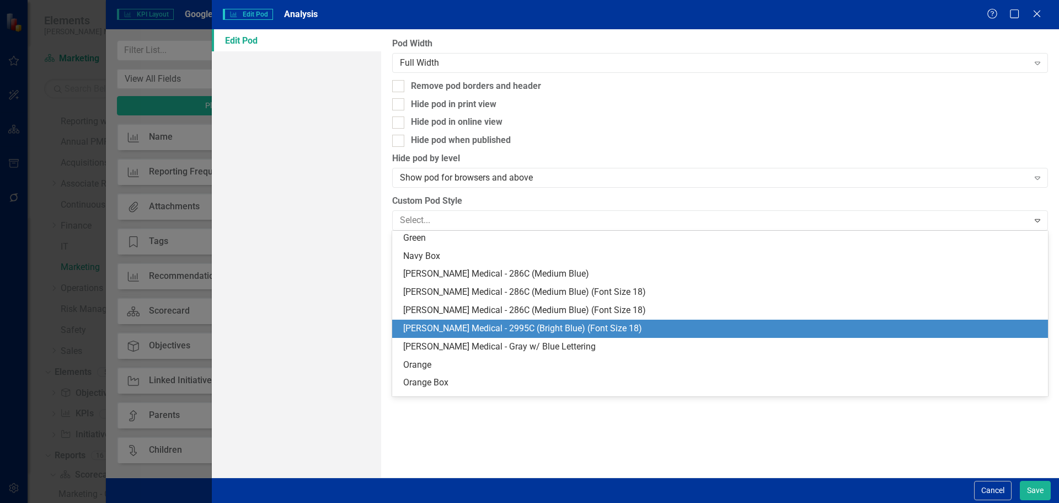
click at [606, 330] on div "[PERSON_NAME] Medical - 2995C (Bright Blue) (Font Size 18)" at bounding box center [722, 328] width 638 height 13
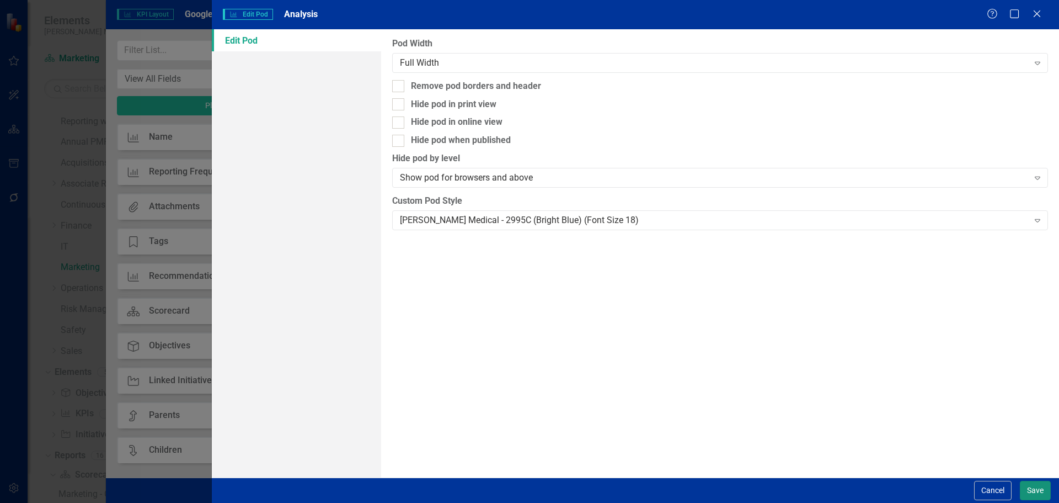
click at [1029, 492] on button "Save" at bounding box center [1035, 490] width 31 height 19
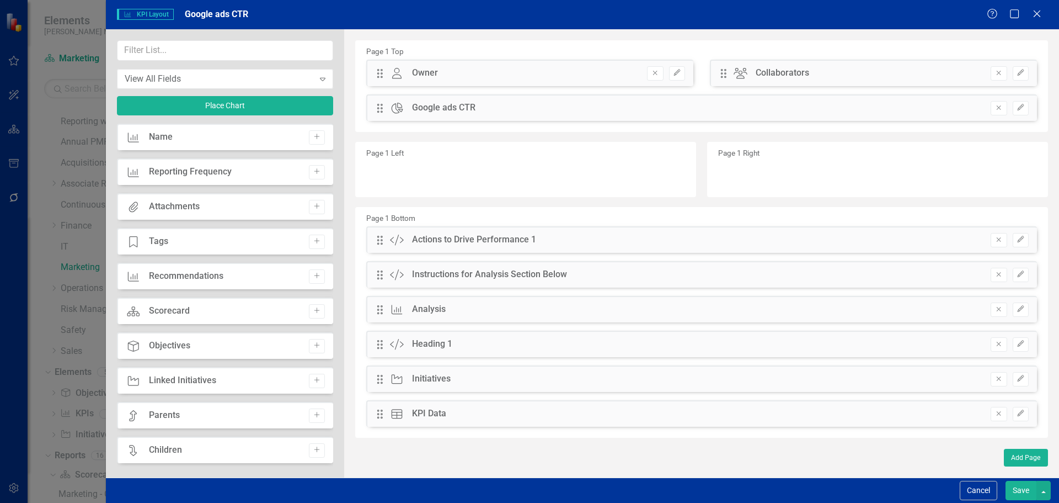
click at [1023, 490] on button "Save" at bounding box center [1021, 490] width 31 height 19
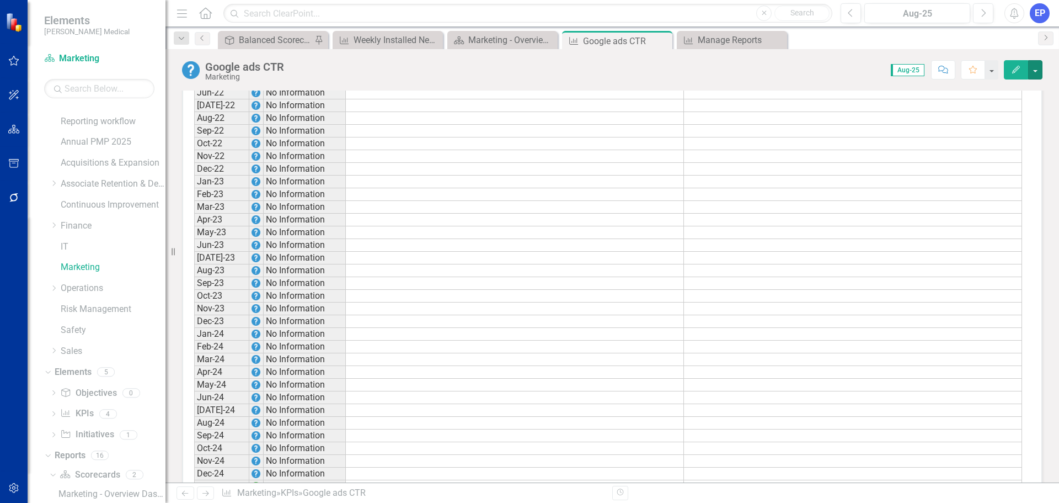
scroll to position [834, 0]
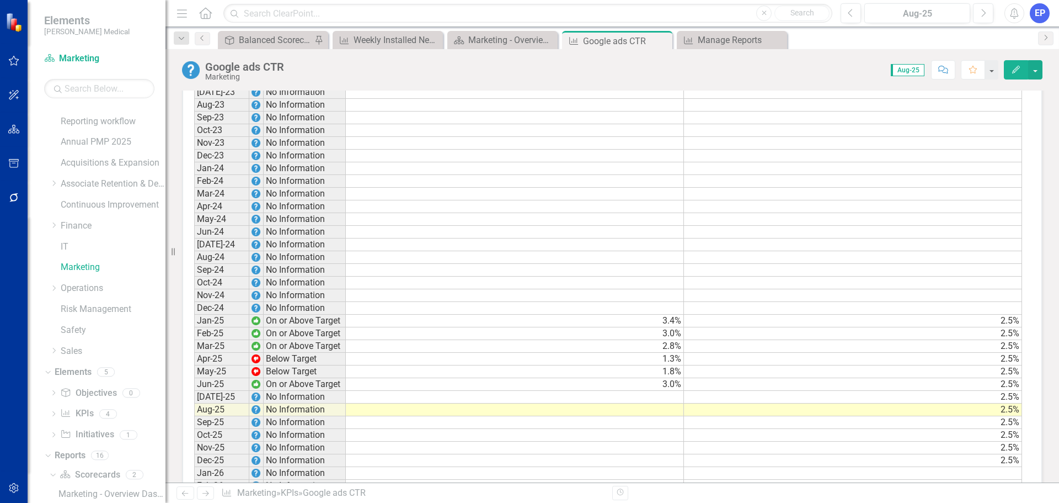
click at [1006, 74] on button "Edit" at bounding box center [1016, 69] width 24 height 19
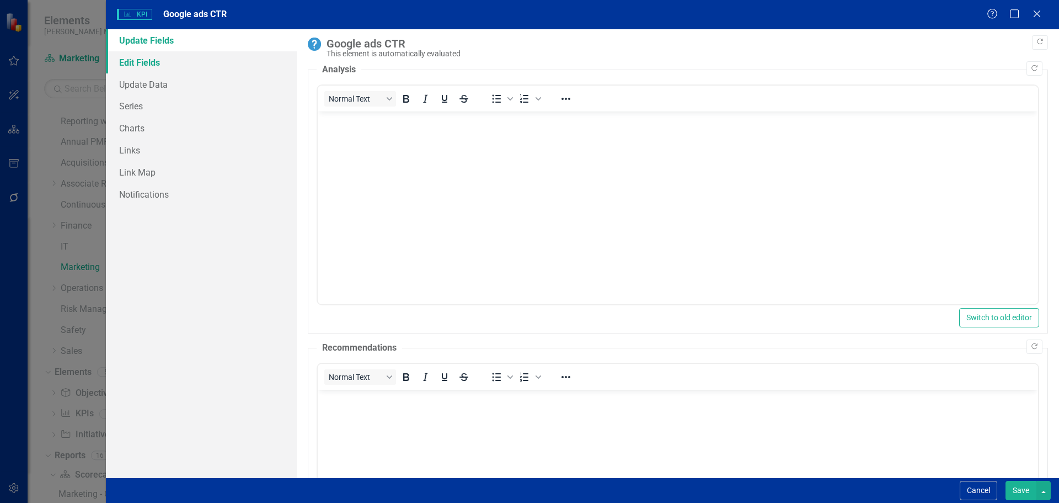
scroll to position [0, 0]
click at [142, 66] on link "Edit Fields" at bounding box center [201, 62] width 191 height 22
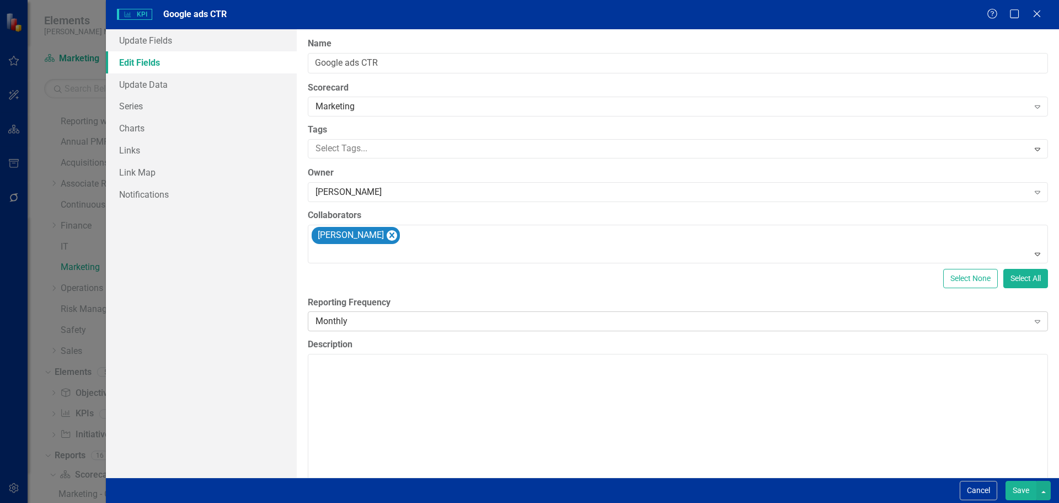
click at [335, 330] on div "Monthly Expand" at bounding box center [678, 321] width 740 height 20
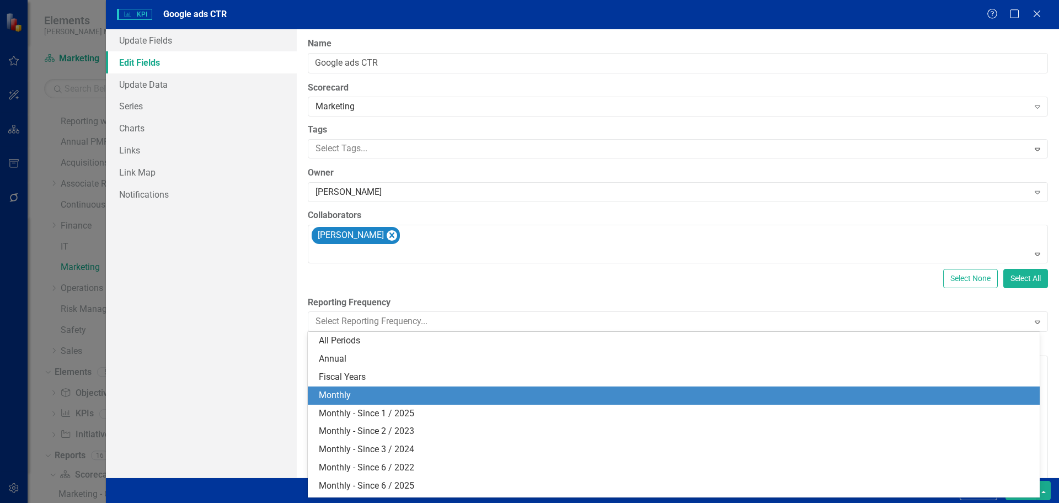
scroll to position [52, 0]
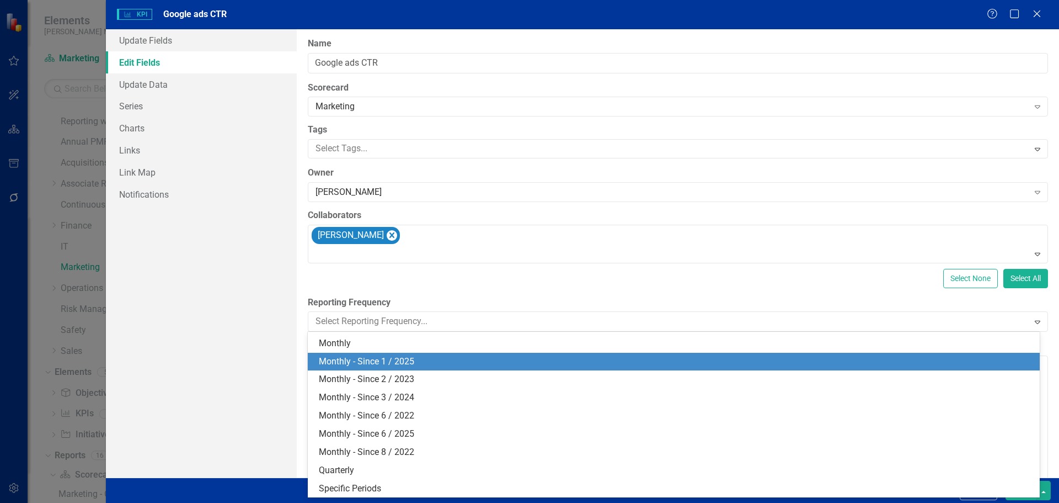
click at [356, 367] on div "Monthly - Since 1 / 2025" at bounding box center [676, 361] width 714 height 13
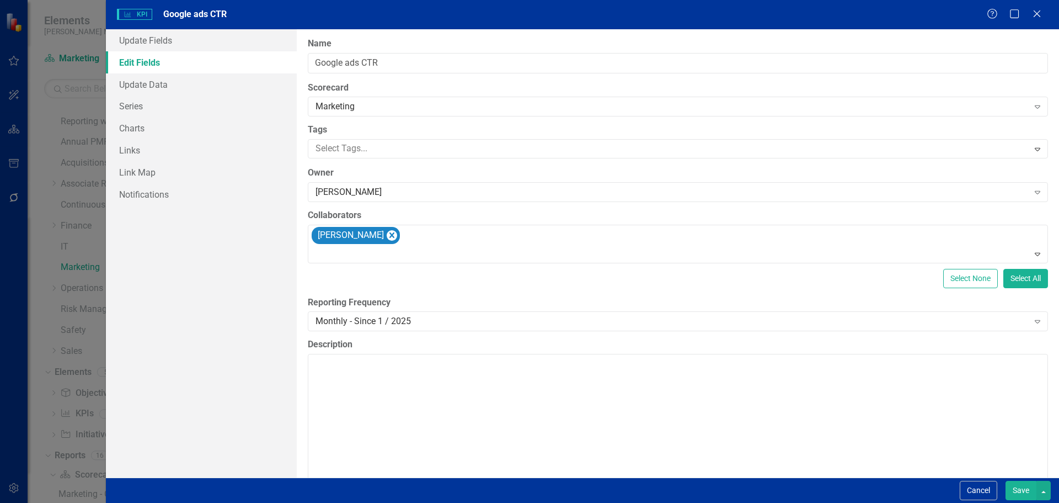
click at [1019, 487] on button "Save" at bounding box center [1021, 490] width 31 height 19
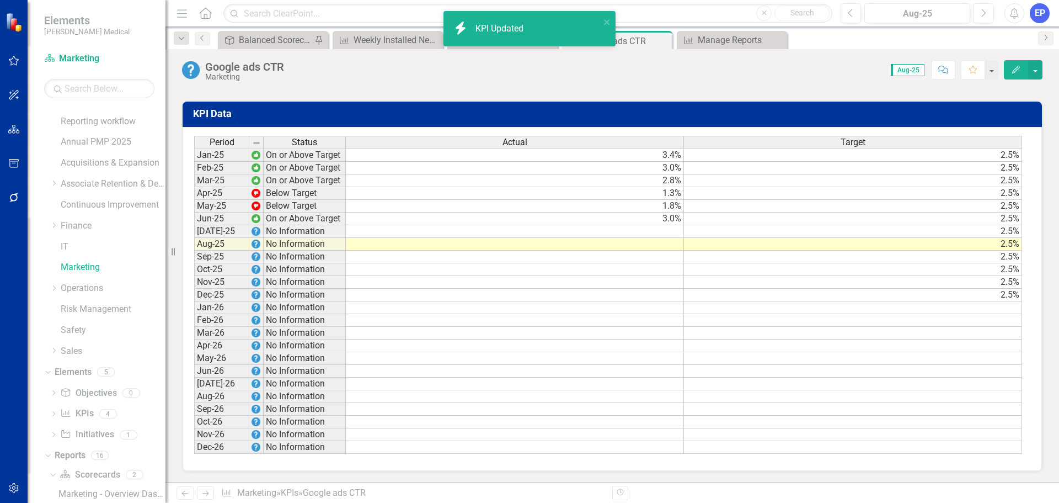
scroll to position [606, 0]
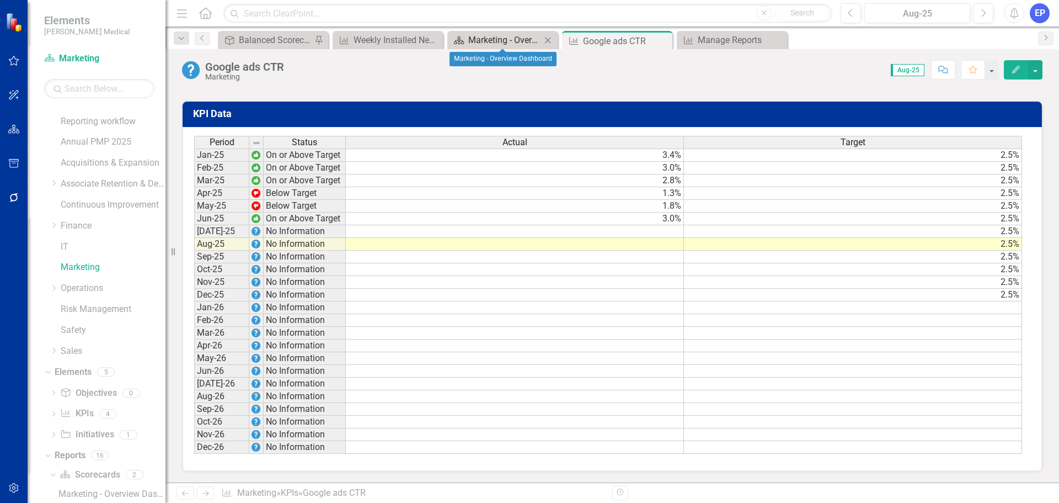
click at [499, 40] on div "Marketing - Overview Dashboard" at bounding box center [504, 40] width 73 height 14
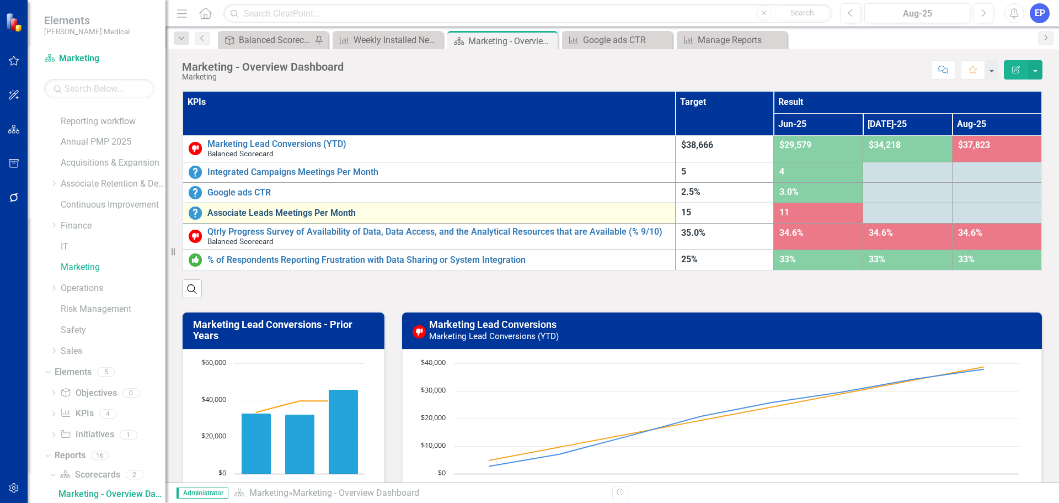
click at [258, 213] on link "Associate Leads Meetings Per Month" at bounding box center [438, 213] width 462 height 10
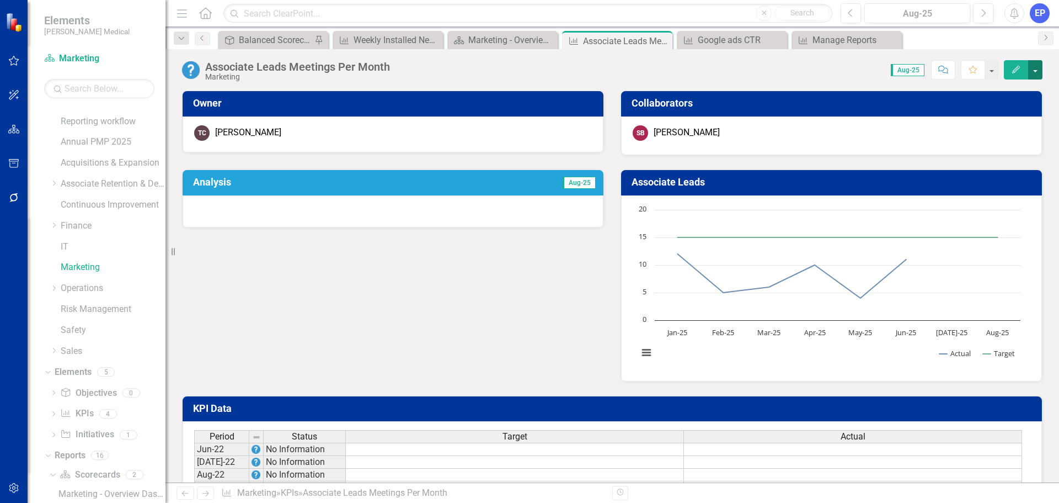
click at [1031, 74] on button "button" at bounding box center [1035, 69] width 14 height 19
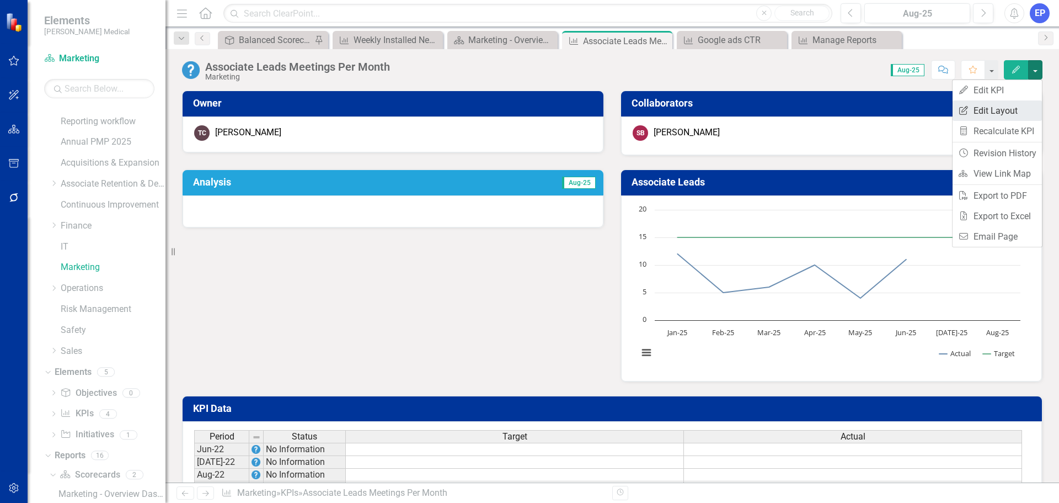
click at [1004, 104] on link "Edit Report Edit Layout" at bounding box center [997, 110] width 89 height 20
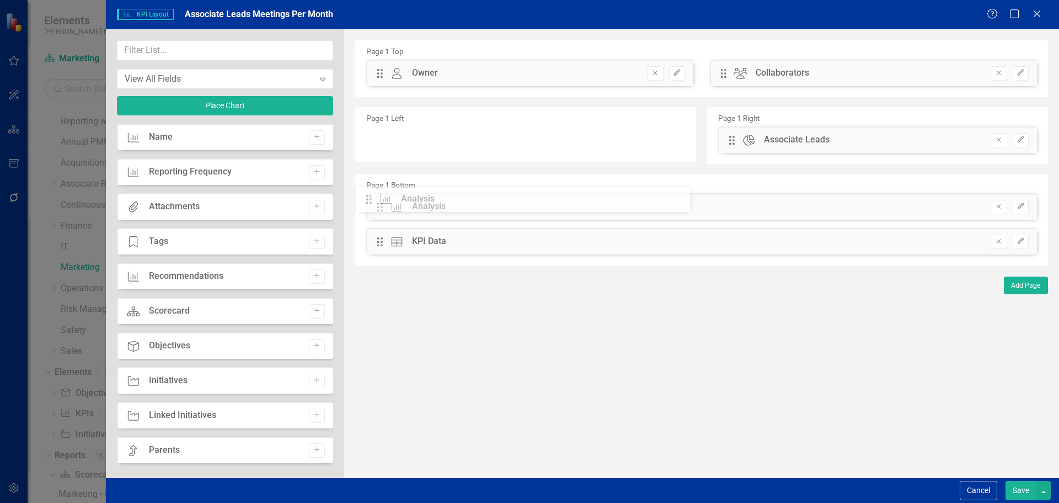
drag, startPoint x: 379, startPoint y: 139, endPoint x: 376, endPoint y: 198, distance: 59.1
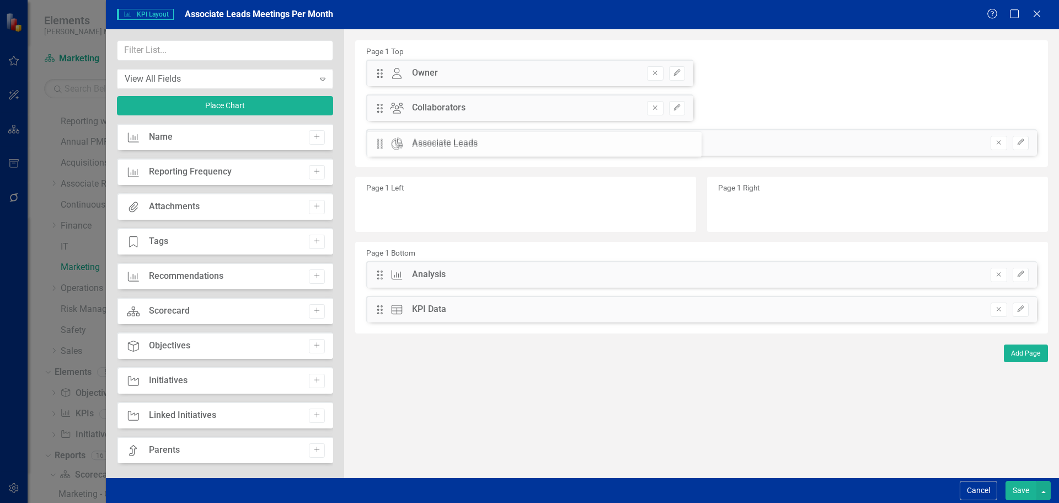
drag, startPoint x: 732, startPoint y: 141, endPoint x: 389, endPoint y: 145, distance: 343.2
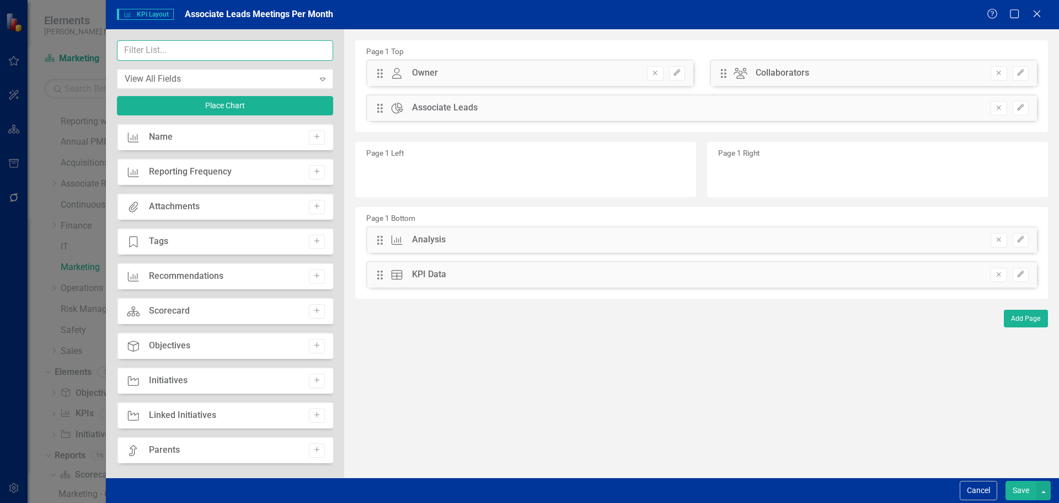
click at [233, 50] on input "text" at bounding box center [225, 50] width 216 height 20
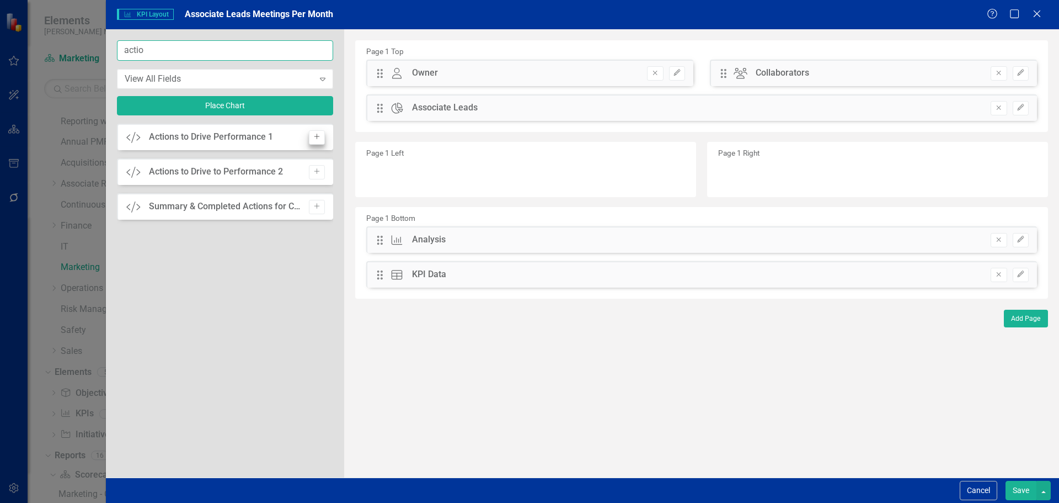
type input "actio"
click at [310, 137] on button "Add" at bounding box center [317, 137] width 16 height 14
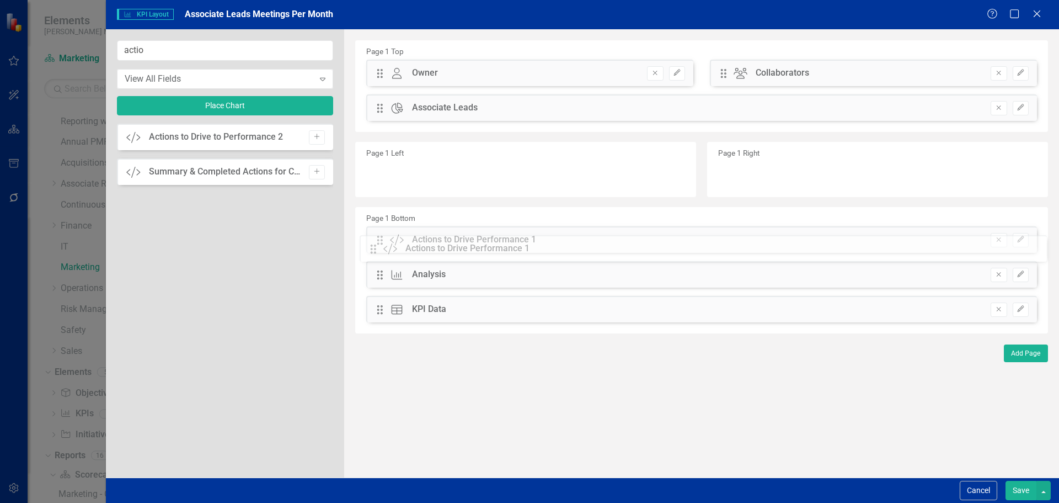
drag, startPoint x: 380, startPoint y: 72, endPoint x: 381, endPoint y: 247, distance: 175.5
click at [1022, 242] on icon "Edit" at bounding box center [1021, 239] width 8 height 7
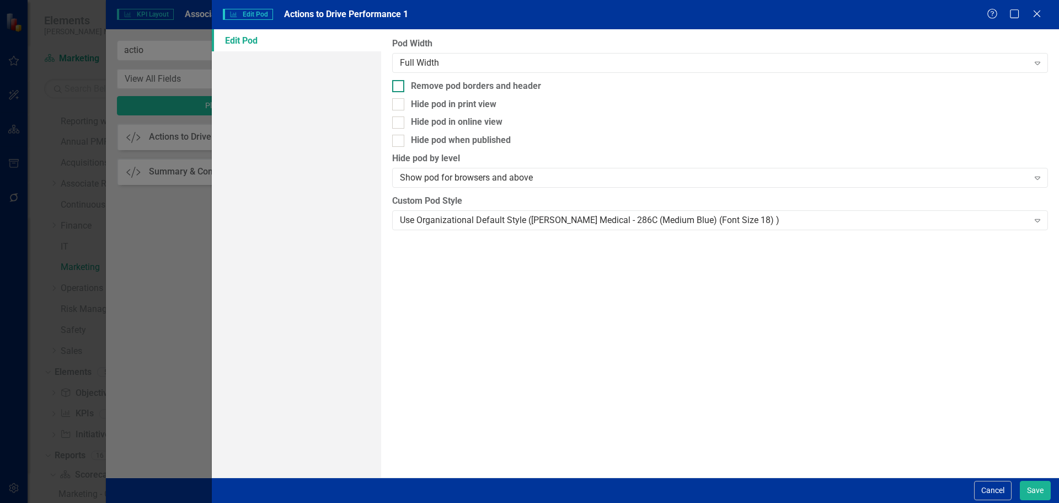
click at [513, 88] on div "Remove pod borders and header" at bounding box center [476, 86] width 130 height 13
click at [399, 87] on input "Remove pod borders and header" at bounding box center [395, 83] width 7 height 7
checkbox input "true"
click at [519, 237] on div "Pod Width Full Width Expand Remove pod borders and header Hide pod in print vie…" at bounding box center [720, 253] width 678 height 448
click at [520, 232] on div "Pod Width Full Width Expand Remove pod borders and header Hide pod in print vie…" at bounding box center [720, 253] width 678 height 448
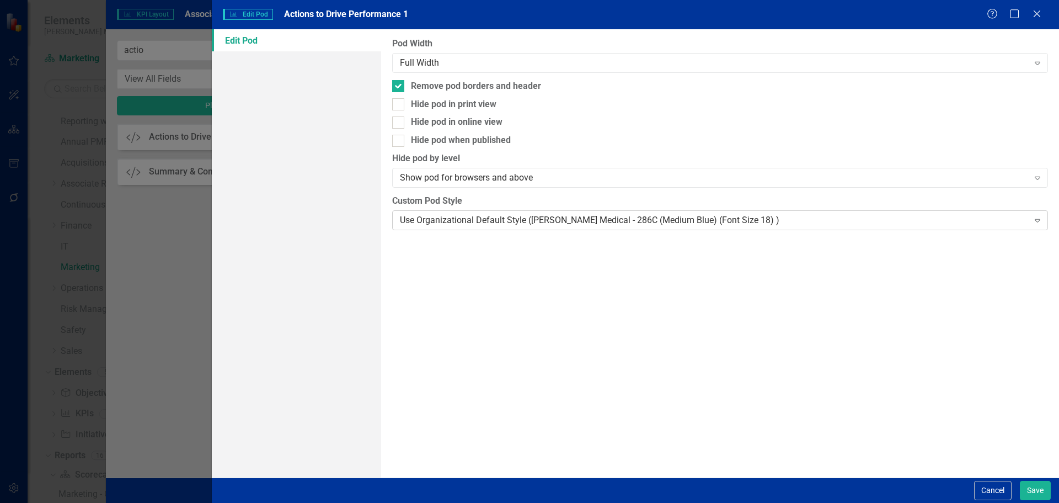
click at [519, 223] on div "Use Organizational Default Style ([PERSON_NAME] Medical - 286C (Medium Blue) (F…" at bounding box center [714, 220] width 628 height 13
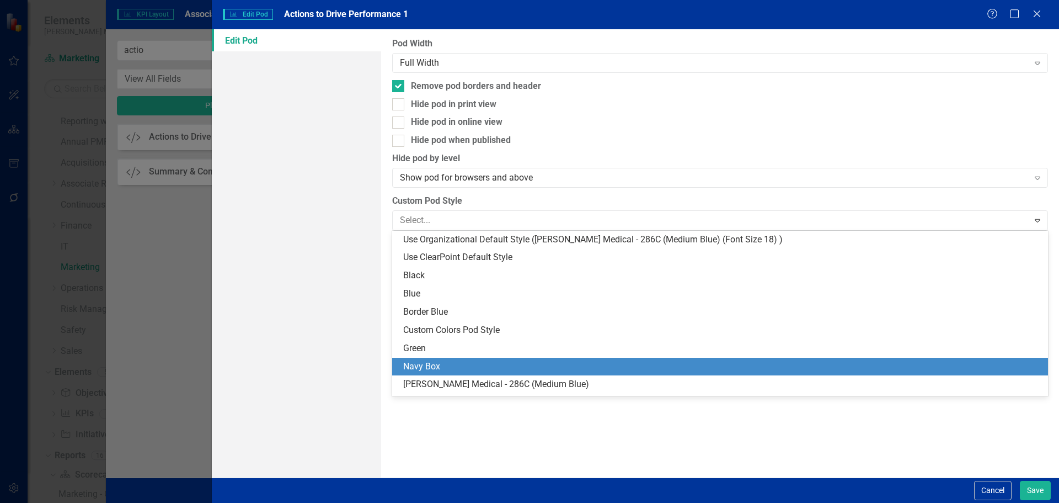
click at [490, 366] on div "Navy Box" at bounding box center [722, 366] width 638 height 13
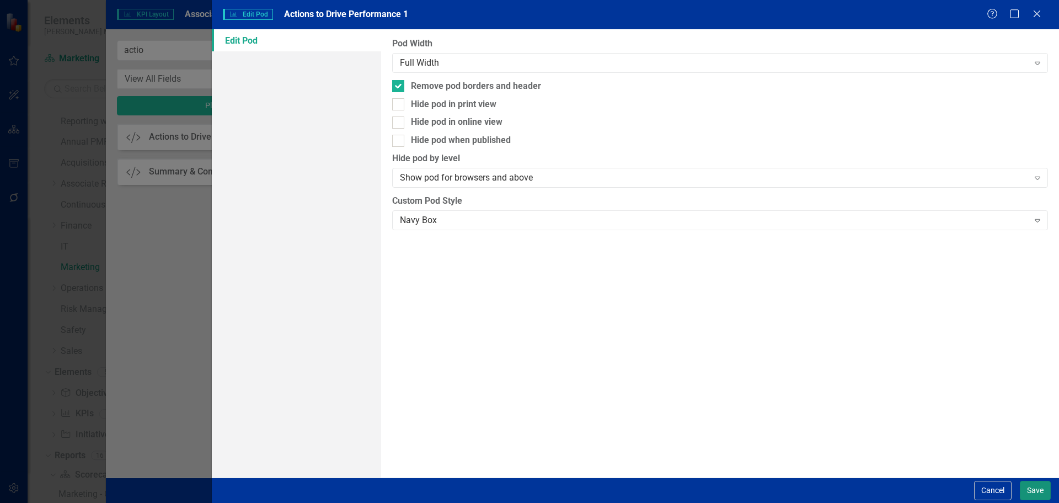
click at [1036, 483] on button "Save" at bounding box center [1035, 490] width 31 height 19
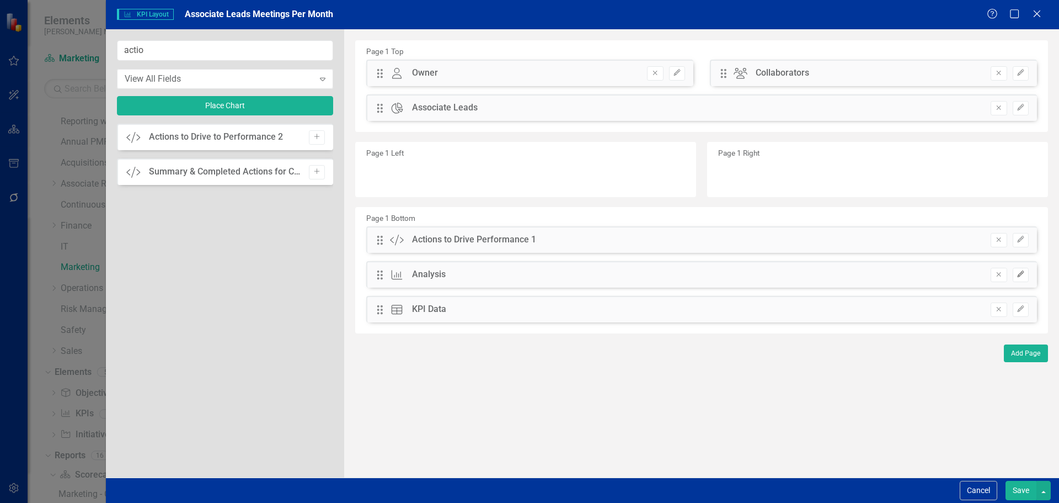
click at [1020, 277] on icon "Edit" at bounding box center [1021, 274] width 8 height 7
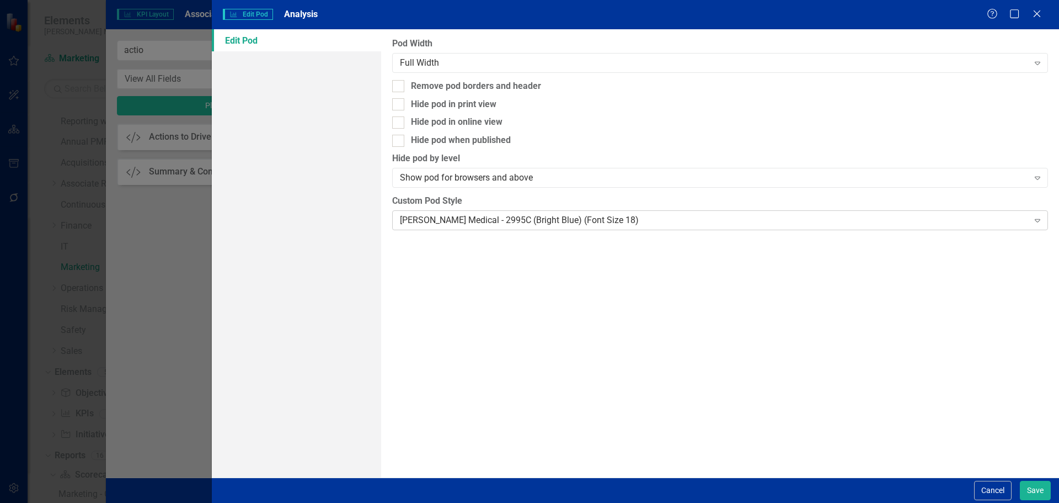
click at [493, 211] on div "Nixon Medical - 2995C (Bright Blue) (Font Size 18) Expand" at bounding box center [720, 220] width 656 height 20
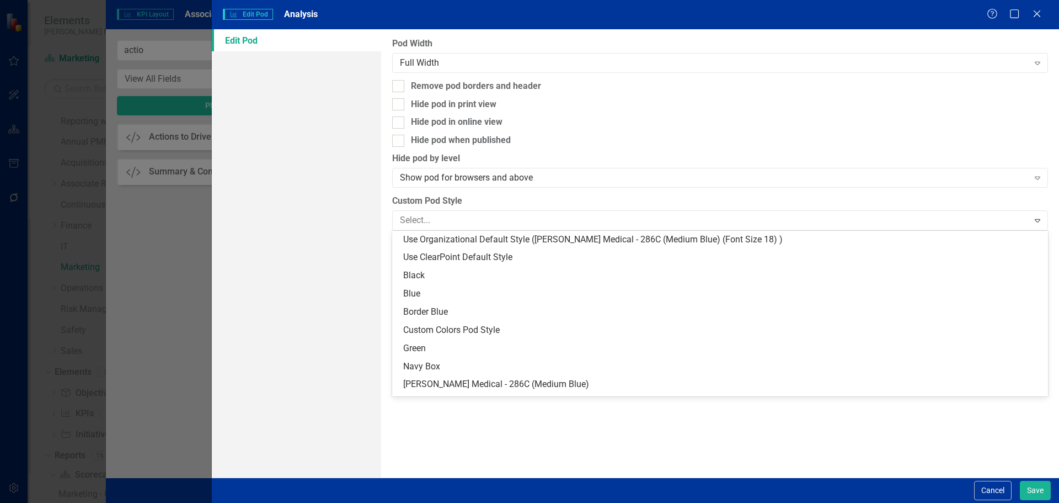
scroll to position [161, 0]
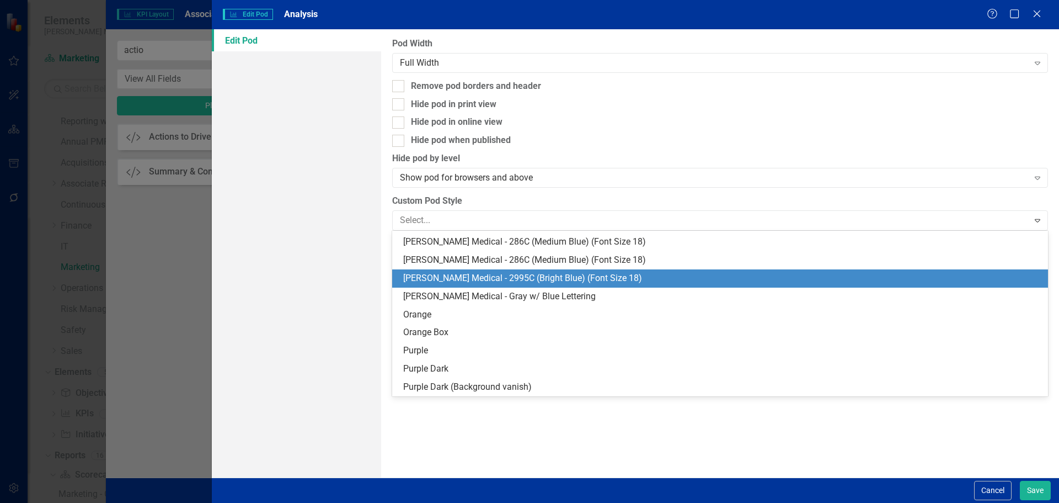
click at [510, 275] on div "[PERSON_NAME] Medical - 2995C (Bright Blue) (Font Size 18)" at bounding box center [722, 278] width 638 height 13
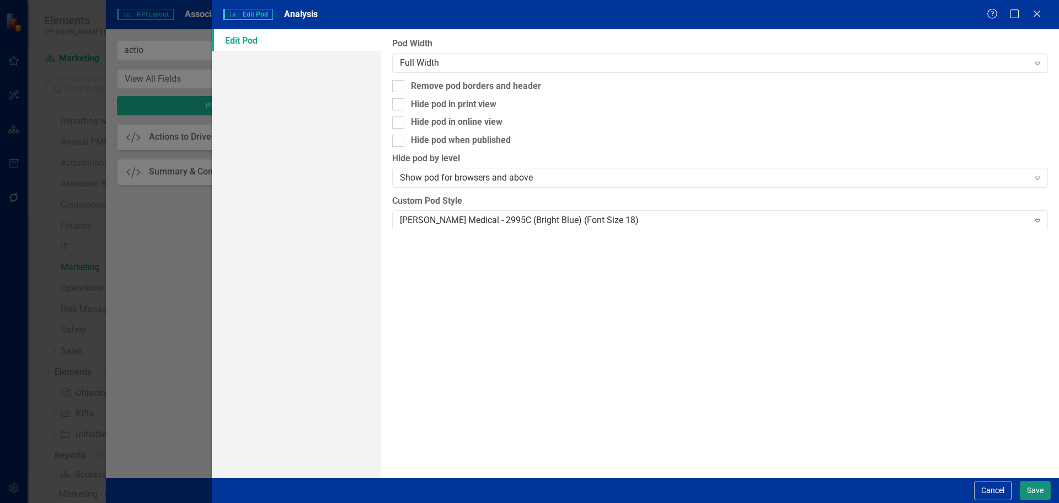
click at [1029, 490] on button "Save" at bounding box center [1035, 490] width 31 height 19
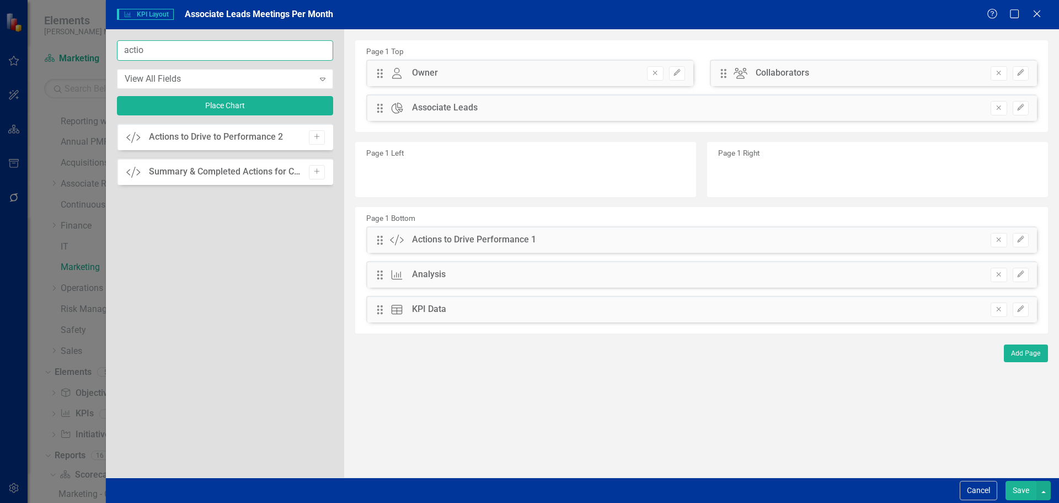
drag, startPoint x: 205, startPoint y: 47, endPoint x: 73, endPoint y: 45, distance: 132.4
click at [73, 45] on div "KPI KPI Layout Associate Leads Meetings Per Month Help Maximize Close actio Vie…" at bounding box center [529, 251] width 1059 height 503
click at [323, 136] on div "Custom Instructions for Analysis Section Below Add" at bounding box center [225, 137] width 216 height 26
click at [319, 134] on icon "Add" at bounding box center [317, 137] width 8 height 7
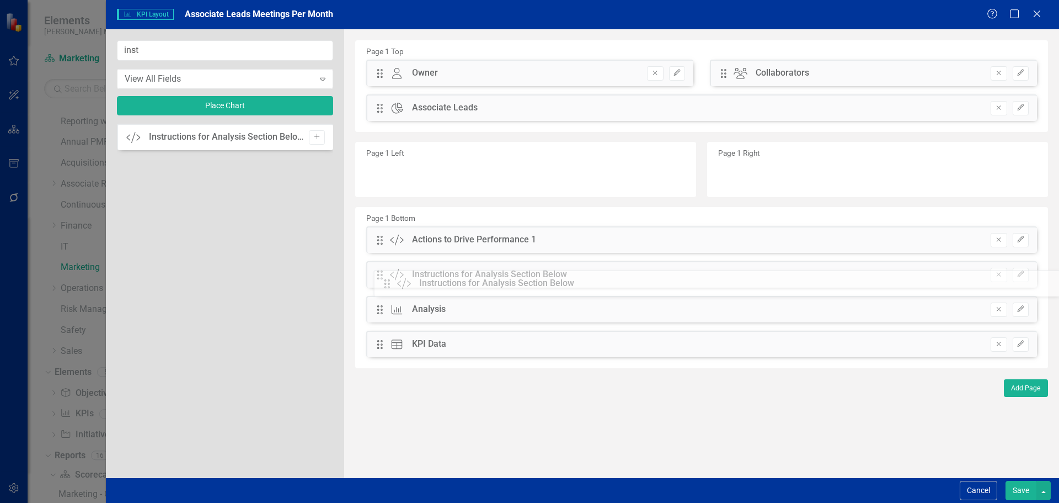
drag, startPoint x: 381, startPoint y: 71, endPoint x: 397, endPoint y: 281, distance: 210.8
drag, startPoint x: 149, startPoint y: 46, endPoint x: 63, endPoint y: 58, distance: 86.9
click at [63, 58] on div "KPI KPI Layout Associate Leads Meetings Per Month Help Maximize Close inst View…" at bounding box center [529, 251] width 1059 height 503
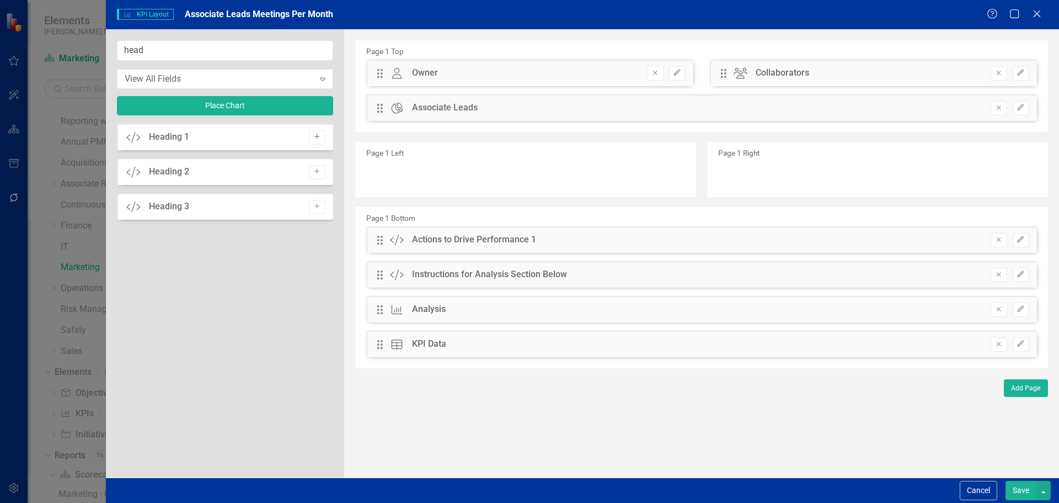
click at [318, 136] on icon "Add" at bounding box center [317, 137] width 8 height 7
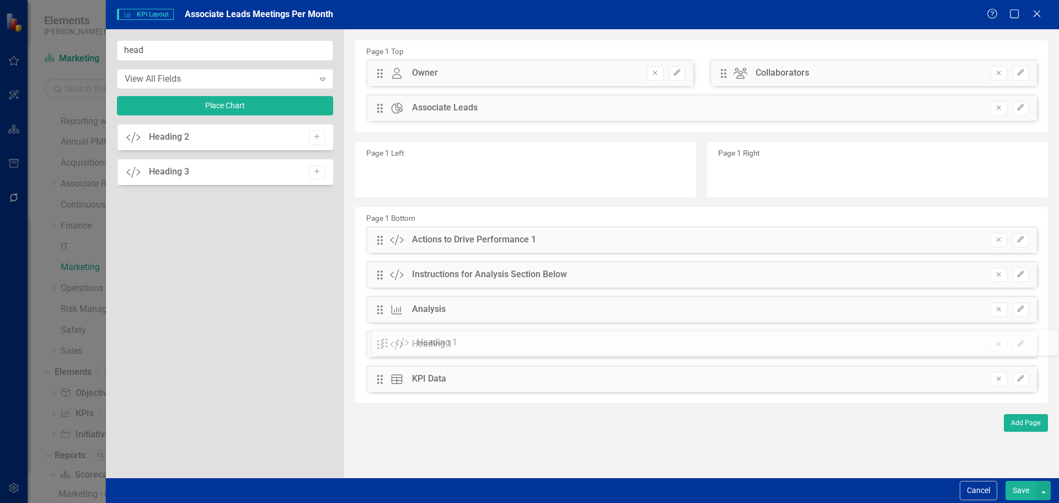
drag, startPoint x: 379, startPoint y: 68, endPoint x: 392, endPoint y: 338, distance: 269.6
click at [219, 54] on input "head" at bounding box center [225, 50] width 216 height 20
type input "h"
type input "ini"
click at [311, 139] on button "Add" at bounding box center [317, 137] width 16 height 14
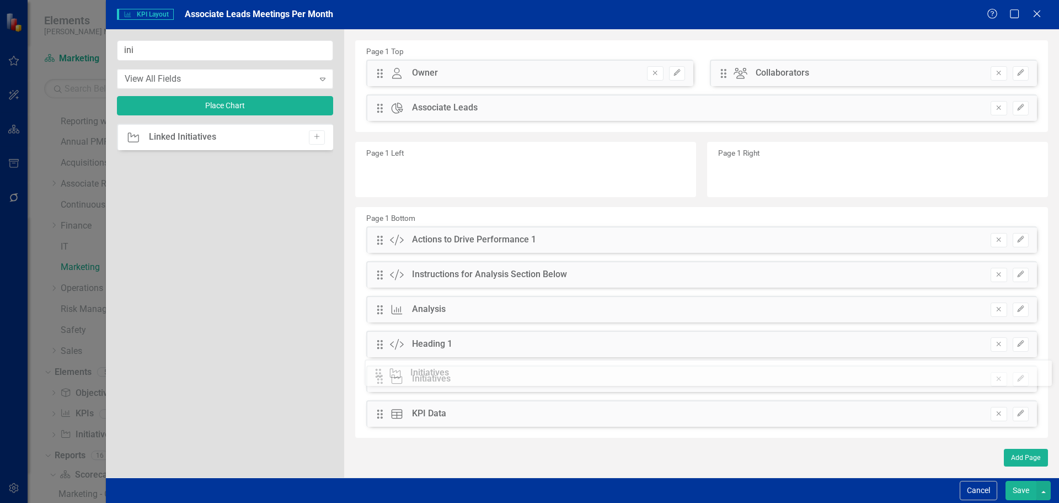
drag, startPoint x: 378, startPoint y: 73, endPoint x: 386, endPoint y: 373, distance: 299.7
click at [1023, 343] on icon "button" at bounding box center [1020, 343] width 7 height 7
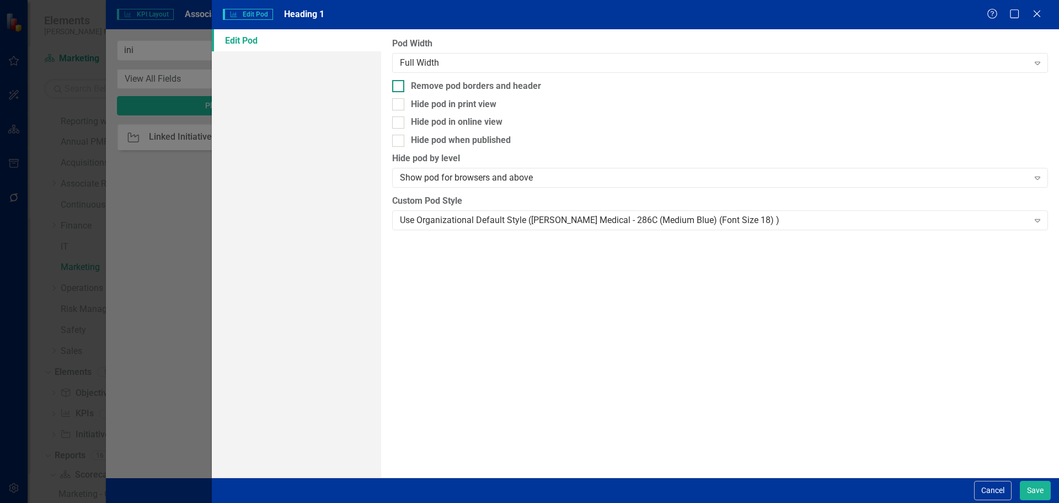
click at [535, 84] on div "Remove pod borders and header" at bounding box center [476, 86] width 130 height 13
click at [399, 84] on input "Remove pod borders and header" at bounding box center [395, 83] width 7 height 7
checkbox input "true"
click at [544, 223] on div "Use Organizational Default Style ([PERSON_NAME] Medical - 286C (Medium Blue) (F…" at bounding box center [714, 220] width 628 height 13
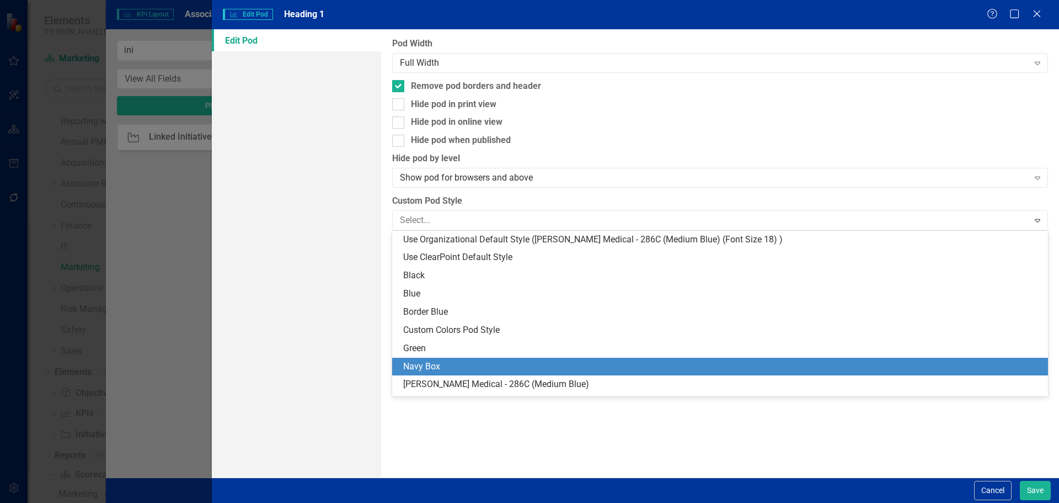
click at [489, 362] on div "Navy Box" at bounding box center [722, 366] width 638 height 13
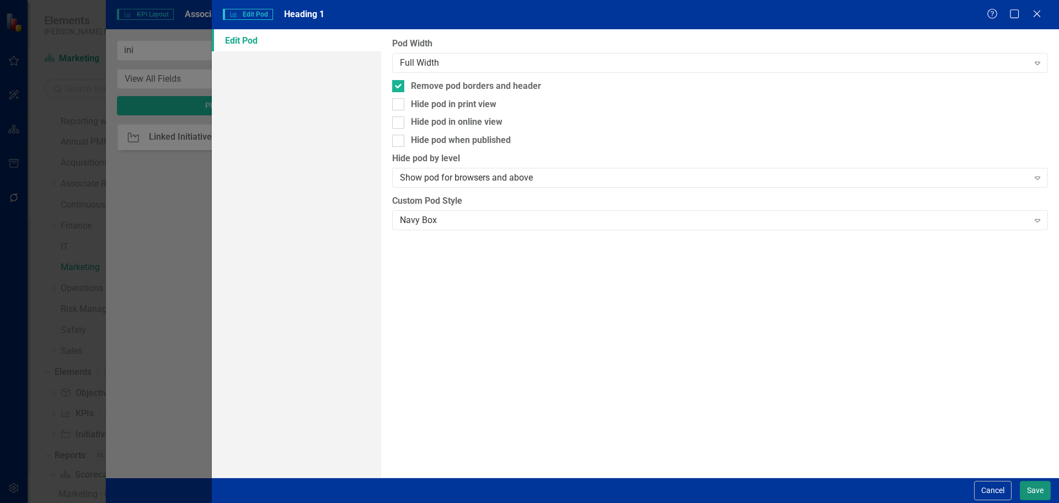
click at [1041, 492] on button "Save" at bounding box center [1035, 490] width 31 height 19
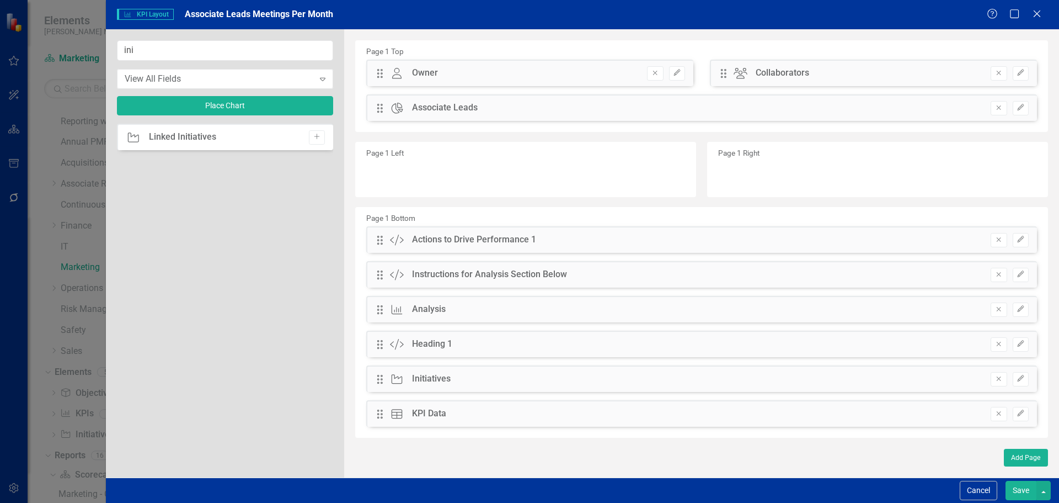
click at [1030, 490] on button "Save" at bounding box center [1021, 490] width 31 height 19
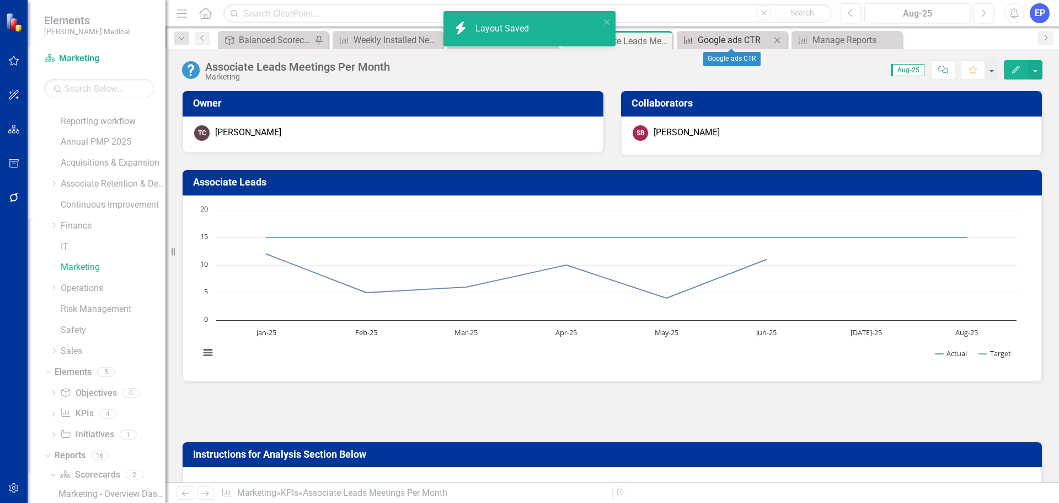
click at [723, 39] on div "Google ads CTR" at bounding box center [734, 40] width 73 height 14
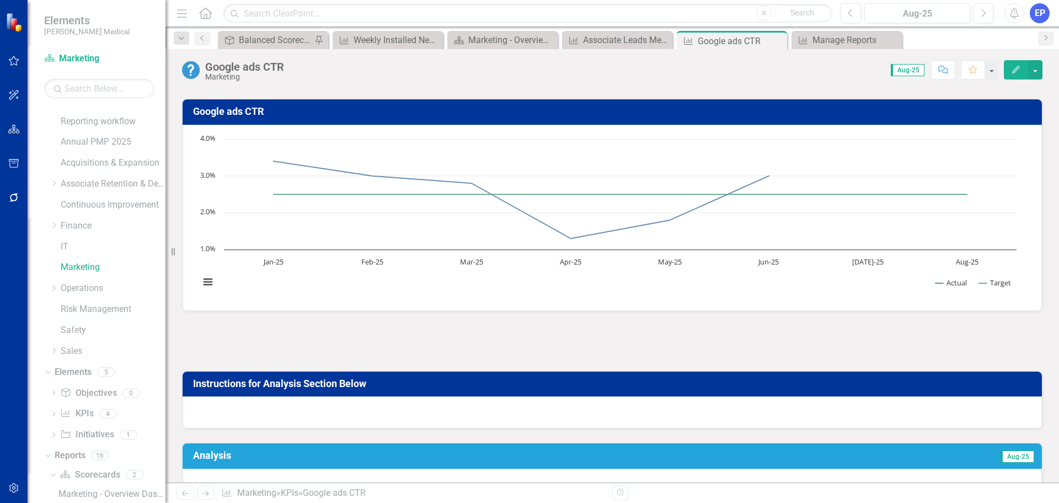
scroll to position [166, 0]
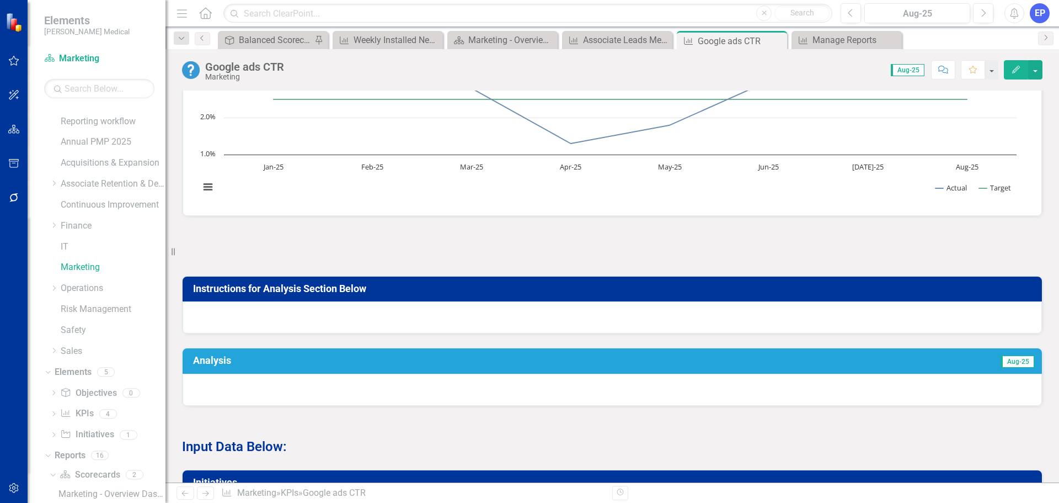
click at [1002, 314] on div at bounding box center [613, 317] width 860 height 32
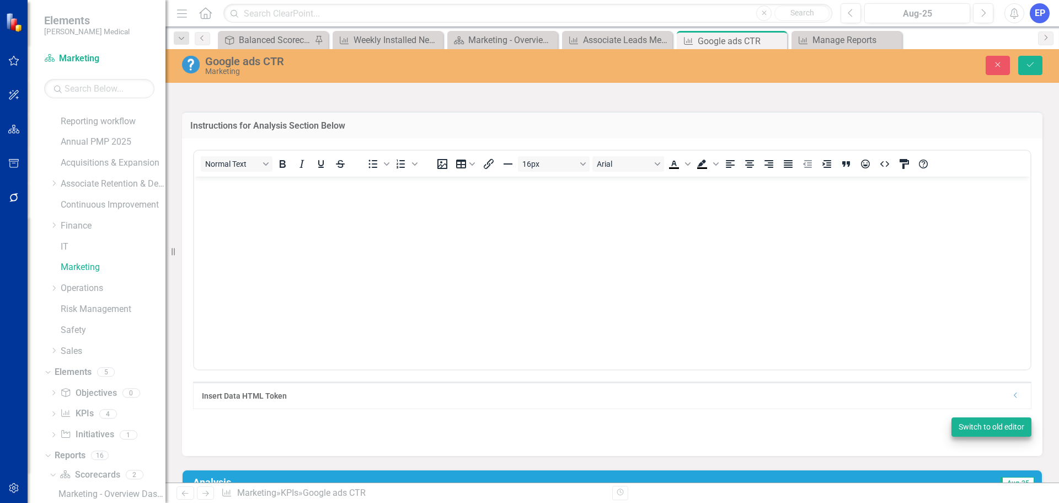
scroll to position [331, 0]
click at [1012, 398] on div "Dropdown" at bounding box center [1016, 394] width 8 height 9
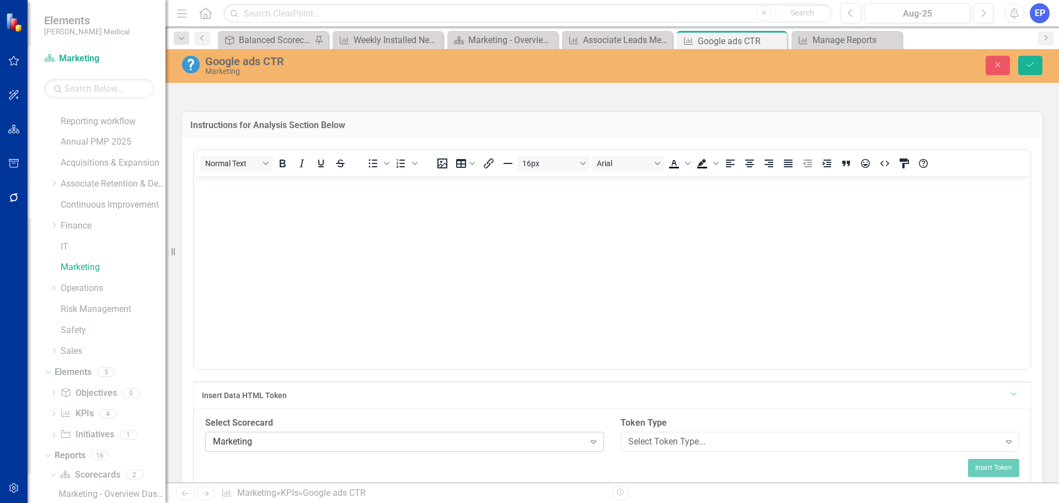
click at [360, 444] on div "Marketing" at bounding box center [399, 441] width 372 height 13
type input "ba"
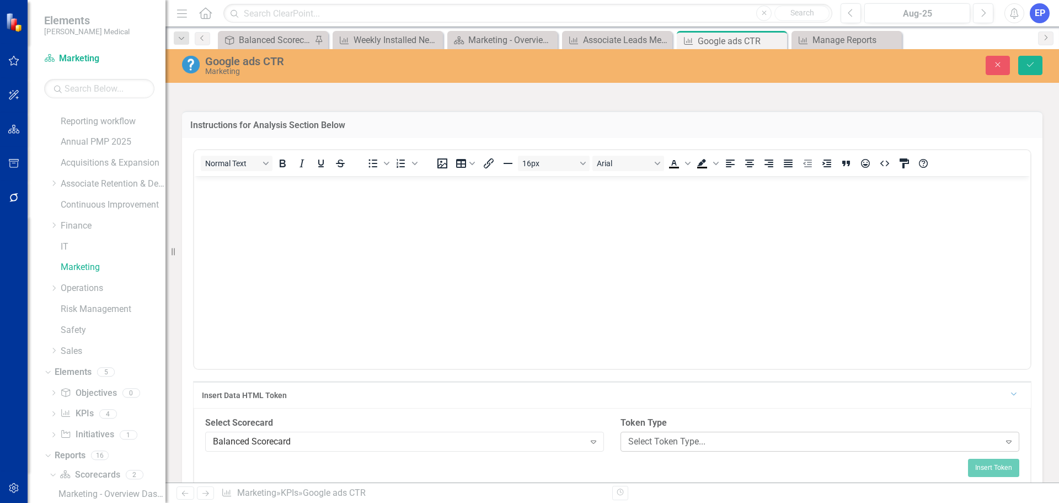
click at [641, 439] on div "Select Token Type..." at bounding box center [814, 441] width 372 height 13
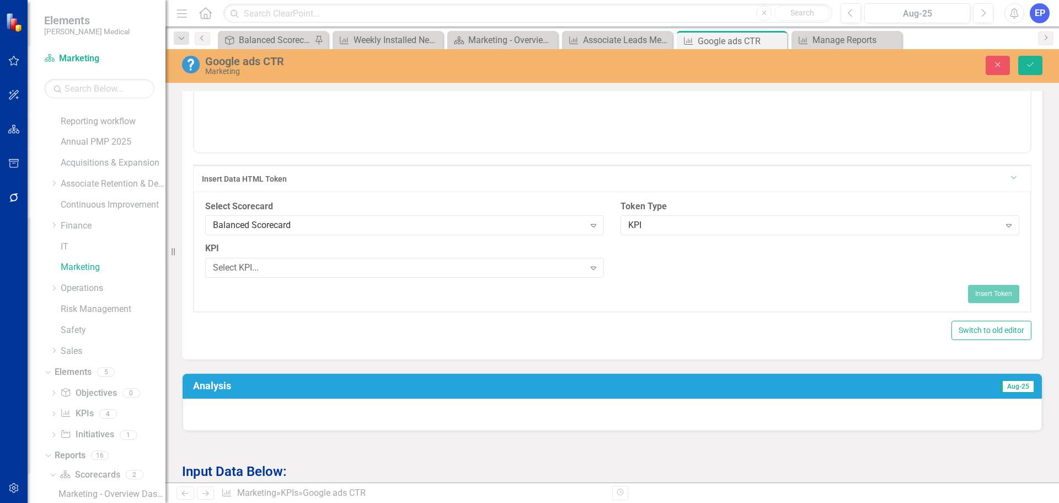
scroll to position [552, 0]
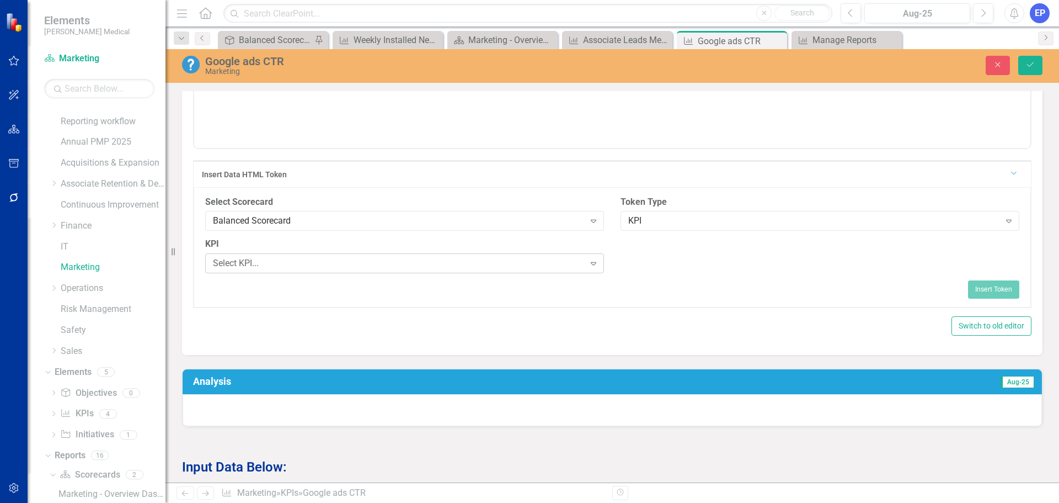
click at [403, 260] on div "Select KPI..." at bounding box center [399, 263] width 372 height 13
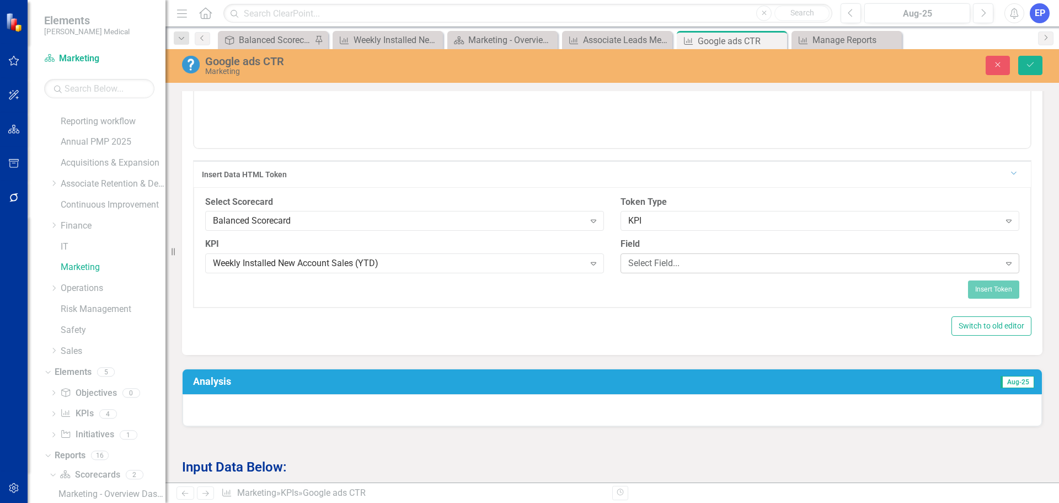
click at [641, 262] on div "Select Field..." at bounding box center [814, 263] width 372 height 13
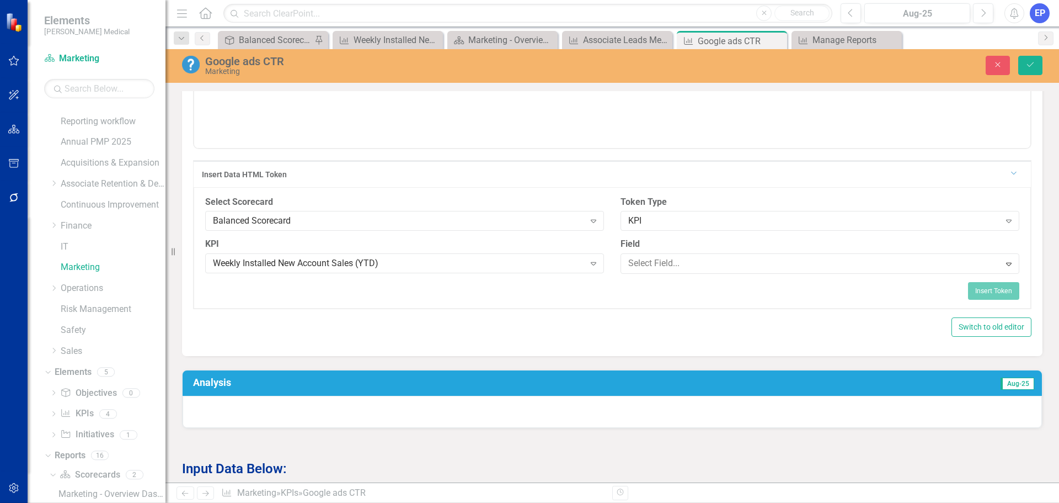
scroll to position [386, 0]
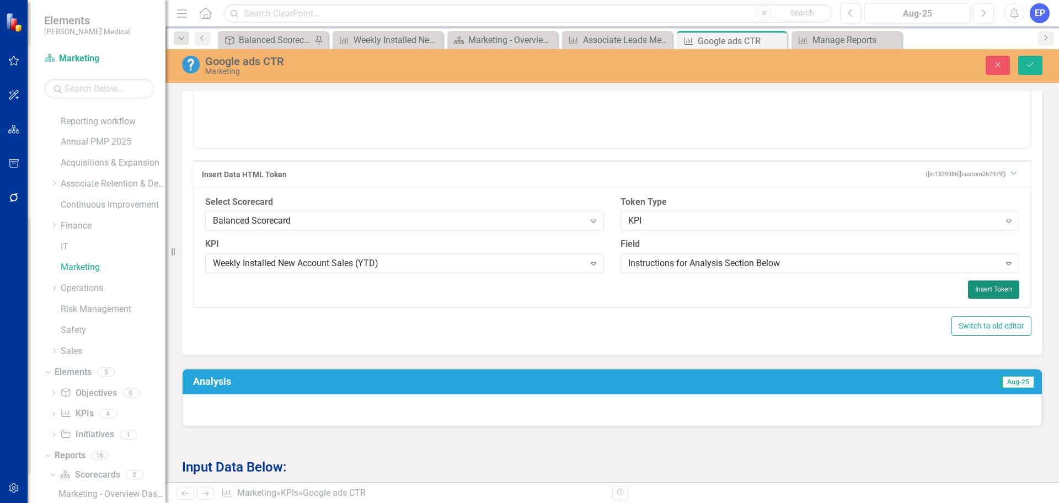
click at [974, 289] on button "Insert Token" at bounding box center [993, 289] width 51 height 18
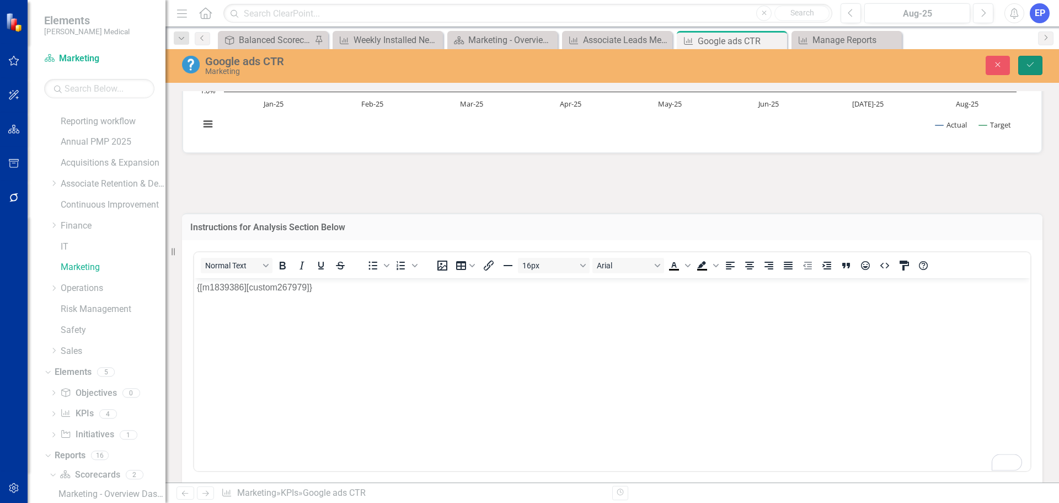
click at [1033, 63] on icon "Save" at bounding box center [1031, 65] width 10 height 8
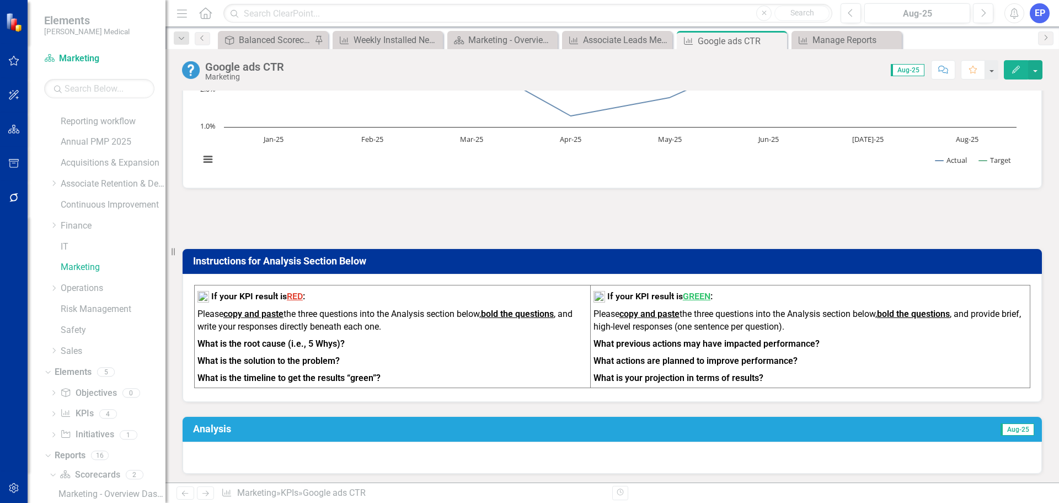
scroll to position [221, 0]
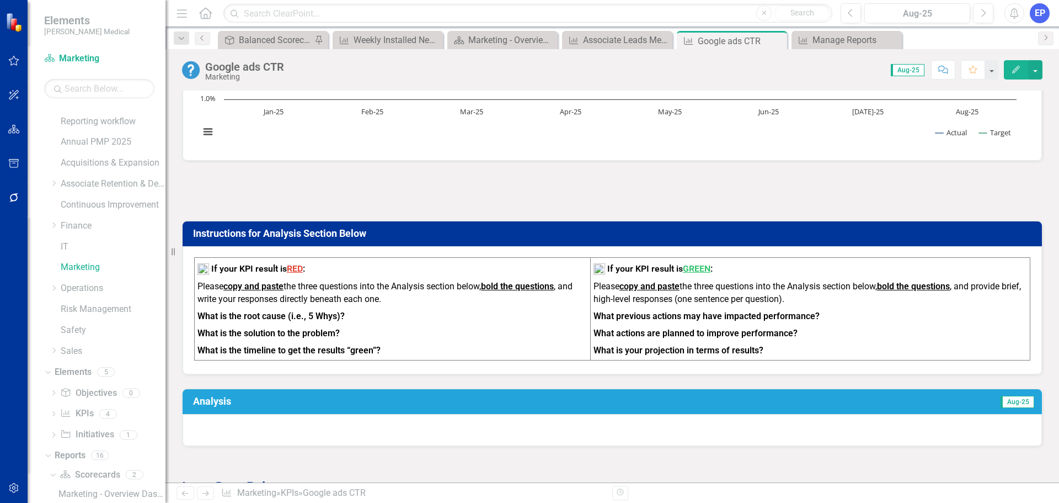
click at [494, 326] on p "What is the solution to the problem?" at bounding box center [393, 333] width 390 height 17
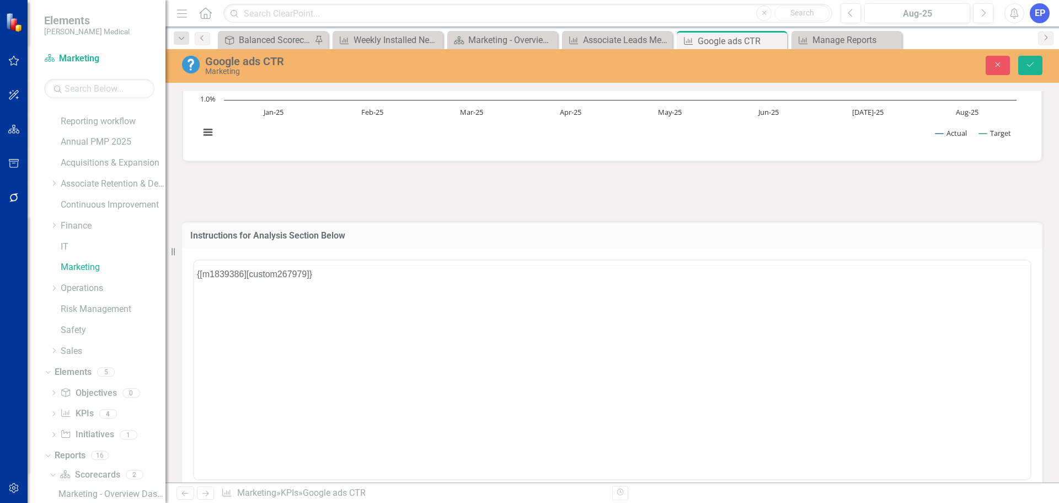
scroll to position [0, 0]
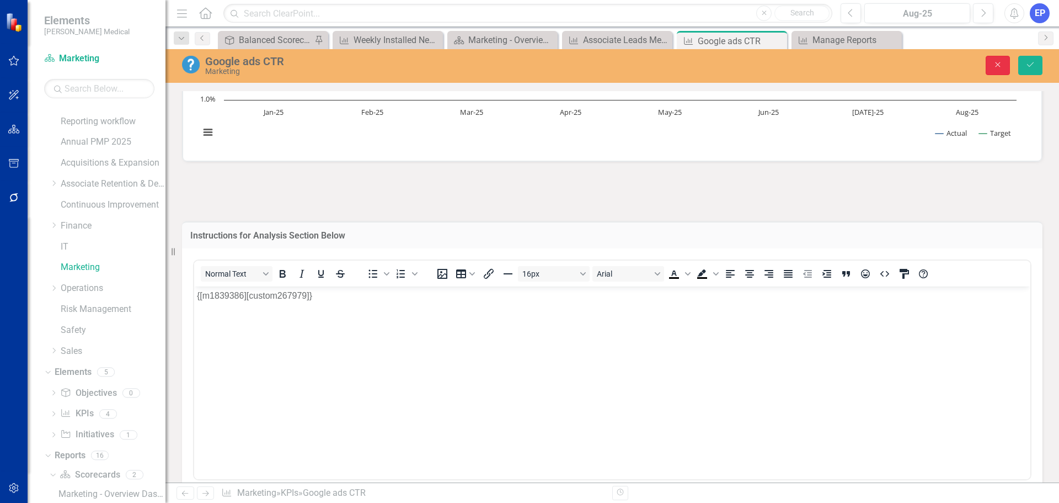
click at [1004, 63] on button "Close" at bounding box center [998, 65] width 24 height 19
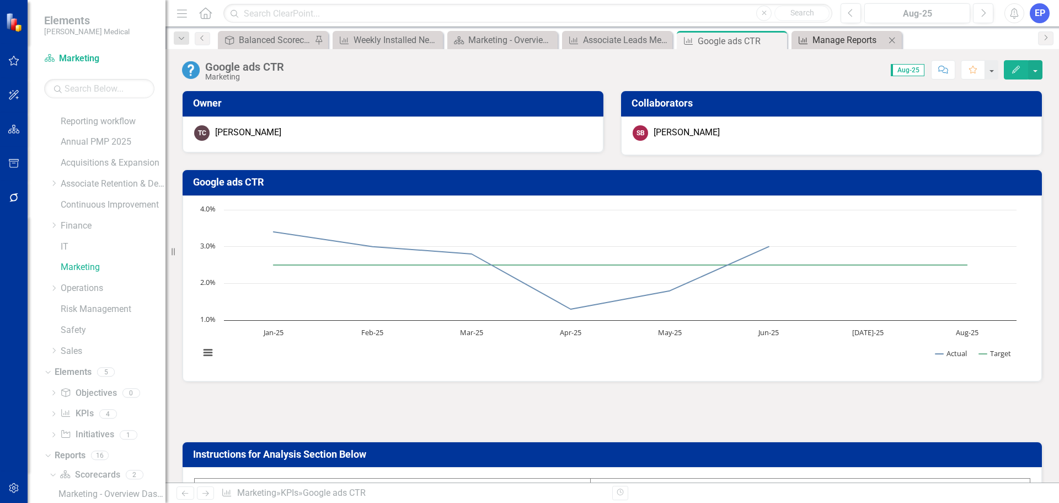
click at [834, 44] on div "Manage Reports" at bounding box center [849, 40] width 73 height 14
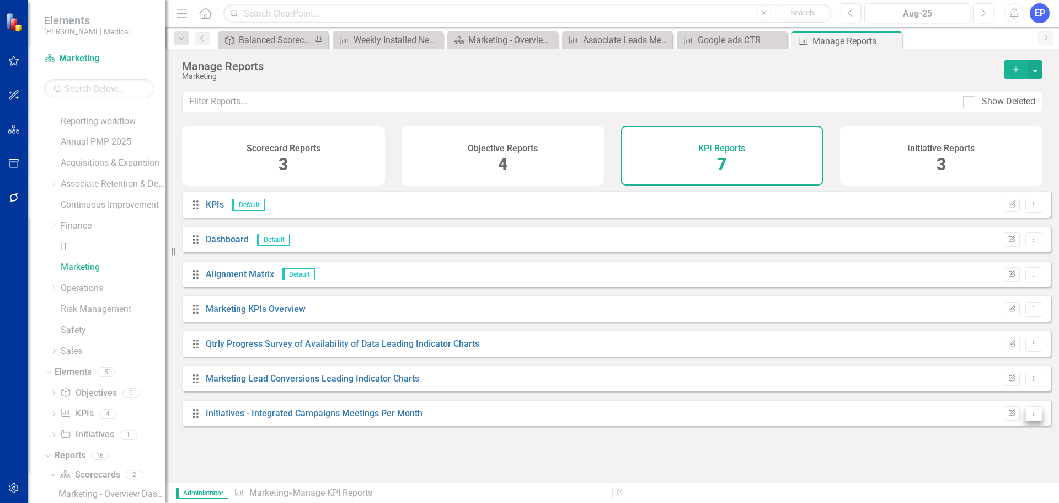
click at [1029, 417] on icon "Dropdown Menu" at bounding box center [1033, 412] width 9 height 7
click at [983, 386] on link "Copy Duplicate Report" at bounding box center [988, 383] width 91 height 20
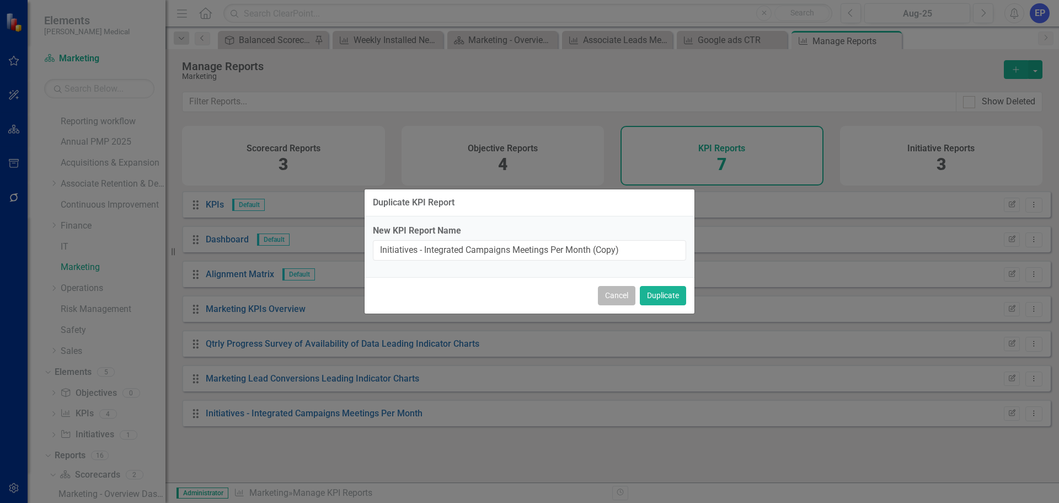
click at [609, 291] on button "Cancel" at bounding box center [617, 295] width 38 height 19
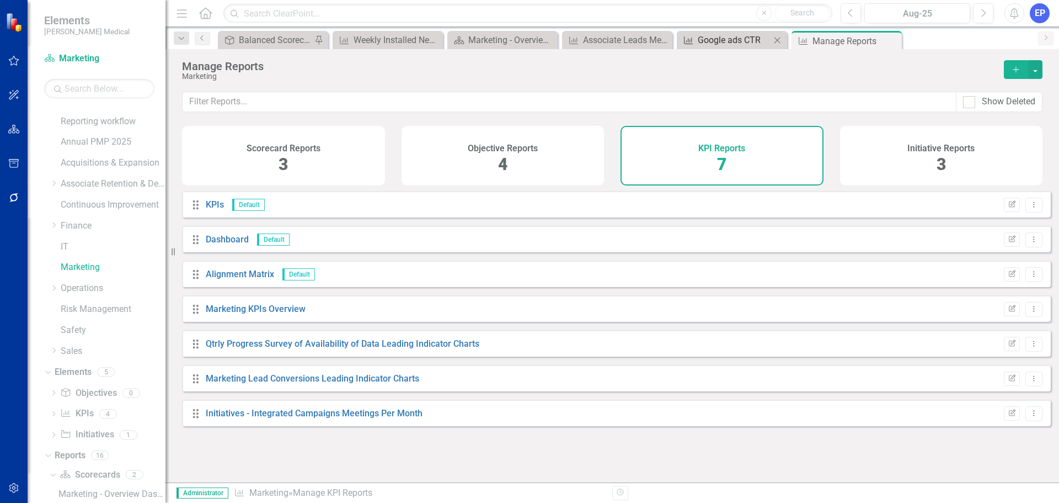
click at [717, 41] on div "Google ads CTR" at bounding box center [734, 40] width 73 height 14
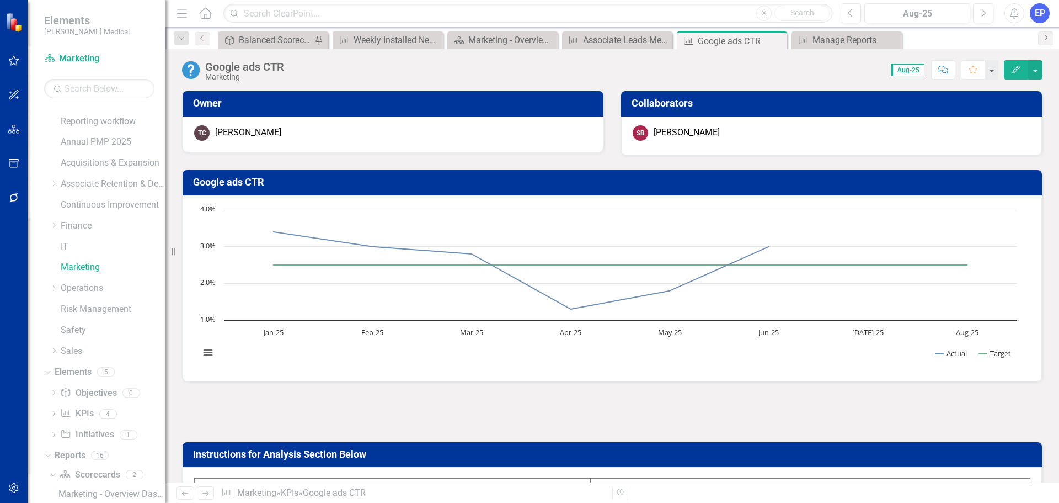
click at [261, 68] on div "Google ads CTR" at bounding box center [244, 67] width 79 height 12
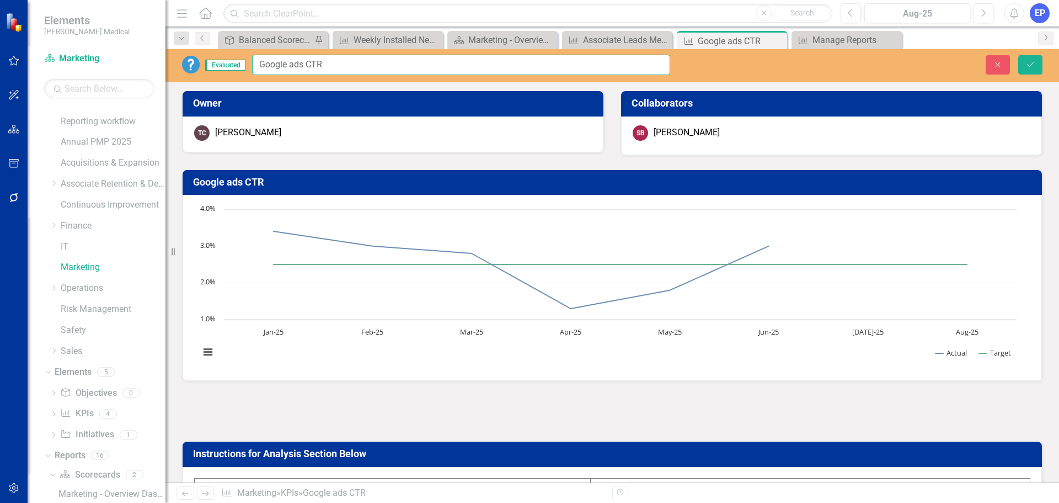
click at [265, 68] on input "Google ads CTR" at bounding box center [461, 65] width 418 height 20
click at [1007, 65] on button "Close" at bounding box center [998, 64] width 24 height 19
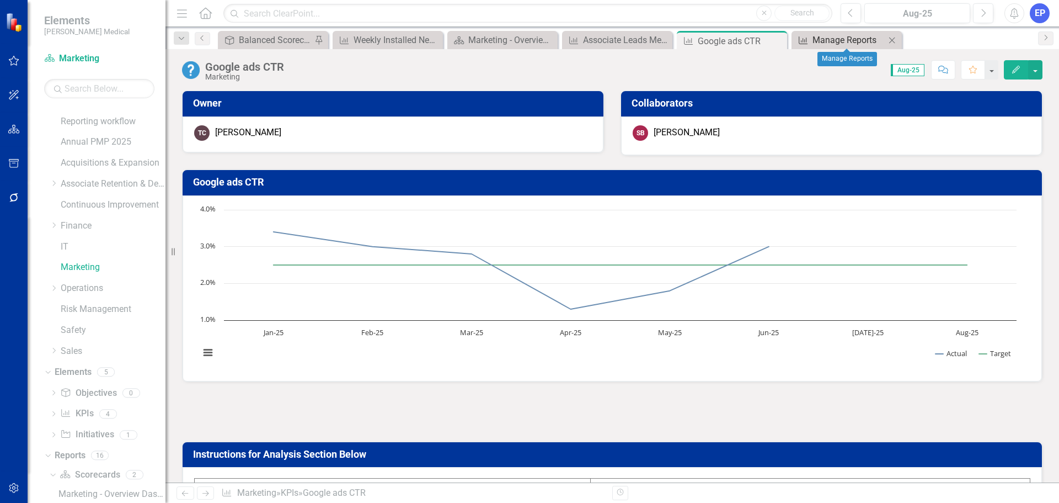
click at [836, 41] on div "Manage Reports" at bounding box center [849, 40] width 73 height 14
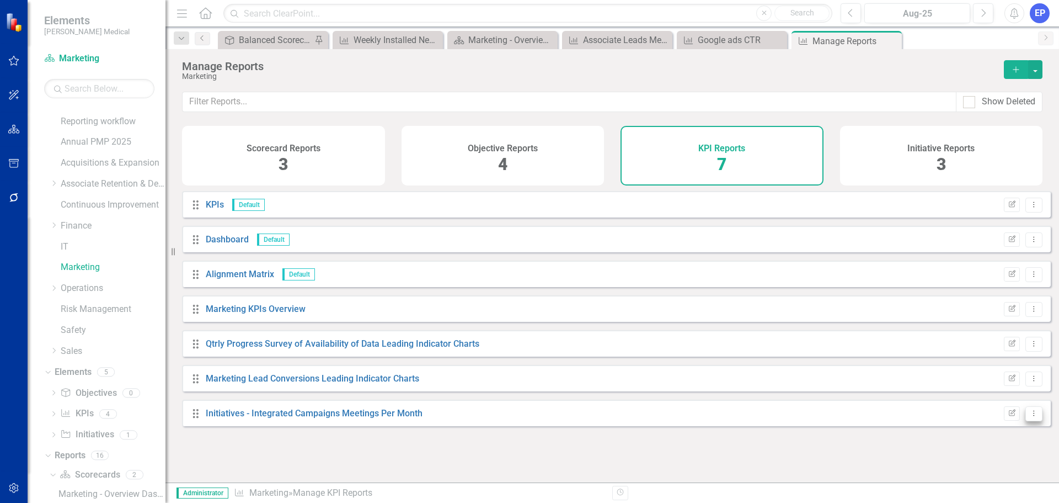
click at [1029, 417] on icon "Dropdown Menu" at bounding box center [1033, 412] width 9 height 7
click at [996, 384] on link "Copy Duplicate Report" at bounding box center [988, 383] width 91 height 20
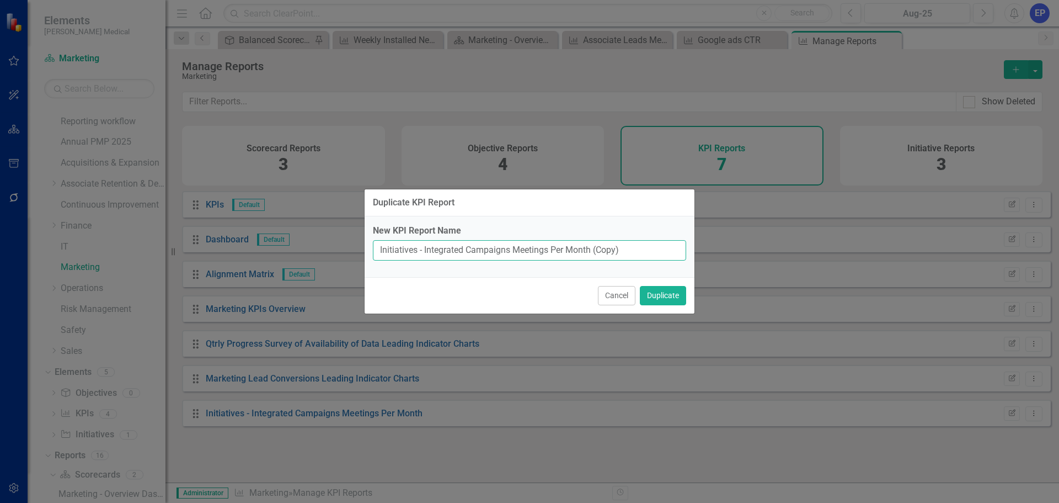
drag, startPoint x: 425, startPoint y: 250, endPoint x: 668, endPoint y: 247, distance: 243.3
click at [668, 247] on input "Initiatives - Integrated Campaigns Meetings Per Month (Copy)" at bounding box center [529, 250] width 313 height 20
paste input "Google ads CTR"
type input "Initiatives - Google ads CTR"
click at [656, 295] on button "Duplicate" at bounding box center [663, 295] width 46 height 19
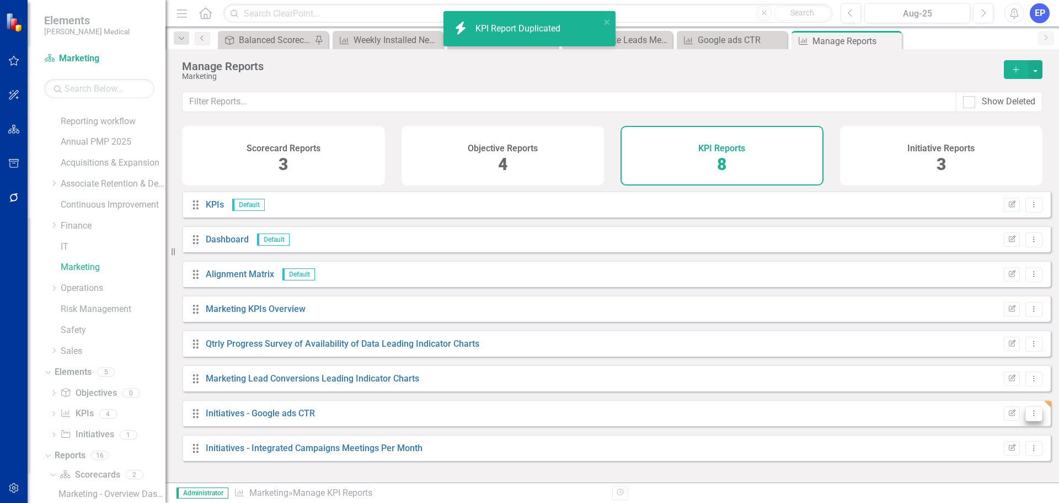
click at [1029, 417] on icon "Dropdown Menu" at bounding box center [1033, 412] width 9 height 7
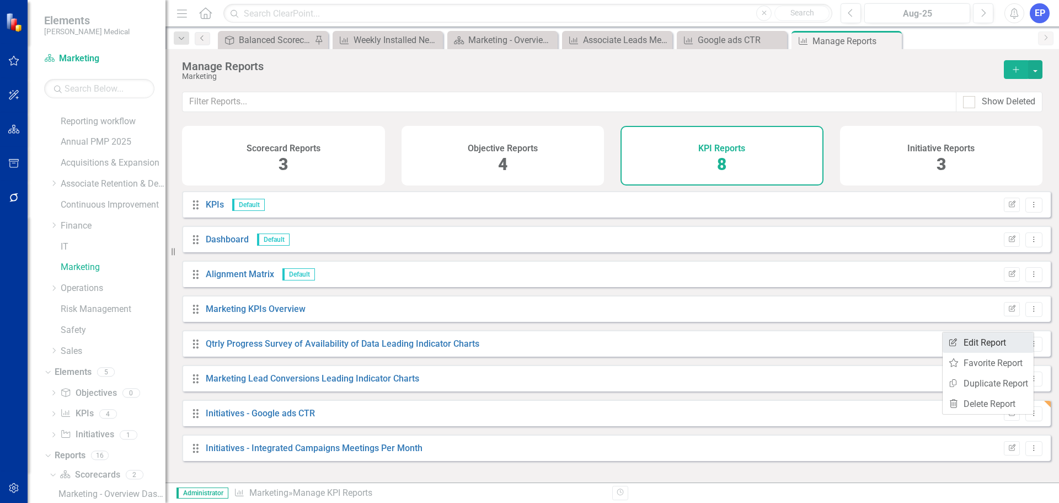
click at [978, 341] on link "Edit Report Edit Report" at bounding box center [988, 342] width 91 height 20
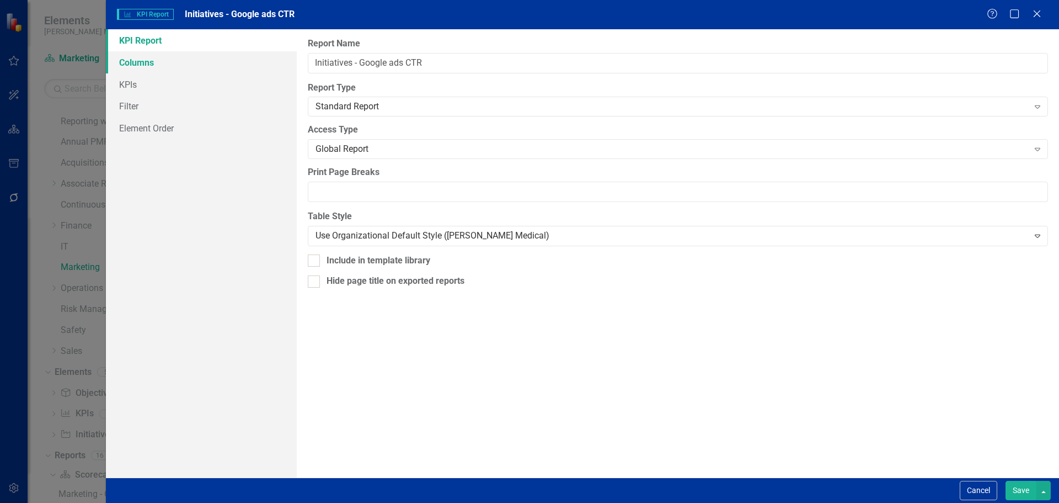
click at [177, 67] on link "Columns" at bounding box center [201, 62] width 191 height 22
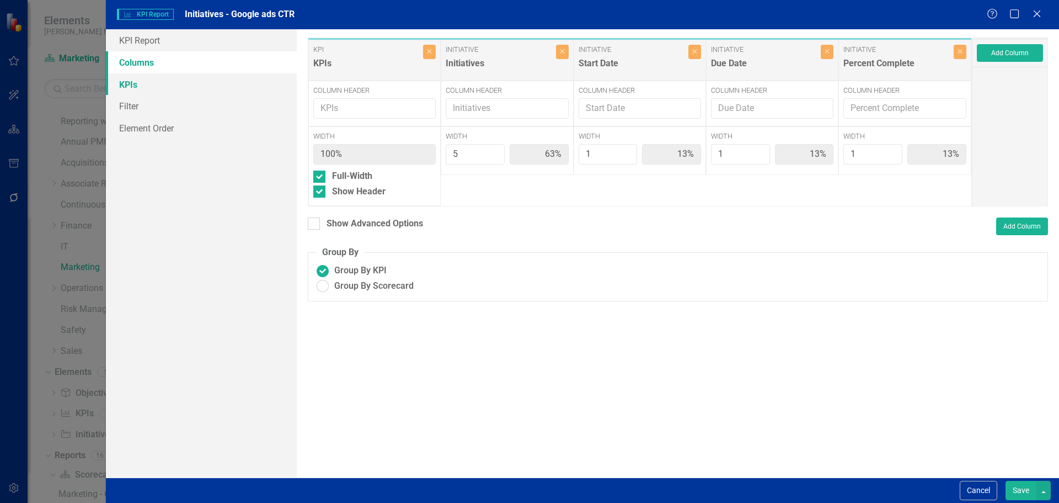
click at [172, 87] on link "KPIs" at bounding box center [201, 84] width 191 height 22
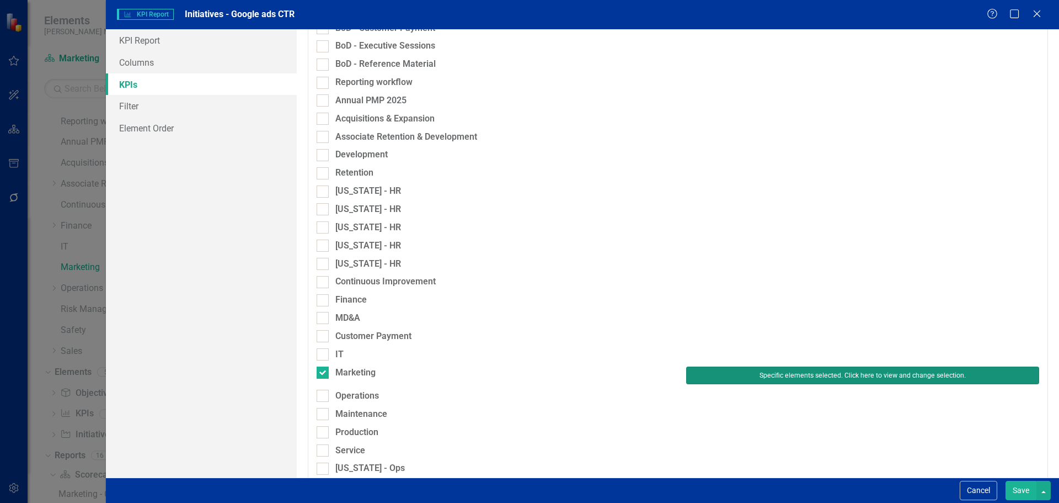
click at [737, 366] on button "Specific elements selected. Click here to view and change selection." at bounding box center [862, 375] width 353 height 18
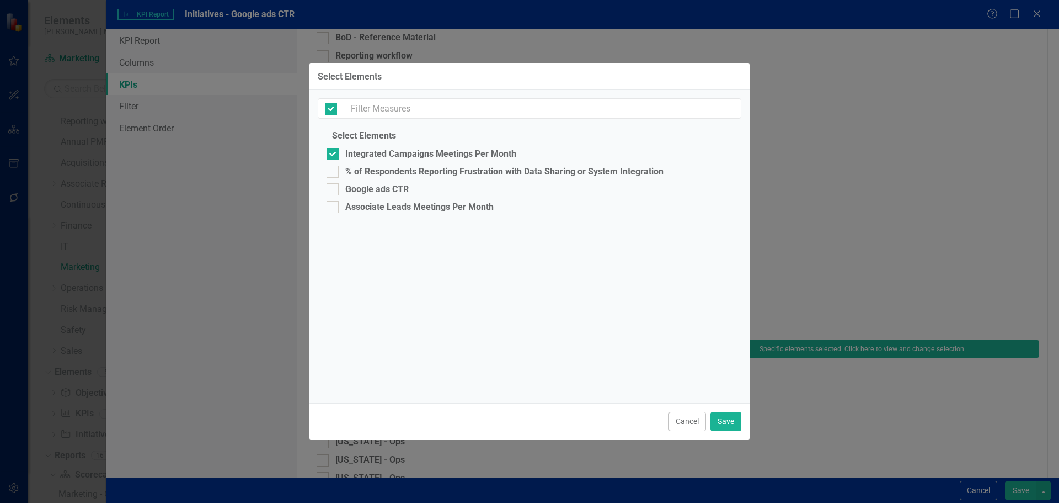
checkbox input "false"
click at [401, 189] on div "Google ads CTR" at bounding box center [376, 189] width 63 height 10
click at [334, 189] on input "Google ads CTR" at bounding box center [330, 186] width 7 height 7
checkbox input "true"
click at [395, 158] on div "Integrated Campaigns Meetings Per Month" at bounding box center [430, 154] width 171 height 10
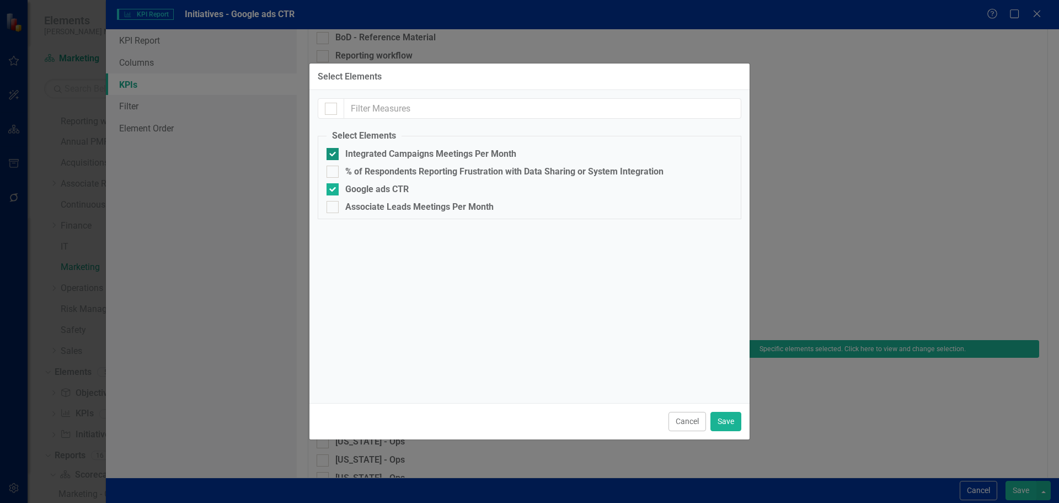
click at [334, 155] on input "Integrated Campaigns Meetings Per Month" at bounding box center [330, 151] width 7 height 7
checkbox input "false"
click at [724, 419] on button "Save" at bounding box center [726, 421] width 31 height 19
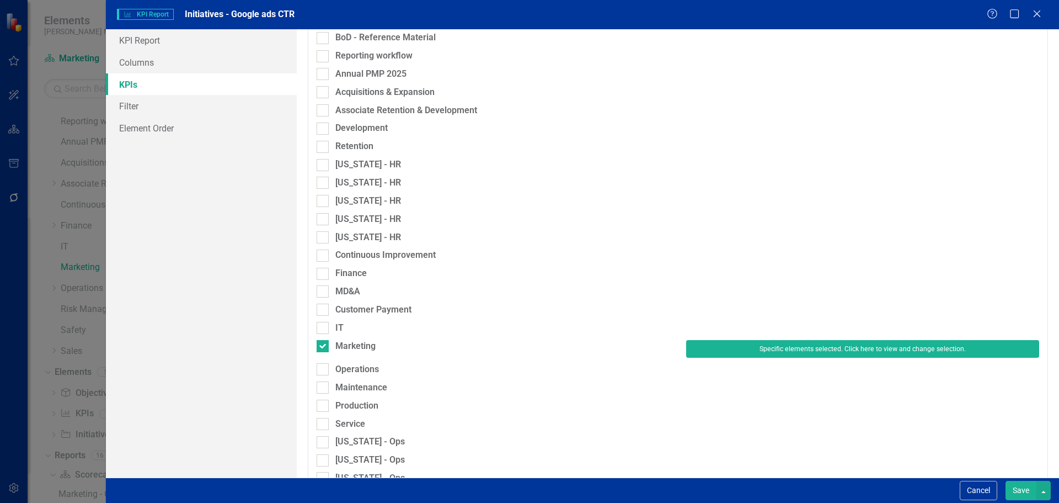
click at [1020, 489] on button "Save" at bounding box center [1021, 490] width 31 height 19
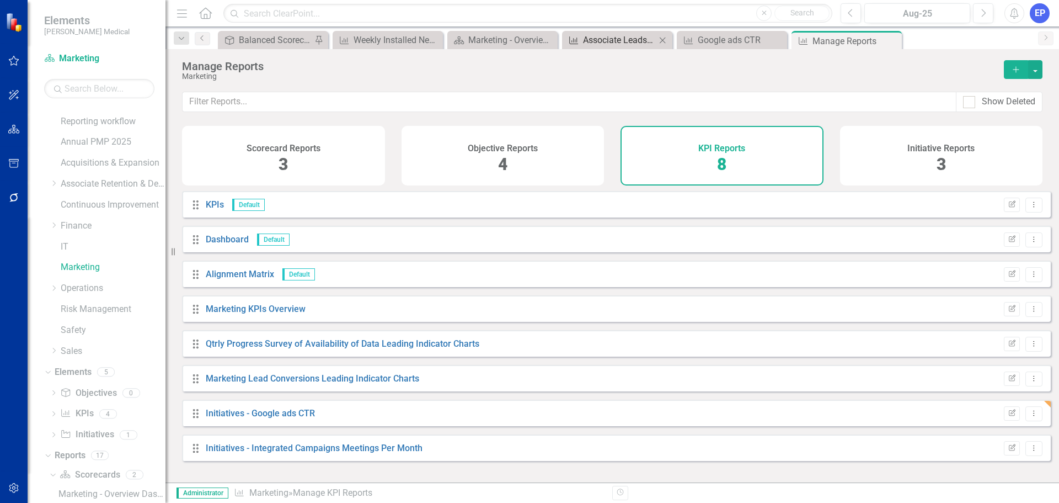
click at [620, 38] on div "Associate Leads Meetings Per Month" at bounding box center [619, 40] width 73 height 14
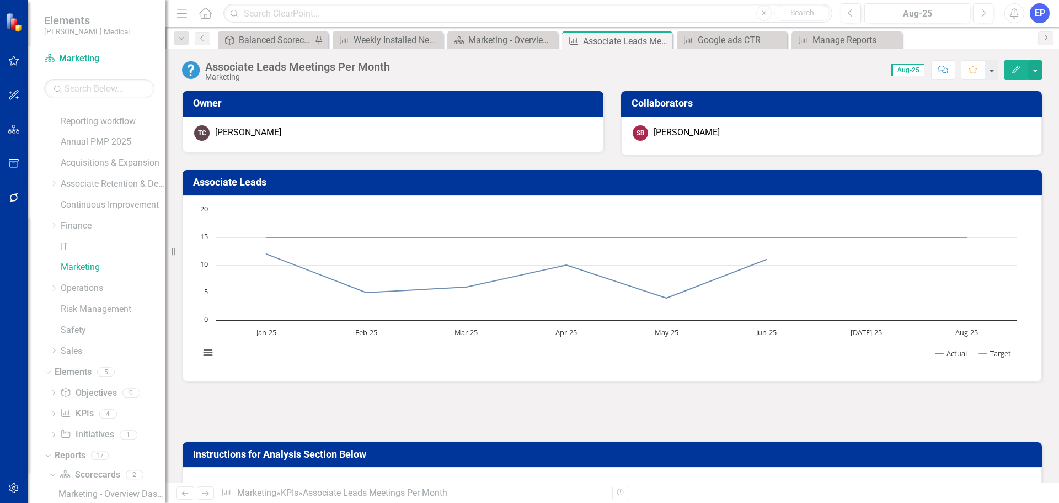
click at [364, 65] on div "Associate Leads Meetings Per Month" at bounding box center [297, 67] width 185 height 12
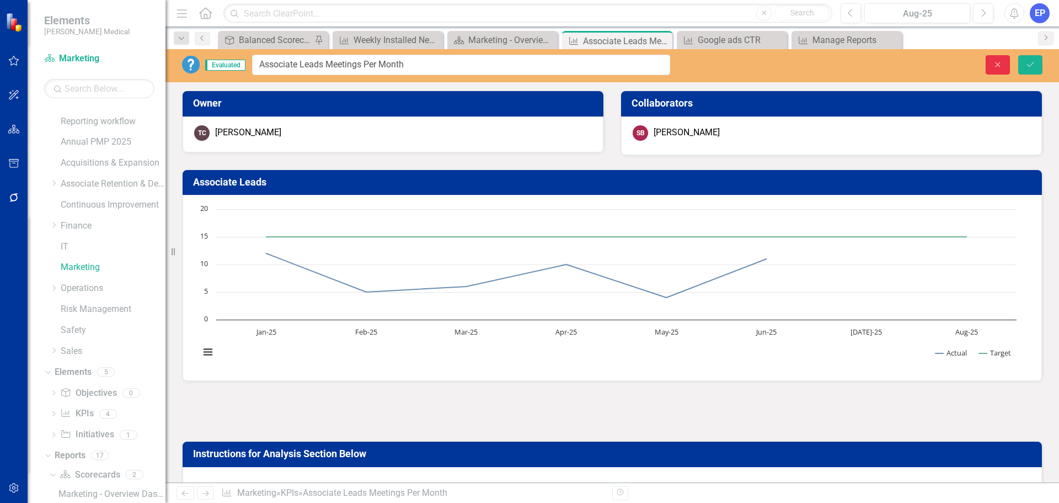
click at [995, 64] on icon "Close" at bounding box center [998, 65] width 10 height 8
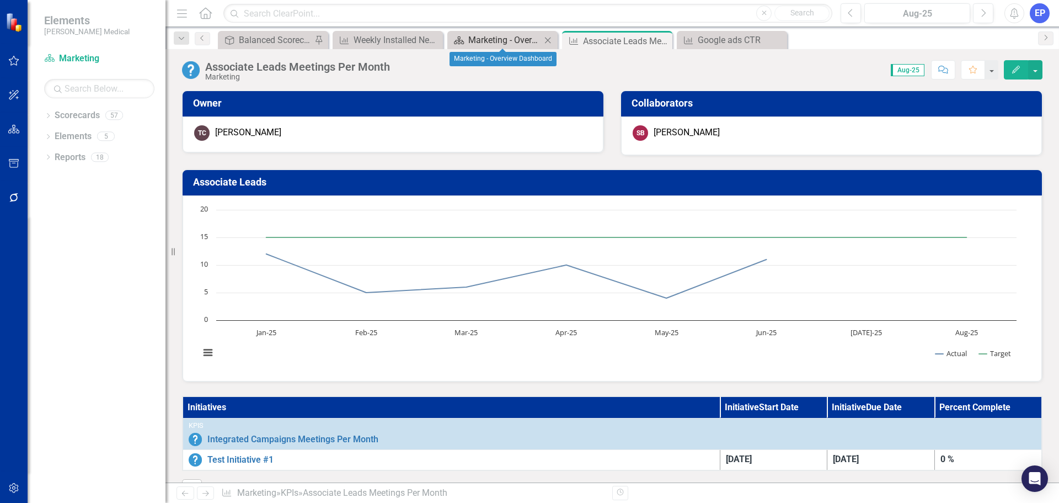
click at [492, 46] on div "Marketing - Overview Dashboard" at bounding box center [504, 40] width 73 height 14
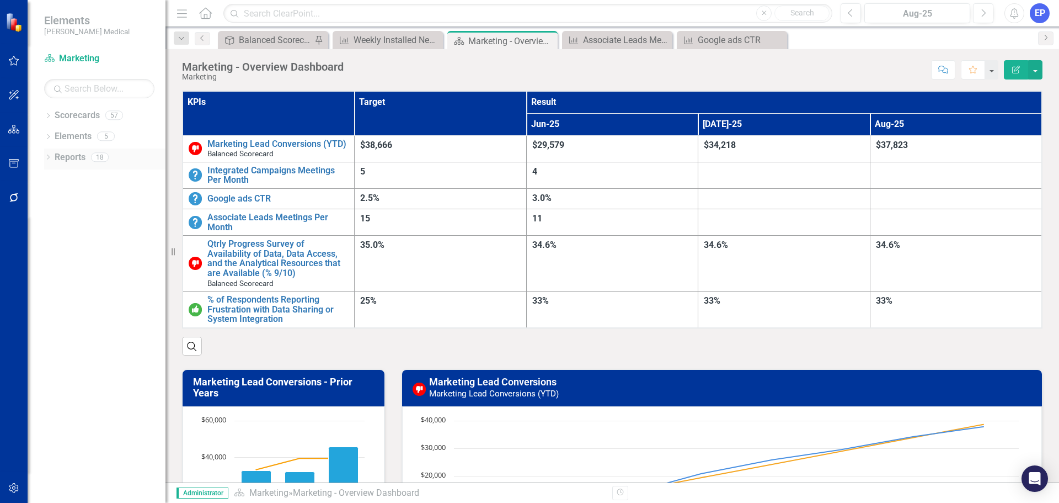
click at [46, 157] on icon "Dropdown" at bounding box center [48, 158] width 8 height 6
click at [40, 256] on icon "Dropdown" at bounding box center [37, 258] width 8 height 6
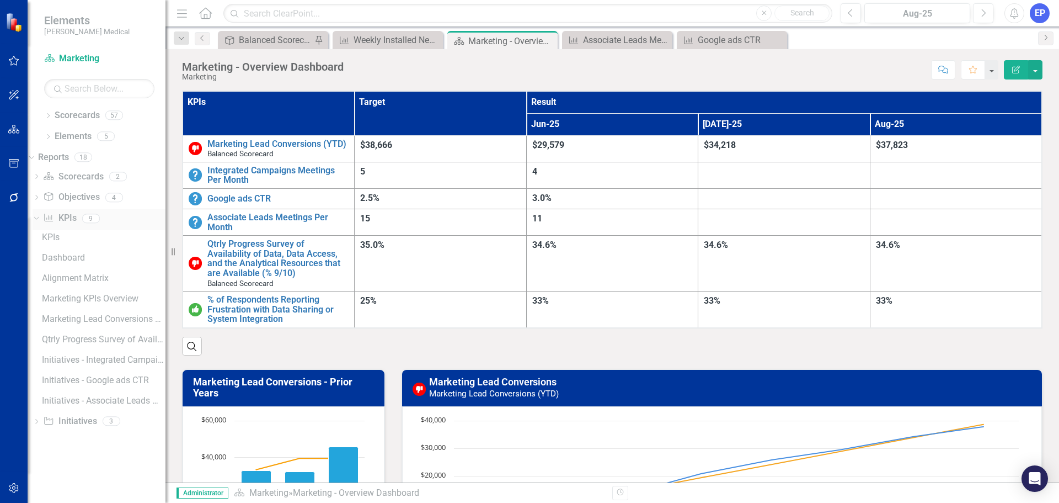
click at [76, 220] on link "KPI KPIs" at bounding box center [59, 218] width 33 height 13
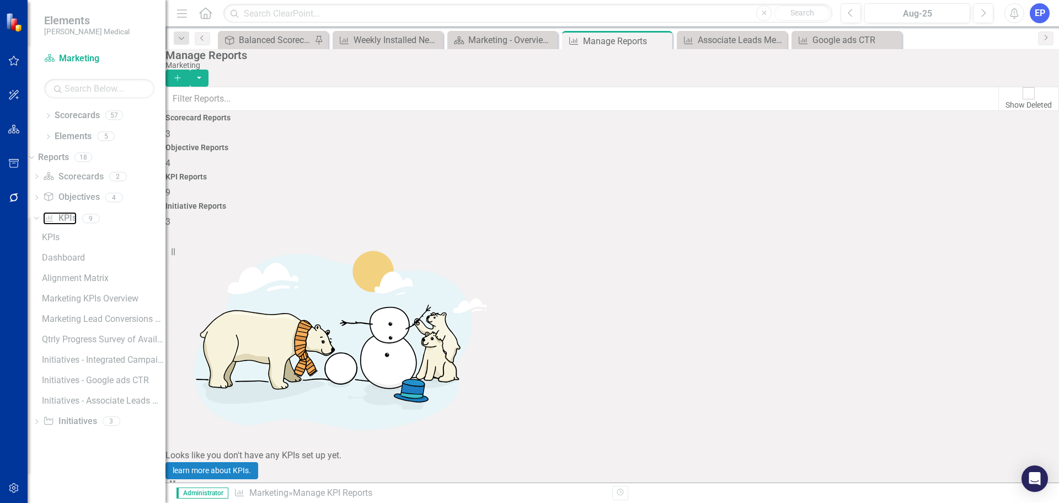
scroll to position [30, 0]
click at [968, 374] on link "Edit Report Edit Report" at bounding box center [988, 382] width 91 height 20
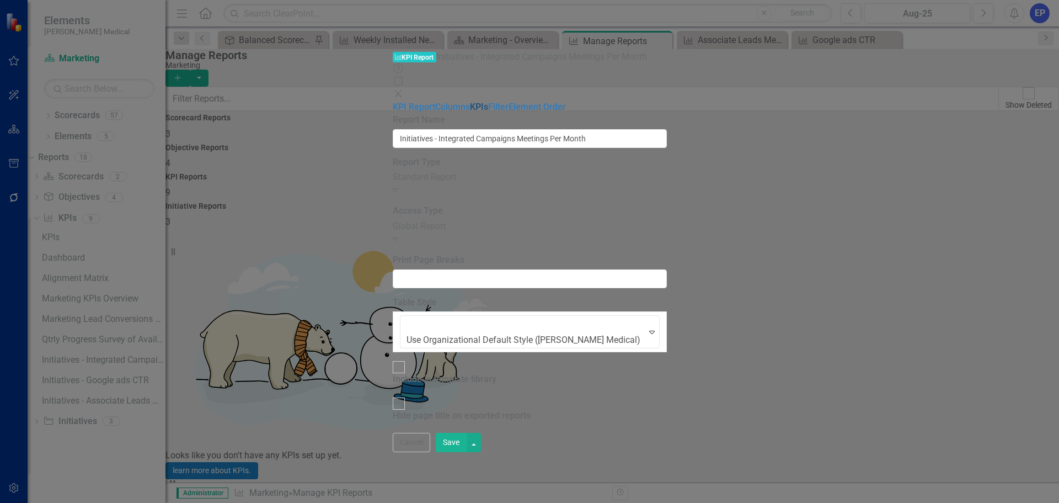
click at [470, 102] on link "KPIs" at bounding box center [479, 107] width 18 height 10
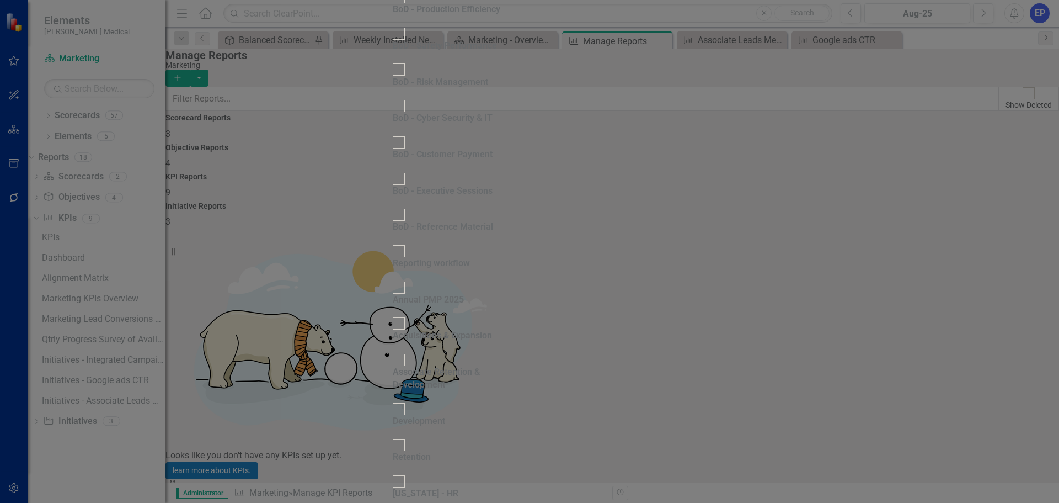
scroll to position [441, 0]
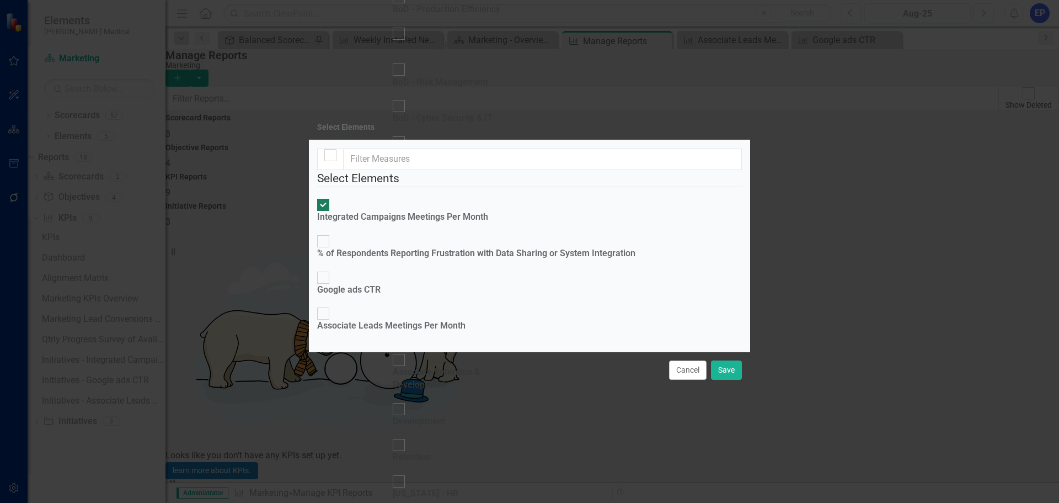
click at [425, 211] on div "Integrated Campaigns Meetings Per Month" at bounding box center [402, 217] width 171 height 13
click at [332, 196] on input "Integrated Campaigns Meetings Per Month" at bounding box center [323, 204] width 17 height 17
click at [413, 170] on fieldset "Select Elements Integrated Campaigns Meetings Per Month % of Respondents Report…" at bounding box center [529, 256] width 425 height 173
click at [411, 211] on div "Integrated Campaigns Meetings Per Month" at bounding box center [402, 217] width 171 height 13
click at [332, 196] on input "Integrated Campaigns Meetings Per Month" at bounding box center [323, 204] width 17 height 17
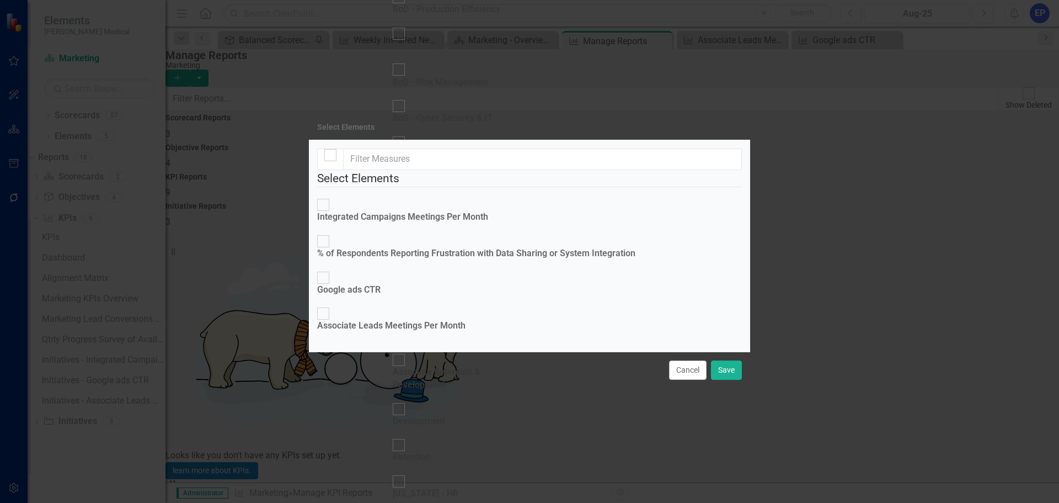
checkbox input "true"
click at [727, 380] on button "Save" at bounding box center [726, 369] width 31 height 19
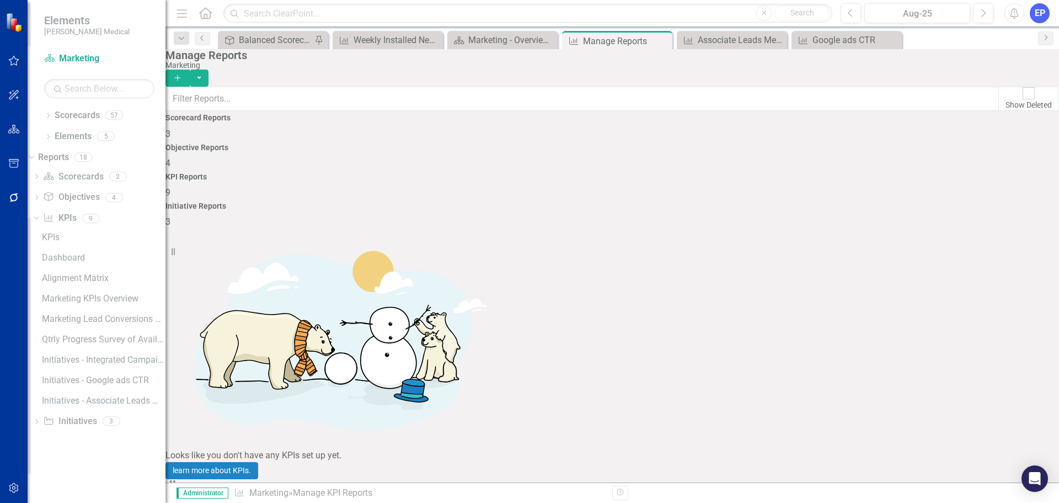
click at [970, 350] on link "Edit Report Edit Report" at bounding box center [988, 347] width 91 height 20
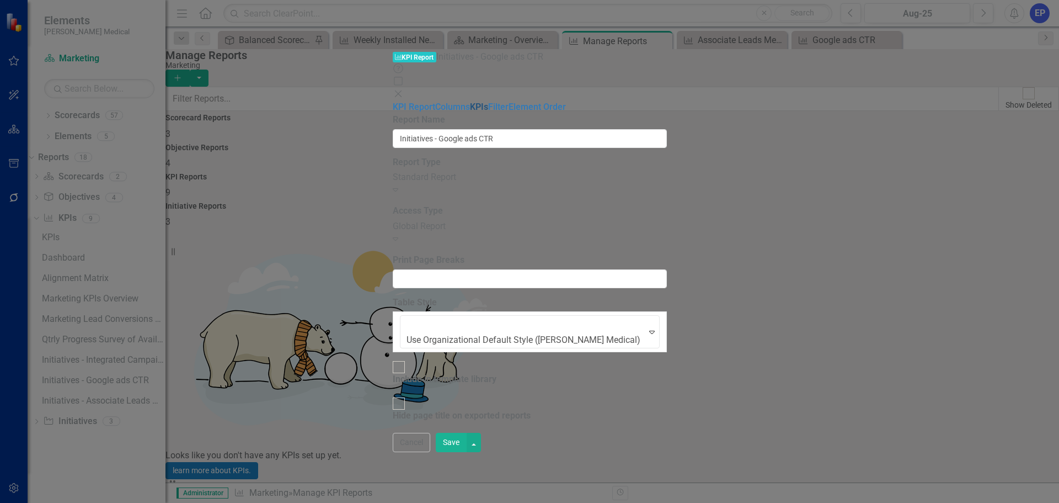
click at [470, 102] on link "KPIs" at bounding box center [479, 107] width 18 height 10
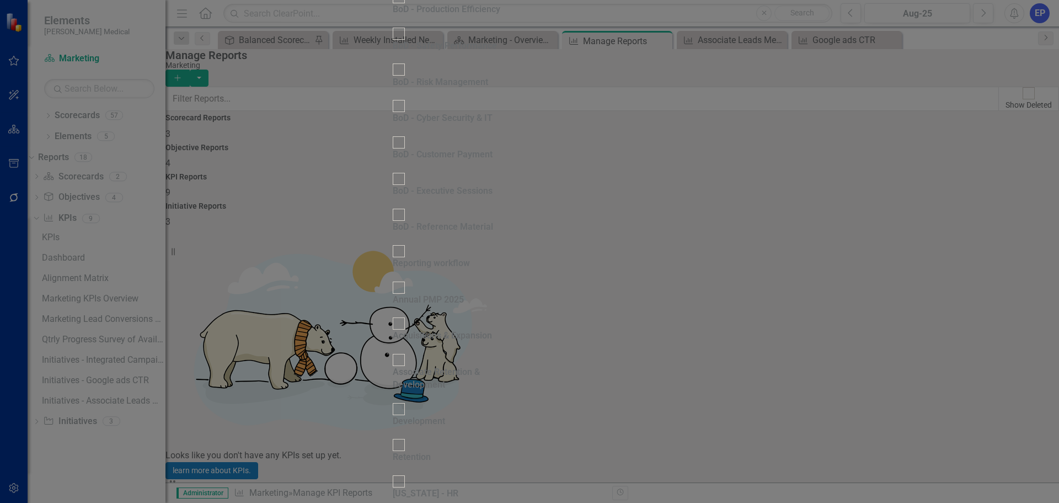
scroll to position [386, 0]
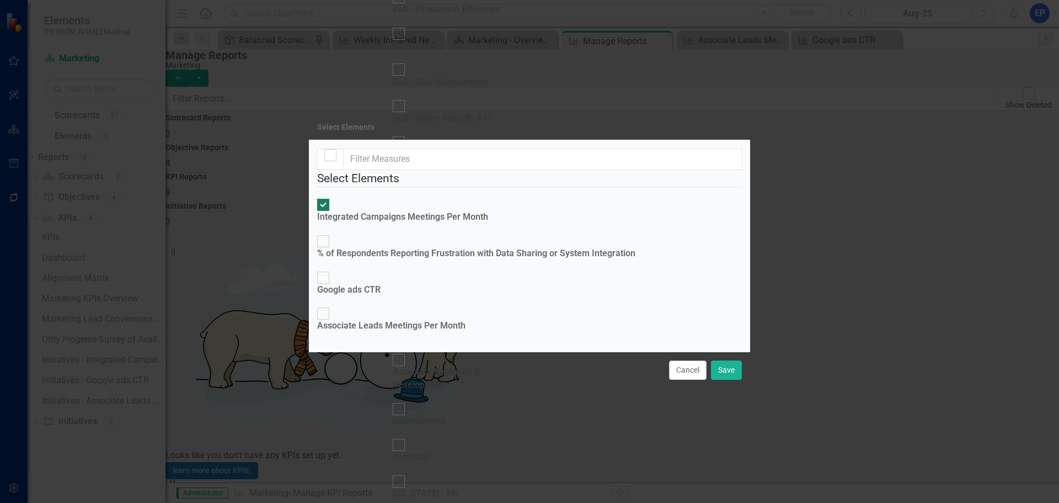
click at [367, 211] on div "Integrated Campaigns Meetings Per Month" at bounding box center [402, 217] width 171 height 13
click at [332, 196] on input "Integrated Campaigns Meetings Per Month" at bounding box center [323, 204] width 17 height 17
checkbox input "false"
click at [367, 284] on div "Google ads CTR" at bounding box center [348, 290] width 63 height 13
click at [332, 269] on input "Google ads CTR" at bounding box center [323, 277] width 17 height 17
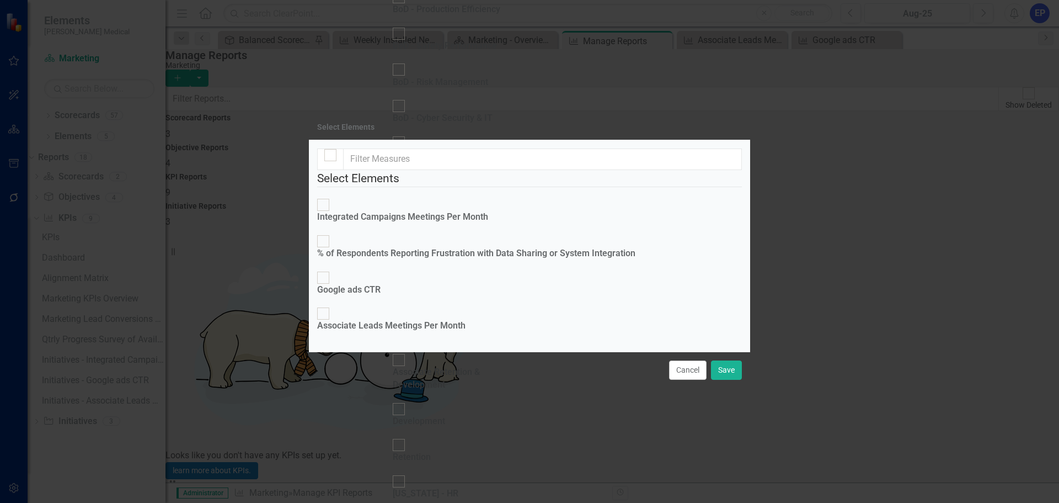
checkbox input "true"
click at [723, 380] on button "Save" at bounding box center [726, 369] width 31 height 19
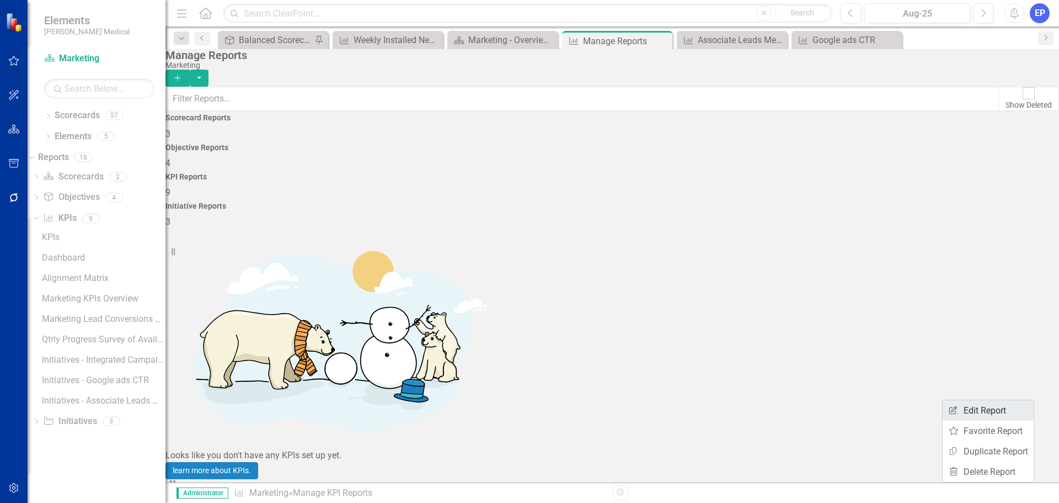
click at [980, 410] on link "Edit Report Edit Report" at bounding box center [988, 410] width 91 height 20
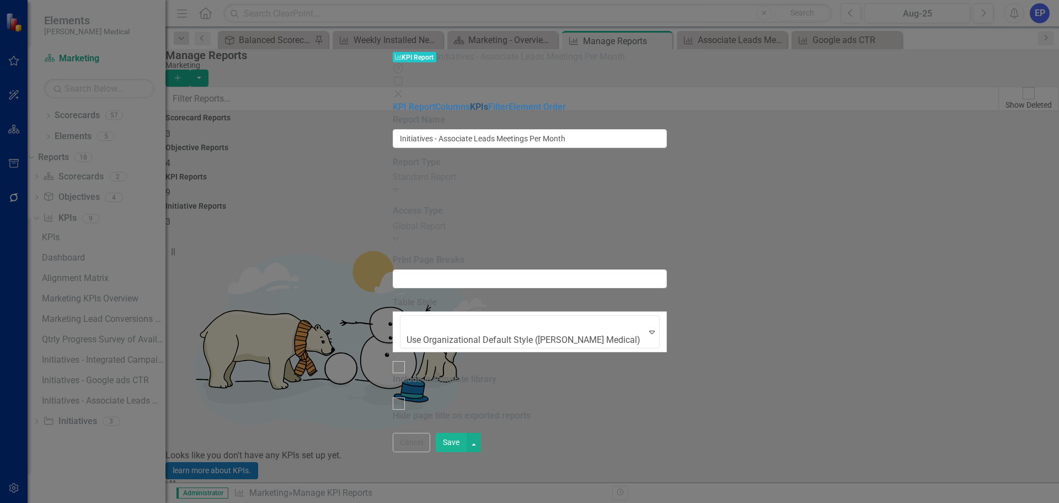
click at [470, 102] on link "KPIs" at bounding box center [479, 107] width 18 height 10
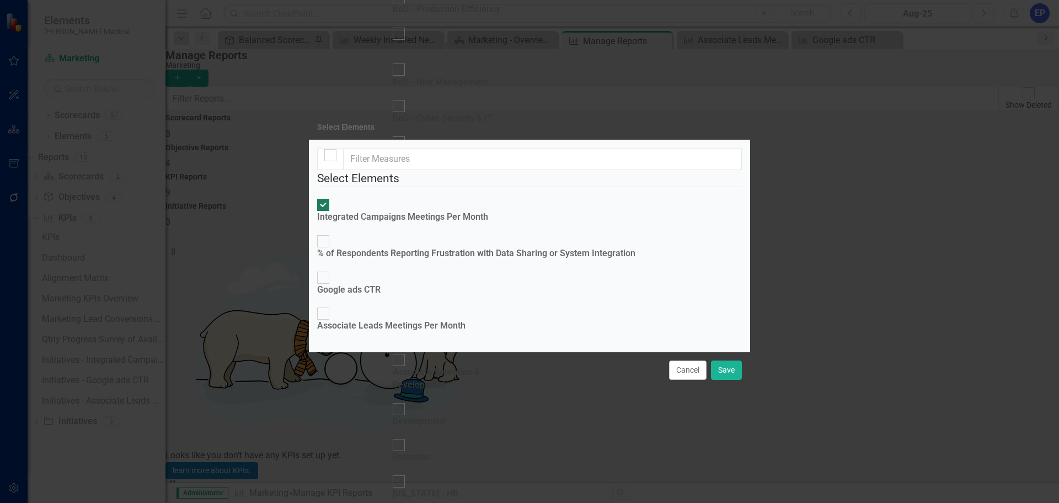
click at [384, 319] on div "Associate Leads Meetings Per Month" at bounding box center [391, 325] width 148 height 13
click at [332, 305] on input "Associate Leads Meetings Per Month" at bounding box center [323, 313] width 17 height 17
checkbox input "true"
click at [385, 211] on div "Integrated Campaigns Meetings Per Month" at bounding box center [402, 217] width 171 height 13
click at [332, 196] on input "Integrated Campaigns Meetings Per Month" at bounding box center [323, 204] width 17 height 17
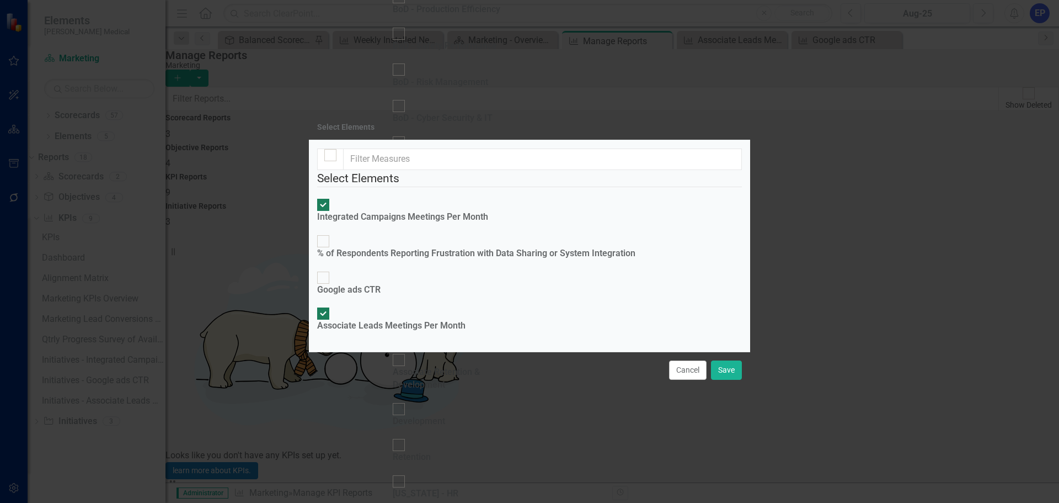
checkbox input "false"
click at [725, 380] on button "Save" at bounding box center [726, 369] width 31 height 19
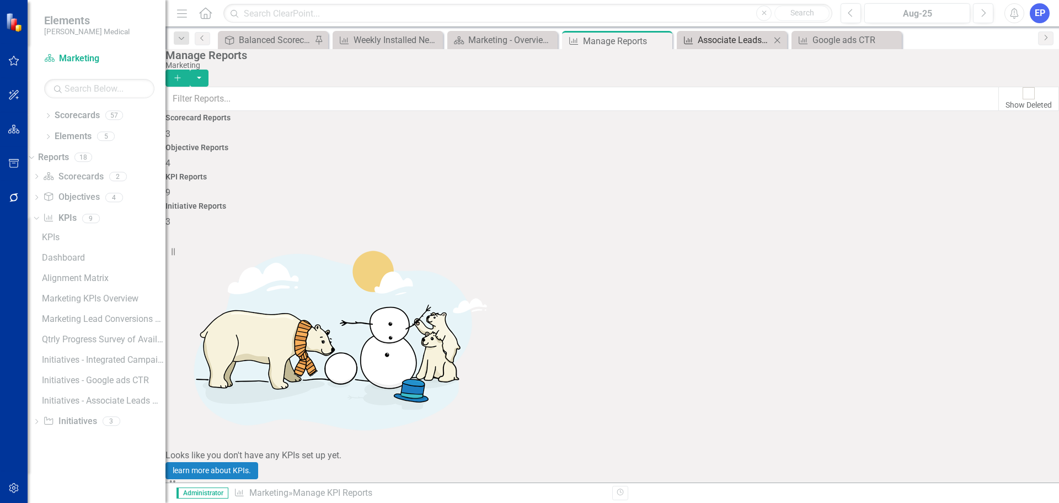
click at [716, 46] on div "Associate Leads Meetings Per Month" at bounding box center [734, 40] width 73 height 14
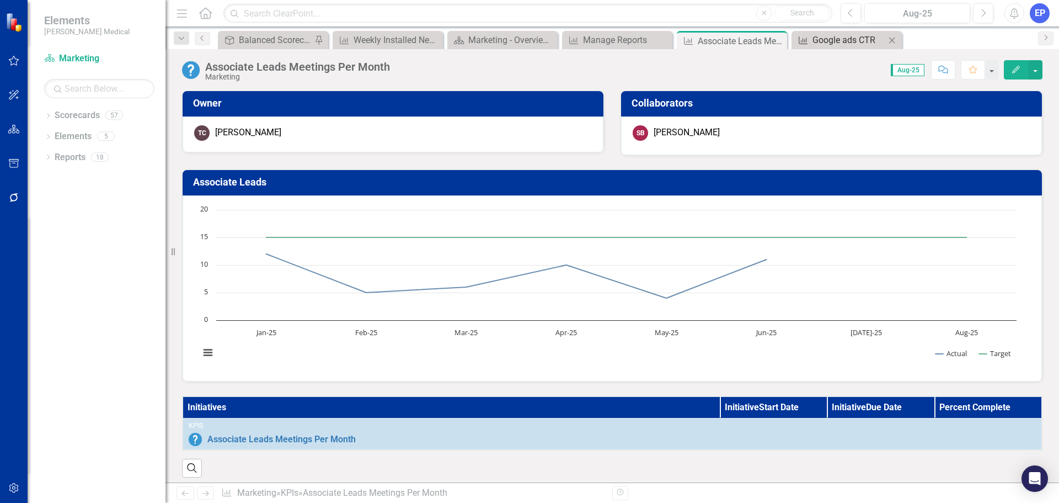
click at [836, 39] on div "Google ads CTR" at bounding box center [849, 40] width 73 height 14
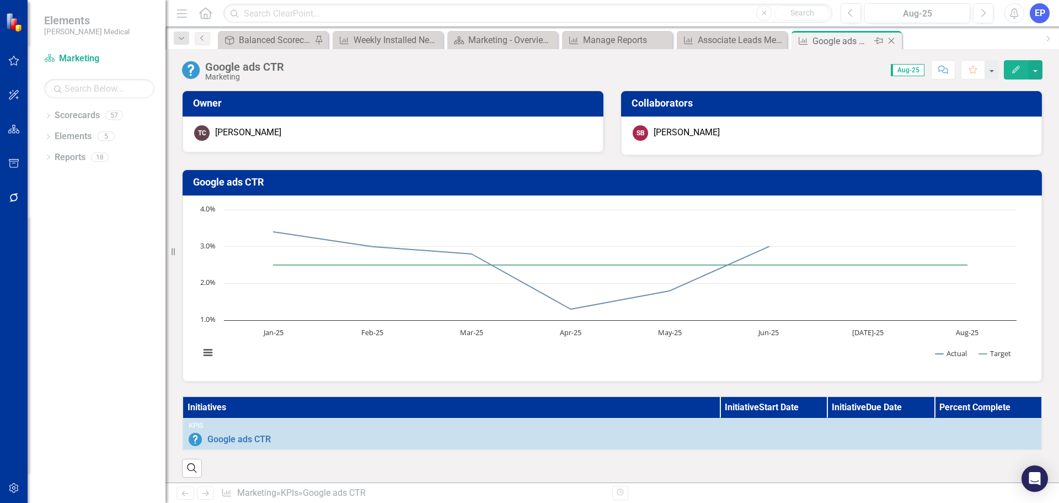
click at [892, 42] on icon "Close" at bounding box center [891, 40] width 11 height 9
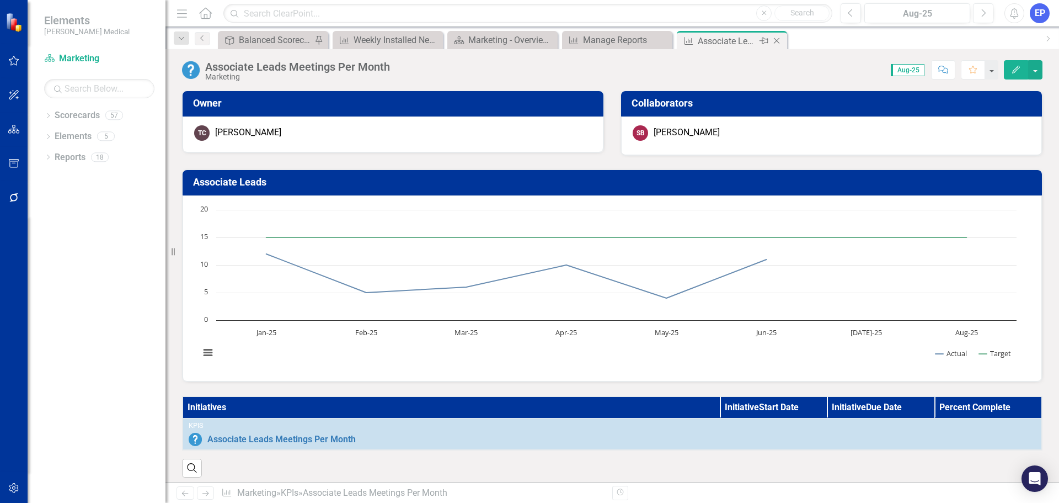
click at [779, 41] on icon "Close" at bounding box center [776, 40] width 11 height 9
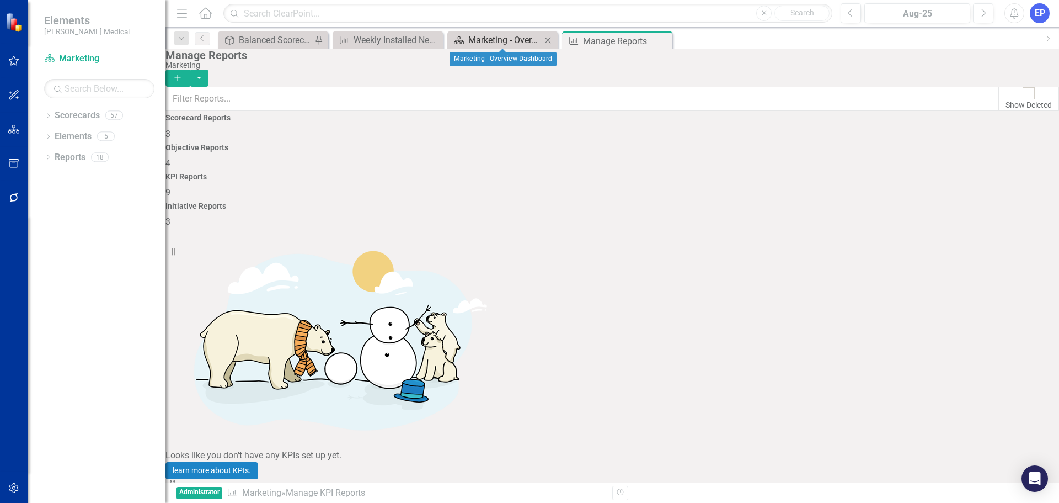
click at [498, 42] on div "Marketing - Overview Dashboard" at bounding box center [504, 40] width 73 height 14
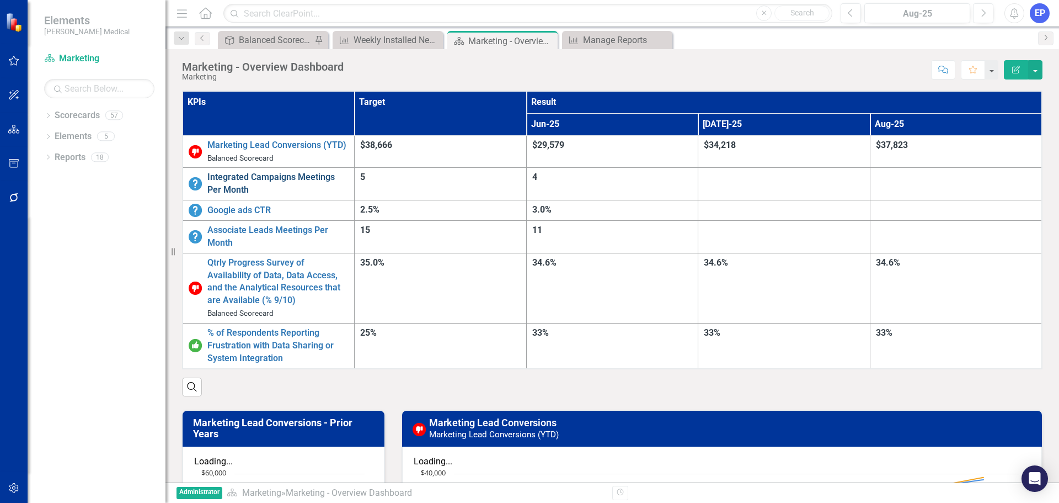
click at [291, 171] on link "Integrated Campaigns Meetings Per Month" at bounding box center [277, 183] width 141 height 25
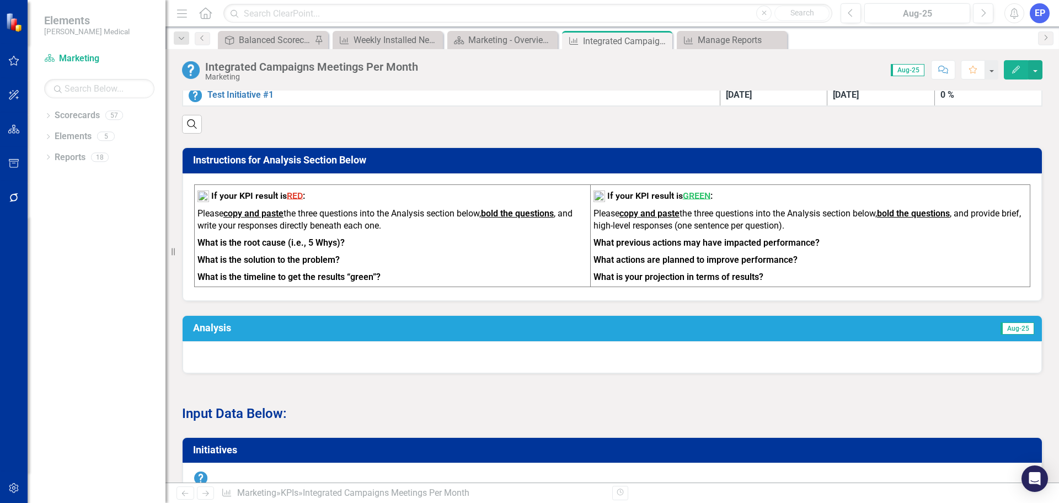
scroll to position [386, 0]
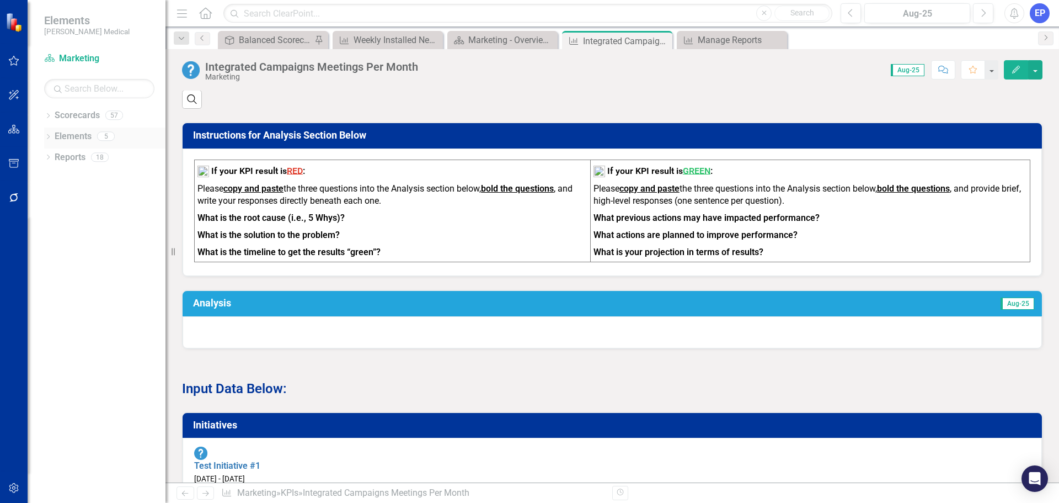
click at [47, 136] on icon "Dropdown" at bounding box center [48, 138] width 8 height 6
click at [54, 196] on icon at bounding box center [49, 198] width 9 height 8
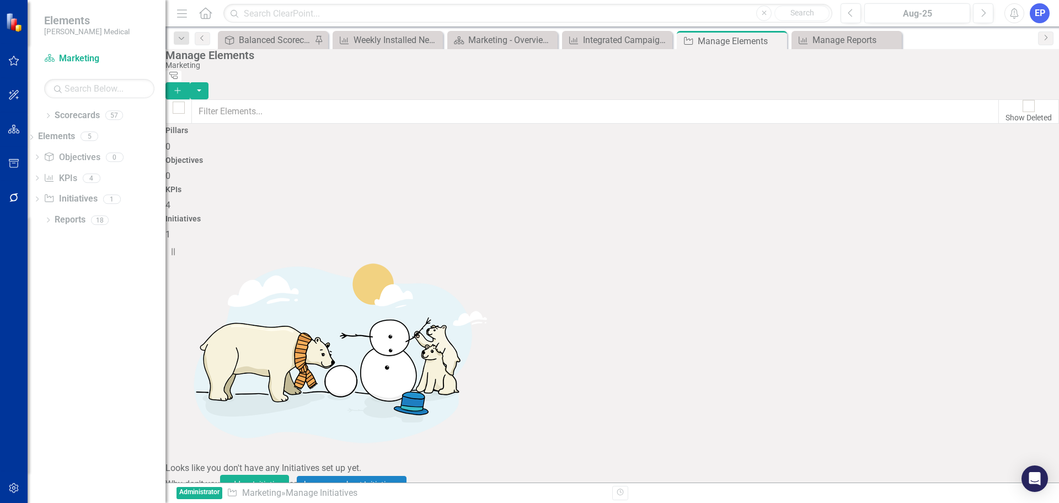
click at [976, 287] on link "Trash Delete Initiative" at bounding box center [984, 292] width 99 height 20
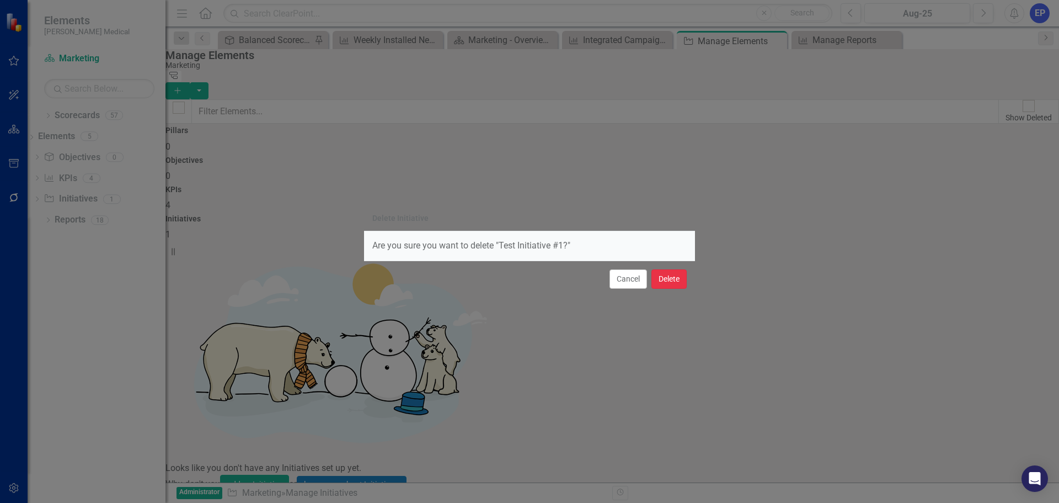
click at [668, 282] on button "Delete" at bounding box center [669, 278] width 35 height 19
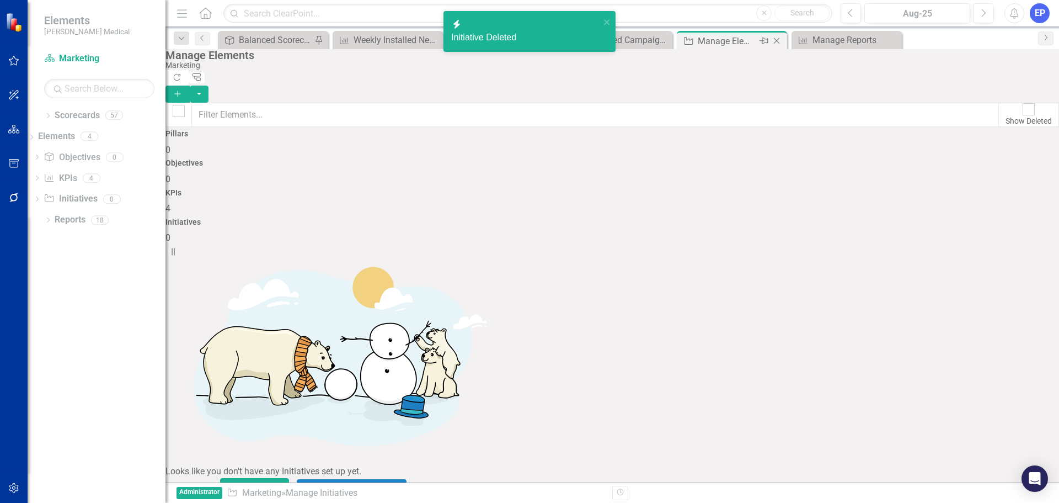
click at [777, 41] on icon at bounding box center [777, 41] width 6 height 6
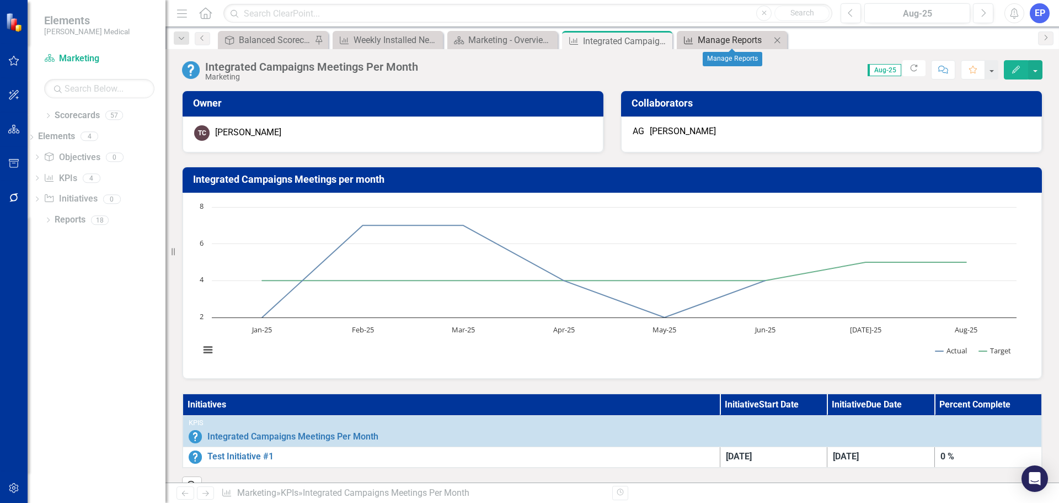
click at [753, 41] on div "Manage Reports" at bounding box center [734, 40] width 73 height 14
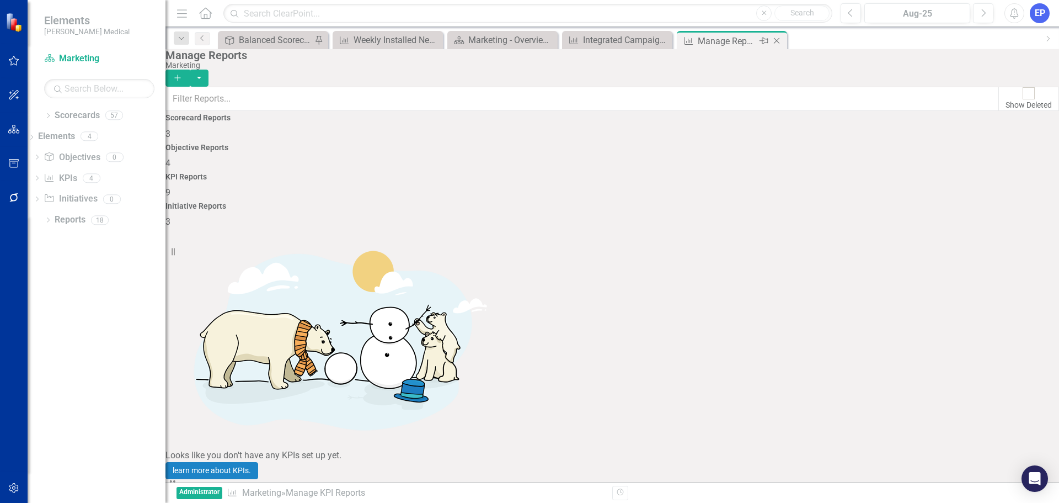
click at [777, 41] on icon at bounding box center [777, 41] width 6 height 6
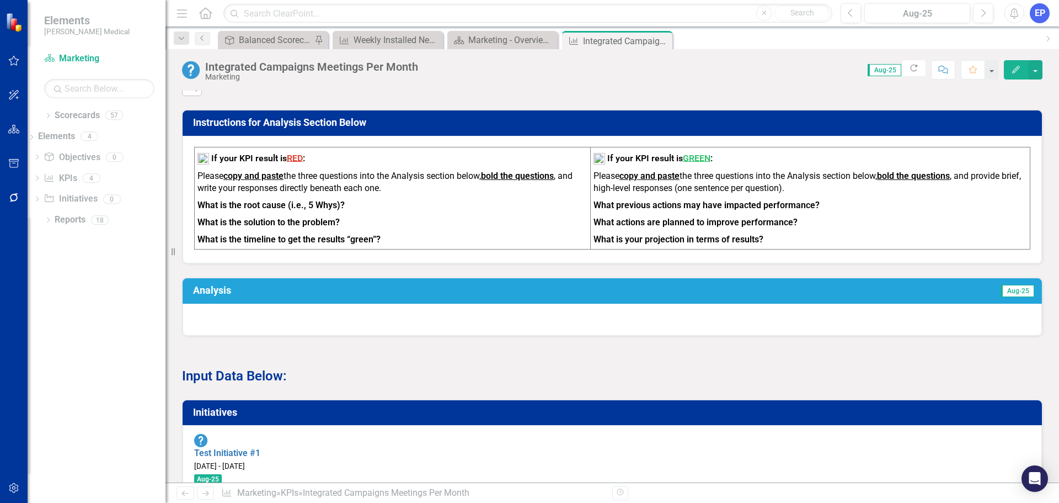
scroll to position [441, 0]
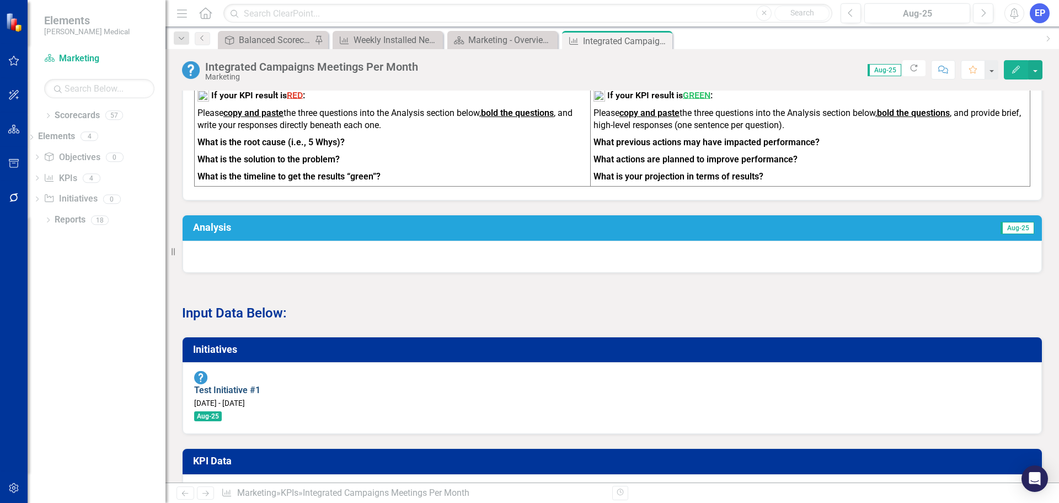
click at [252, 392] on link "Test Initiative #1" at bounding box center [227, 390] width 66 height 10
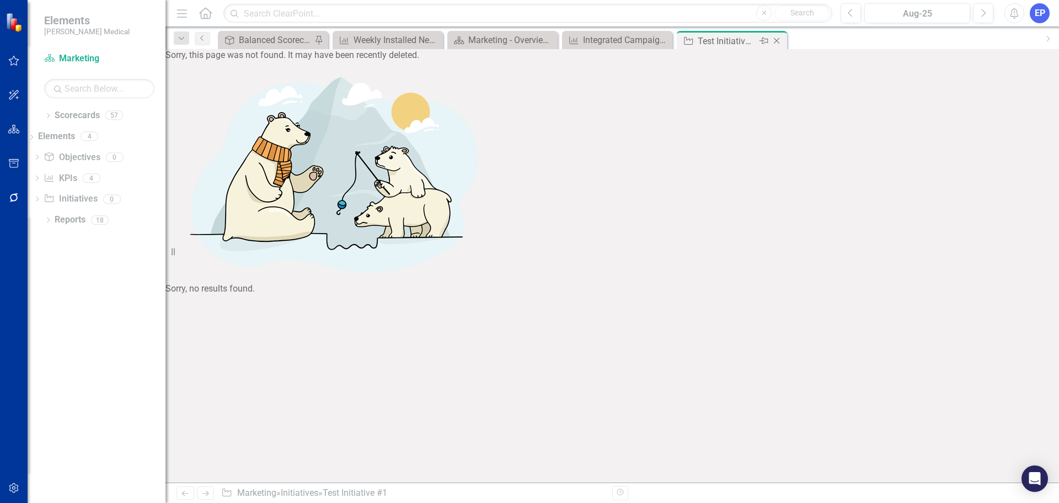
click at [777, 39] on icon "Close" at bounding box center [776, 40] width 11 height 9
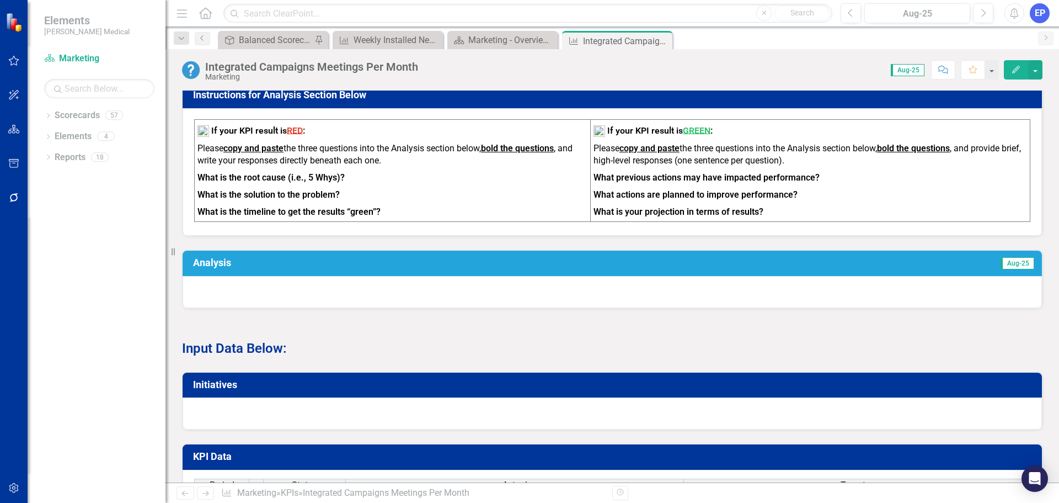
scroll to position [444, 0]
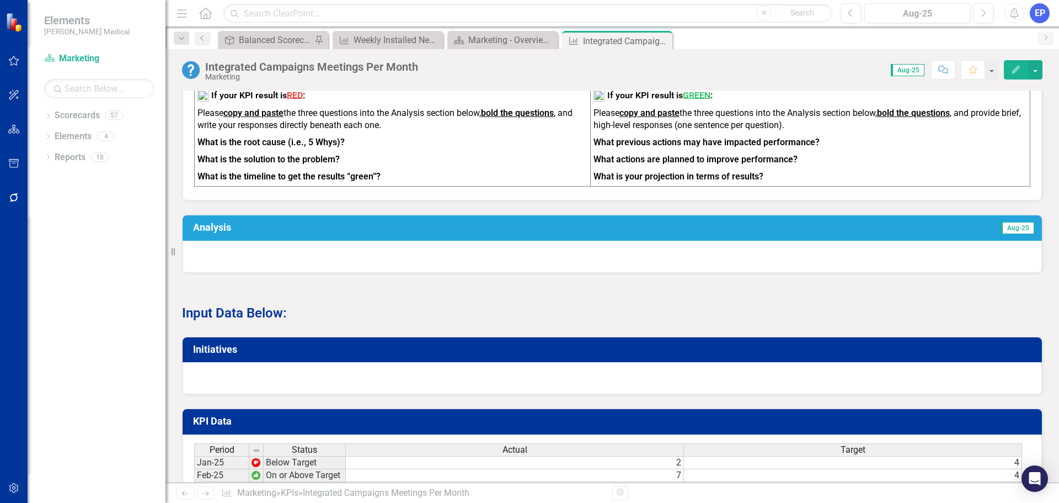
click at [377, 390] on div at bounding box center [613, 378] width 860 height 32
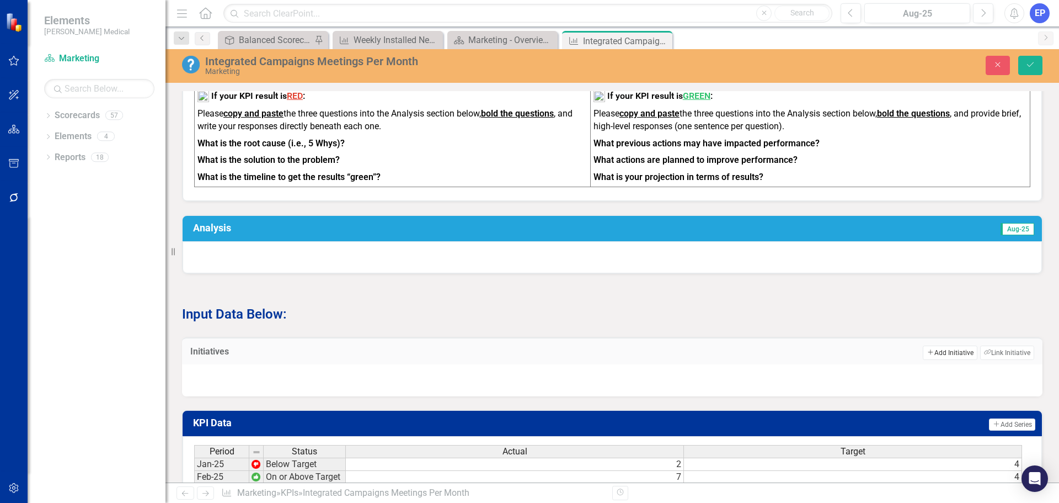
click at [933, 360] on button "Add Add Initiative" at bounding box center [950, 352] width 54 height 14
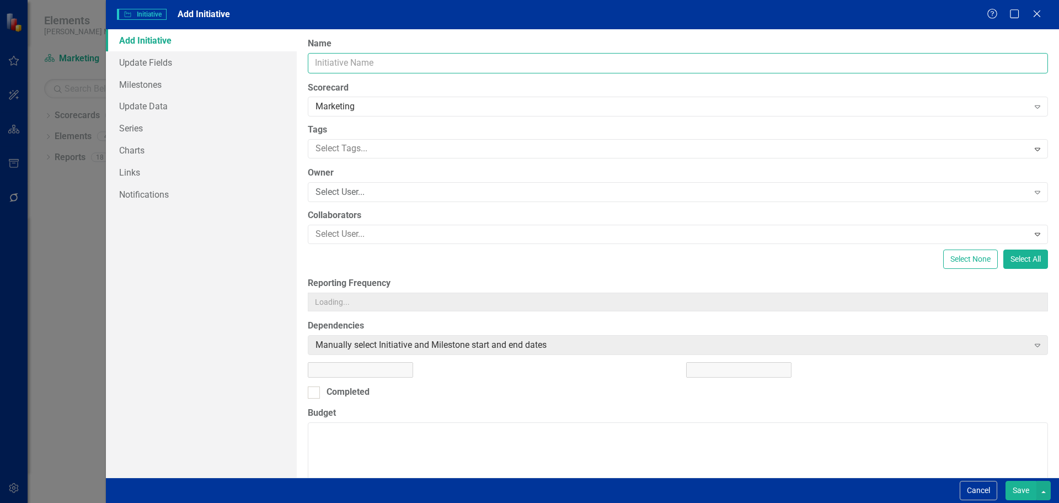
click at [564, 62] on input "Name" at bounding box center [678, 63] width 740 height 20
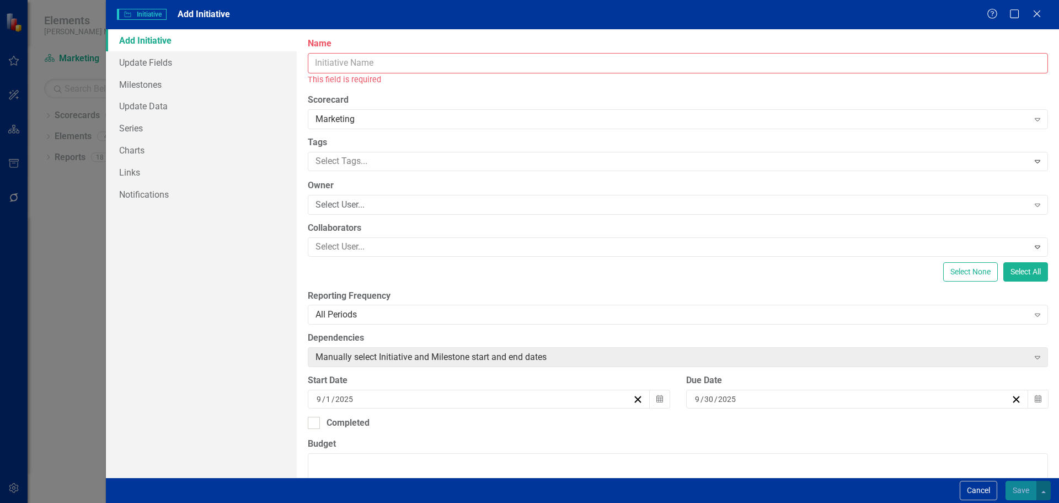
type input "Y"
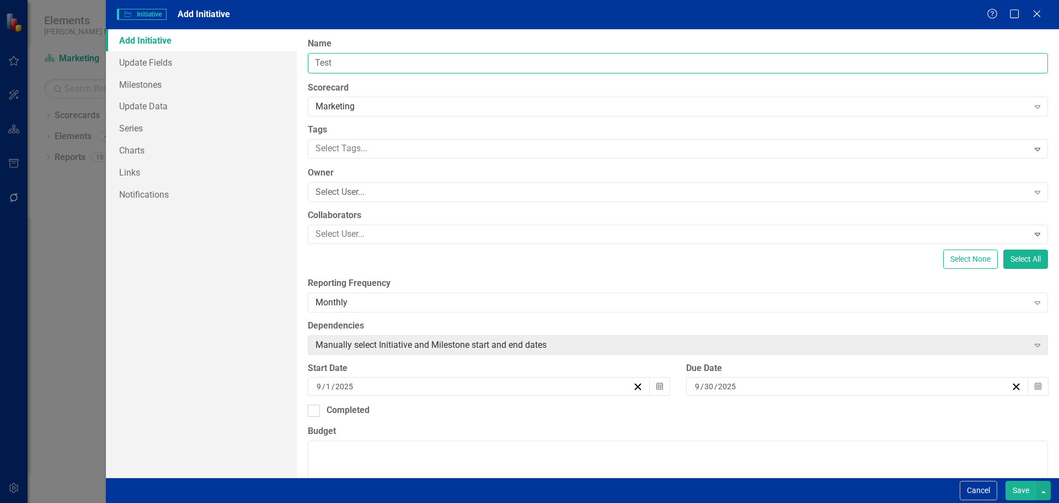
type input "Test Milestone #1"
click at [1018, 495] on button "Save" at bounding box center [1021, 490] width 31 height 19
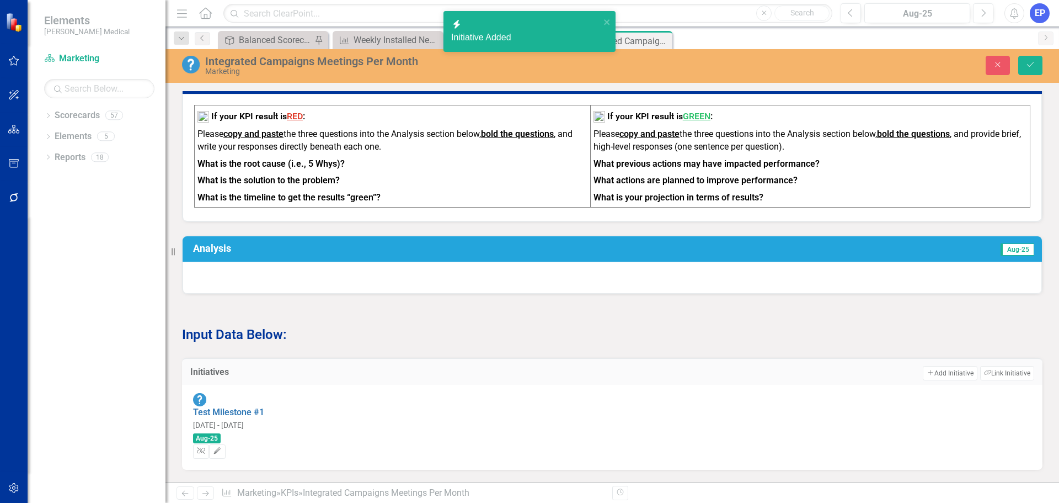
scroll to position [465, 0]
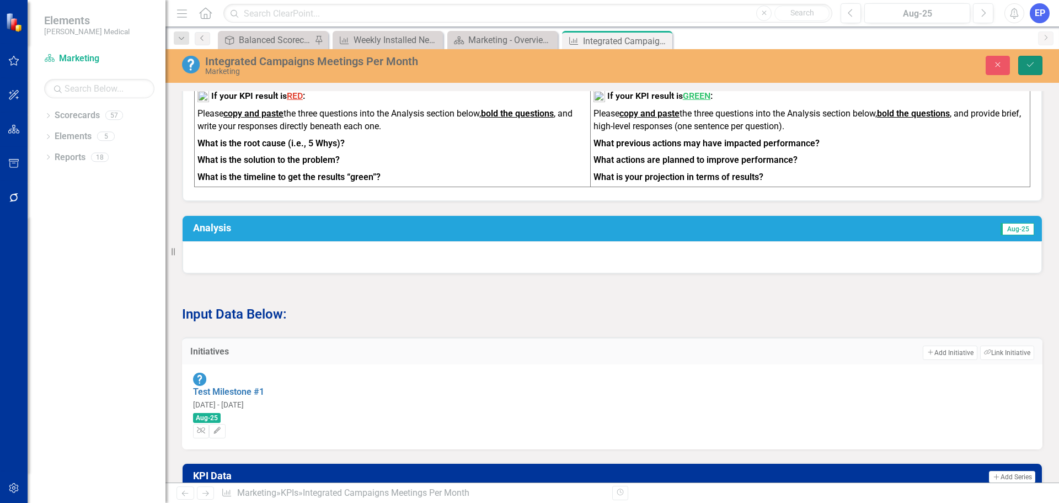
click at [1033, 66] on icon "Save" at bounding box center [1031, 65] width 10 height 8
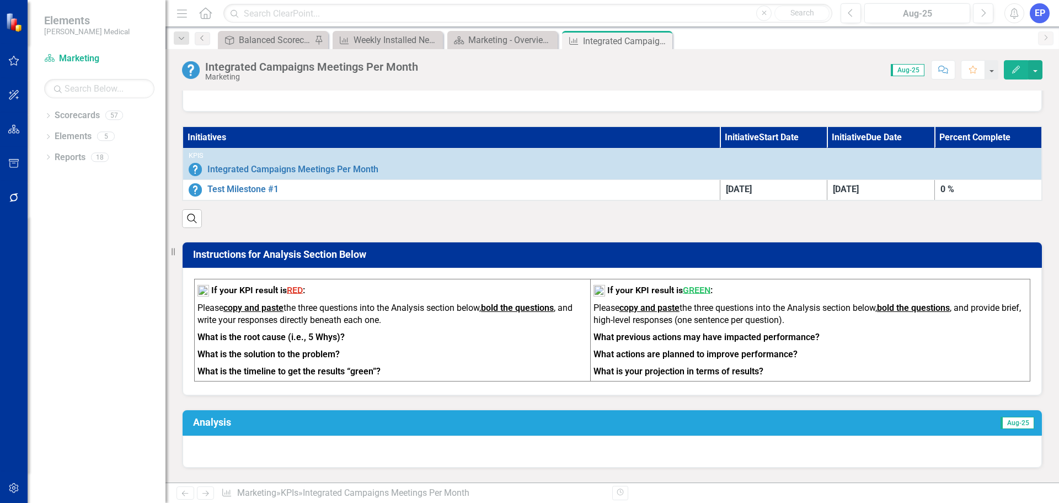
scroll to position [276, 0]
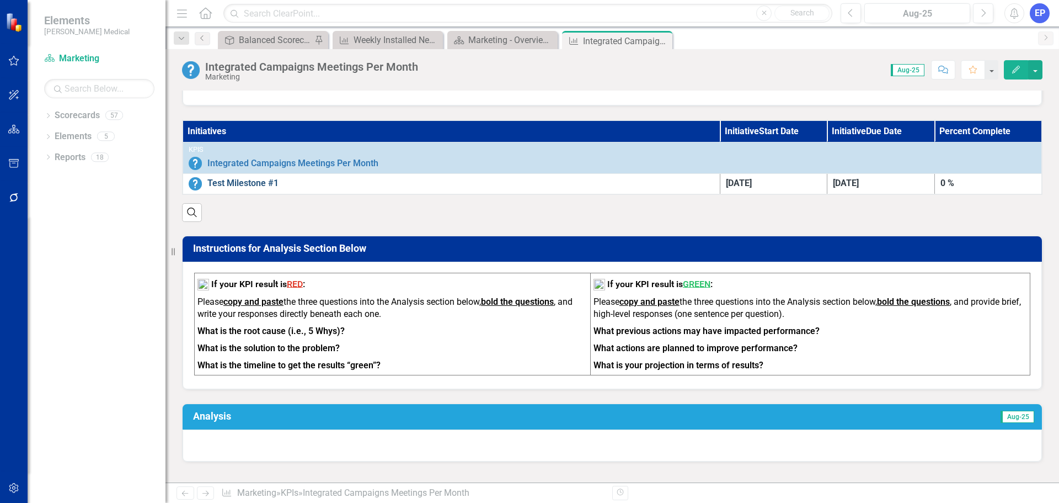
click at [246, 183] on link "Test Milestone #1" at bounding box center [460, 183] width 507 height 13
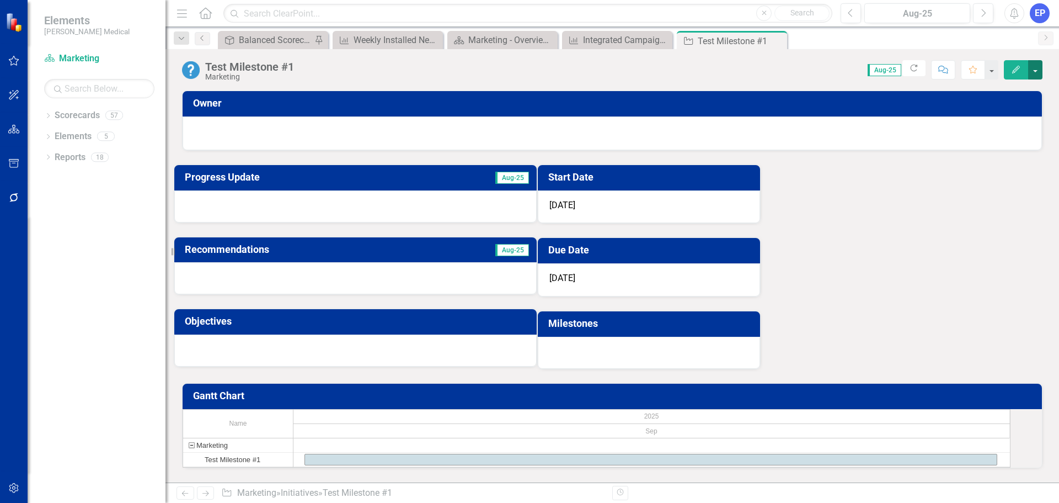
click at [1034, 71] on button "button" at bounding box center [1035, 69] width 14 height 19
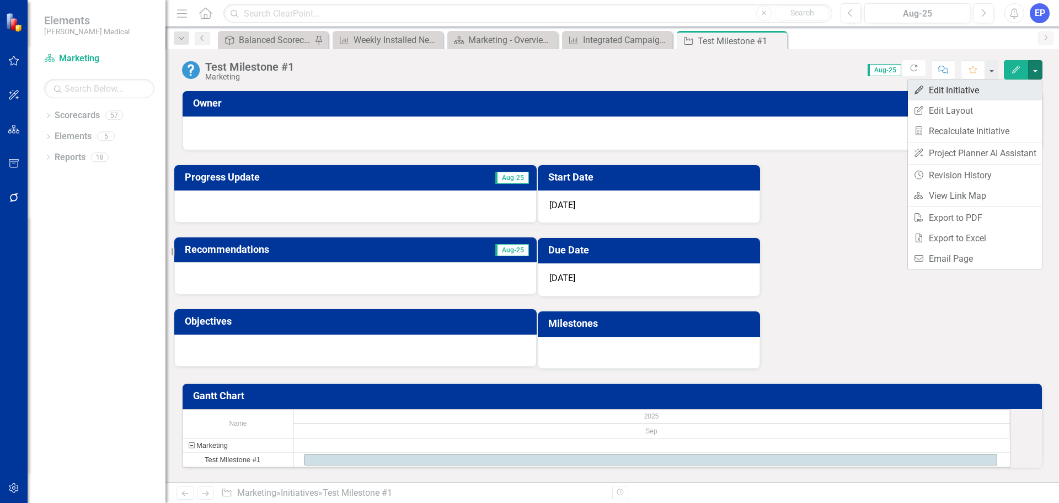
click at [1013, 85] on link "Edit Edit Initiative" at bounding box center [975, 90] width 134 height 20
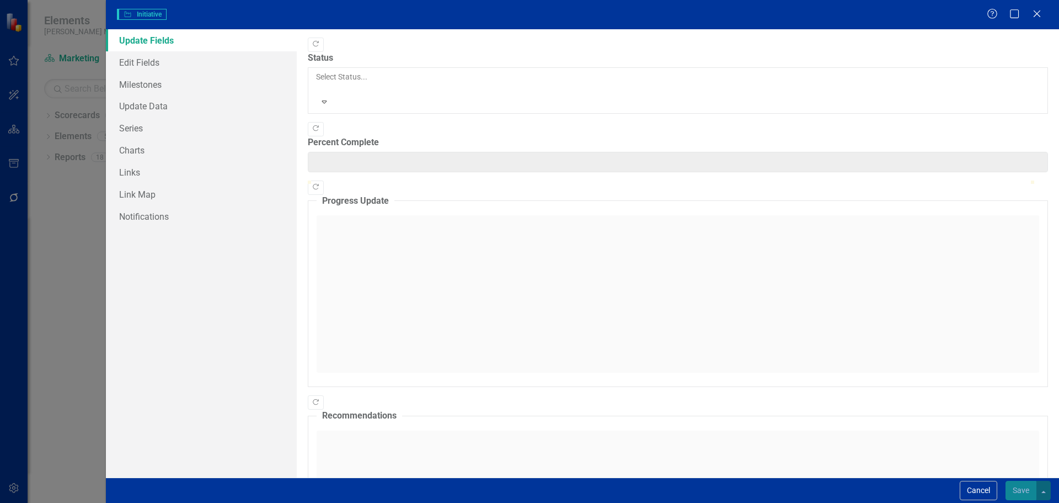
type input "0"
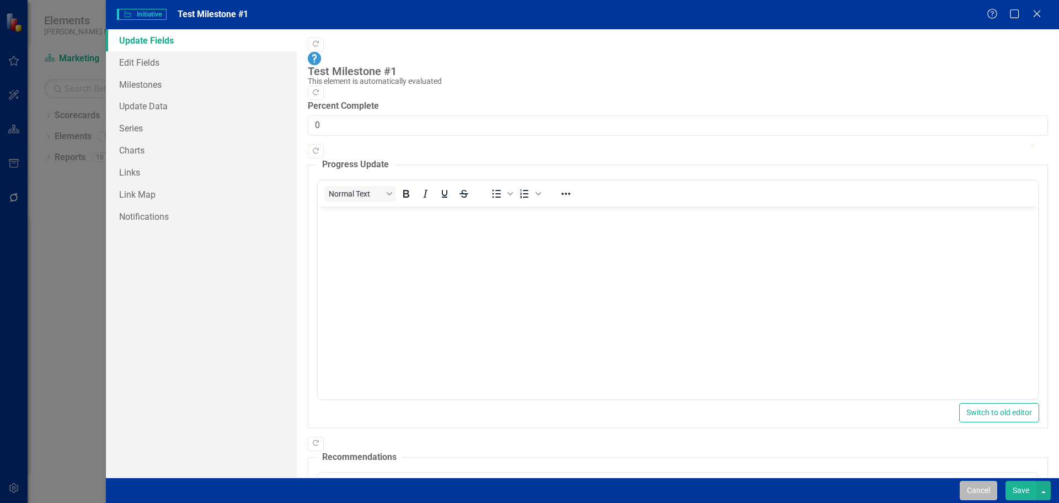
click at [979, 494] on button "Cancel" at bounding box center [979, 490] width 38 height 19
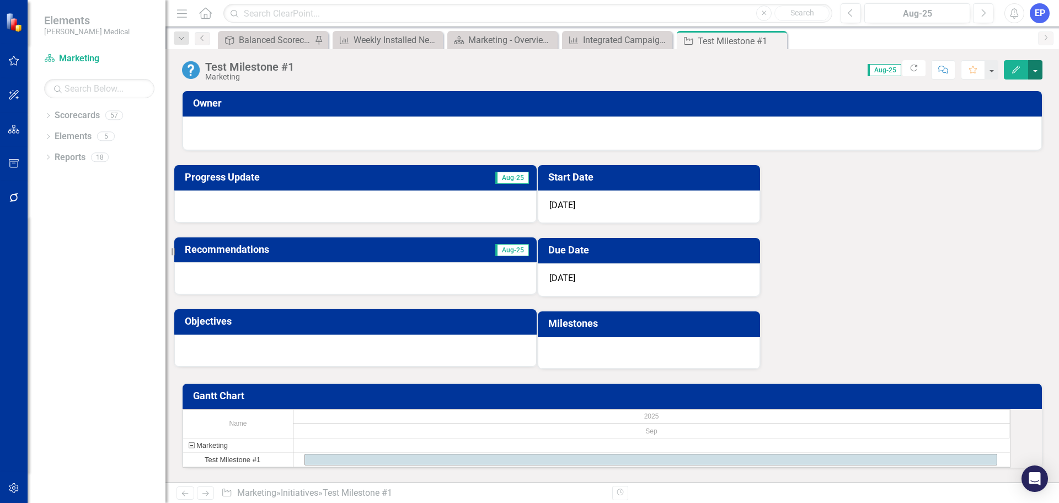
click at [1029, 70] on button "button" at bounding box center [1035, 69] width 14 height 19
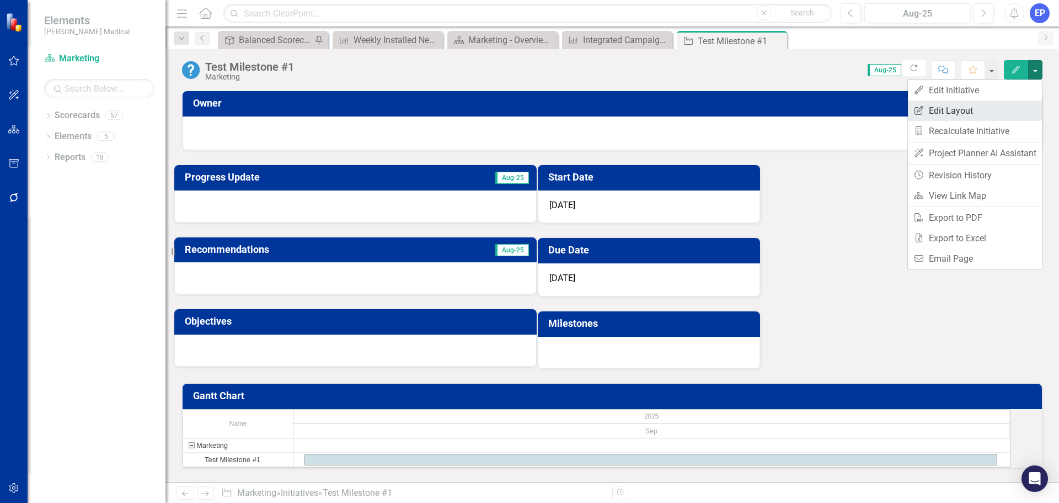
click at [1000, 108] on link "Edit Report Edit Layout" at bounding box center [975, 110] width 134 height 20
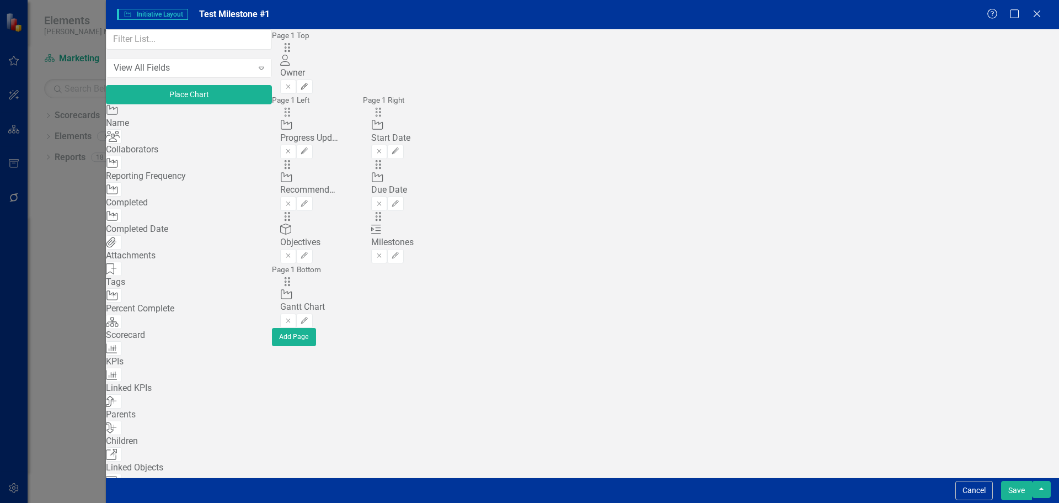
click at [308, 83] on icon "Edit" at bounding box center [304, 86] width 8 height 7
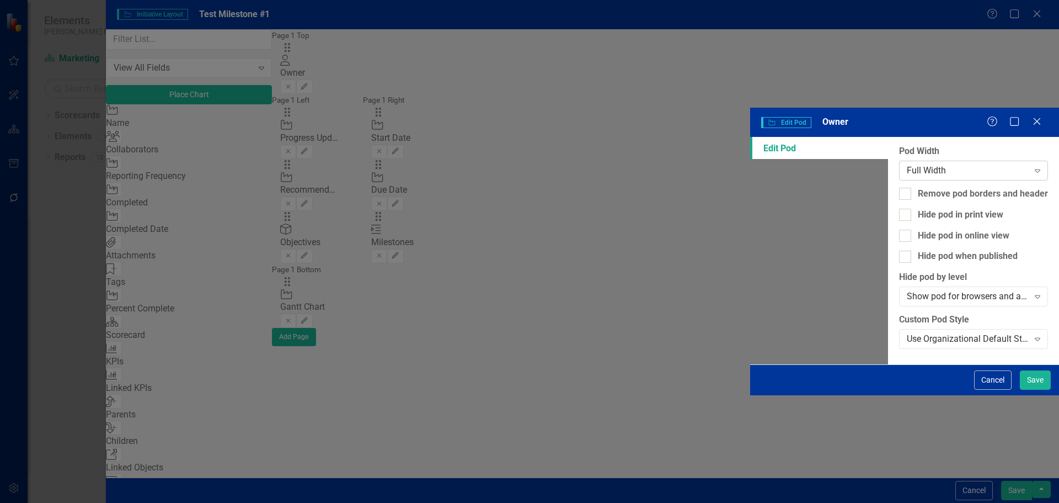
click at [907, 164] on div "Full Width" at bounding box center [968, 170] width 122 height 13
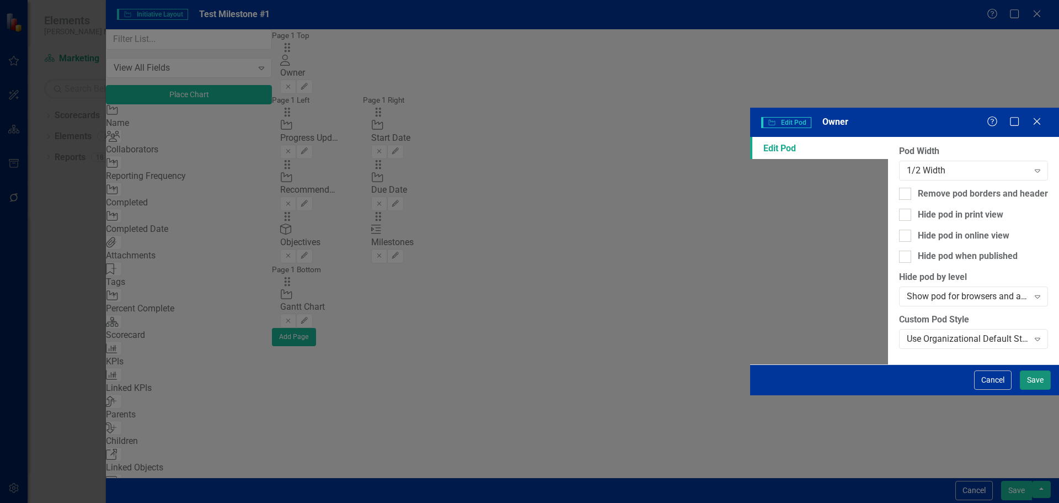
click at [1034, 390] on button "Save" at bounding box center [1035, 379] width 31 height 19
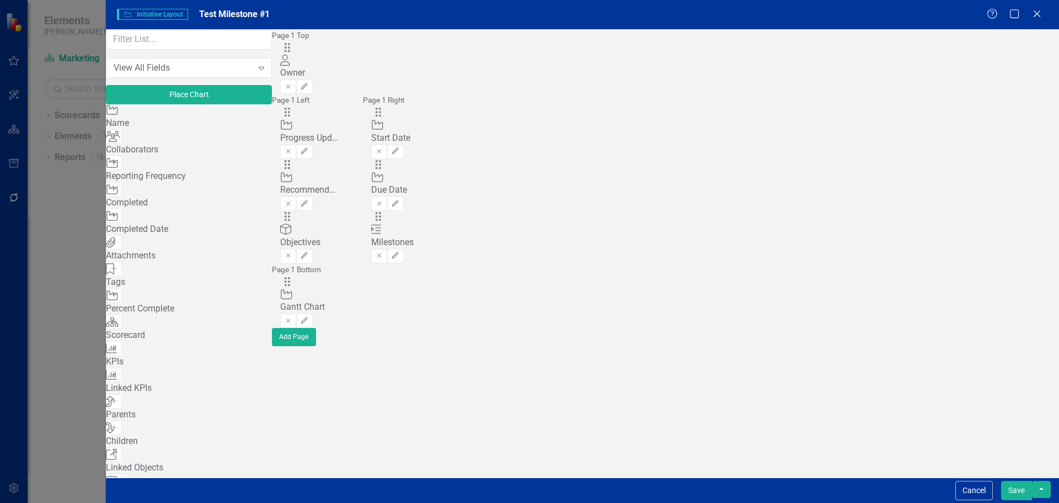
click at [118, 166] on icon "Add" at bounding box center [114, 162] width 8 height 7
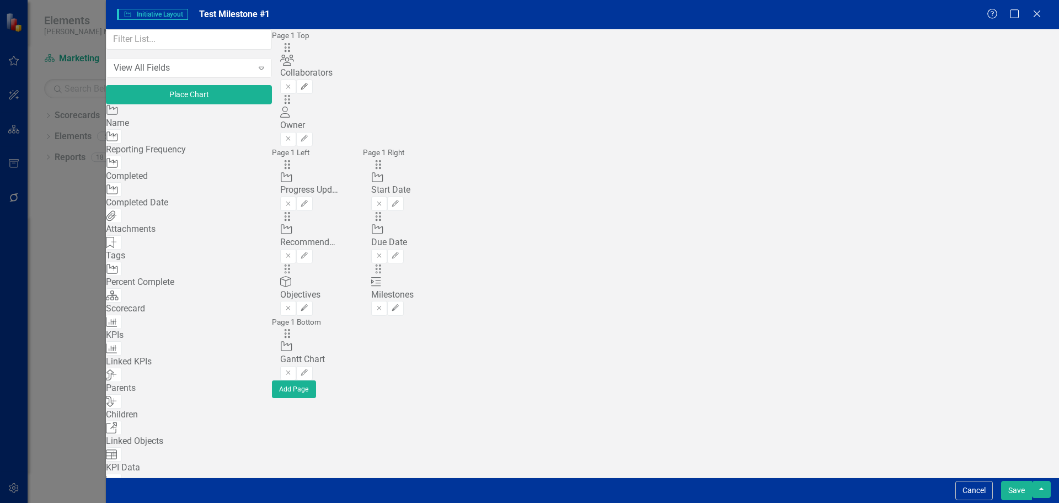
click at [308, 83] on icon "Edit" at bounding box center [304, 86] width 8 height 7
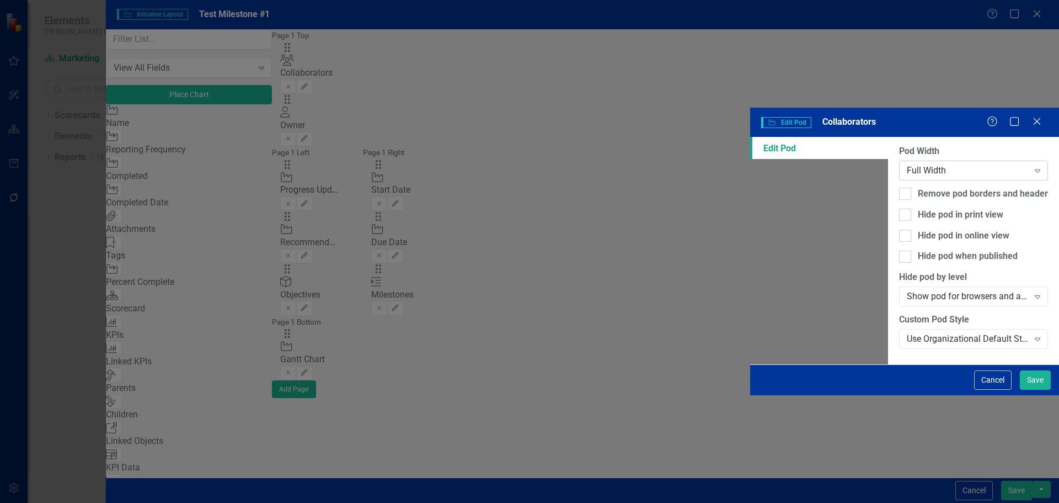
click at [907, 164] on div "Full Width" at bounding box center [968, 170] width 122 height 13
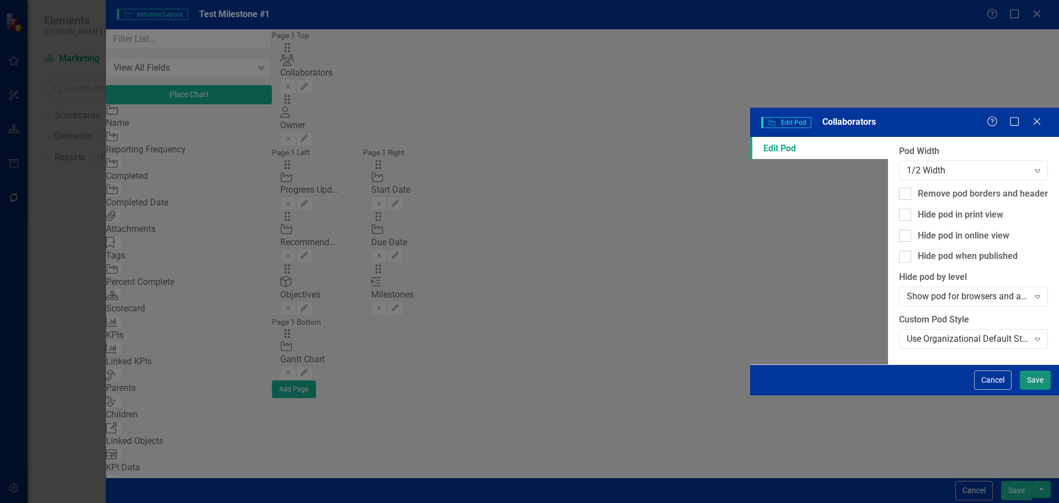
click at [1026, 390] on button "Save" at bounding box center [1035, 379] width 31 height 19
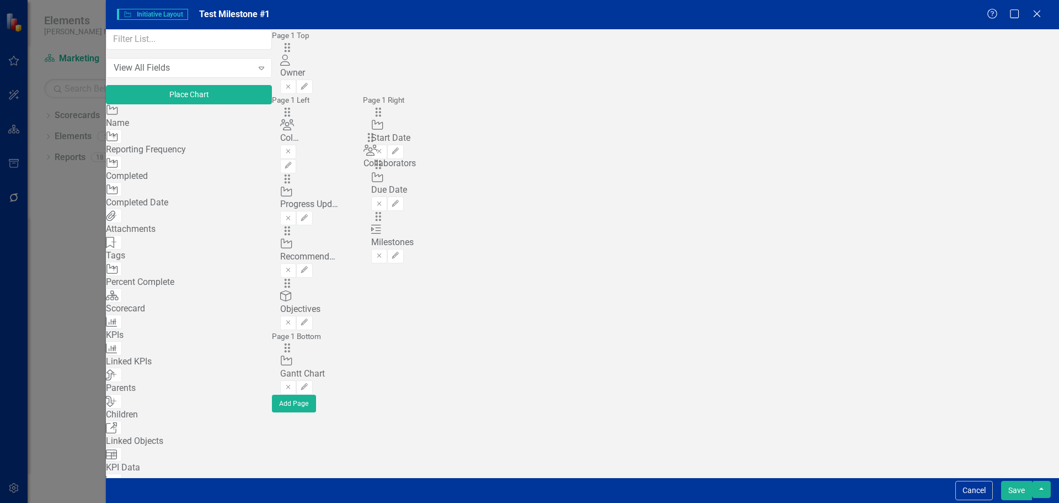
drag, startPoint x: 378, startPoint y: 70, endPoint x: 383, endPoint y: 142, distance: 72.5
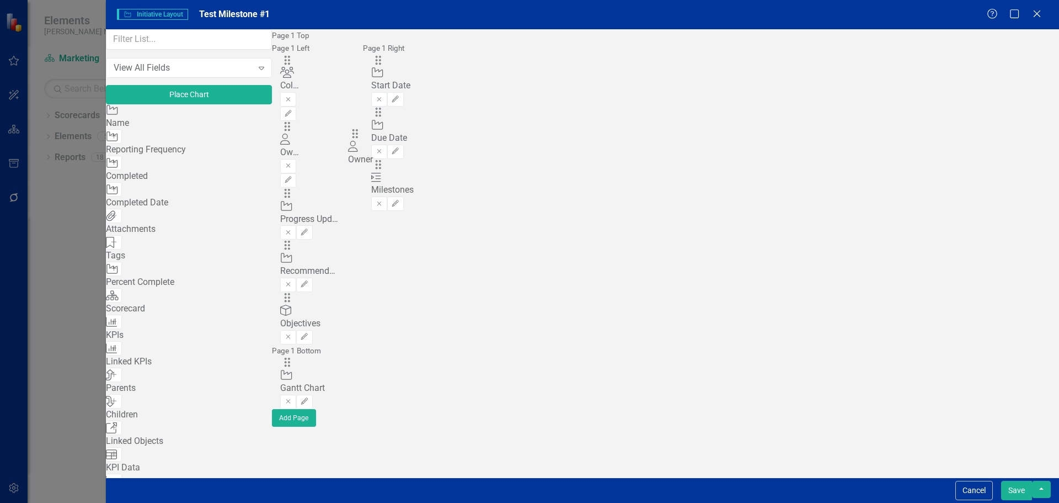
drag, startPoint x: 385, startPoint y: 74, endPoint x: 376, endPoint y: 141, distance: 67.4
click at [262, 44] on input "text" at bounding box center [189, 39] width 166 height 20
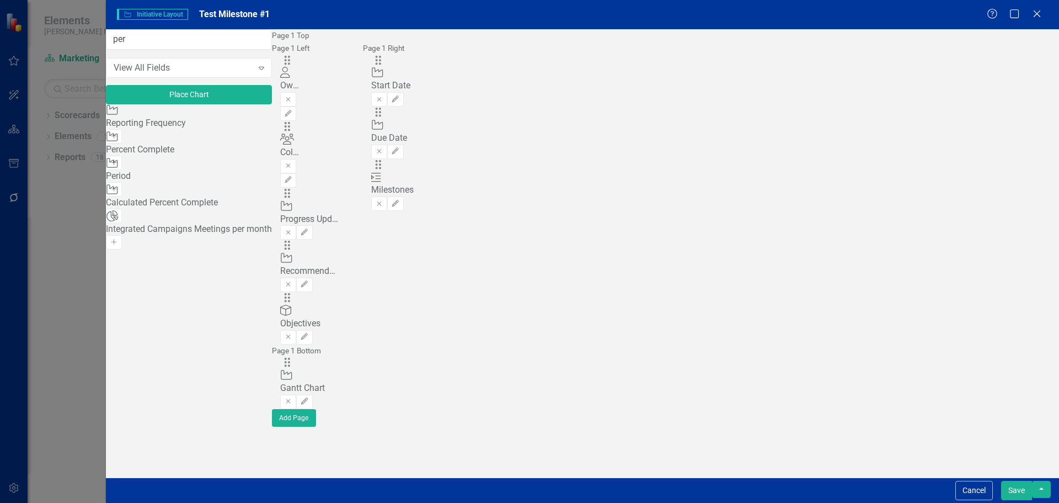
click at [118, 166] on icon "Add" at bounding box center [114, 162] width 8 height 7
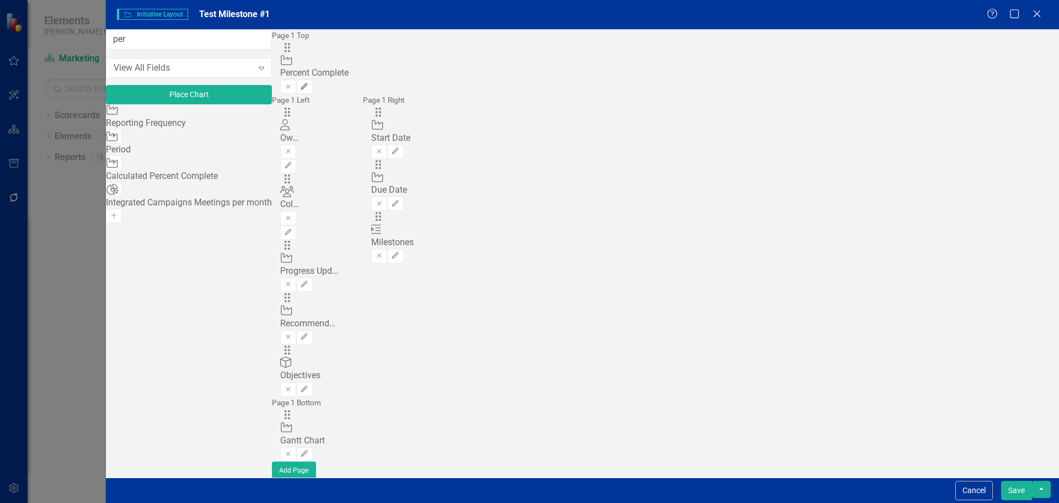
click at [308, 83] on icon "Edit" at bounding box center [304, 86] width 8 height 7
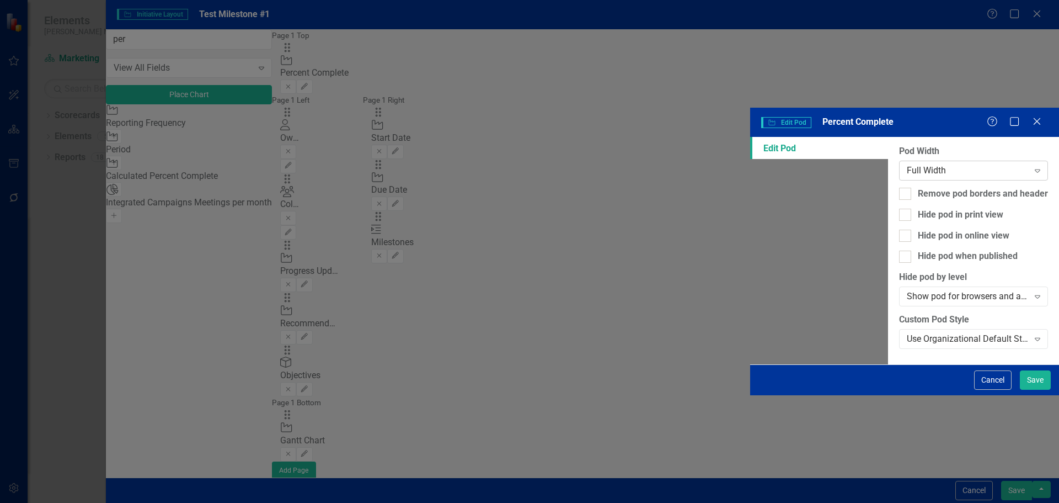
click at [907, 164] on div "Full Width" at bounding box center [968, 170] width 122 height 13
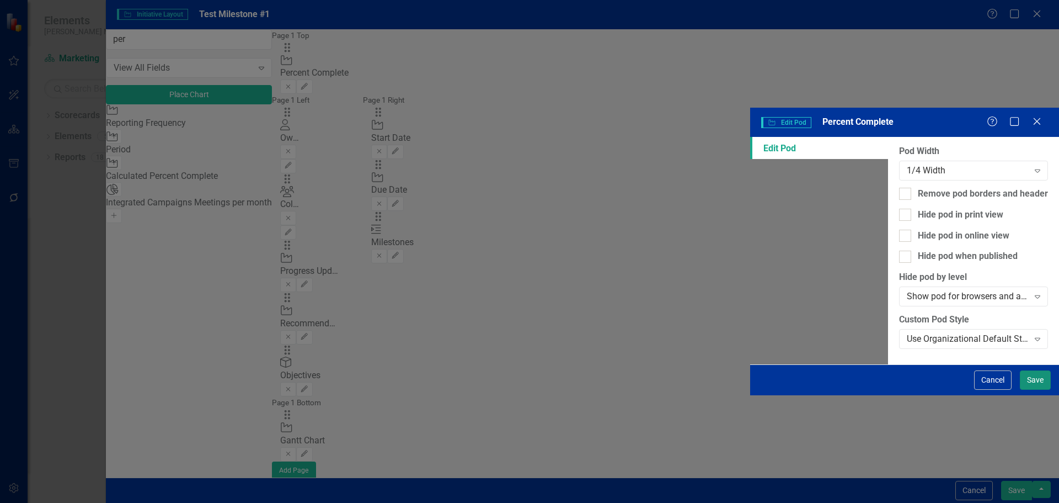
click at [1042, 390] on button "Save" at bounding box center [1035, 379] width 31 height 19
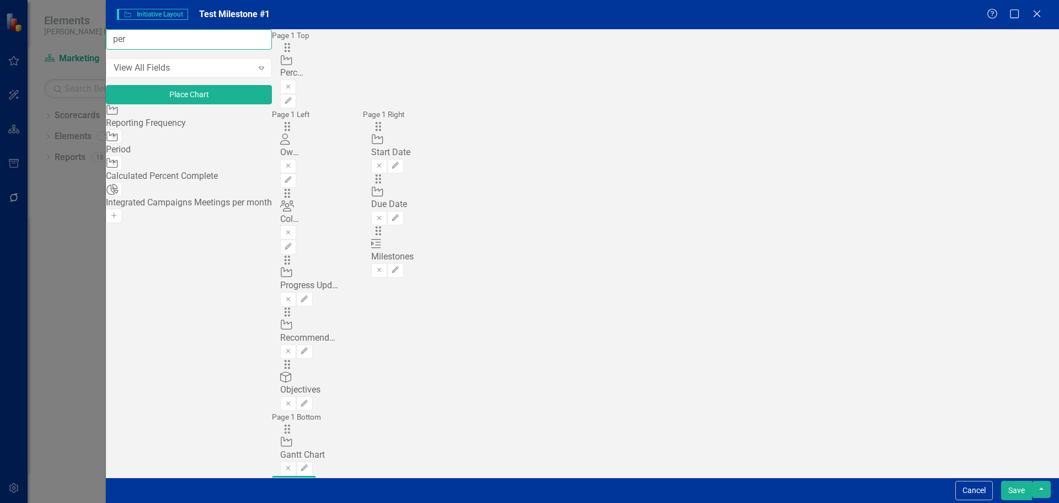
click at [198, 50] on input "per" at bounding box center [189, 39] width 166 height 20
type input "p"
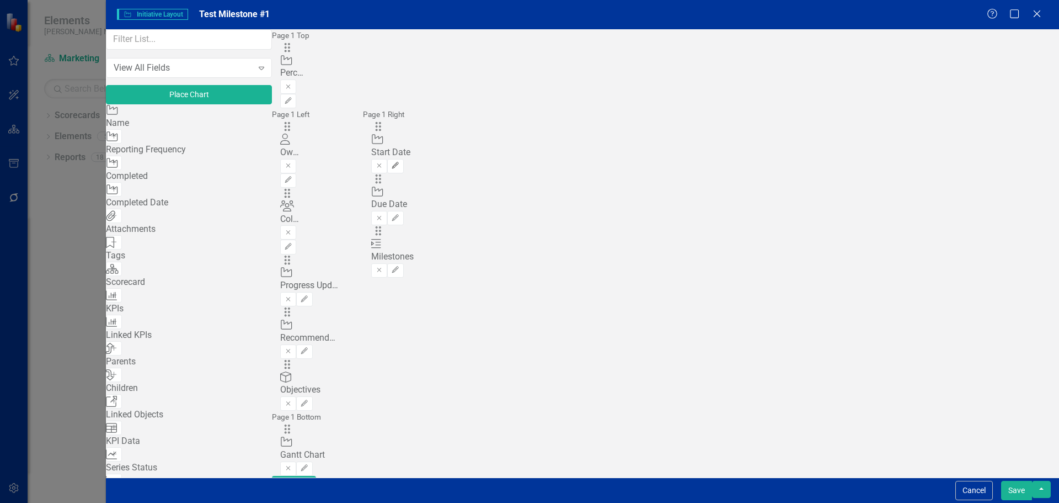
click at [403, 159] on button "Edit" at bounding box center [395, 166] width 16 height 14
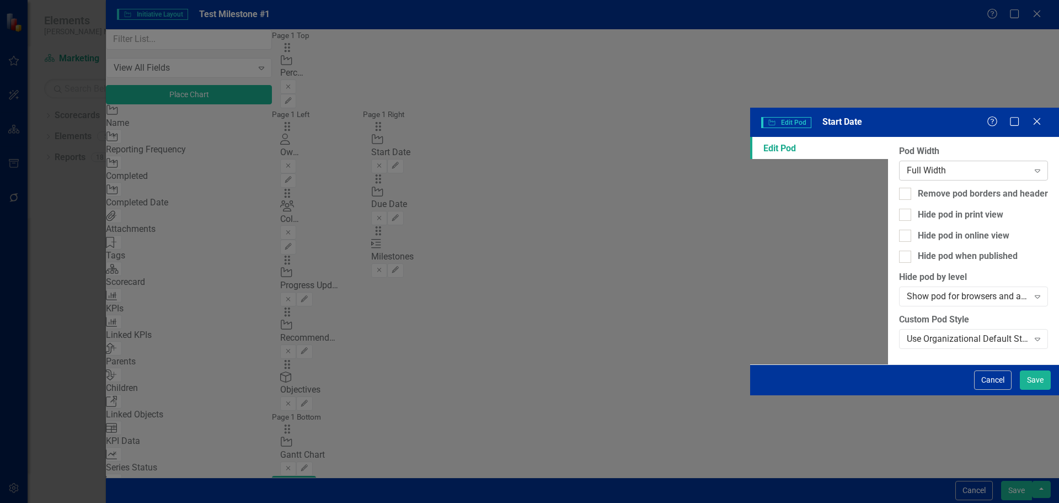
click at [907, 164] on div "Full Width" at bounding box center [968, 170] width 122 height 13
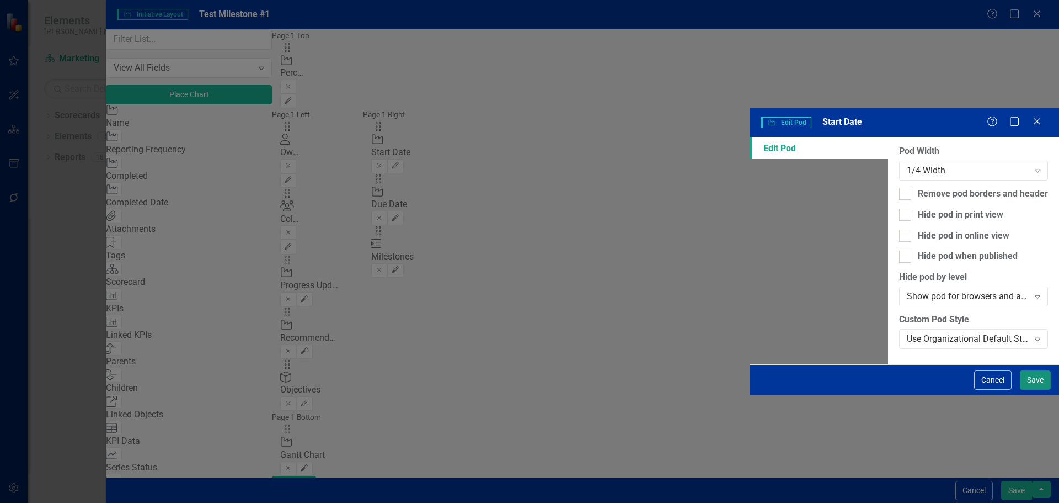
click at [1033, 390] on button "Save" at bounding box center [1035, 379] width 31 height 19
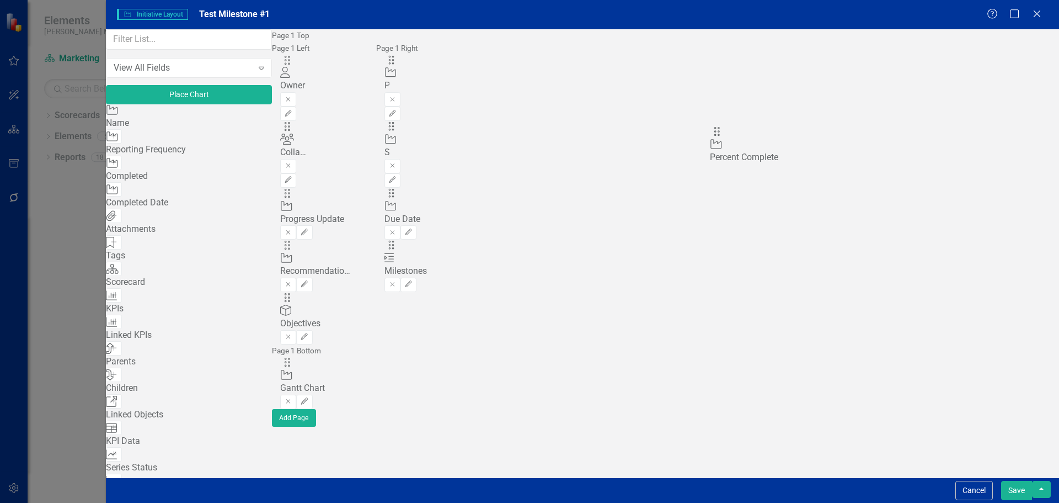
drag, startPoint x: 376, startPoint y: 74, endPoint x: 728, endPoint y: 140, distance: 358.2
click at [413, 229] on icon "Edit" at bounding box center [408, 232] width 8 height 7
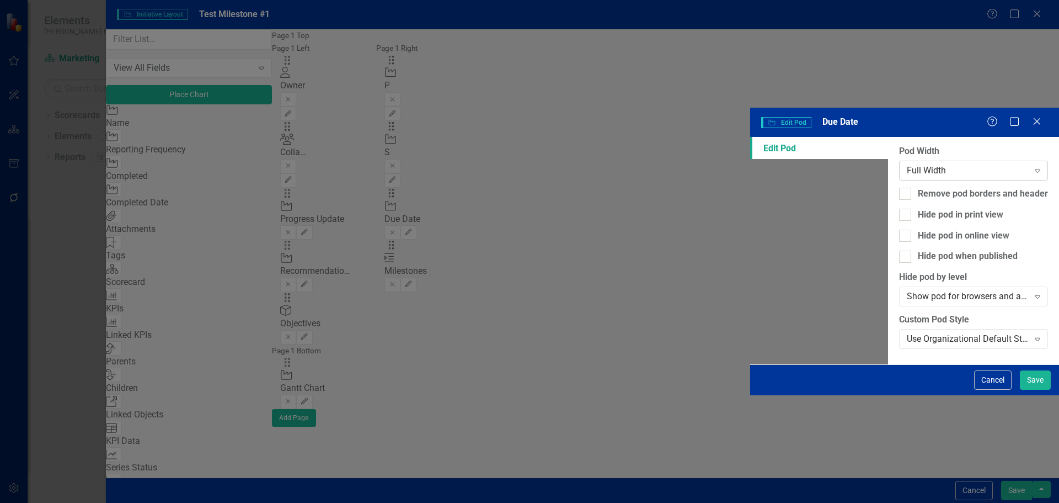
click at [899, 161] on div "Full Width Expand" at bounding box center [973, 171] width 149 height 20
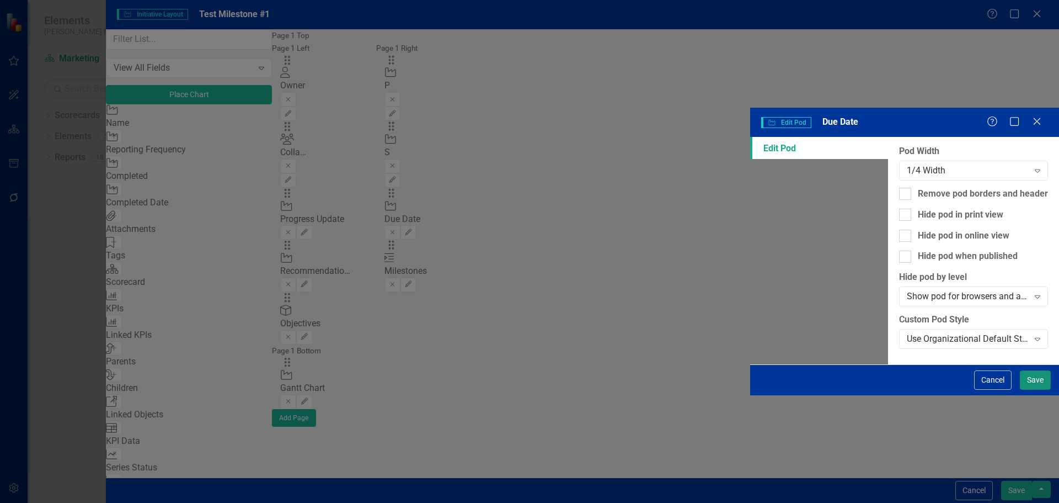
click at [1027, 390] on button "Save" at bounding box center [1035, 379] width 31 height 19
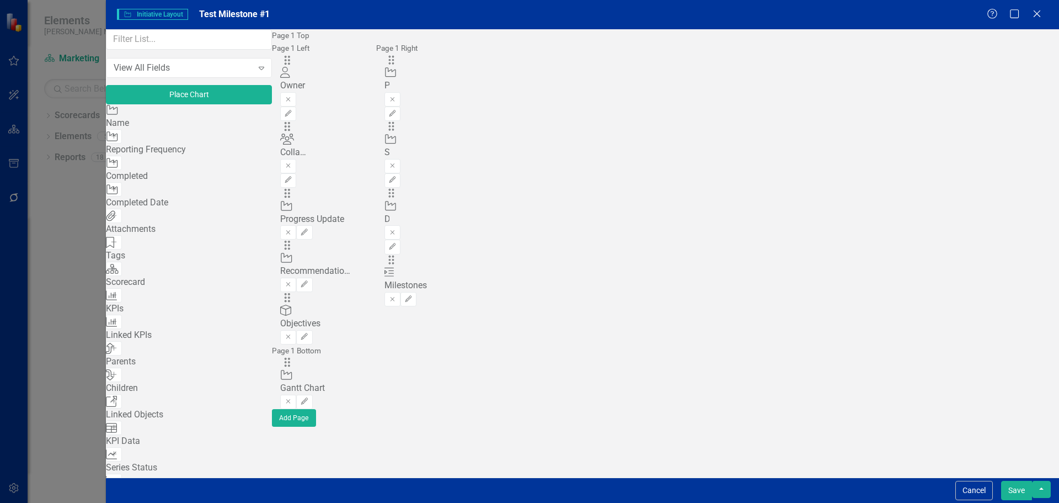
click at [118, 193] on icon "Add" at bounding box center [114, 189] width 8 height 7
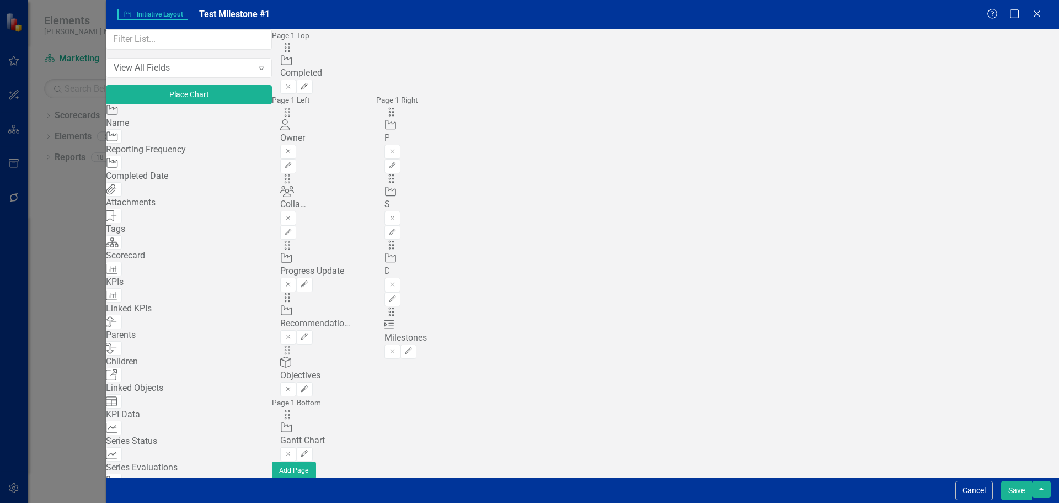
click at [308, 83] on icon "button" at bounding box center [304, 86] width 7 height 7
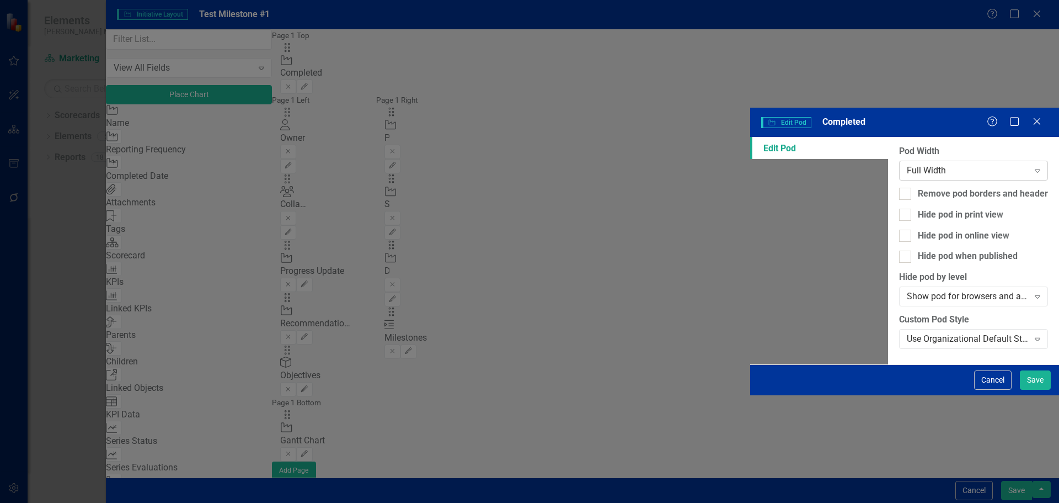
click at [907, 164] on div "Full Width" at bounding box center [968, 170] width 122 height 13
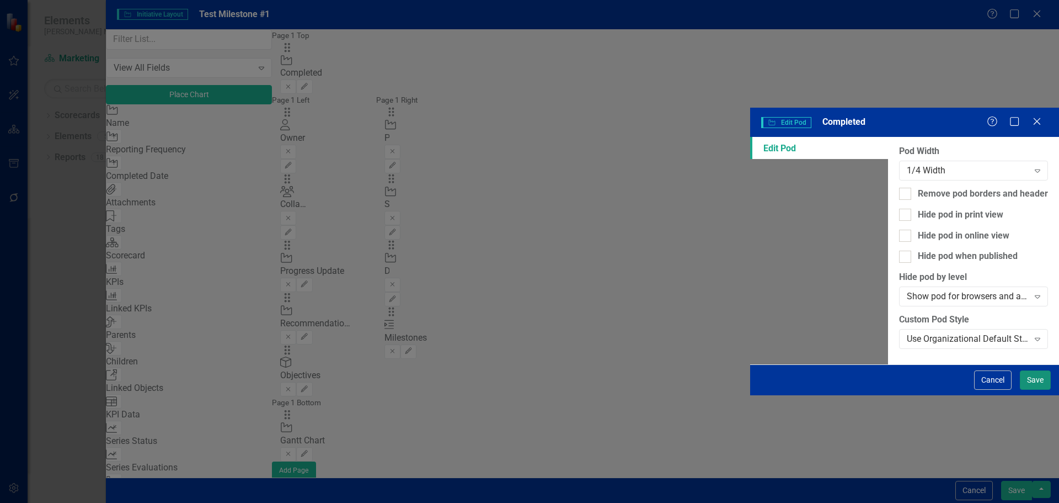
click at [1025, 390] on button "Save" at bounding box center [1035, 379] width 31 height 19
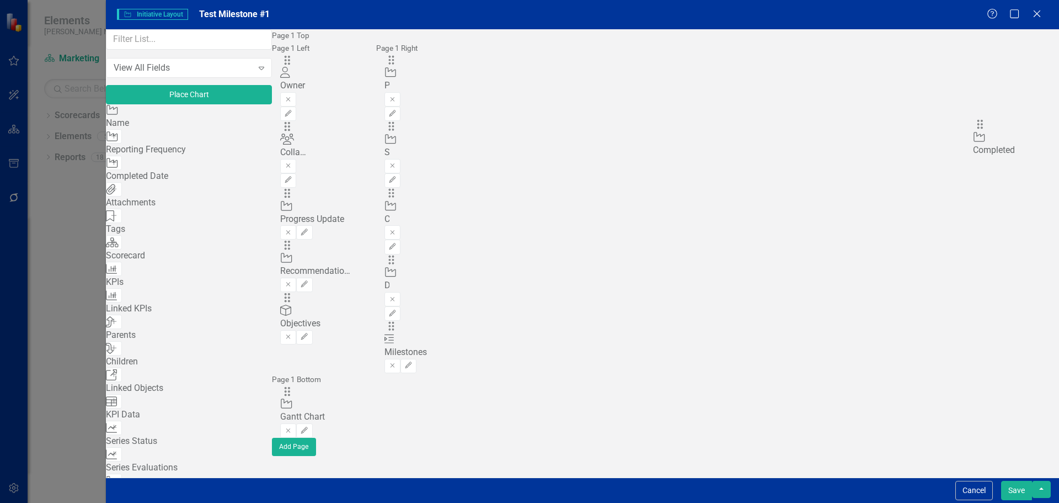
drag, startPoint x: 381, startPoint y: 70, endPoint x: 996, endPoint y: 129, distance: 618.0
click at [118, 298] on icon "Add" at bounding box center [114, 295] width 8 height 7
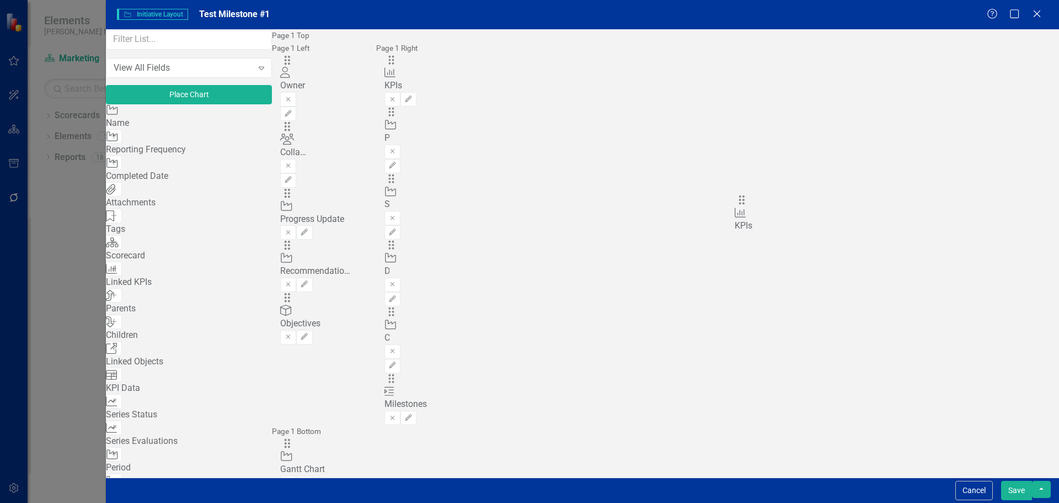
drag, startPoint x: 378, startPoint y: 70, endPoint x: 754, endPoint y: 202, distance: 399.1
drag, startPoint x: 732, startPoint y: 207, endPoint x: 732, endPoint y: 179, distance: 28.7
click at [463, 179] on div "The fields (or pods) that are available for you to include on the detail page a…" at bounding box center [367, 268] width 191 height 478
click at [223, 50] on input "text" at bounding box center [189, 39] width 166 height 20
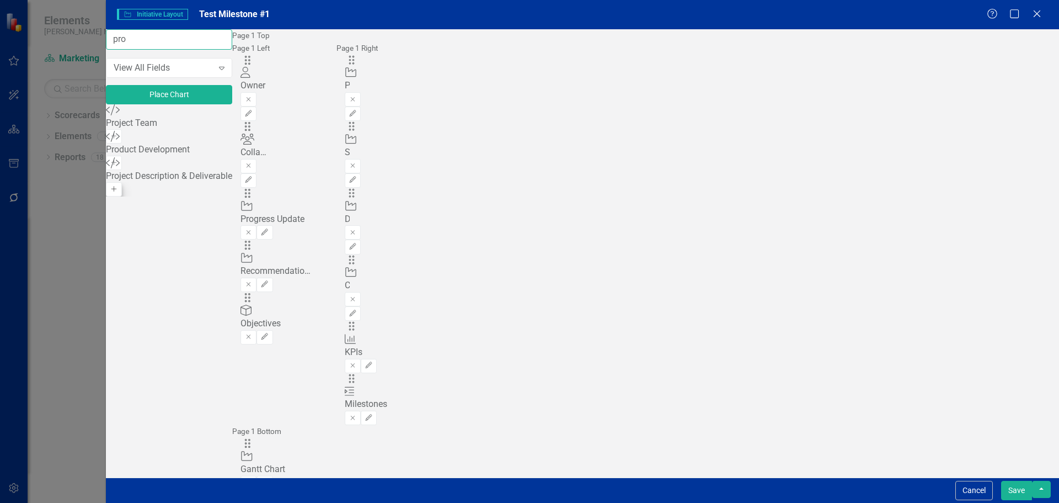
type input "pro"
click at [118, 193] on icon "Add" at bounding box center [114, 189] width 8 height 7
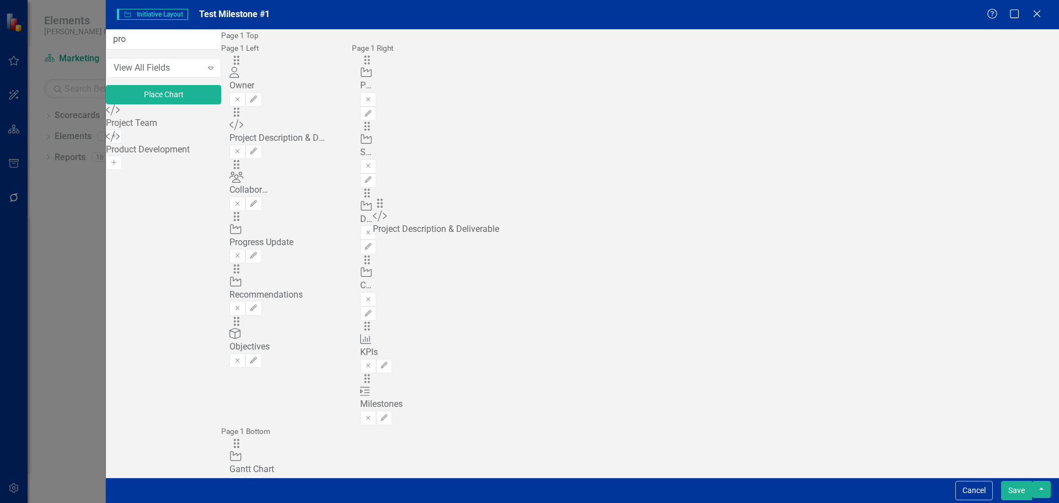
drag, startPoint x: 380, startPoint y: 70, endPoint x: 394, endPoint y: 209, distance: 139.8
click at [246, 301] on button "Remove" at bounding box center [238, 308] width 16 height 14
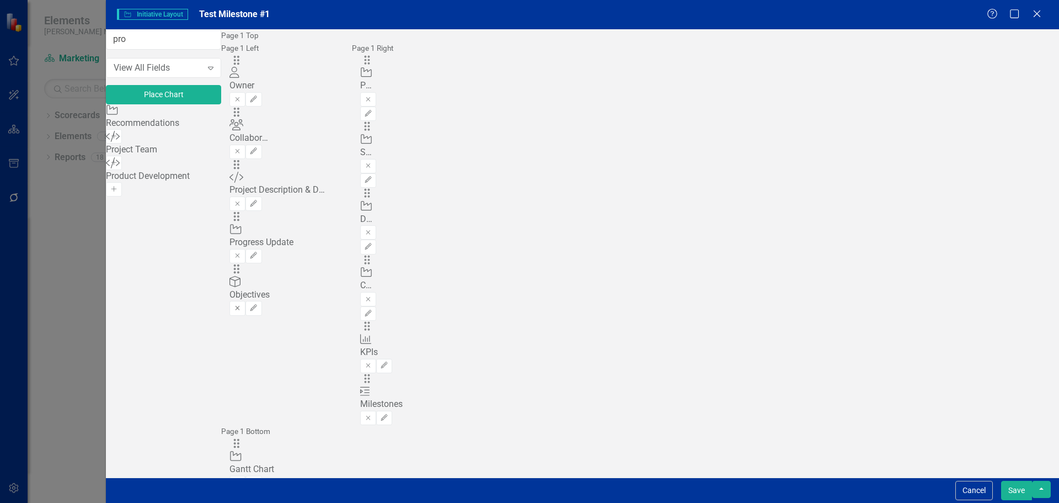
click at [242, 305] on icon "Remove" at bounding box center [237, 308] width 8 height 7
click at [262, 249] on button "Edit" at bounding box center [254, 256] width 16 height 14
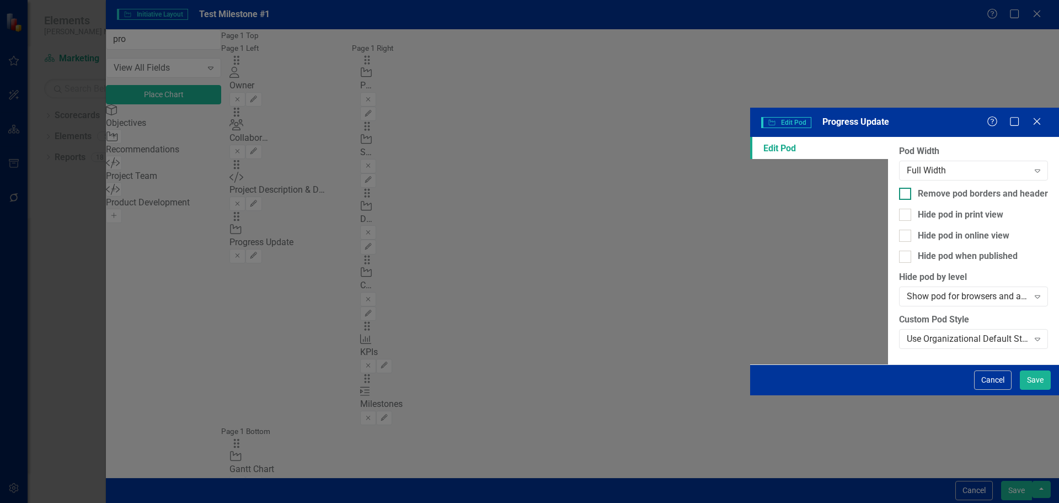
click at [918, 188] on div "Remove pod borders and header" at bounding box center [983, 194] width 130 height 13
click at [899, 188] on input "Remove pod borders and header" at bounding box center [902, 191] width 7 height 7
click at [918, 188] on div "Remove pod borders and header" at bounding box center [983, 194] width 130 height 13
click at [899, 188] on input "Remove pod borders and header" at bounding box center [902, 191] width 7 height 7
checkbox input "false"
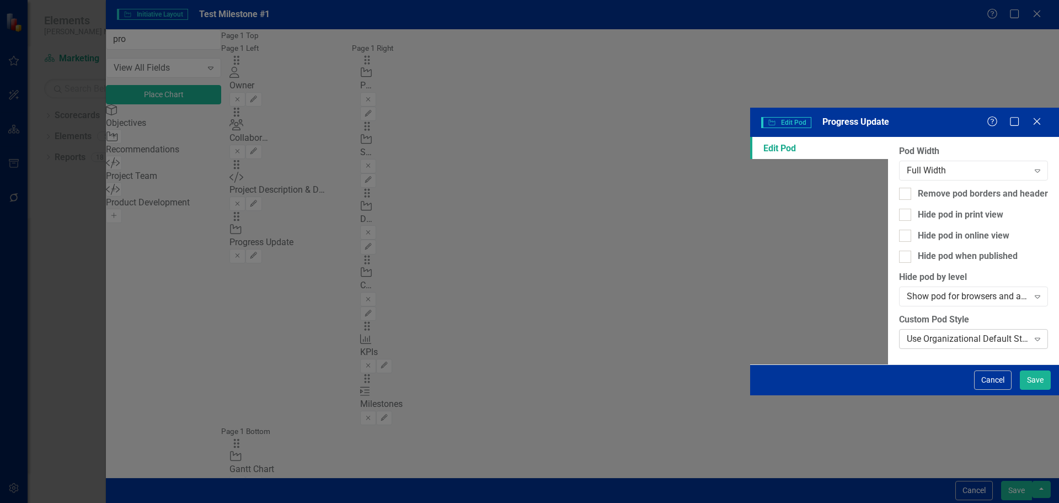
click at [899, 329] on div "Use Organizational Default Style ([PERSON_NAME] Medical - 286C (Medium Blue) (F…" at bounding box center [973, 339] width 149 height 20
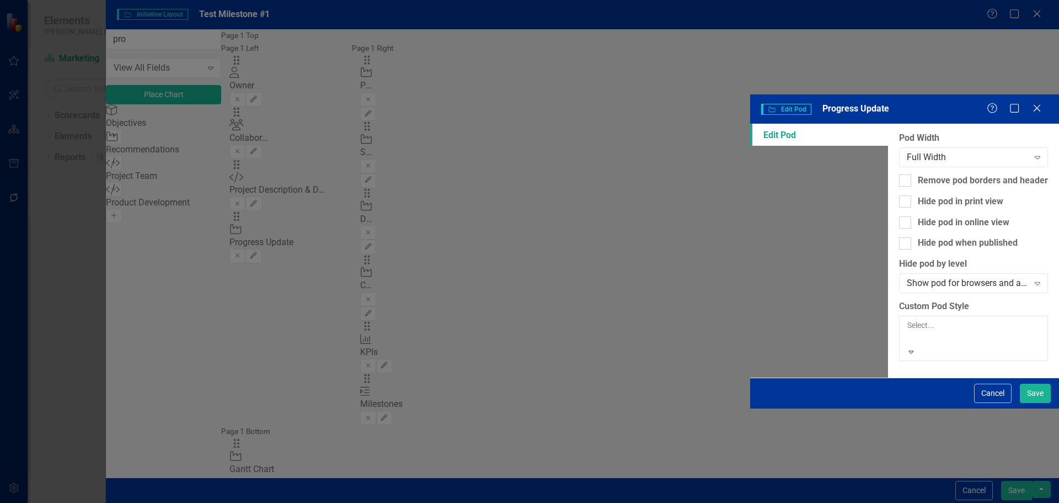
scroll to position [110, 0]
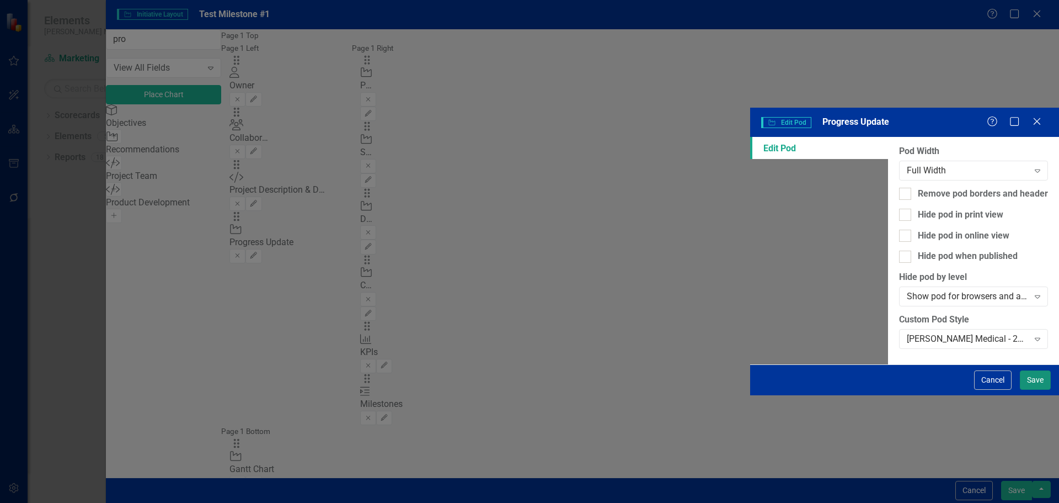
click at [1032, 390] on button "Save" at bounding box center [1035, 379] width 31 height 19
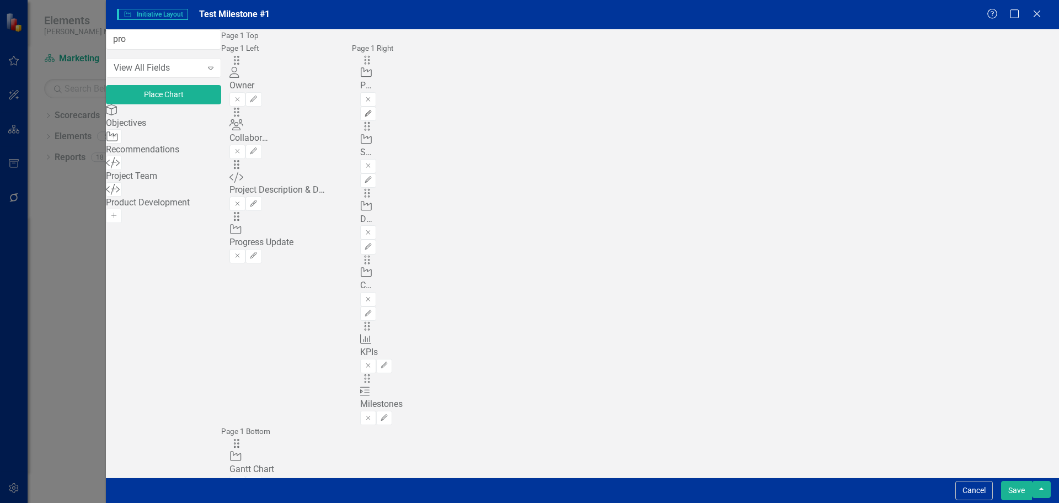
click at [372, 117] on icon "Edit" at bounding box center [368, 113] width 8 height 7
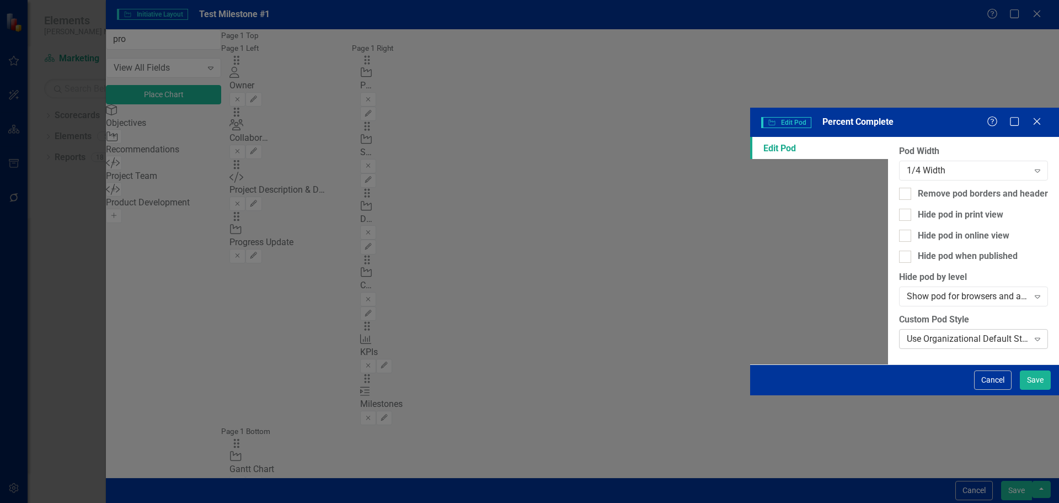
click at [907, 333] on div "Use Organizational Default Style ([PERSON_NAME] Medical - 286C (Medium Blue) (F…" at bounding box center [968, 339] width 122 height 13
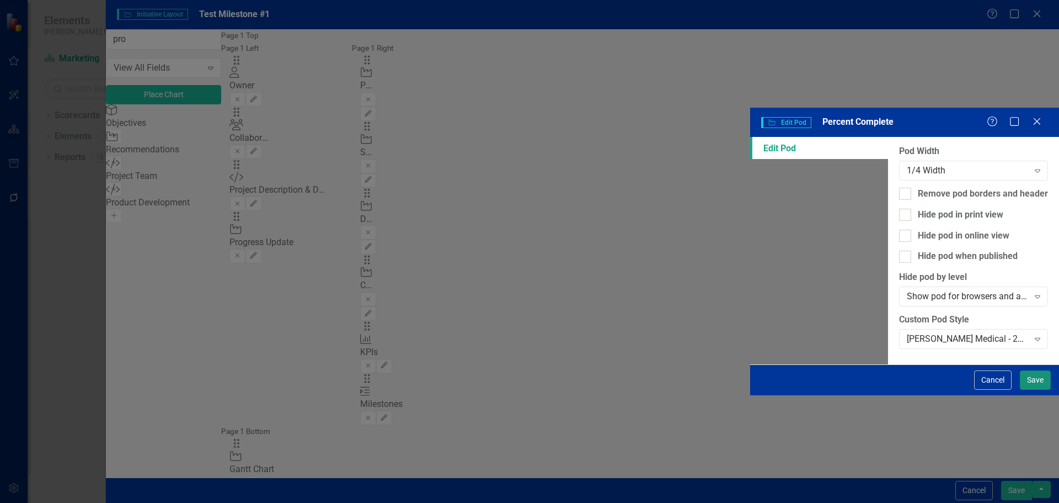
click at [1029, 390] on button "Save" at bounding box center [1035, 379] width 31 height 19
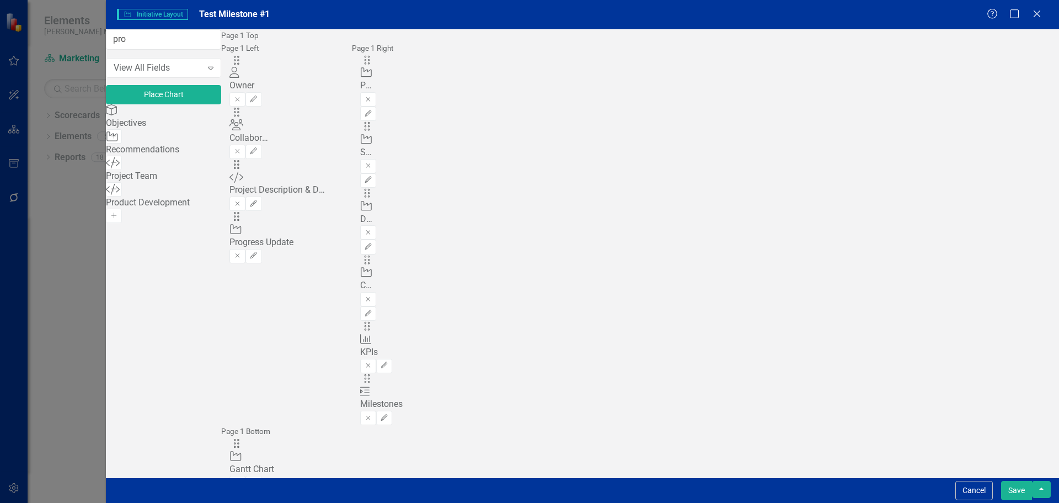
click at [1019, 489] on button "Save" at bounding box center [1016, 490] width 31 height 19
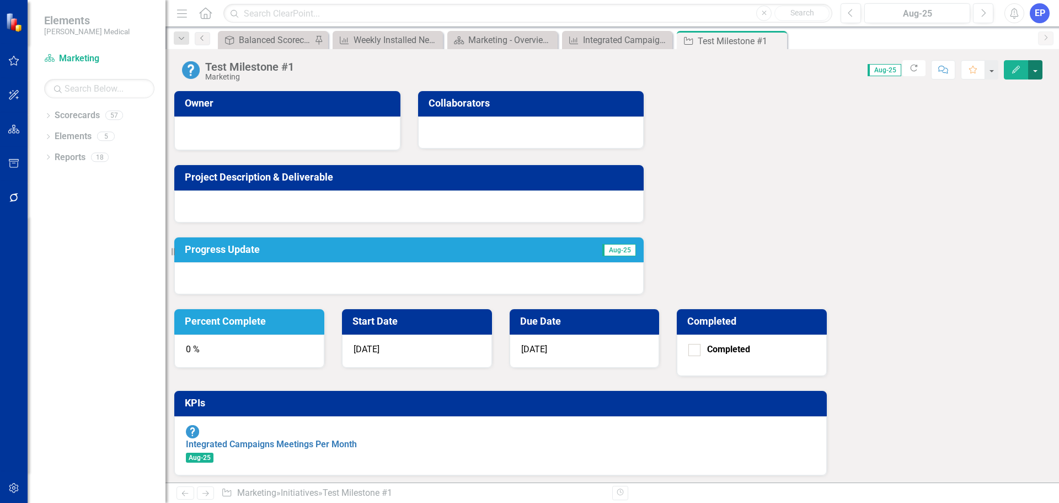
click at [1038, 68] on button "button" at bounding box center [1035, 69] width 14 height 19
click at [987, 112] on link "Edit Report Edit Layout" at bounding box center [975, 110] width 134 height 20
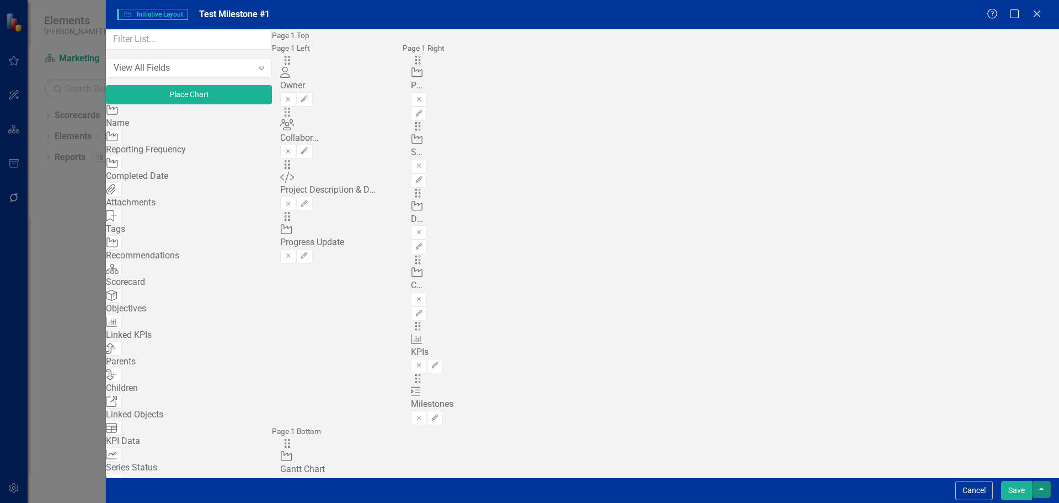
click at [1041, 487] on button "button" at bounding box center [1041, 489] width 19 height 17
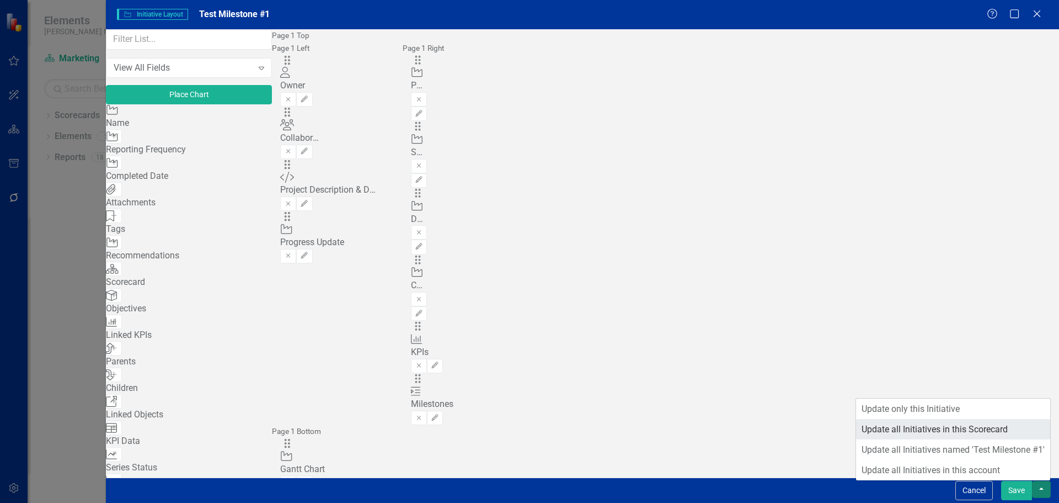
click at [959, 434] on link "Update all Initiatives in this Scorecard" at bounding box center [953, 429] width 194 height 20
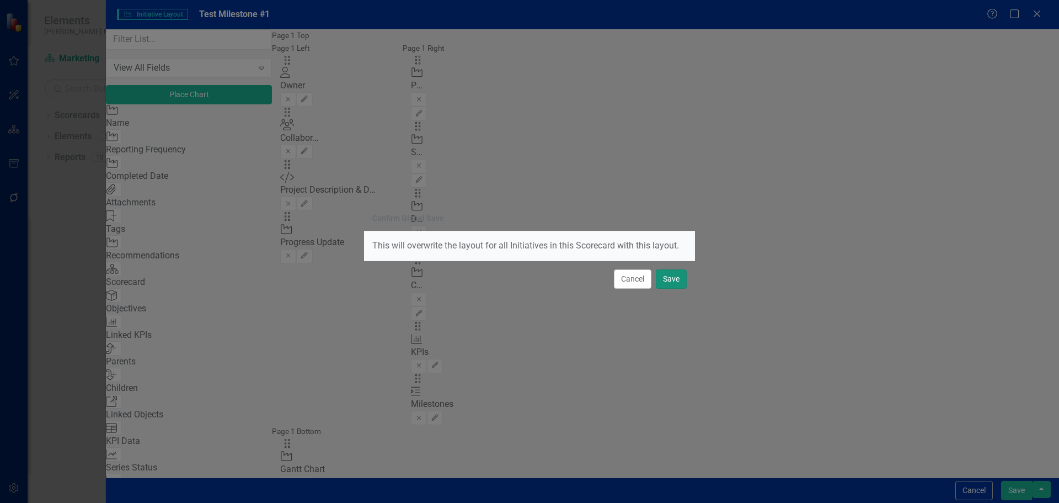
click at [666, 279] on button "Save" at bounding box center [671, 278] width 31 height 19
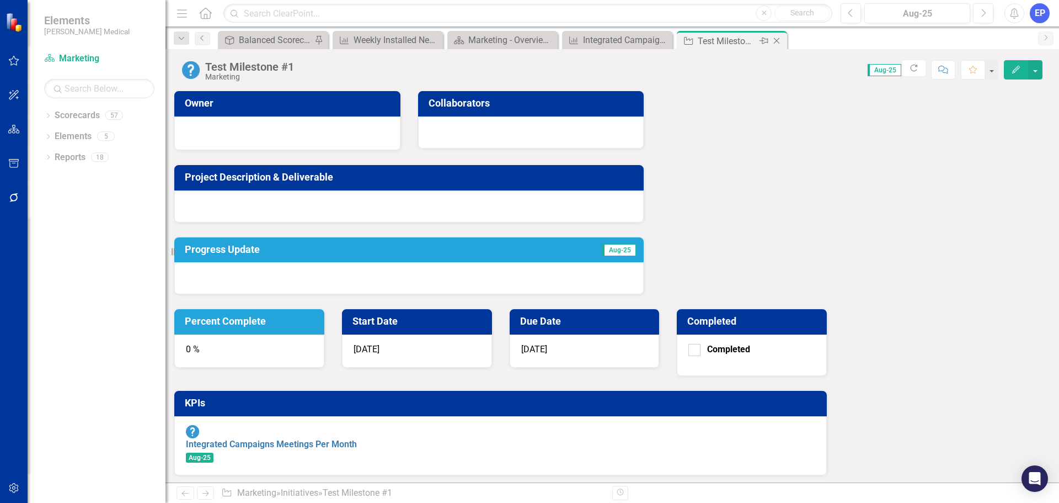
click at [776, 40] on icon "Close" at bounding box center [776, 40] width 11 height 9
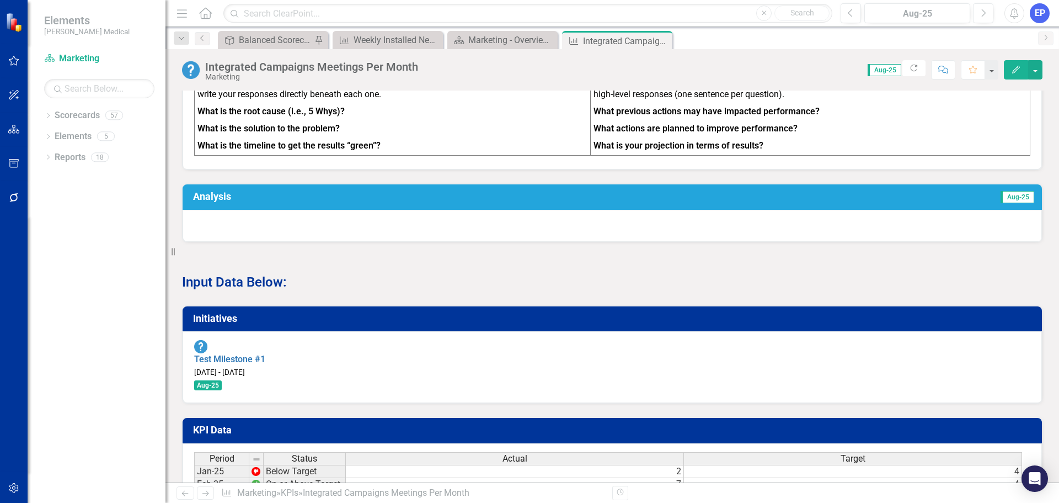
scroll to position [497, 0]
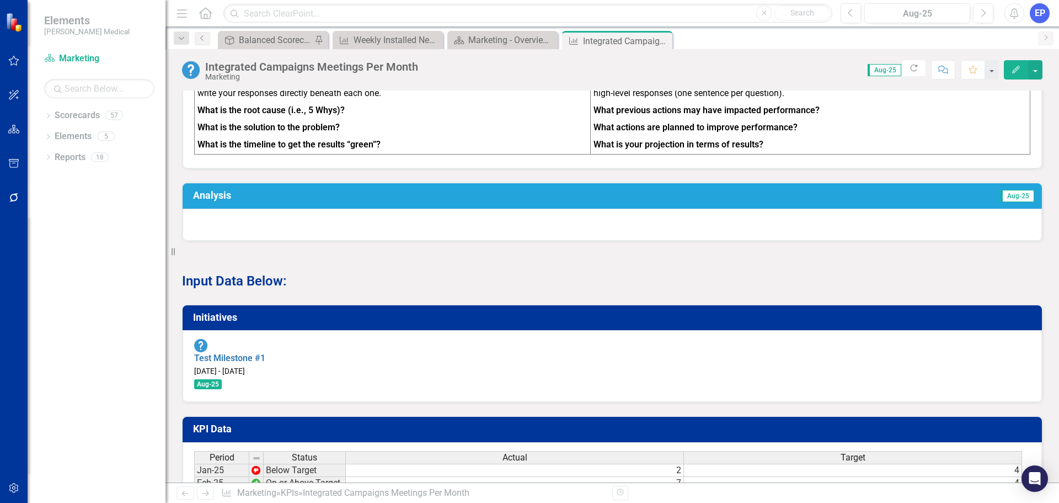
click at [535, 323] on h3 "Initiatives" at bounding box center [614, 317] width 842 height 11
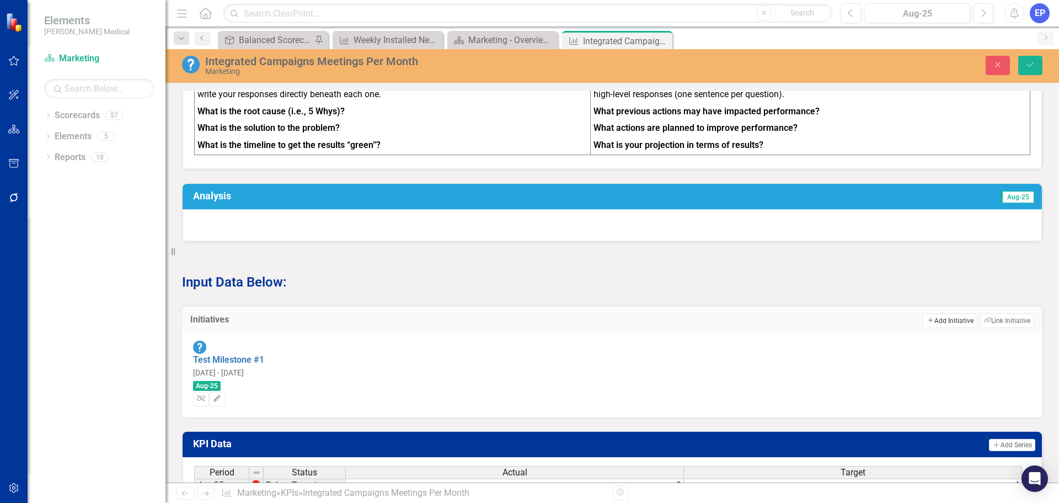
click at [927, 323] on icon "Add" at bounding box center [930, 320] width 7 height 6
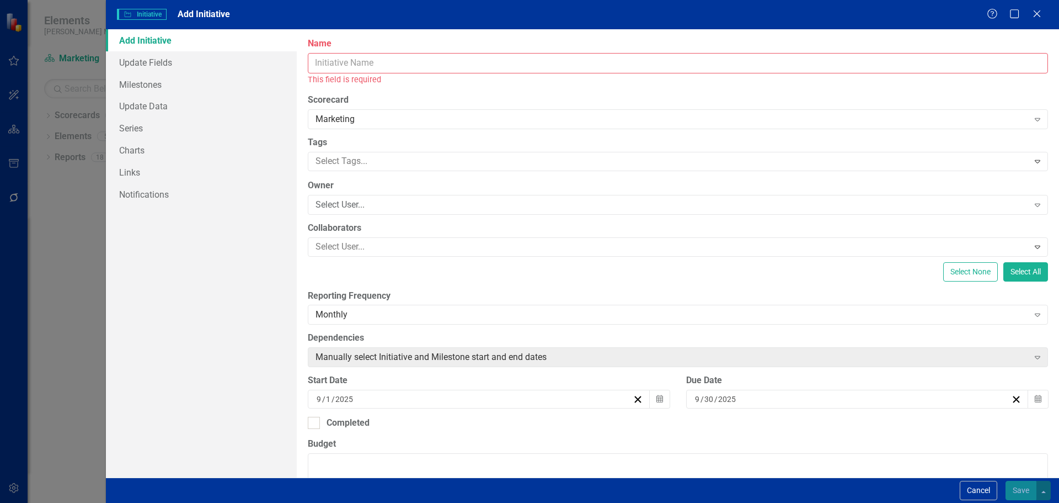
click at [502, 64] on input "Name" at bounding box center [678, 63] width 740 height 20
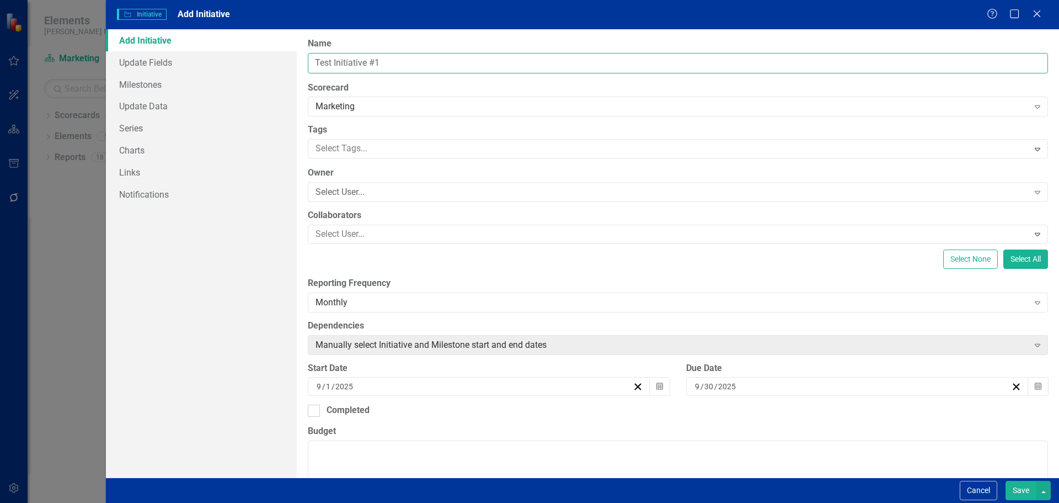
click at [391, 61] on input "Test Initiative #1" at bounding box center [678, 63] width 740 height 20
type input "Test Initiative #2"
click at [1018, 493] on button "Save" at bounding box center [1021, 490] width 31 height 19
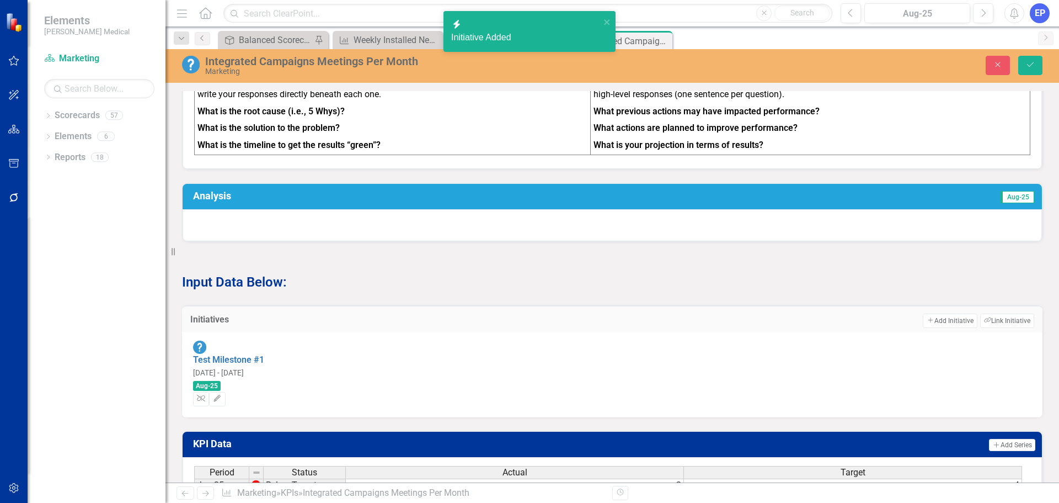
scroll to position [517, 0]
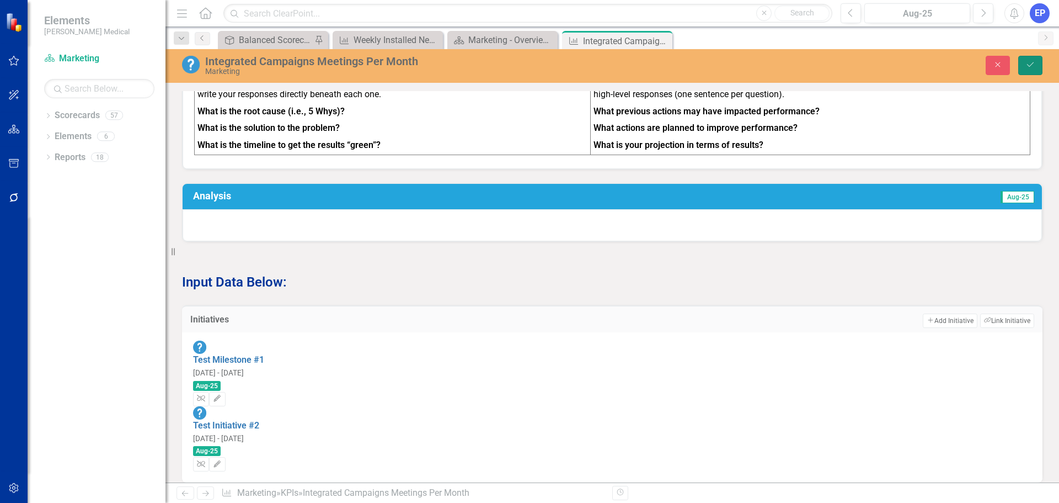
click at [1029, 66] on icon "Save" at bounding box center [1031, 65] width 10 height 8
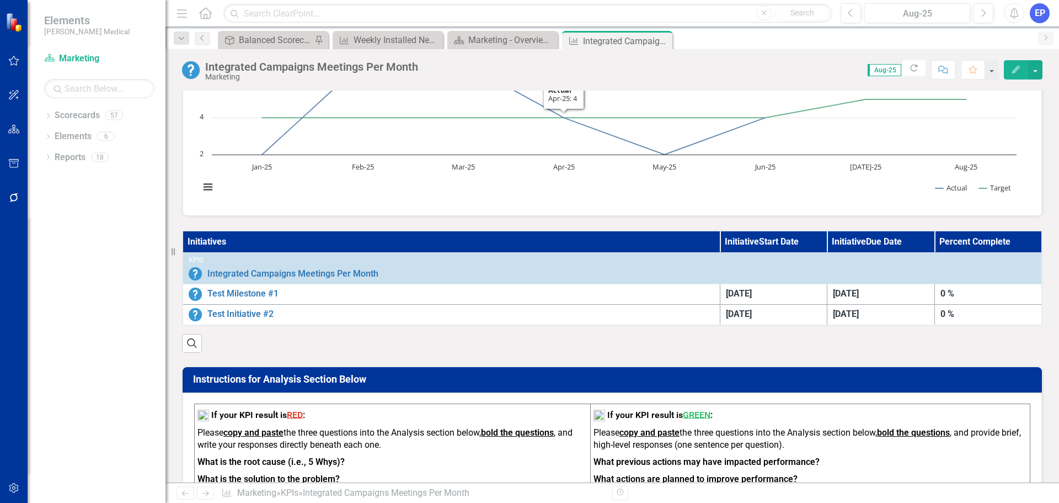
scroll to position [221, 0]
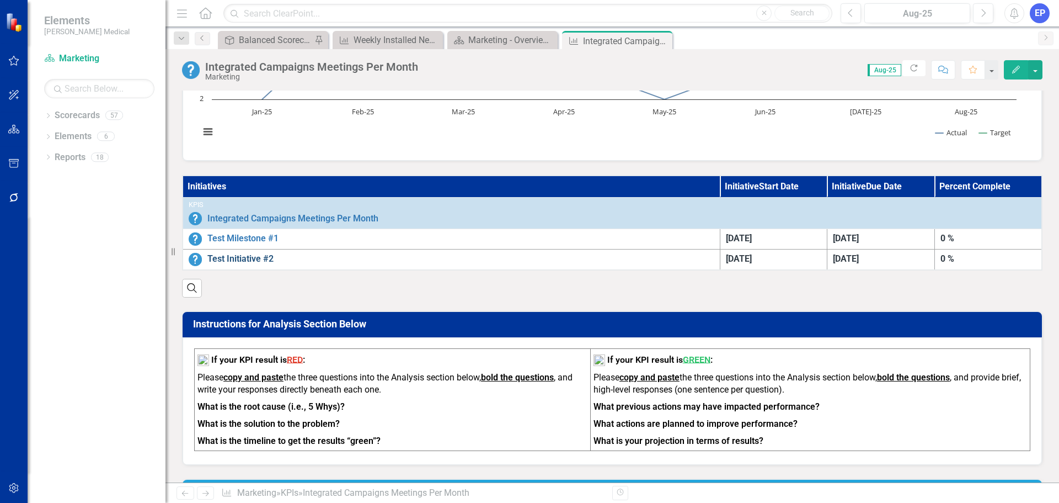
click at [236, 262] on link "Test Initiative #2" at bounding box center [460, 259] width 507 height 13
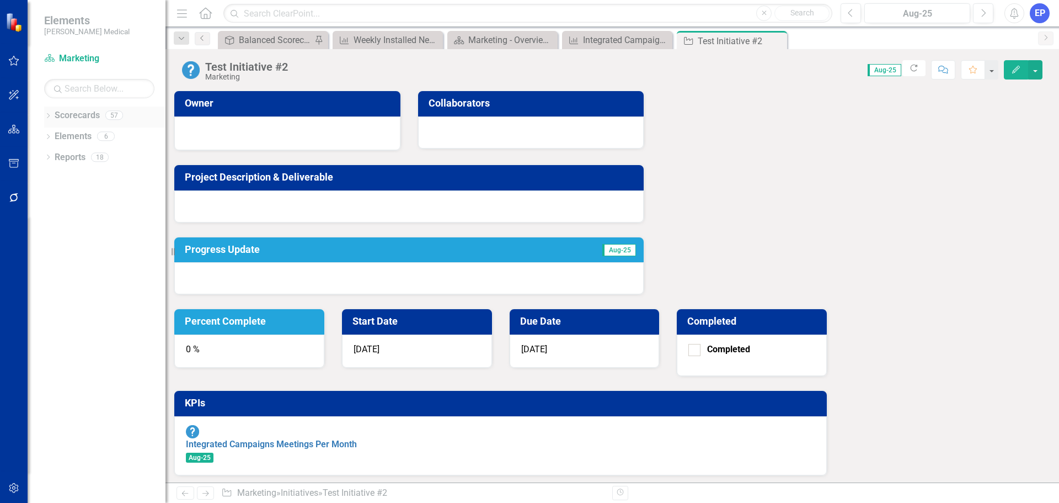
click at [46, 115] on icon "Dropdown" at bounding box center [48, 117] width 8 height 6
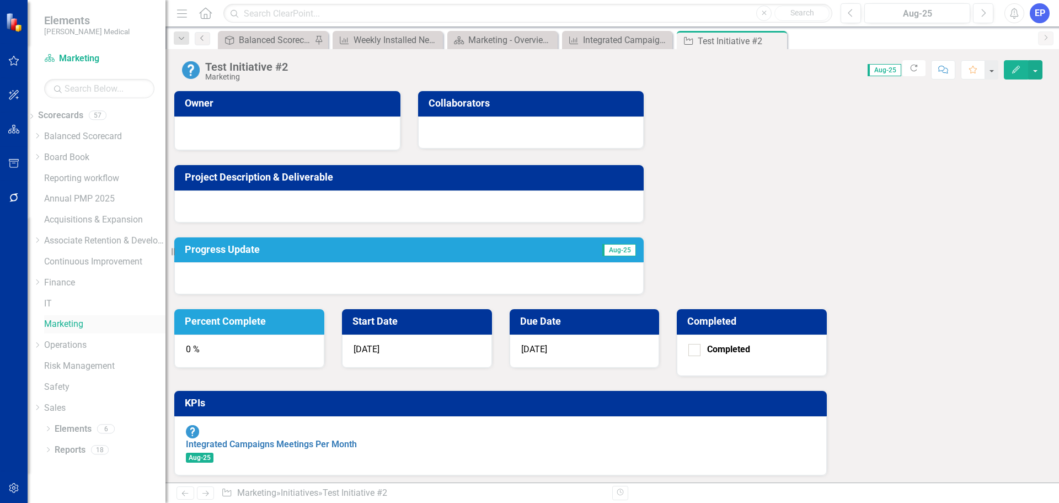
click at [72, 321] on link "Marketing" at bounding box center [104, 324] width 121 height 13
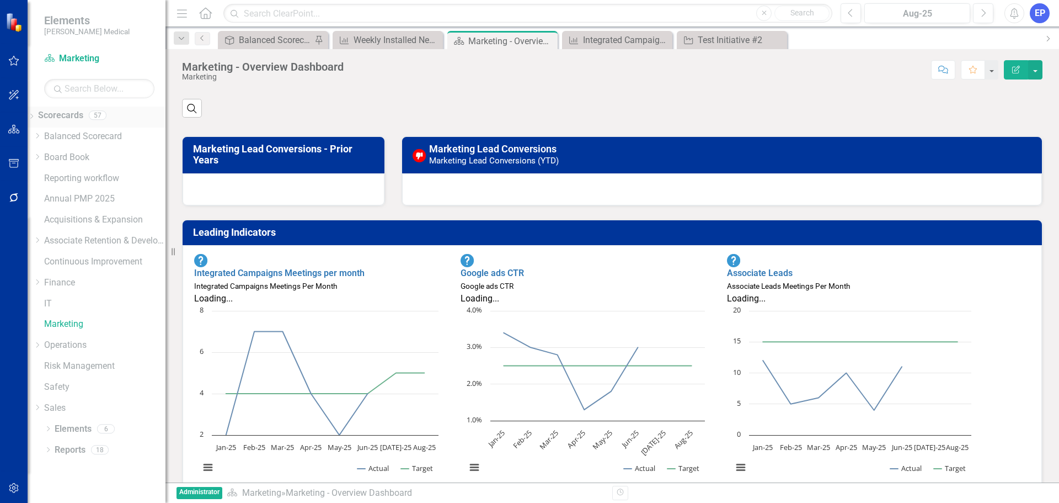
click at [83, 115] on link "Scorecards" at bounding box center [60, 115] width 45 height 13
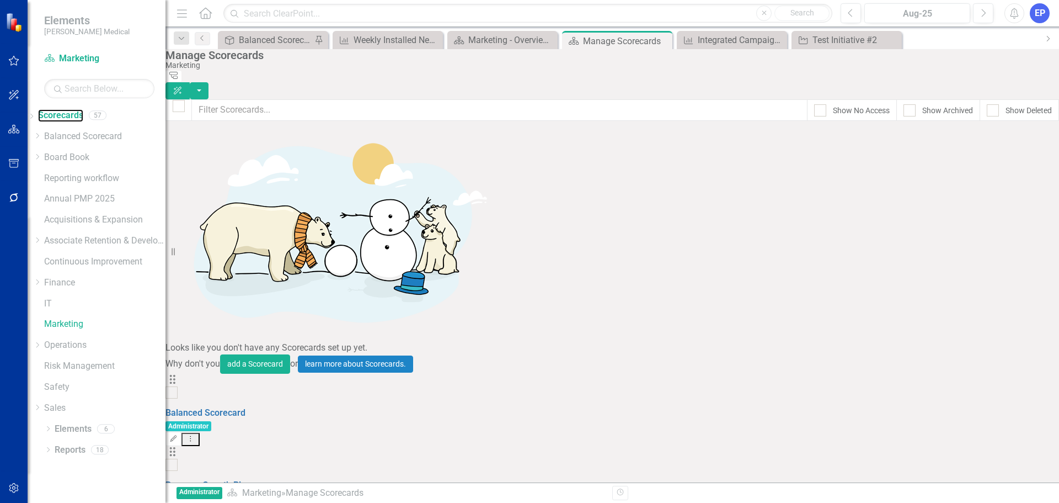
scroll to position [1233, 0]
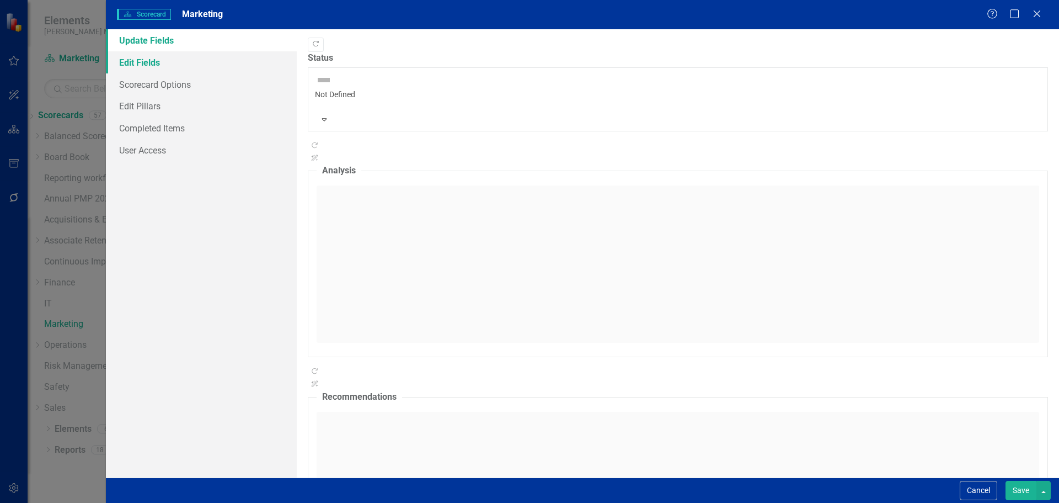
click at [154, 64] on link "Edit Fields" at bounding box center [201, 62] width 191 height 22
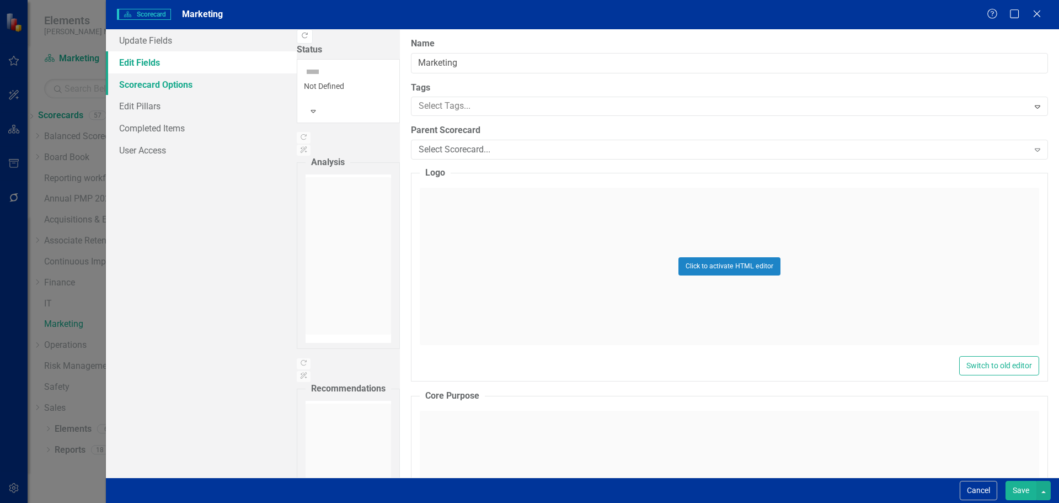
click at [153, 87] on link "Scorecard Options" at bounding box center [201, 84] width 191 height 22
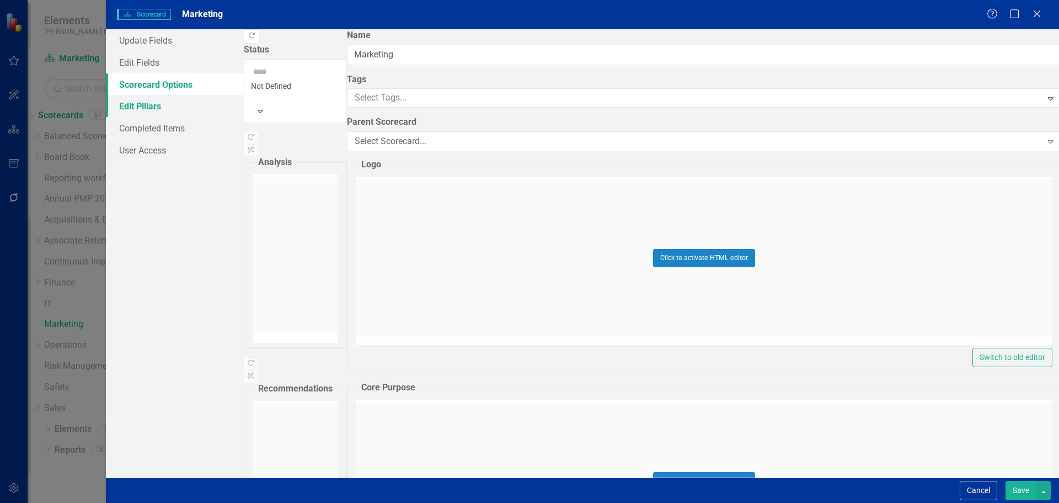
click at [154, 105] on link "Edit Pillars" at bounding box center [175, 106] width 138 height 22
click at [156, 131] on link "Completed Items" at bounding box center [175, 128] width 138 height 22
checkbox input "true"
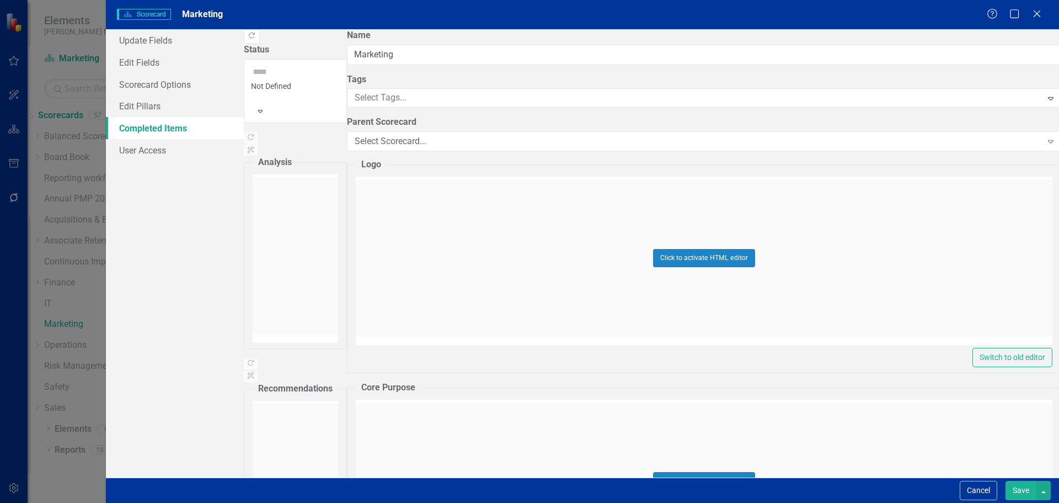
click at [1017, 487] on button "Save" at bounding box center [1021, 490] width 31 height 19
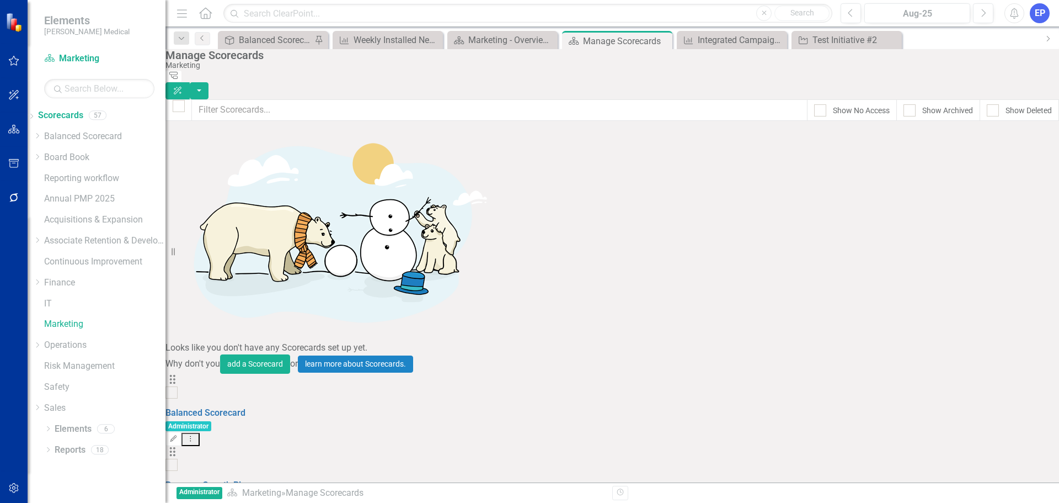
scroll to position [792, 0]
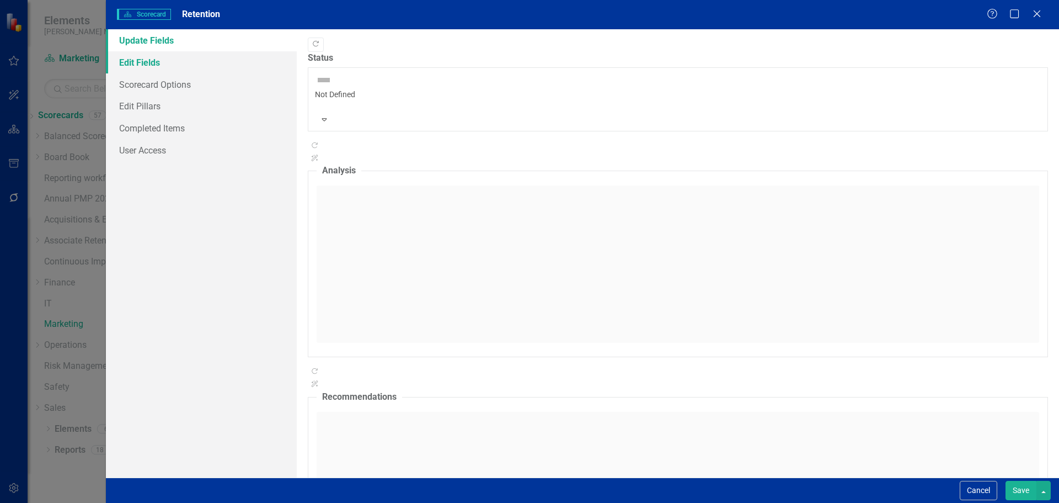
click at [142, 61] on link "Edit Fields" at bounding box center [201, 62] width 191 height 22
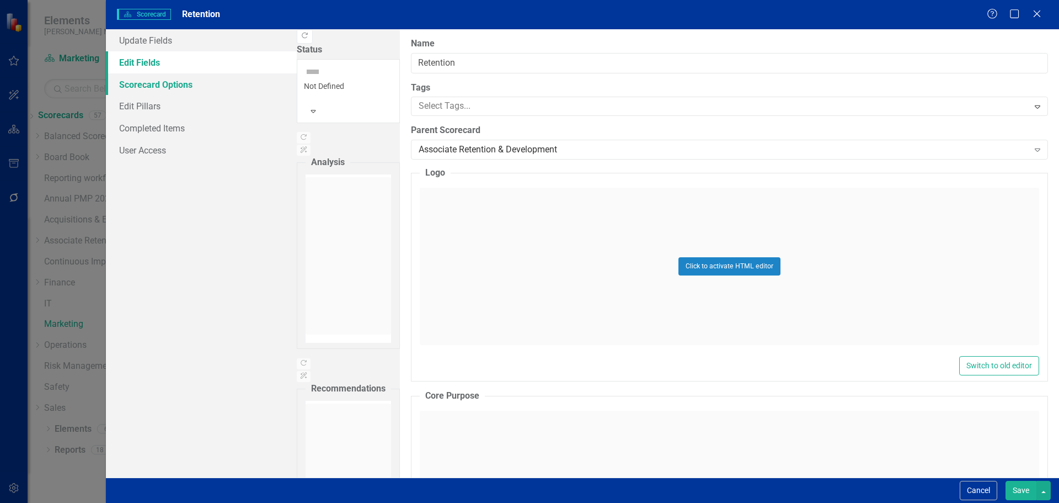
click at [145, 84] on link "Scorecard Options" at bounding box center [201, 84] width 191 height 22
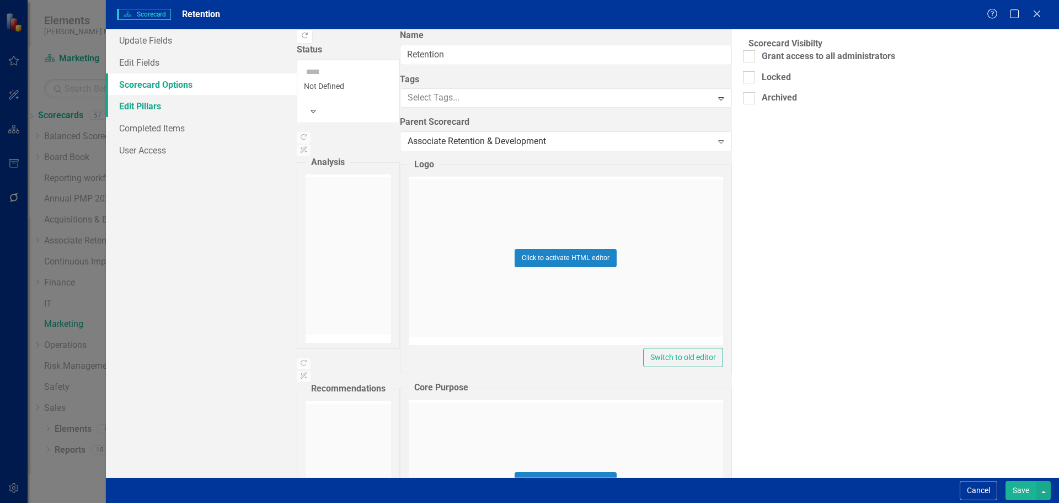
click at [145, 105] on link "Edit Pillars" at bounding box center [201, 106] width 191 height 22
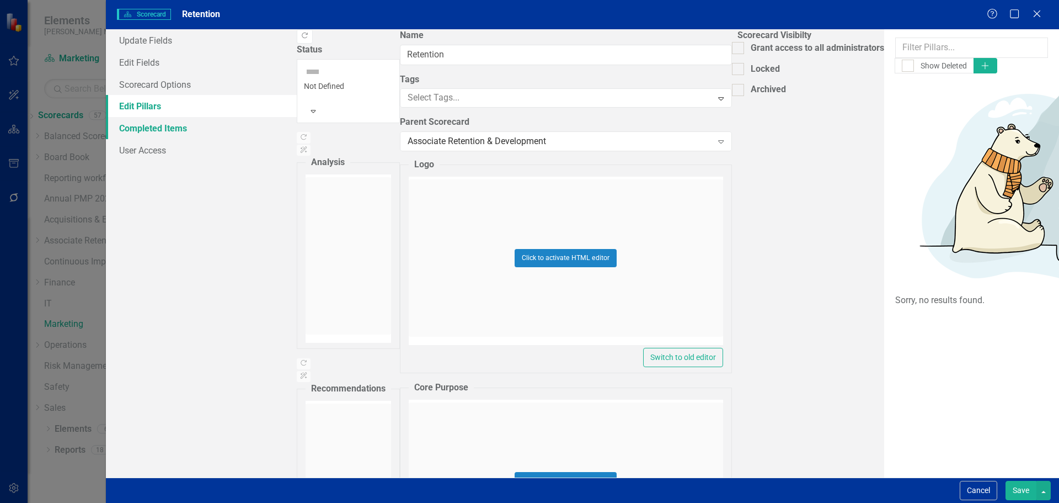
click at [146, 129] on link "Completed Items" at bounding box center [201, 128] width 191 height 22
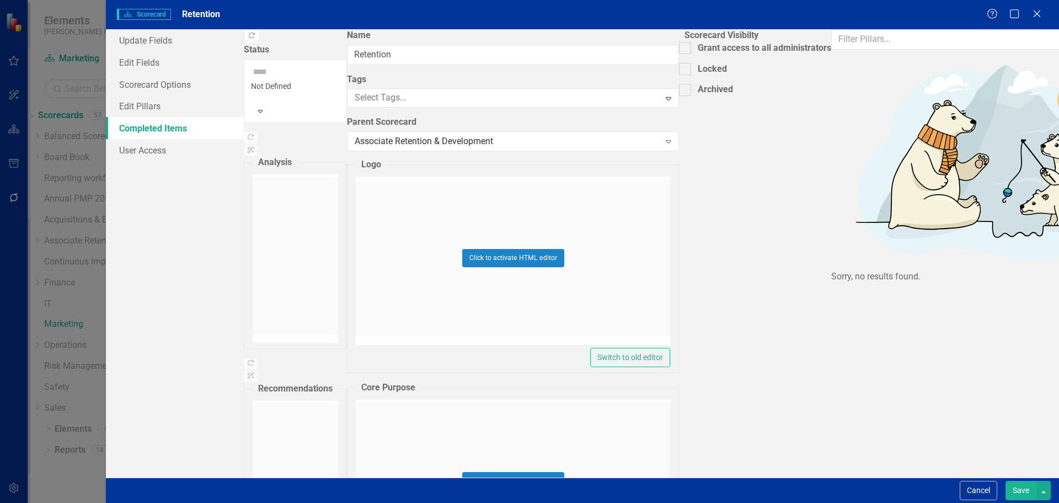
checkbox input "true"
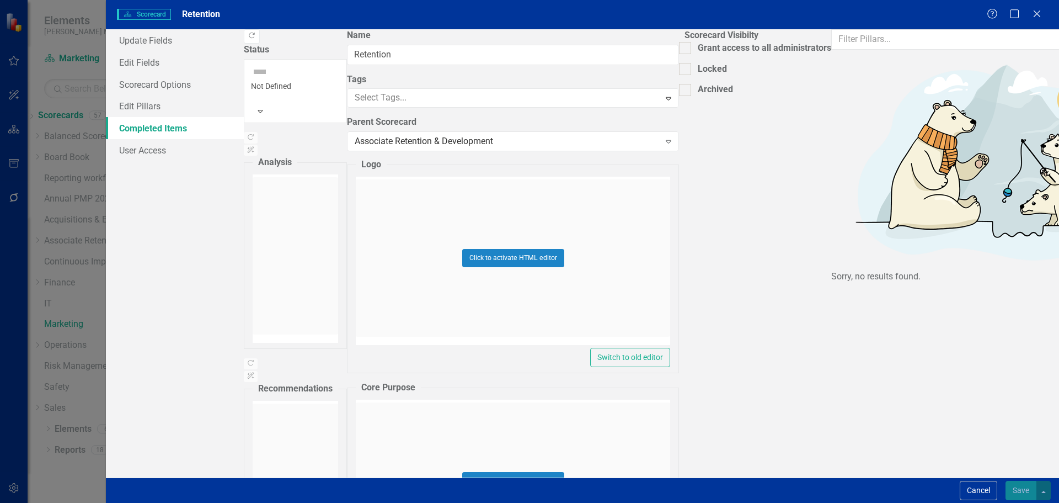
click at [1006, 489] on button "Save" at bounding box center [1021, 490] width 31 height 19
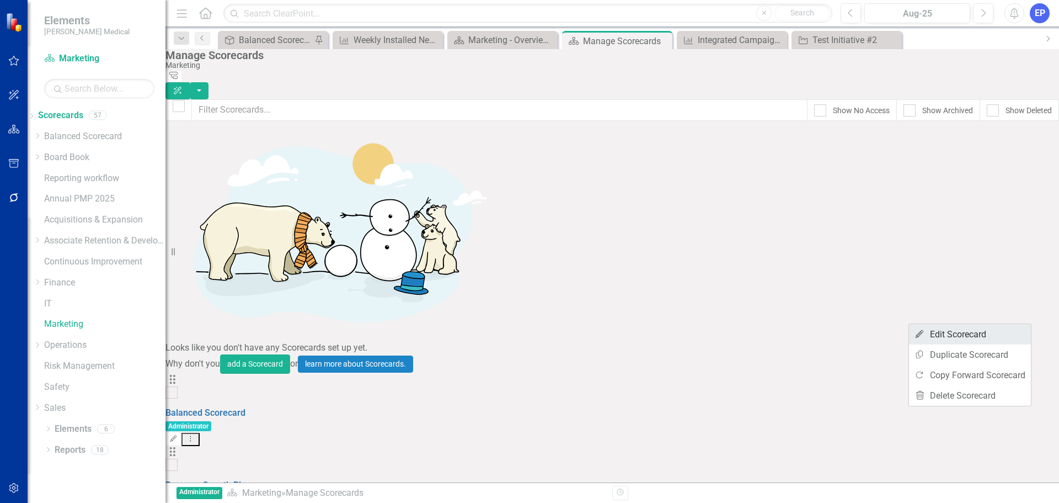
click at [1006, 332] on link "Edit Edit Scorecard" at bounding box center [970, 334] width 122 height 20
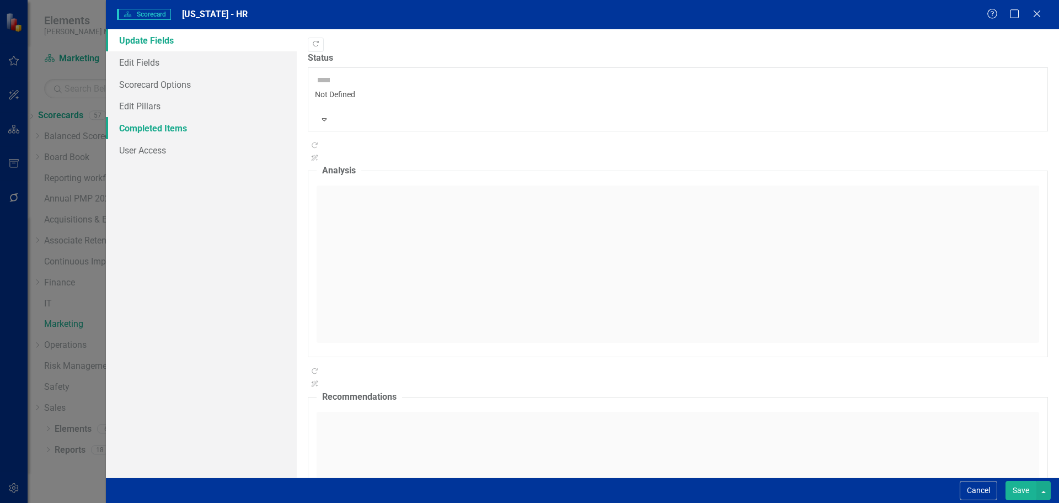
click at [183, 131] on link "Completed Items" at bounding box center [201, 128] width 191 height 22
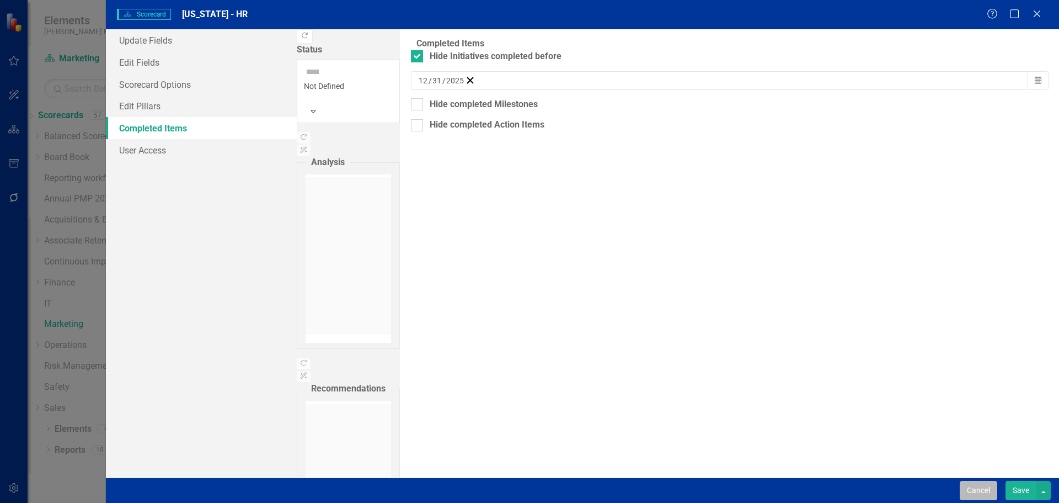
click at [991, 487] on button "Cancel" at bounding box center [979, 490] width 38 height 19
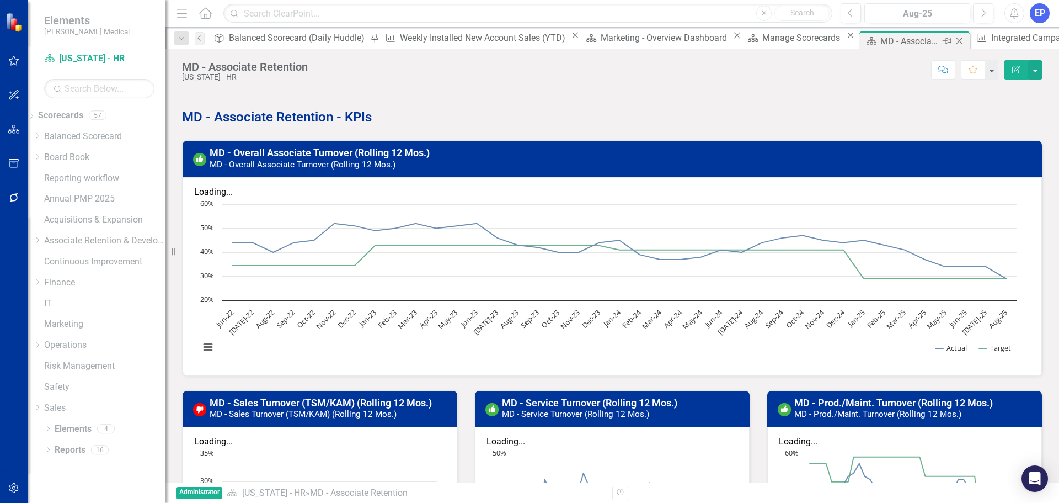
click at [954, 41] on icon "Close" at bounding box center [959, 40] width 11 height 9
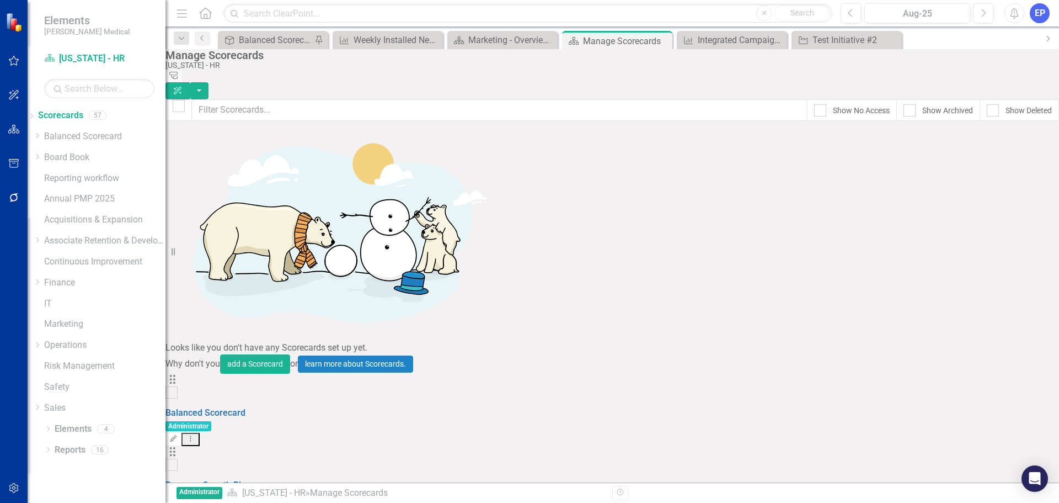
scroll to position [828, 0]
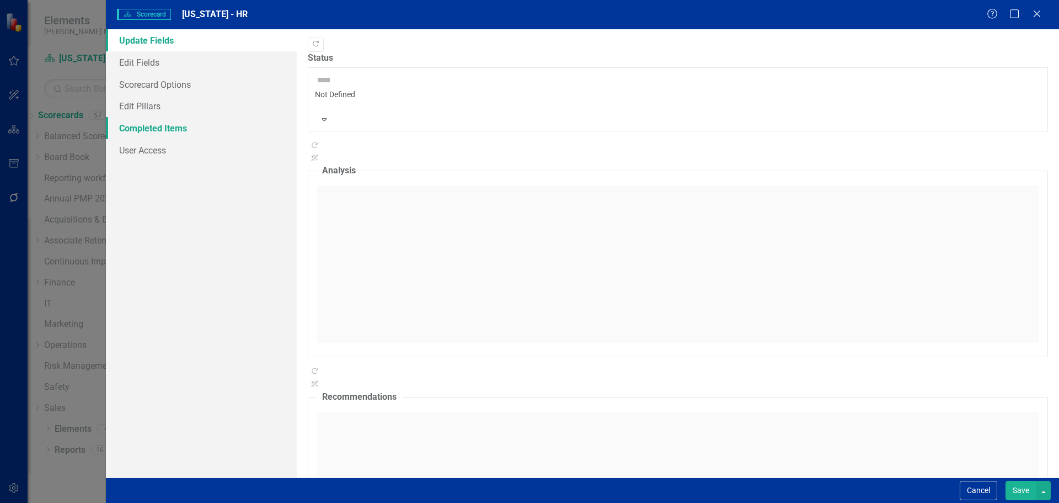
click at [193, 123] on link "Completed Items" at bounding box center [201, 128] width 191 height 22
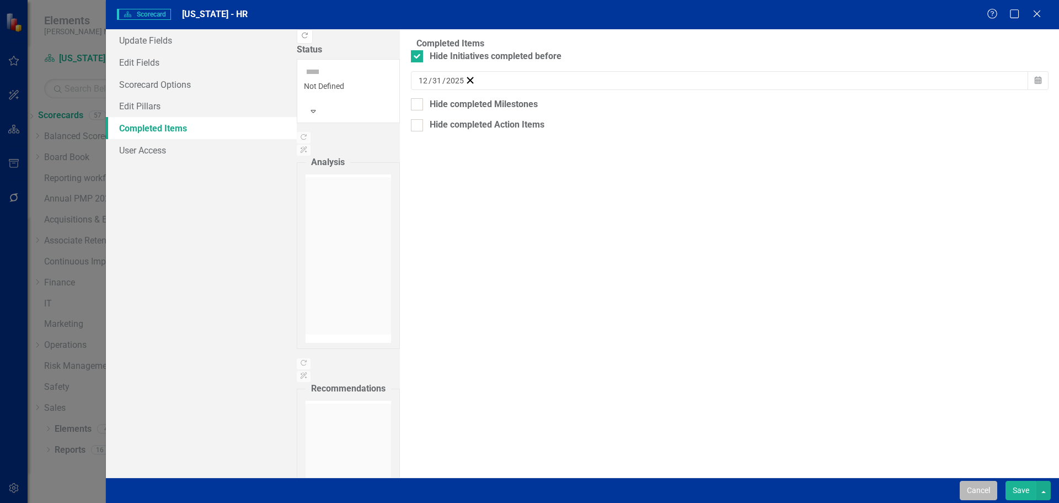
click at [965, 490] on button "Cancel" at bounding box center [979, 490] width 38 height 19
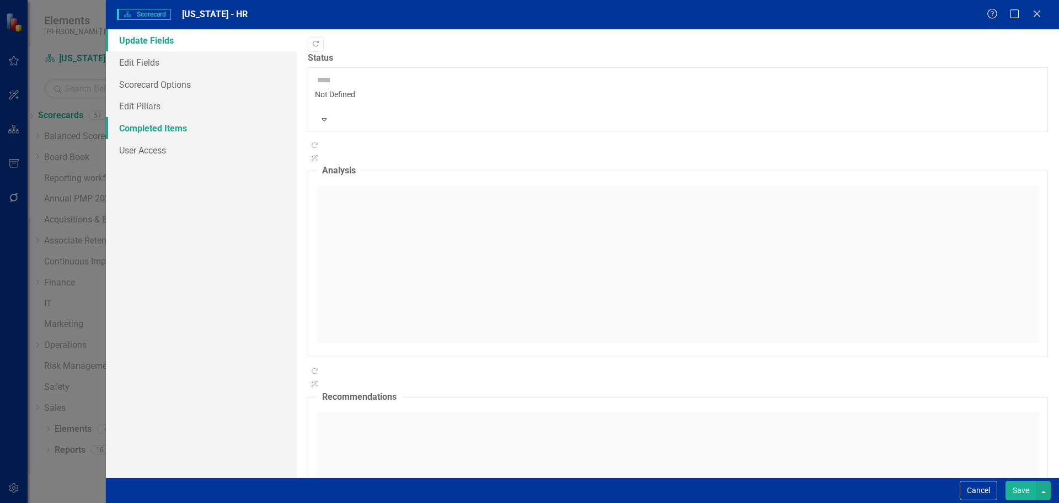
click at [202, 130] on link "Completed Items" at bounding box center [201, 128] width 191 height 22
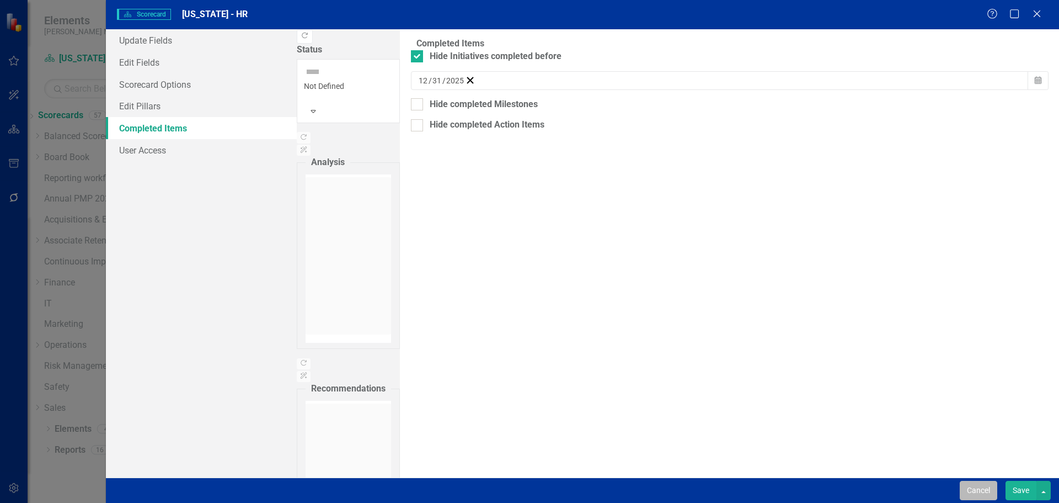
click at [971, 484] on button "Cancel" at bounding box center [979, 490] width 38 height 19
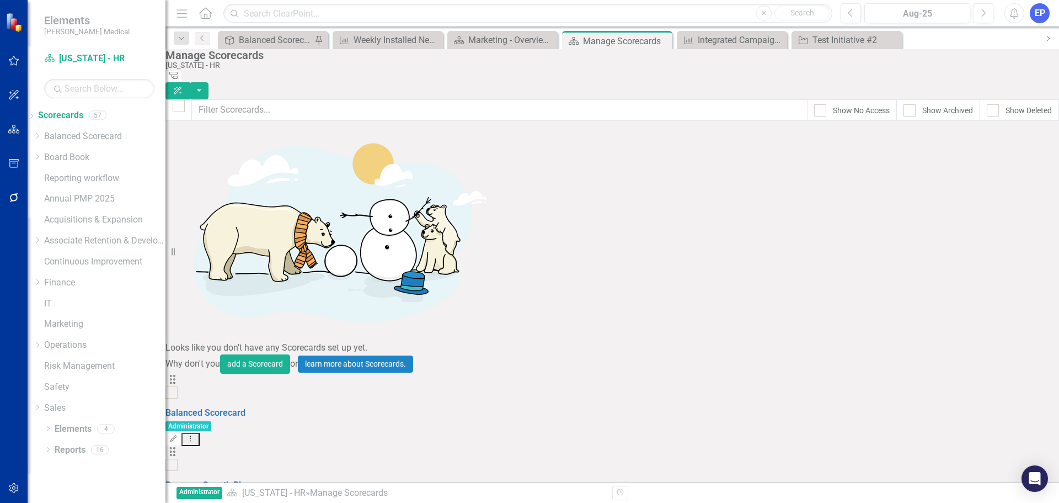
scroll to position [1619, 0]
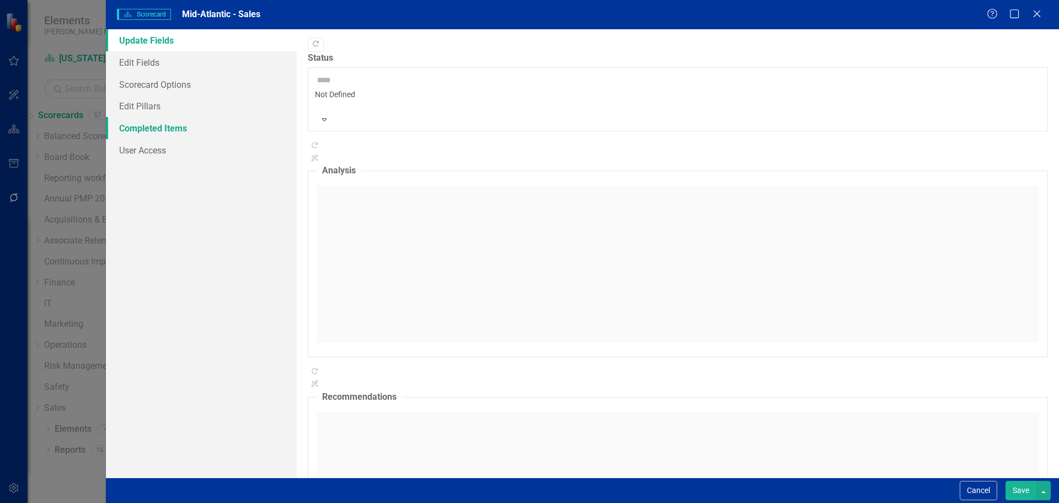
click at [173, 127] on link "Completed Items" at bounding box center [201, 128] width 191 height 22
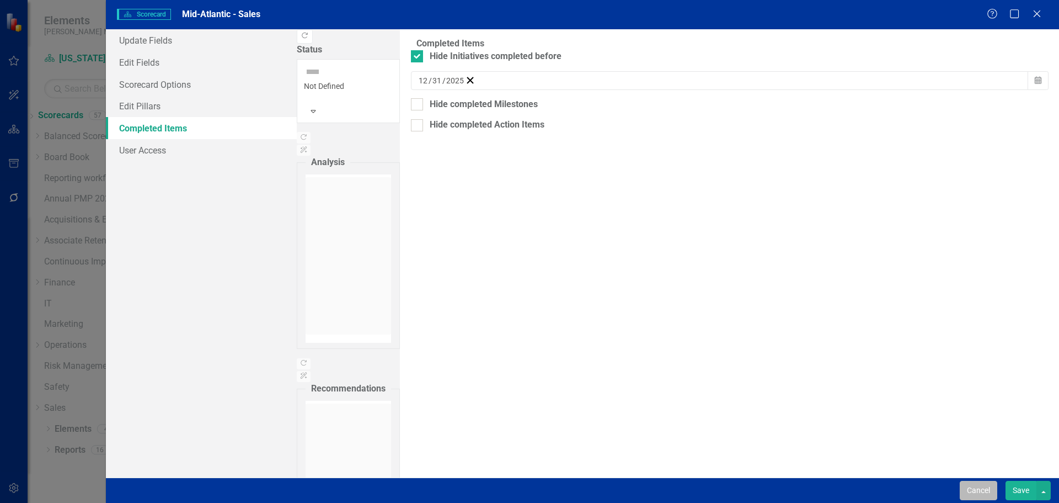
click at [975, 481] on button "Cancel" at bounding box center [979, 490] width 38 height 19
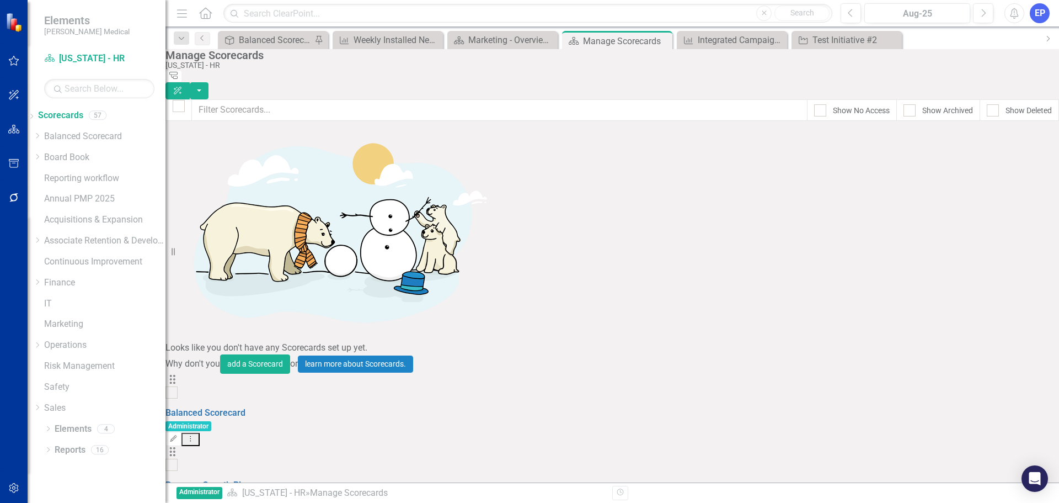
scroll to position [626, 0]
click at [660, 40] on icon "Close" at bounding box center [662, 40] width 11 height 9
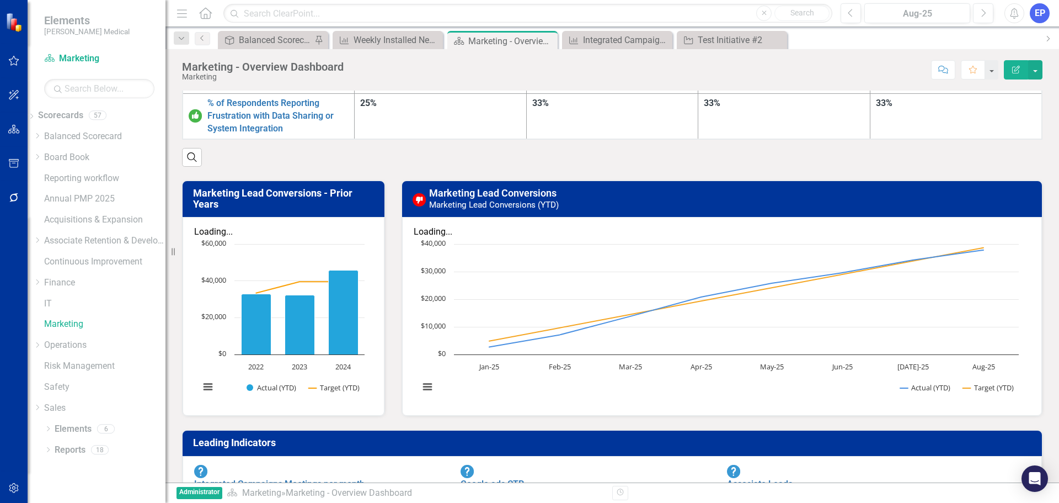
scroll to position [174, 0]
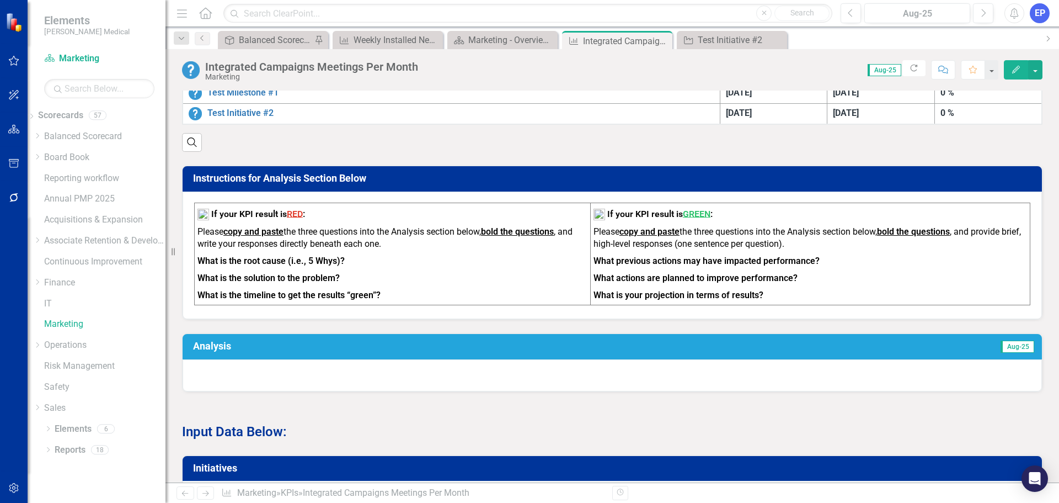
scroll to position [331, 0]
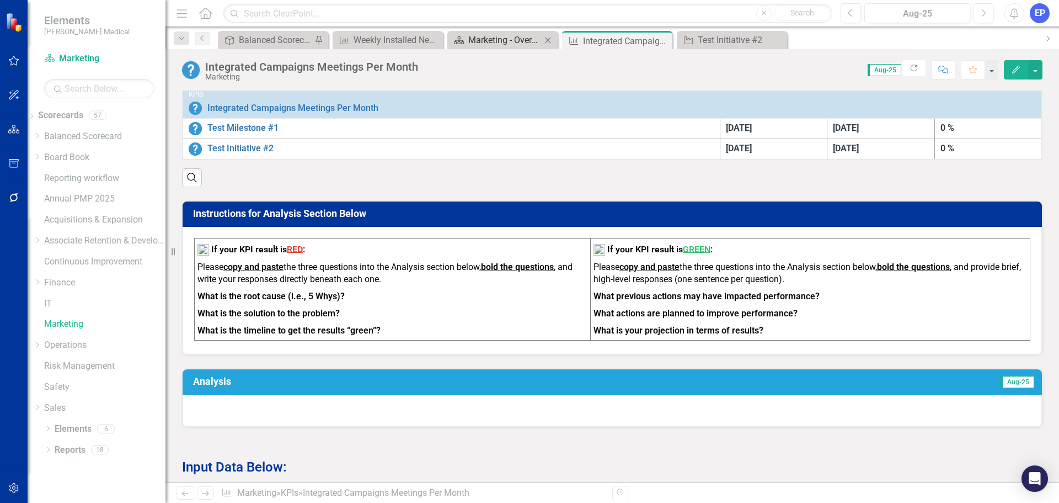
click at [500, 41] on div "Marketing - Overview Dashboard" at bounding box center [504, 40] width 73 height 14
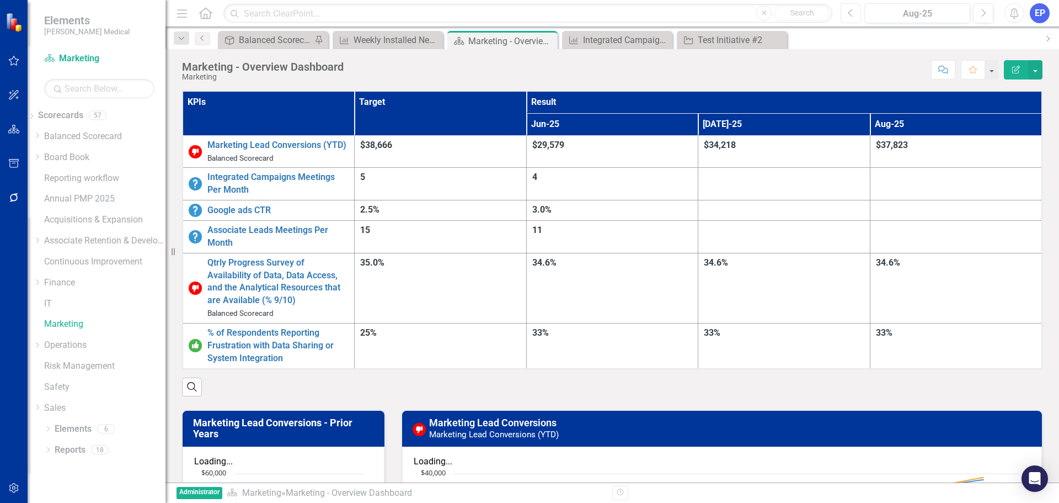
click at [854, 12] on icon "Previous" at bounding box center [851, 13] width 6 height 10
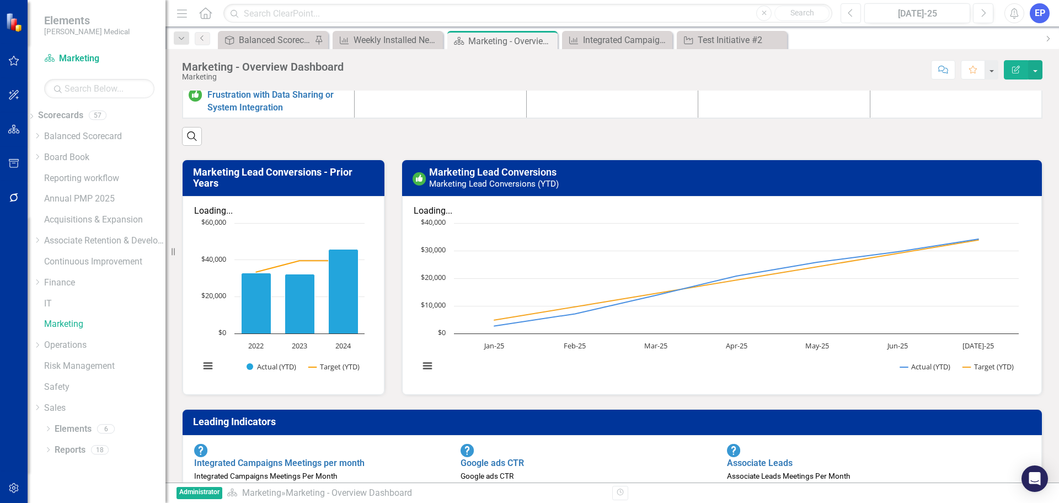
scroll to position [276, 0]
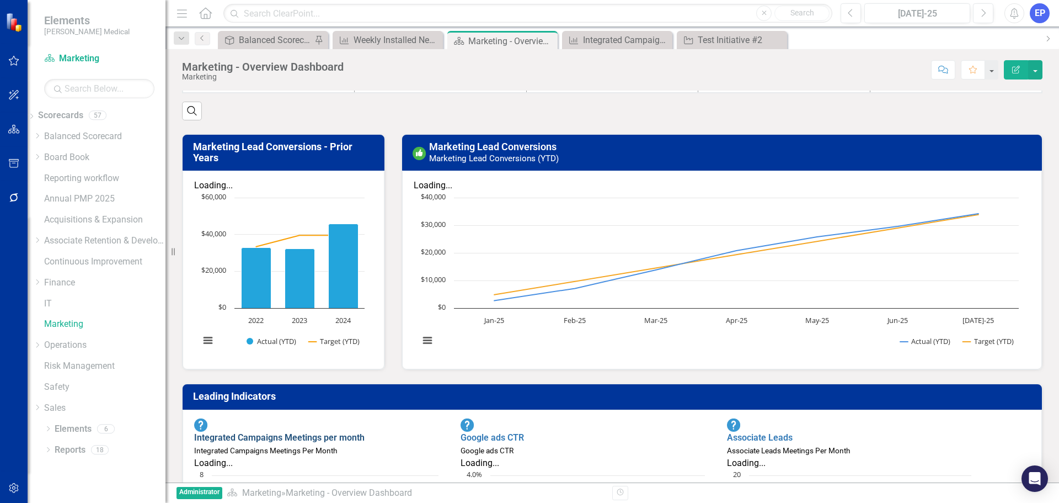
click at [356, 432] on link "Integrated Campaigns Meetings per month" at bounding box center [279, 437] width 170 height 10
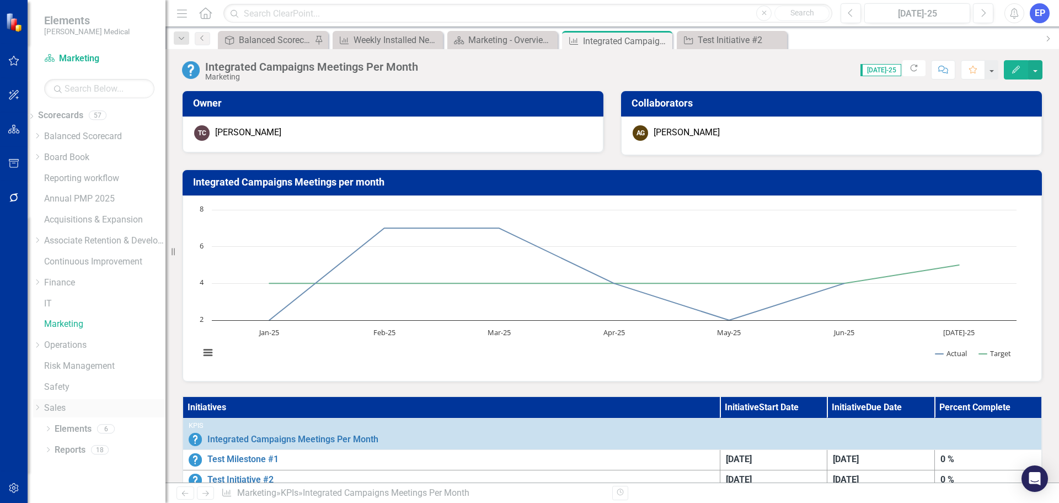
click at [63, 408] on link "Sales" at bounding box center [104, 408] width 121 height 13
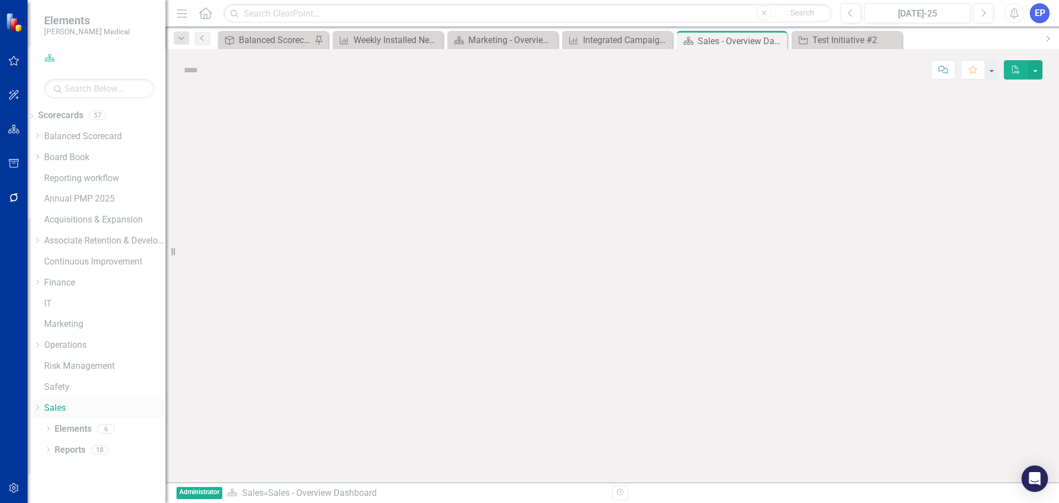
click at [41, 407] on icon "Dropdown" at bounding box center [37, 407] width 8 height 7
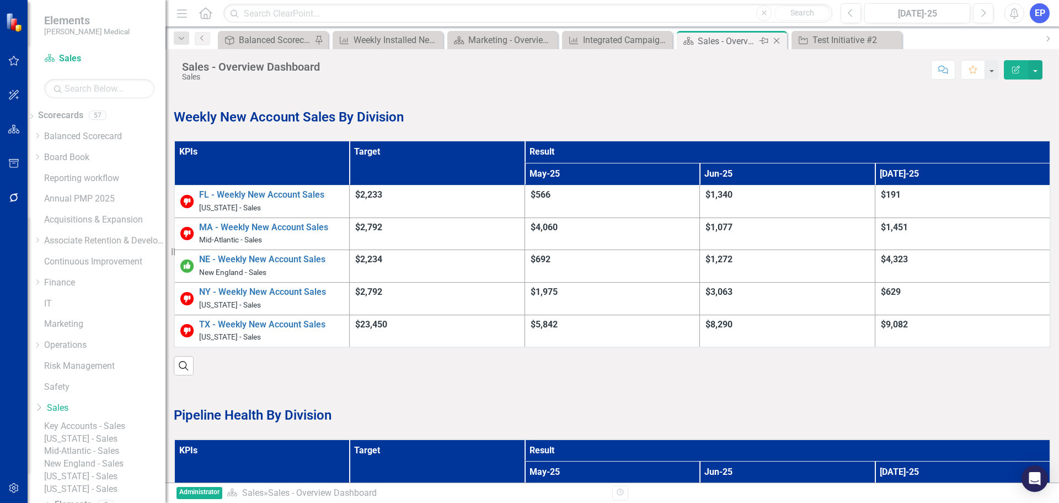
click at [776, 41] on icon at bounding box center [777, 41] width 6 height 6
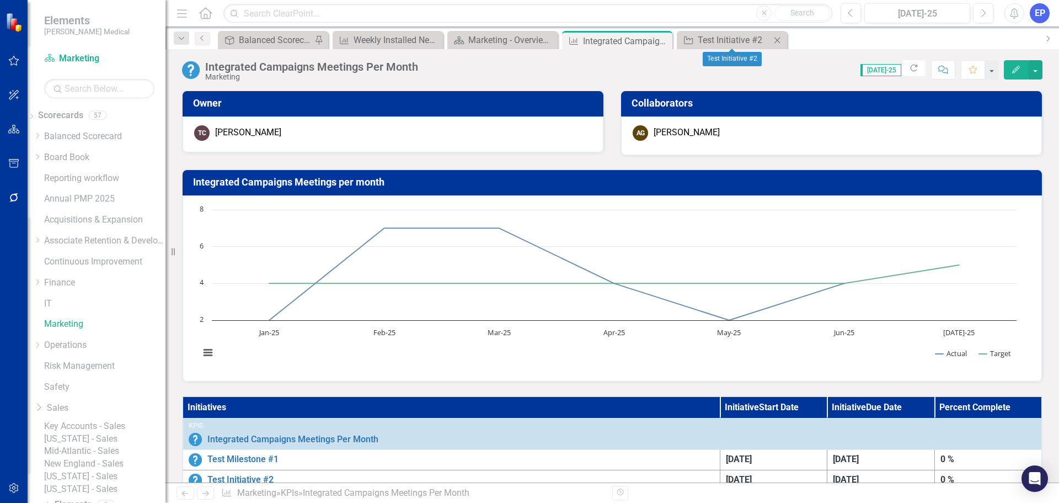
click at [776, 38] on icon "Close" at bounding box center [777, 40] width 11 height 9
click at [663, 39] on icon "Close" at bounding box center [662, 40] width 11 height 9
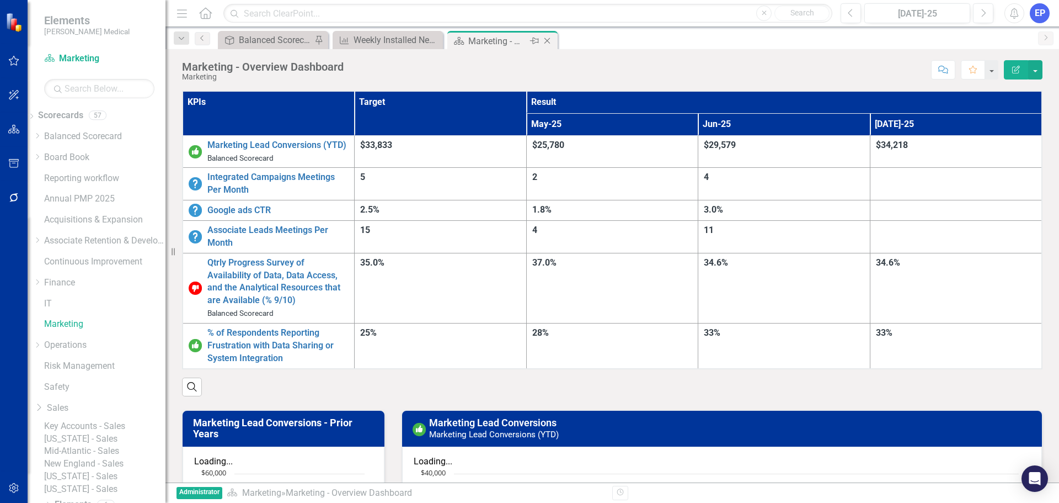
click at [550, 38] on icon "Close" at bounding box center [547, 40] width 11 height 9
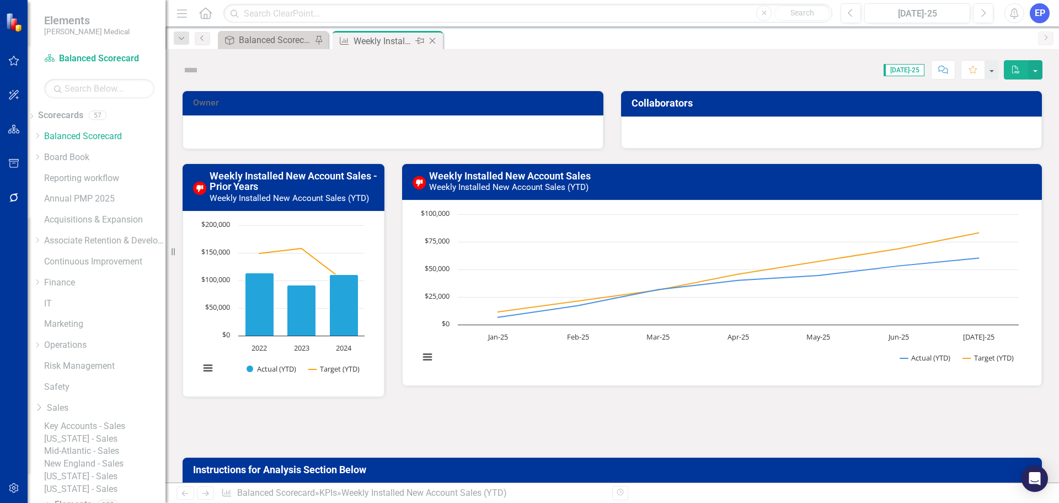
click at [430, 40] on icon "Close" at bounding box center [432, 40] width 11 height 9
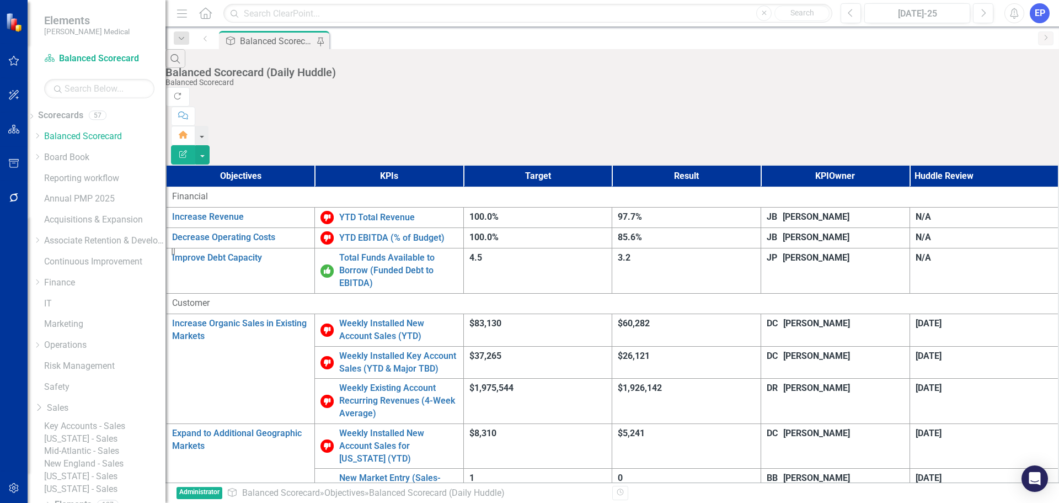
click at [114, 445] on link "[US_STATE] - Sales" at bounding box center [104, 439] width 121 height 13
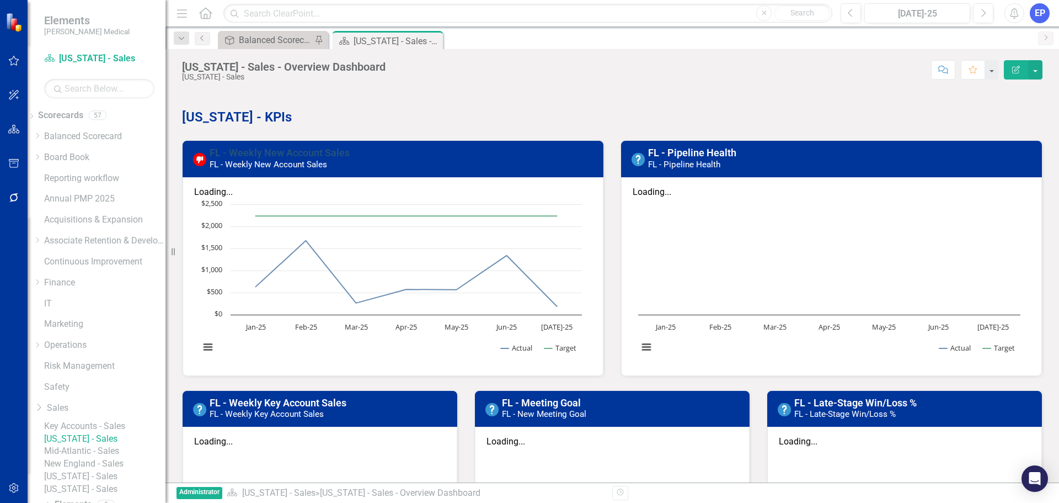
click at [268, 152] on link "FL - Weekly New Account Sales" at bounding box center [280, 153] width 140 height 12
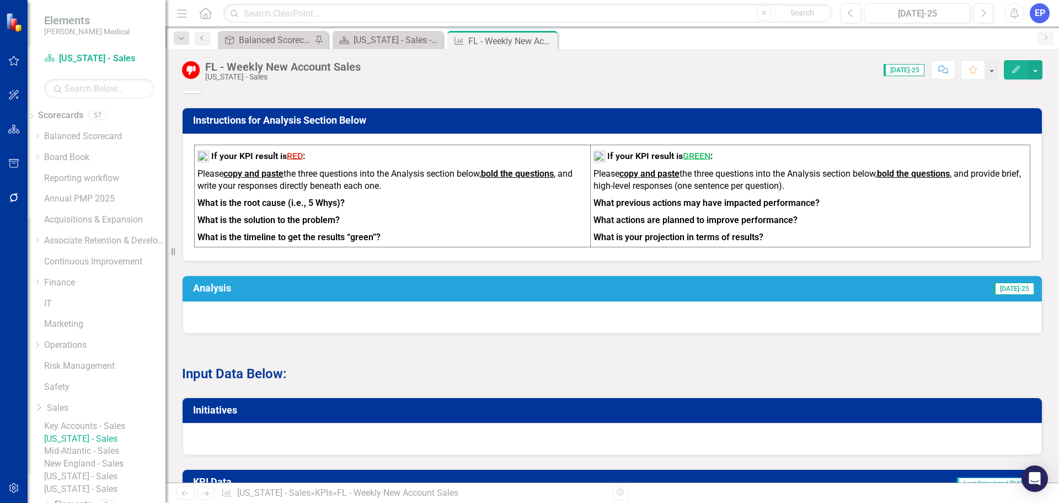
scroll to position [276, 0]
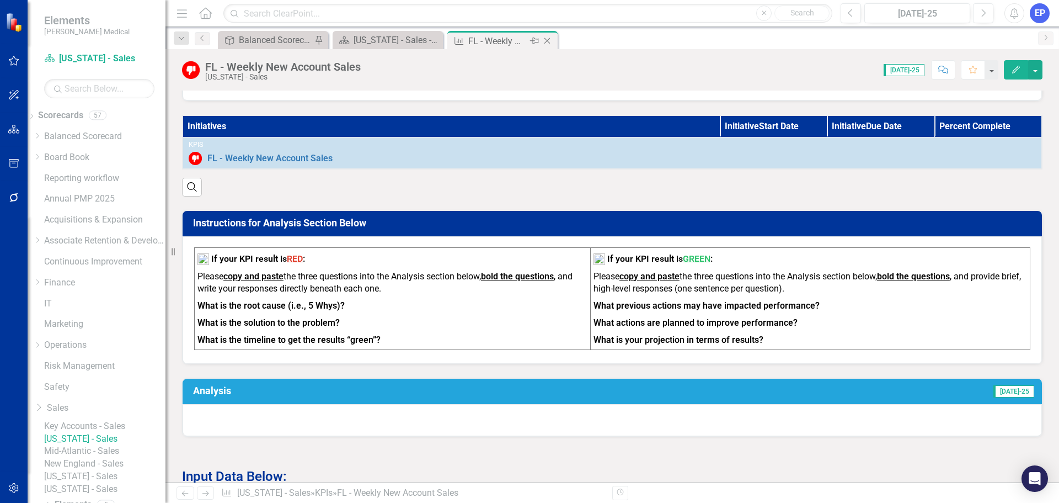
click at [550, 39] on icon "Close" at bounding box center [547, 40] width 11 height 9
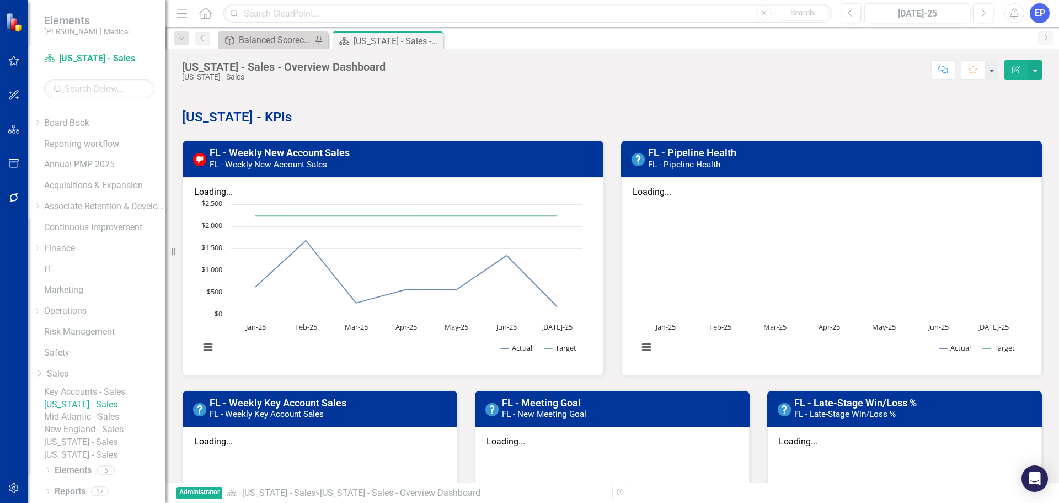
scroll to position [84, 0]
click at [113, 423] on link "New England - Sales" at bounding box center [104, 429] width 121 height 13
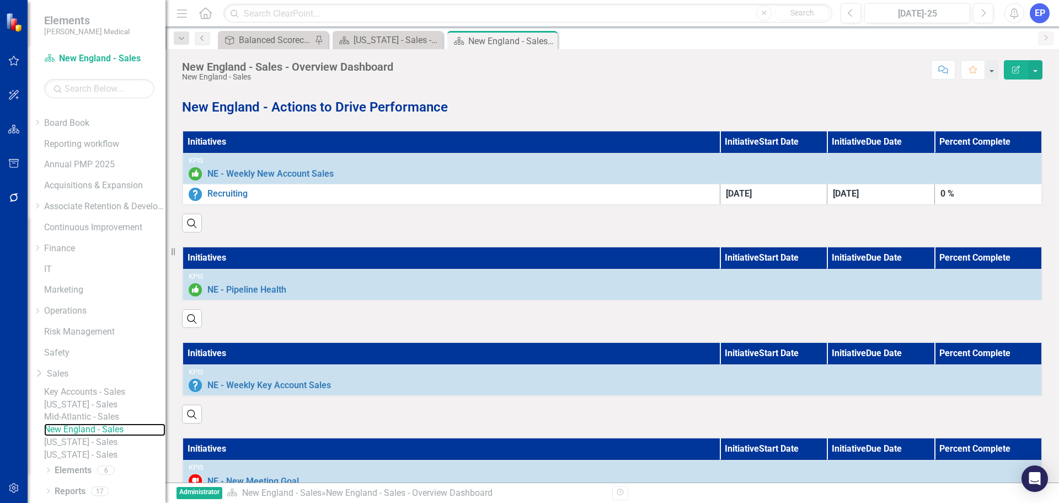
scroll to position [625, 0]
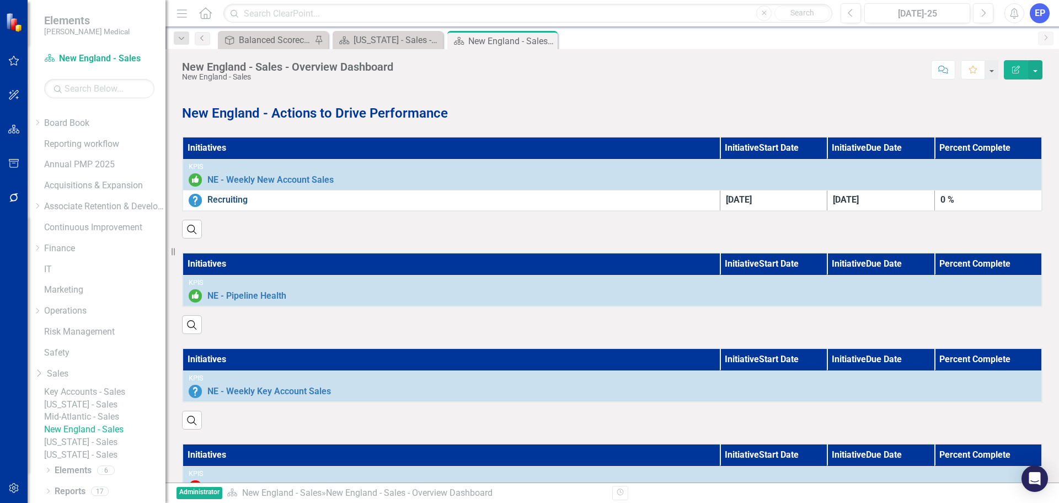
click at [218, 194] on link "Recruiting" at bounding box center [460, 200] width 507 height 13
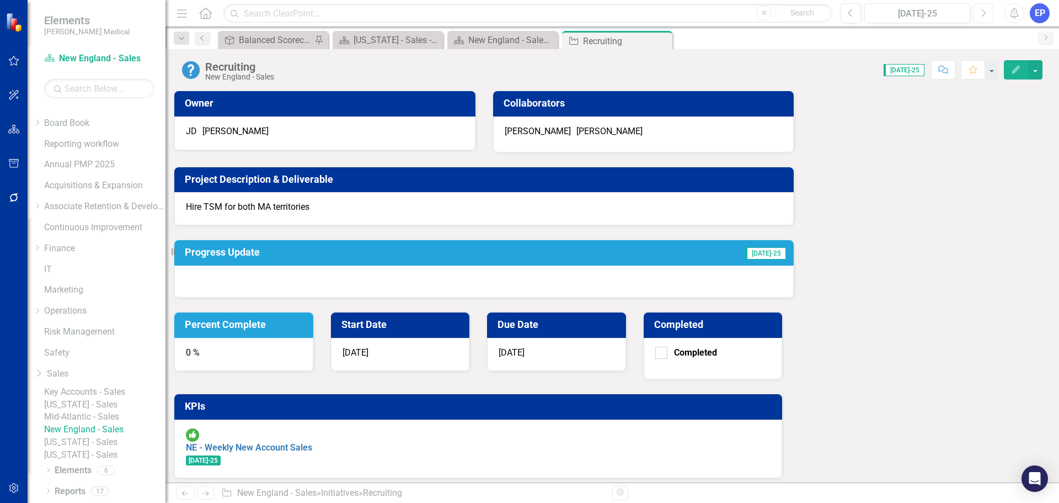
click at [980, 17] on button "Next" at bounding box center [983, 13] width 20 height 20
click at [660, 40] on icon "Close" at bounding box center [662, 40] width 11 height 9
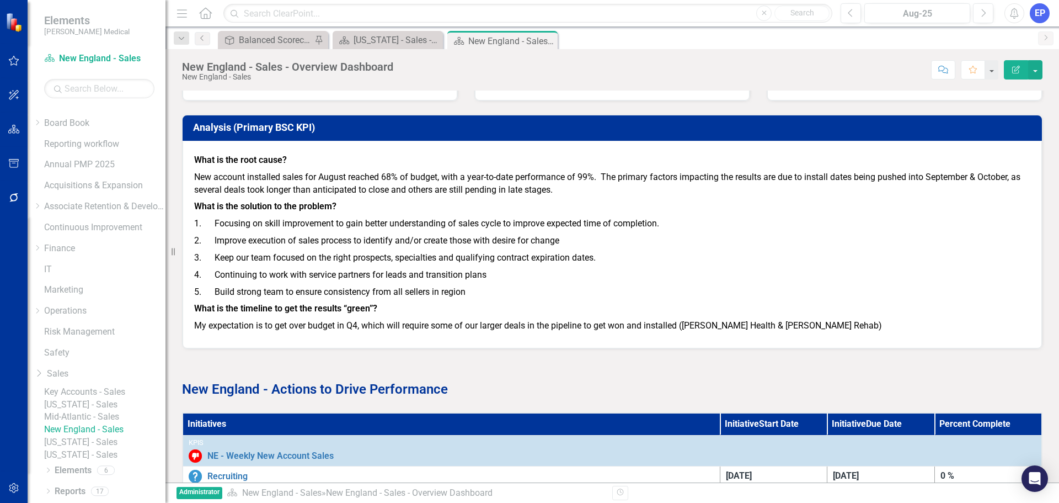
scroll to position [470, 0]
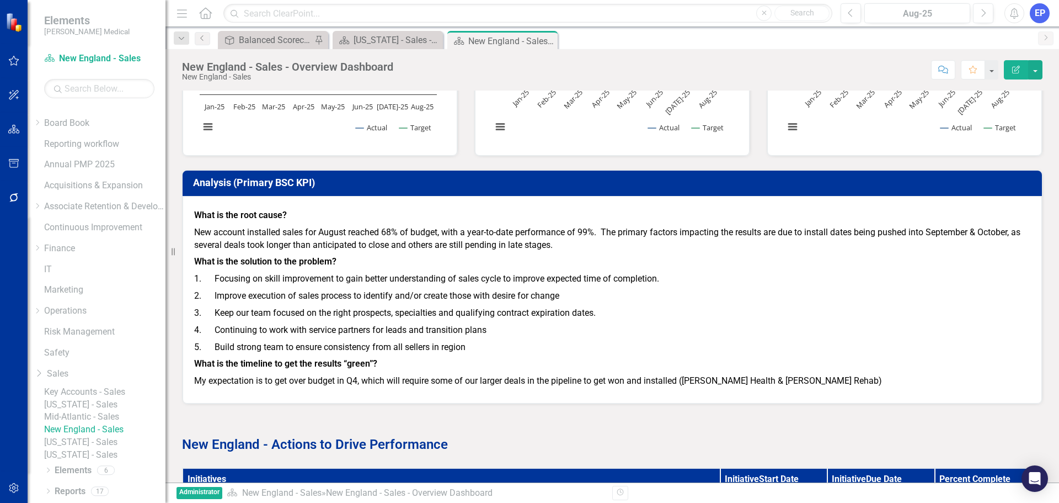
click at [15, 488] on icon "button" at bounding box center [13, 488] width 9 height 10
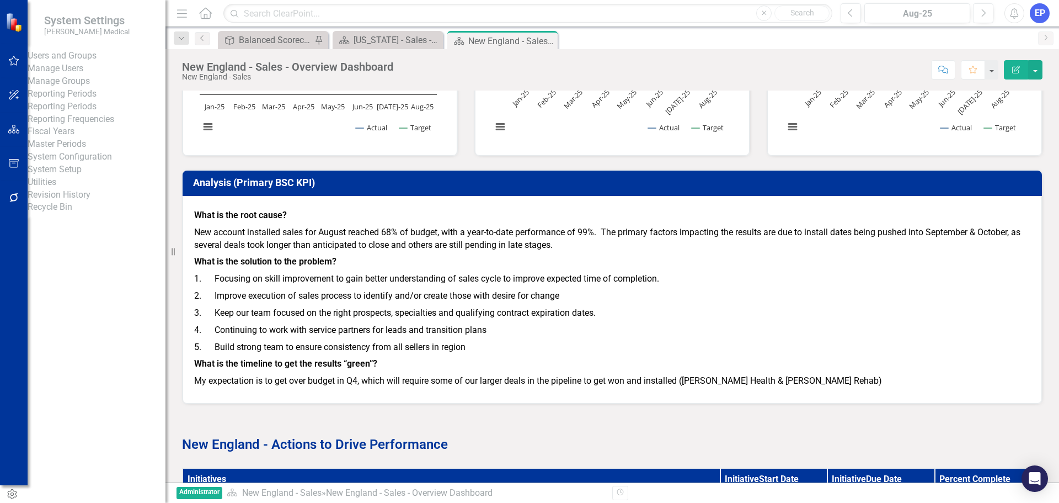
click at [75, 176] on link "System Setup" at bounding box center [97, 169] width 138 height 13
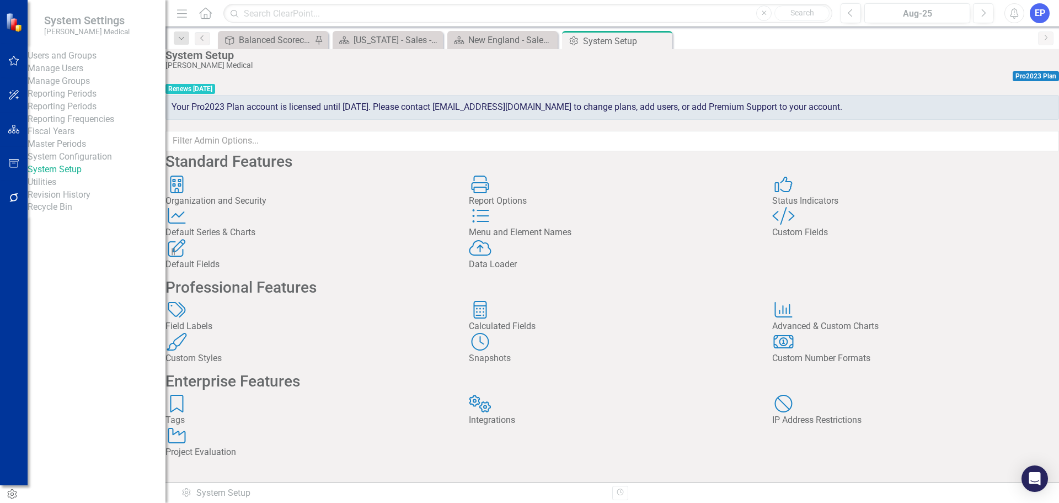
click at [831, 239] on div "Custom Fields" at bounding box center [915, 232] width 287 height 13
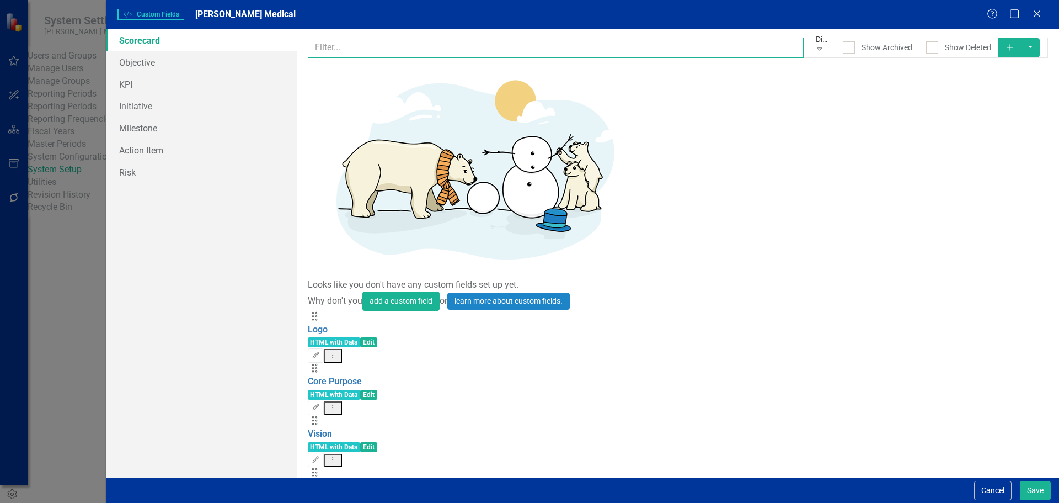
click at [386, 52] on input "text" at bounding box center [556, 48] width 497 height 20
type input "prima"
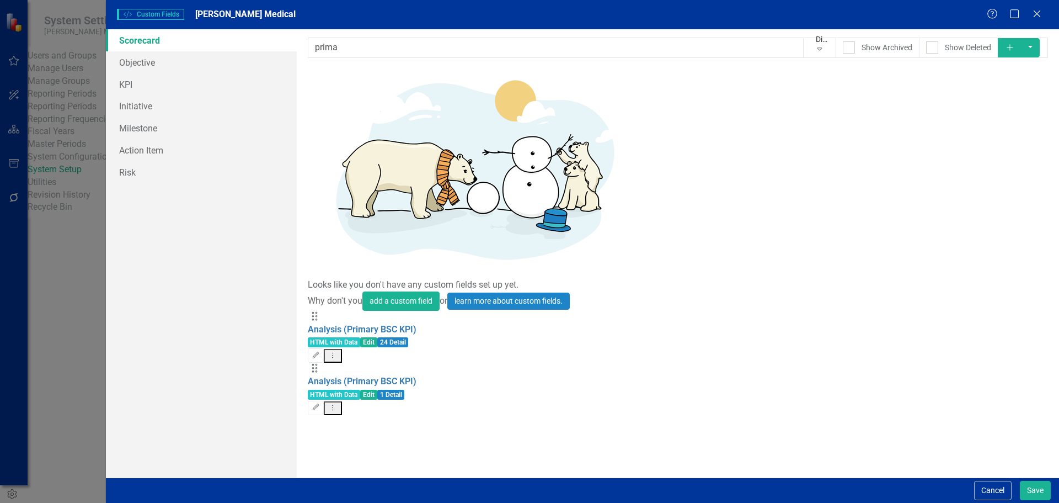
click at [405, 390] on span "1 Detail" at bounding box center [391, 395] width 28 height 10
click at [338, 404] on icon "Dropdown Menu" at bounding box center [332, 407] width 9 height 7
click at [991, 129] on link "Edit Edit Custom Field" at bounding box center [980, 132] width 117 height 20
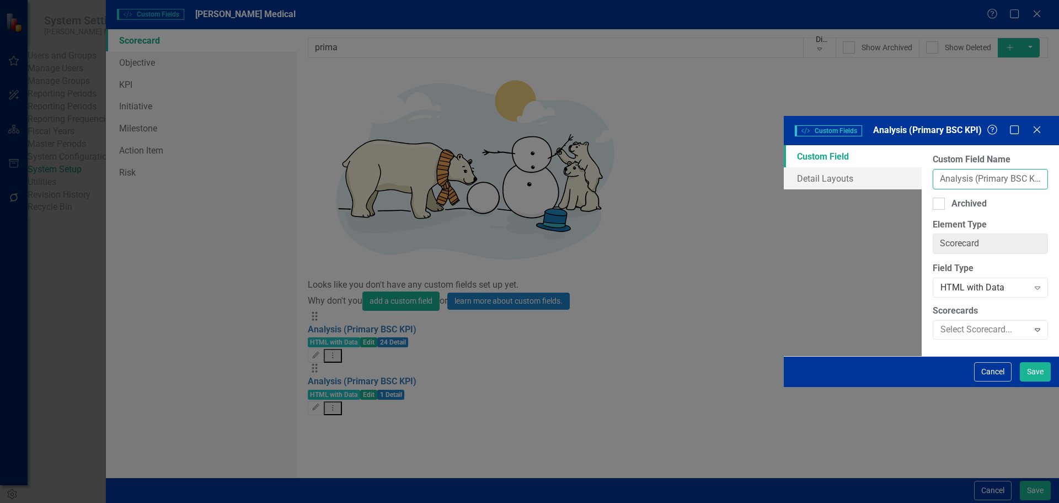
click at [933, 169] on input "Analysis (Primary BSC KPI)" at bounding box center [990, 179] width 115 height 20
type input "Analysis (Primary KPI)"
click at [1028, 381] on button "Save" at bounding box center [1035, 371] width 31 height 19
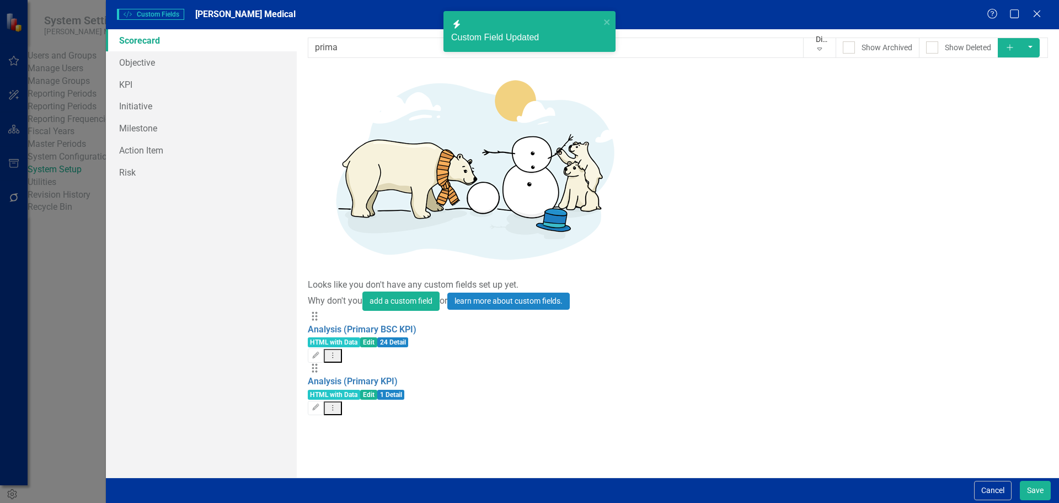
click at [338, 351] on icon "Dropdown Menu" at bounding box center [332, 354] width 9 height 7
click at [1006, 91] on link "Edit Edit Custom Field" at bounding box center [980, 98] width 117 height 20
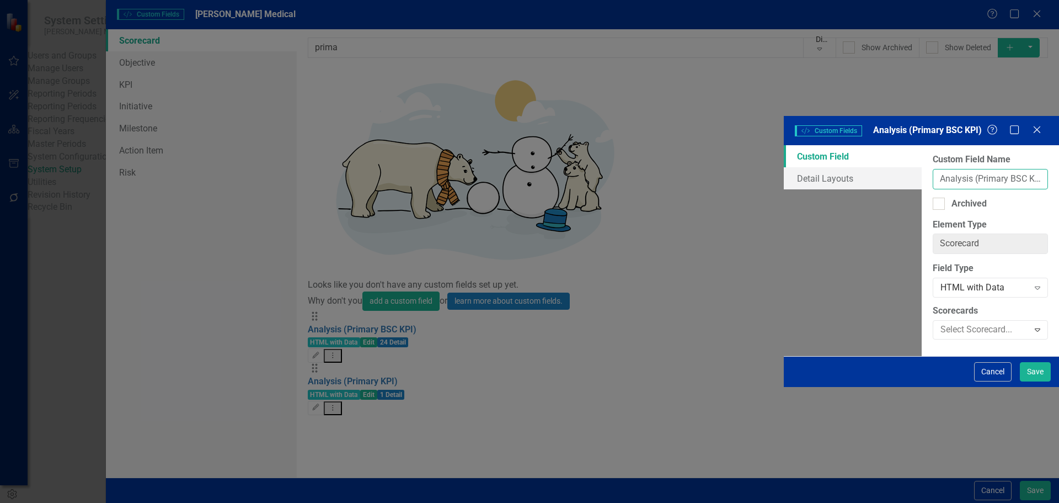
click at [933, 169] on input "Analysis (Primary BSC KPI)" at bounding box center [990, 179] width 115 height 20
type input "Analysis (Primary KPI)"
click at [1037, 381] on button "Save" at bounding box center [1035, 371] width 31 height 19
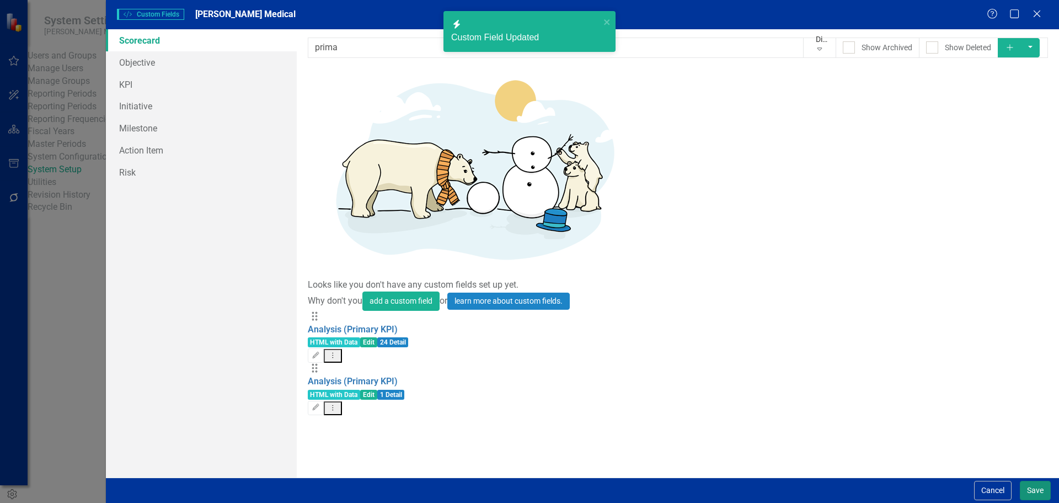
click at [1036, 489] on button "Save" at bounding box center [1035, 490] width 31 height 19
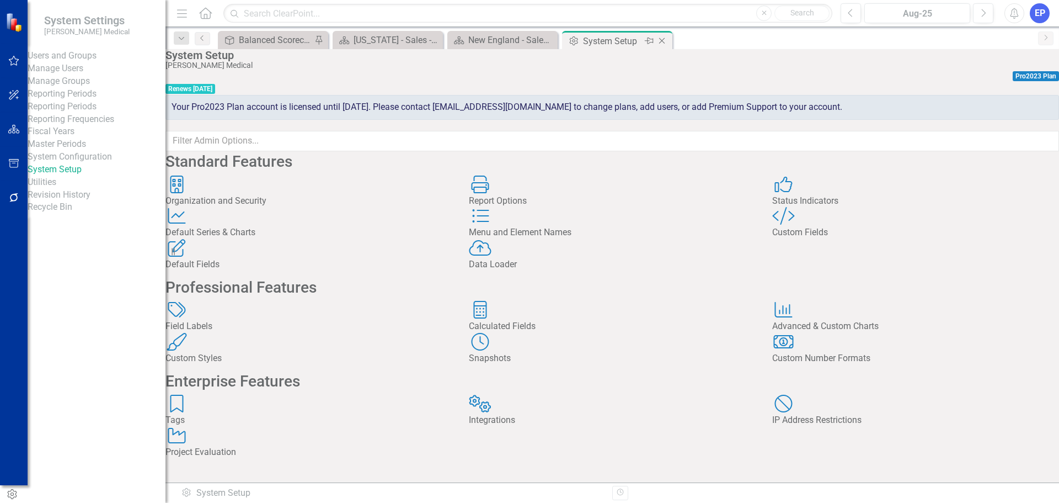
click at [664, 40] on icon "Close" at bounding box center [662, 40] width 11 height 9
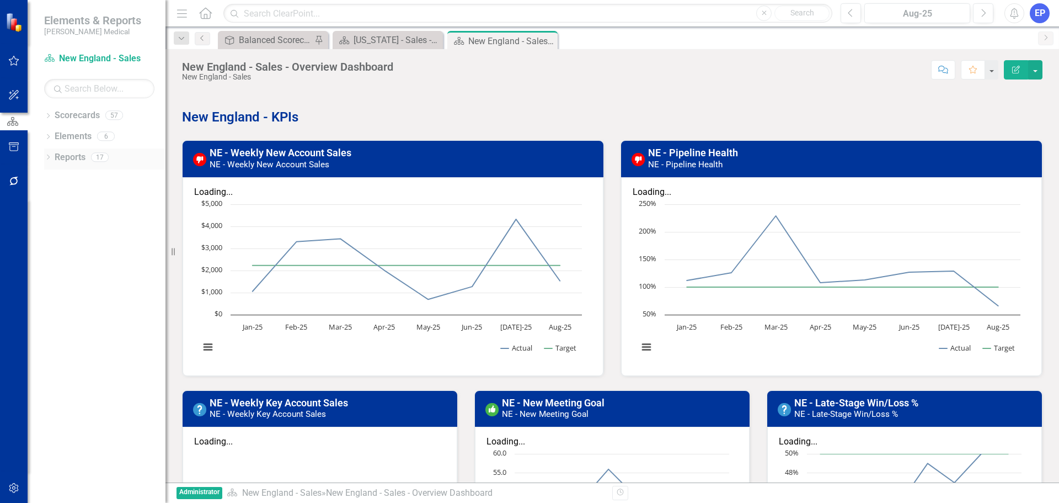
click at [47, 156] on icon "Dropdown" at bounding box center [48, 158] width 8 height 6
click at [49, 136] on icon "Dropdown" at bounding box center [48, 138] width 8 height 6
click at [48, 117] on icon at bounding box center [48, 115] width 3 height 5
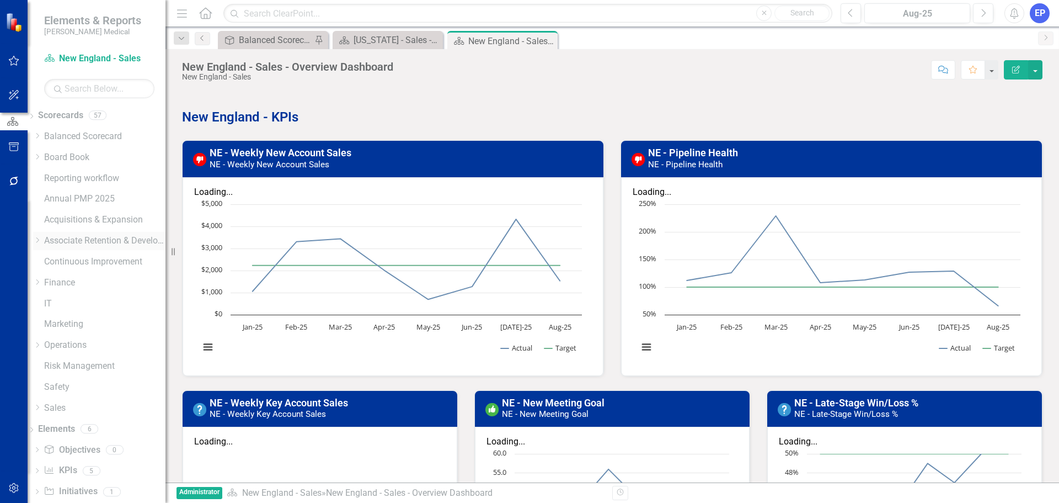
click at [41, 238] on icon "Dropdown" at bounding box center [37, 240] width 8 height 7
click at [78, 281] on link "Retention" at bounding box center [99, 281] width 132 height 13
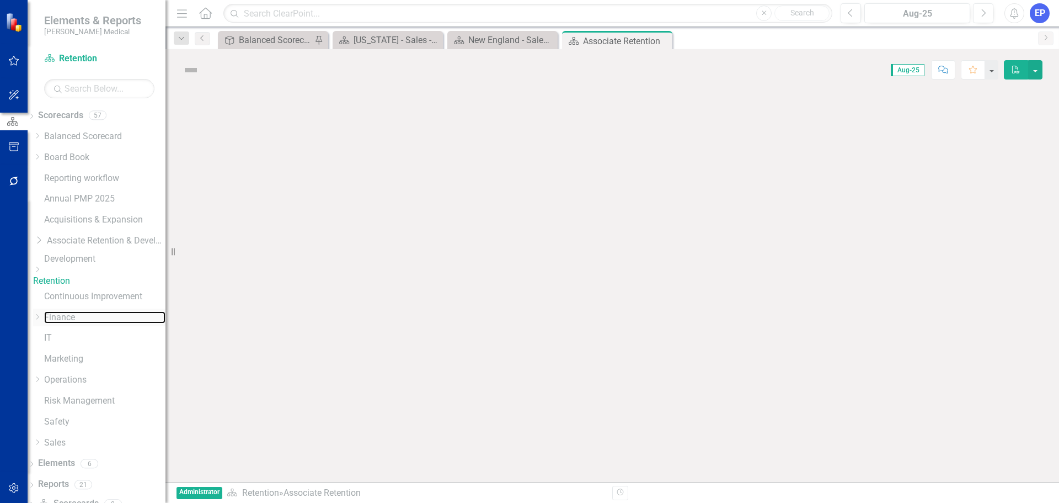
click at [63, 311] on link "Finance" at bounding box center [104, 317] width 121 height 13
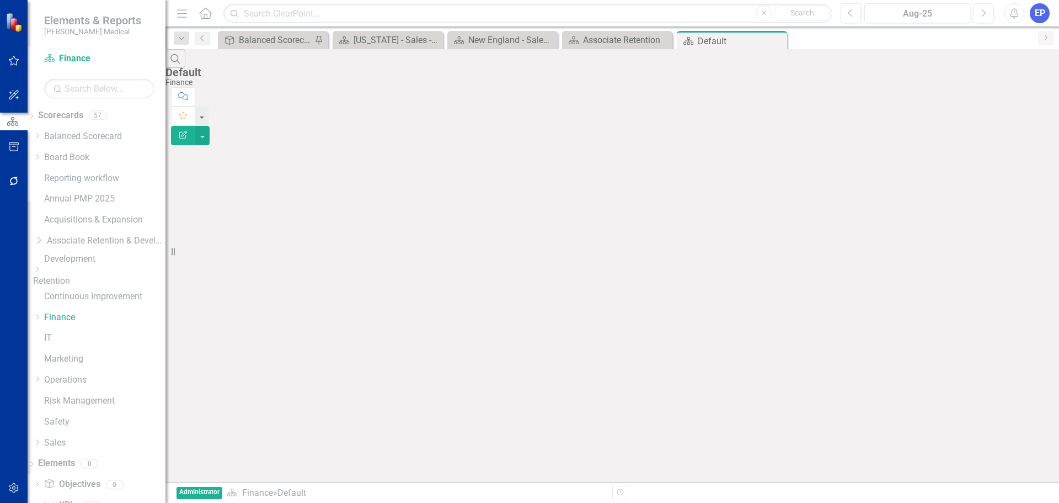
click at [41, 273] on icon "Dropdown" at bounding box center [37, 269] width 8 height 7
click at [94, 354] on link "[US_STATE] - HR" at bounding box center [104, 347] width 121 height 13
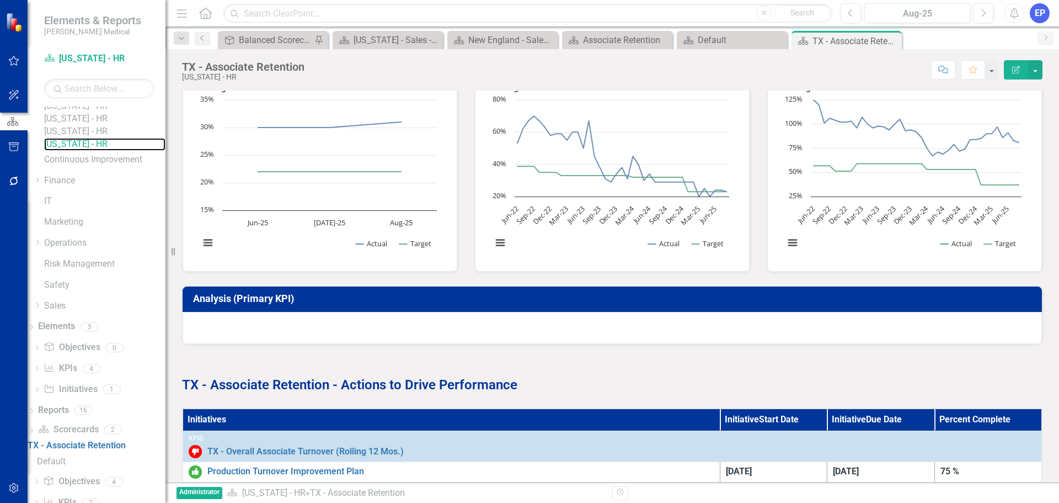
scroll to position [375, 0]
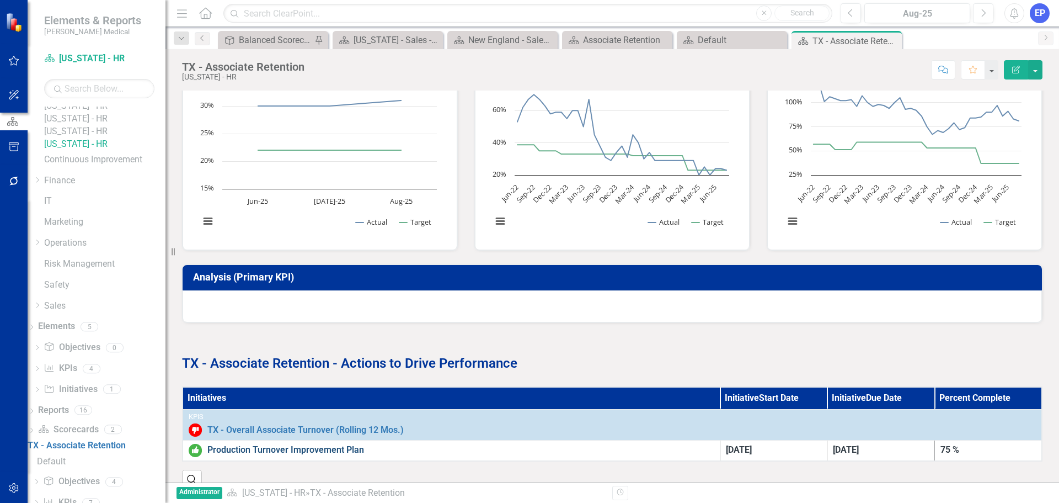
click at [343, 444] on link "Production Turnover Improvement Plan" at bounding box center [460, 450] width 507 height 13
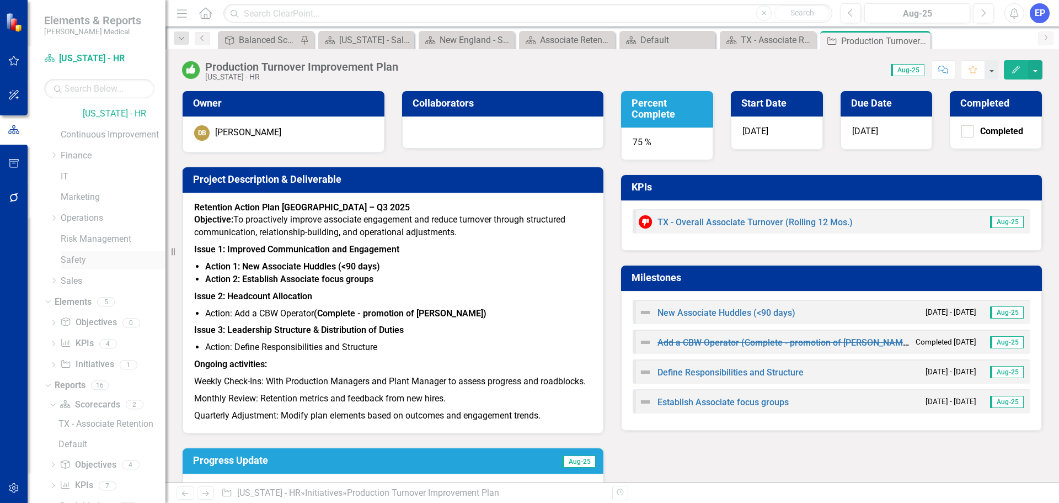
scroll to position [305, 0]
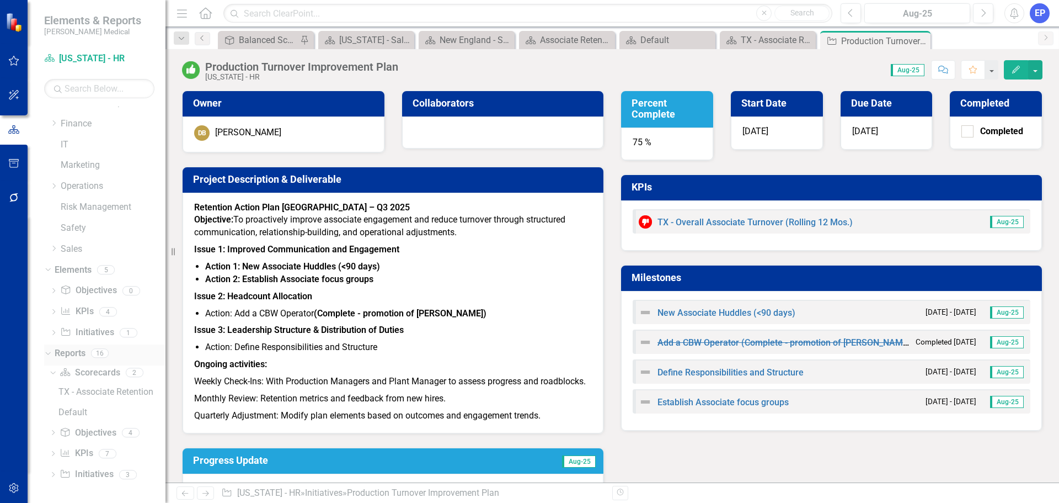
click at [47, 353] on icon "Dropdown" at bounding box center [47, 353] width 6 height 8
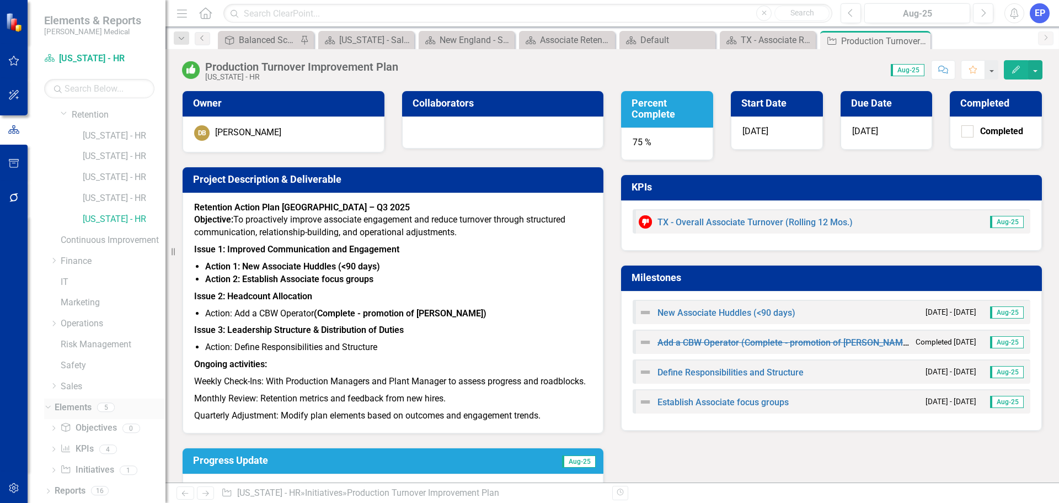
click at [72, 402] on link "Elements" at bounding box center [73, 407] width 37 height 13
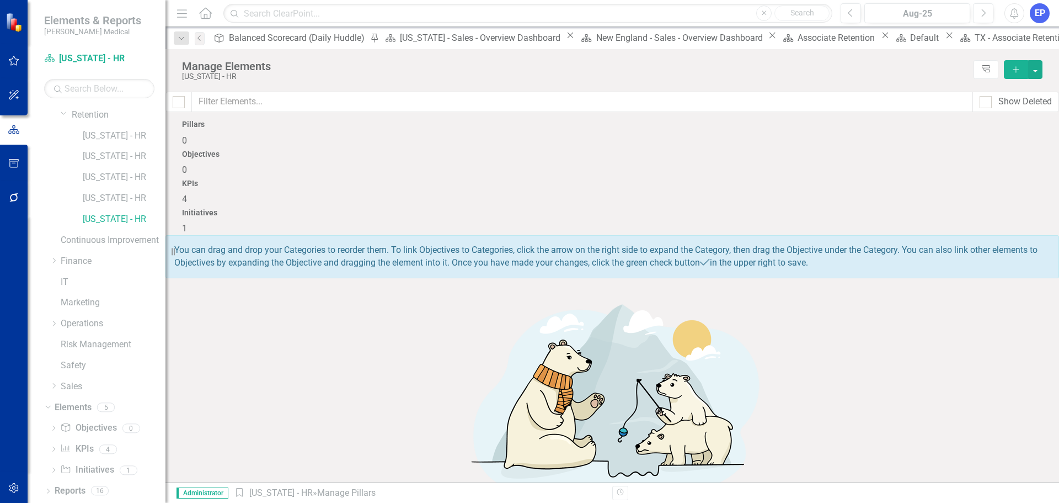
click at [924, 209] on div "Initiatives 1" at bounding box center [612, 222] width 861 height 26
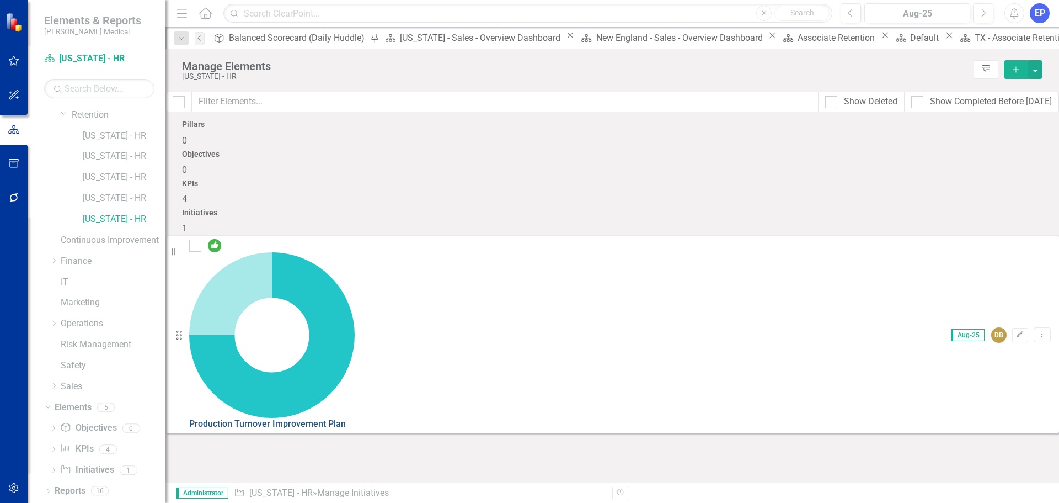
click at [346, 418] on link "Production Turnover Improvement Plan" at bounding box center [267, 423] width 157 height 10
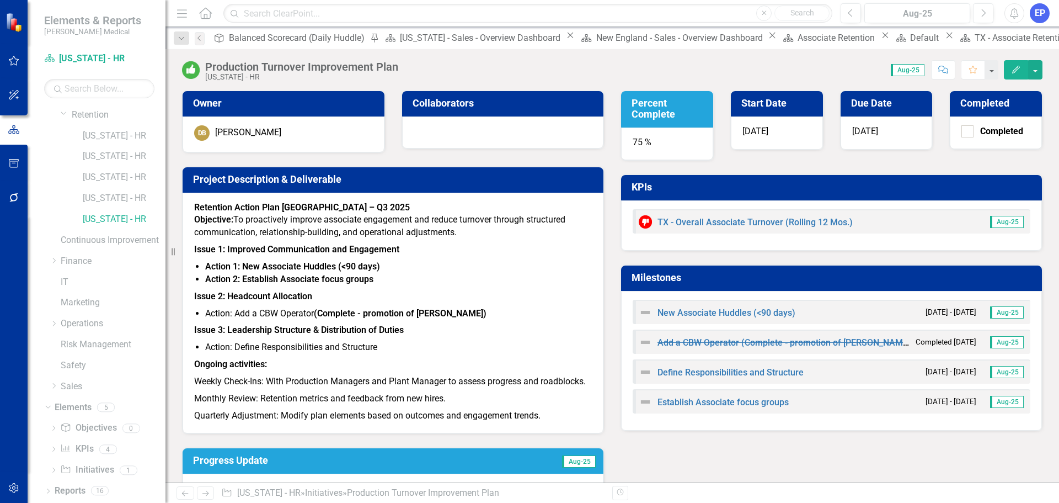
click at [701, 278] on h3 "Milestones" at bounding box center [834, 277] width 404 height 11
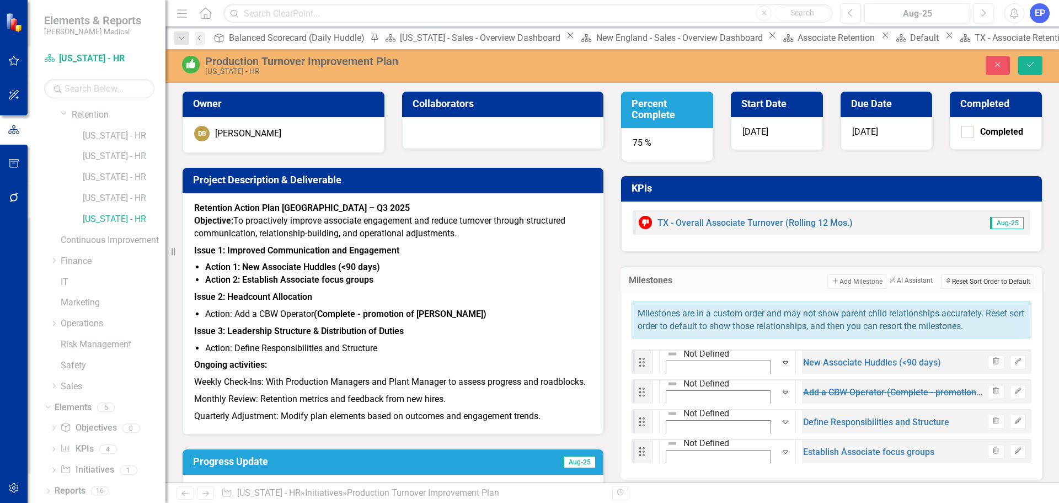
click at [965, 282] on button "Sort Reset Sort Order to Default" at bounding box center [987, 281] width 93 height 14
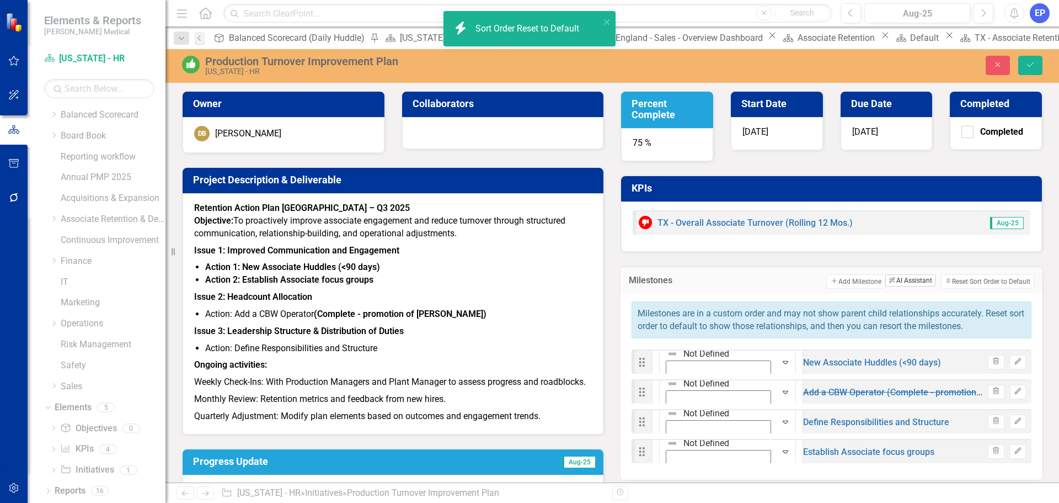
scroll to position [22, 0]
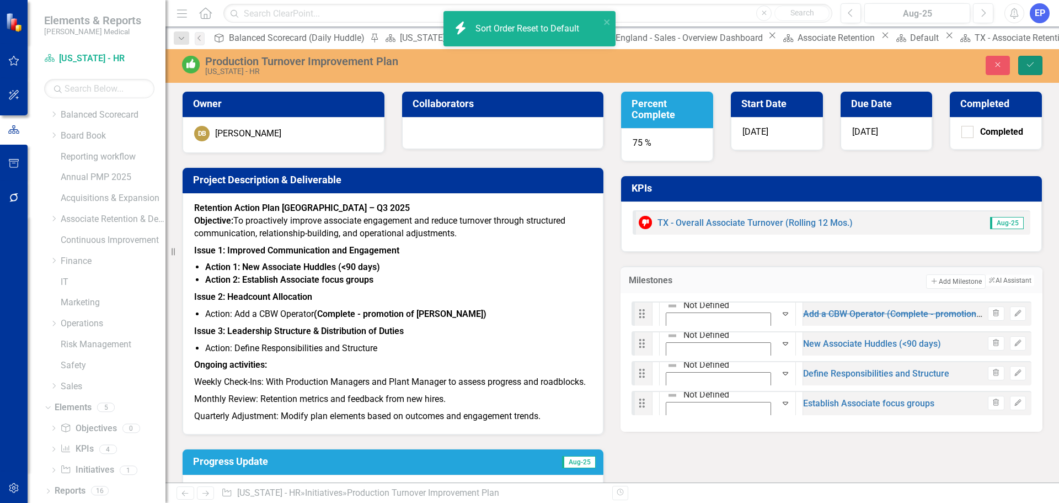
click at [1026, 66] on icon "Save" at bounding box center [1031, 65] width 10 height 8
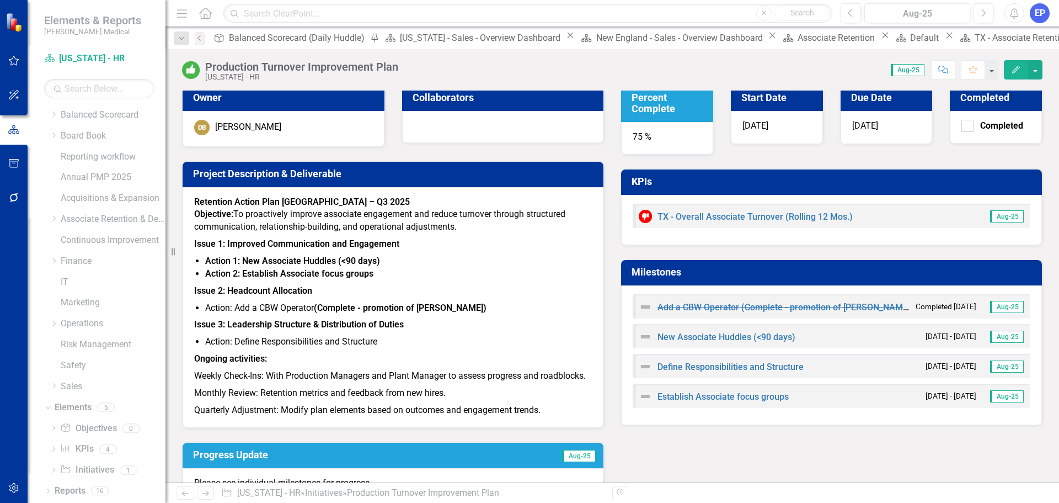
scroll to position [0, 0]
